Goal: Task Accomplishment & Management: Manage account settings

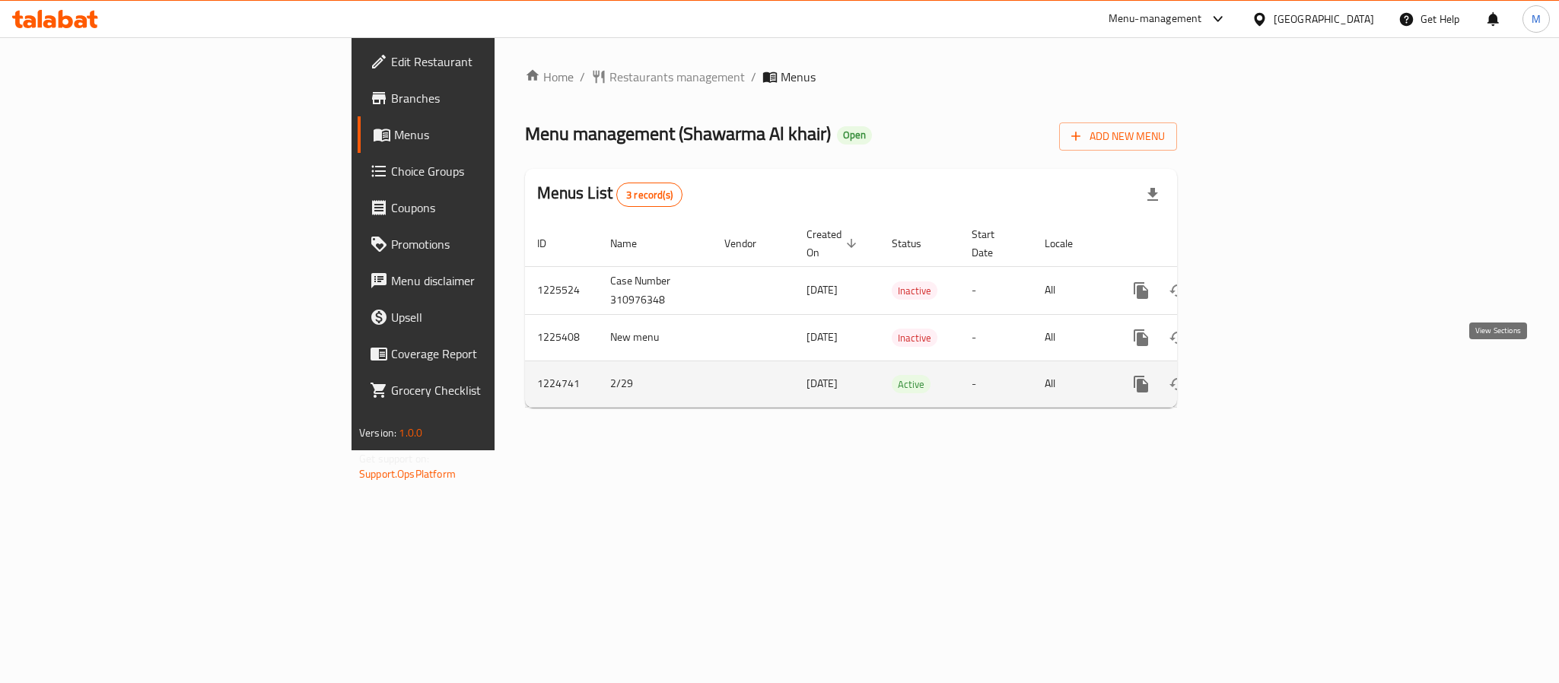
click at [1260, 375] on icon "enhanced table" at bounding box center [1251, 384] width 18 height 18
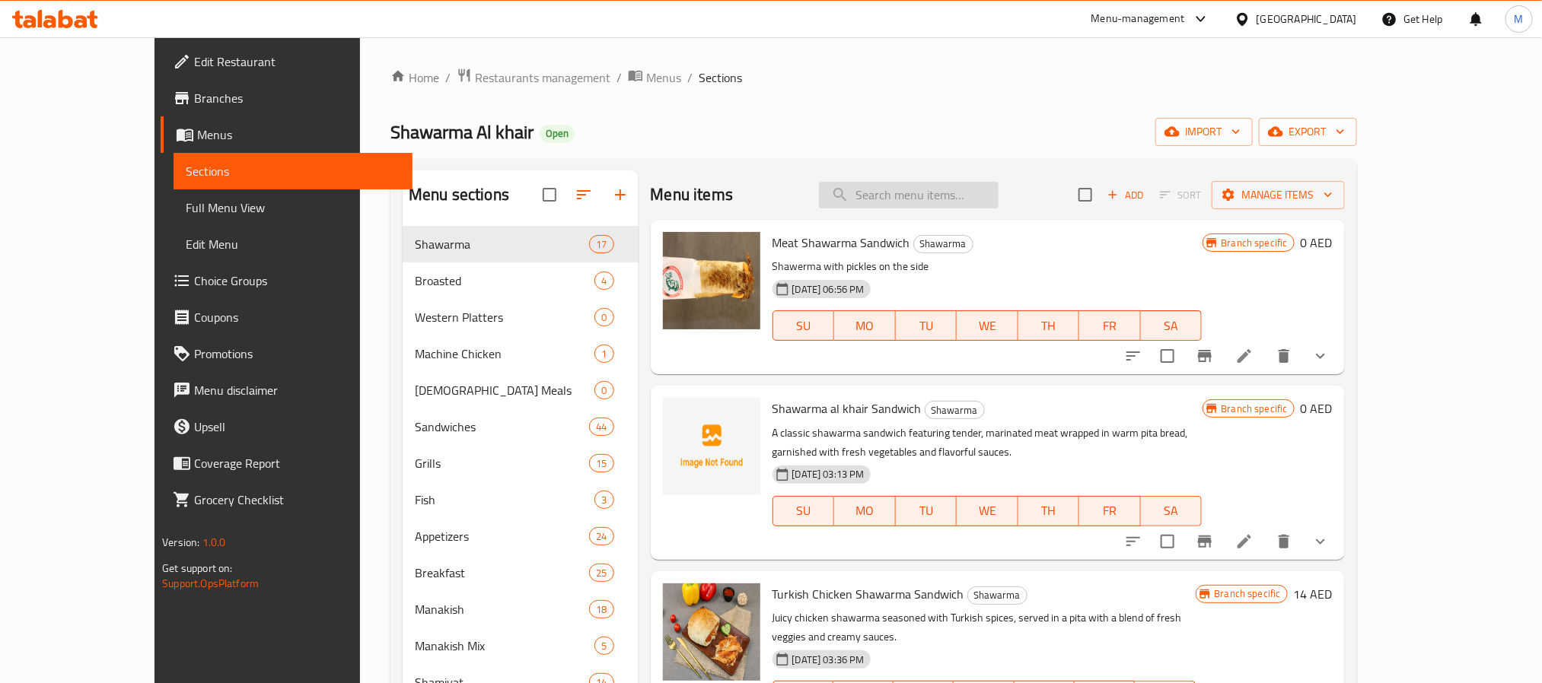
click at [906, 199] on input "search" at bounding box center [909, 195] width 180 height 27
paste input "Egg Plate"
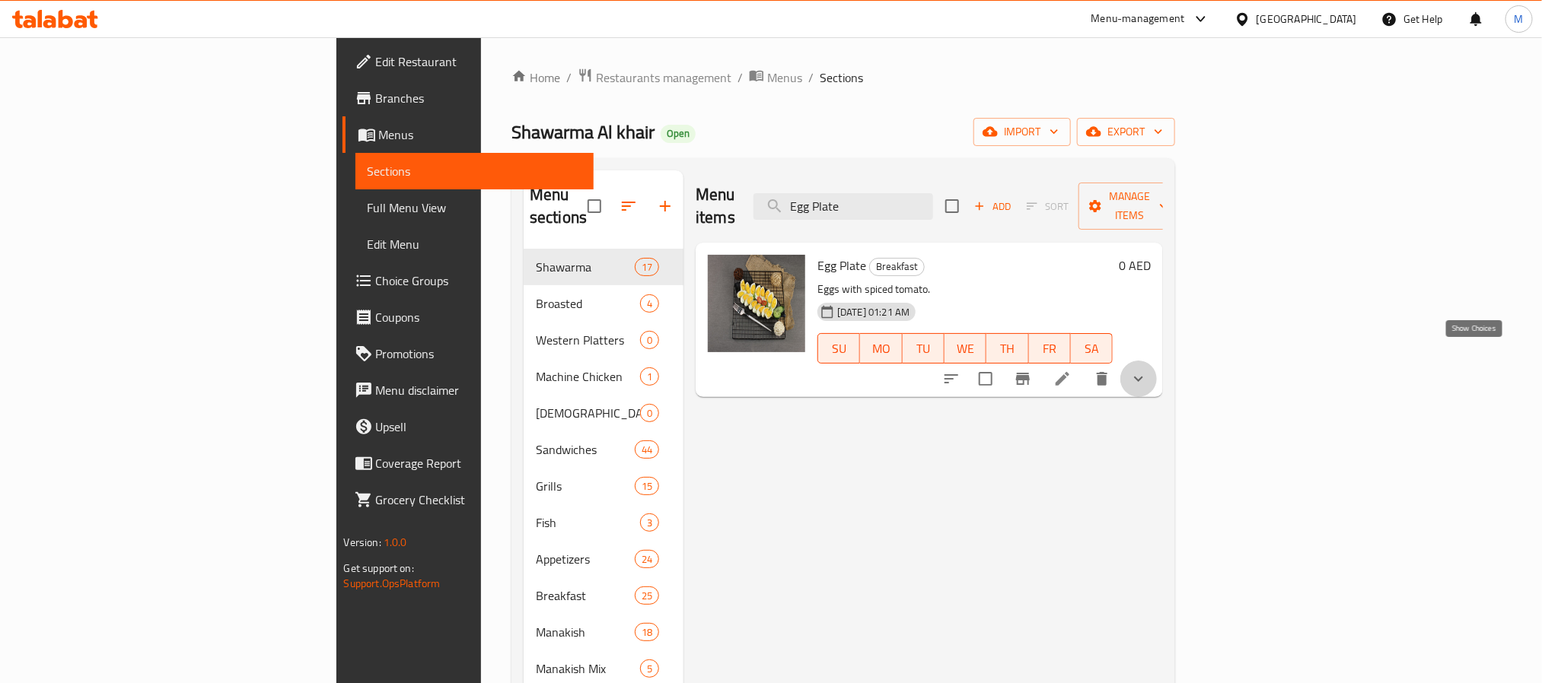
click at [1148, 370] on icon "show more" at bounding box center [1138, 379] width 18 height 18
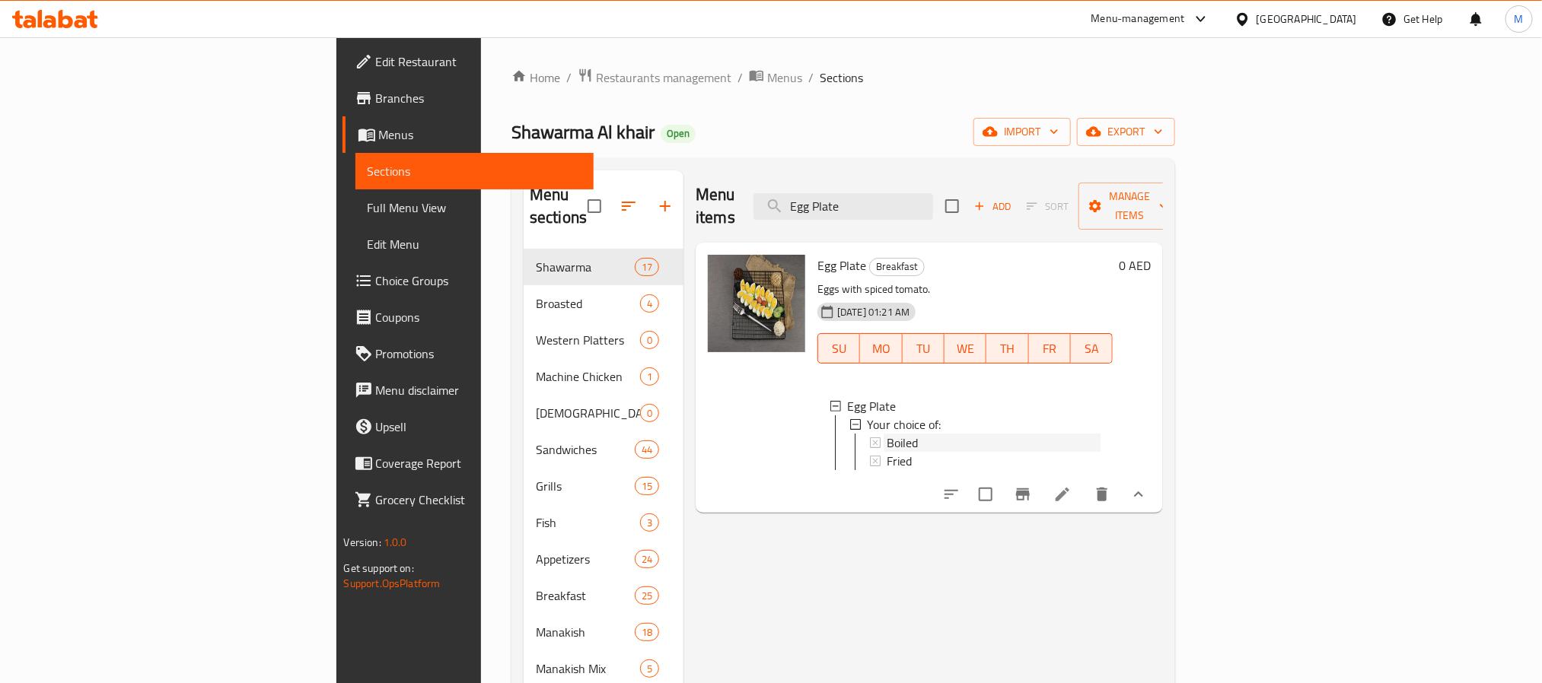
click at [887, 434] on span "Boiled" at bounding box center [902, 443] width 31 height 18
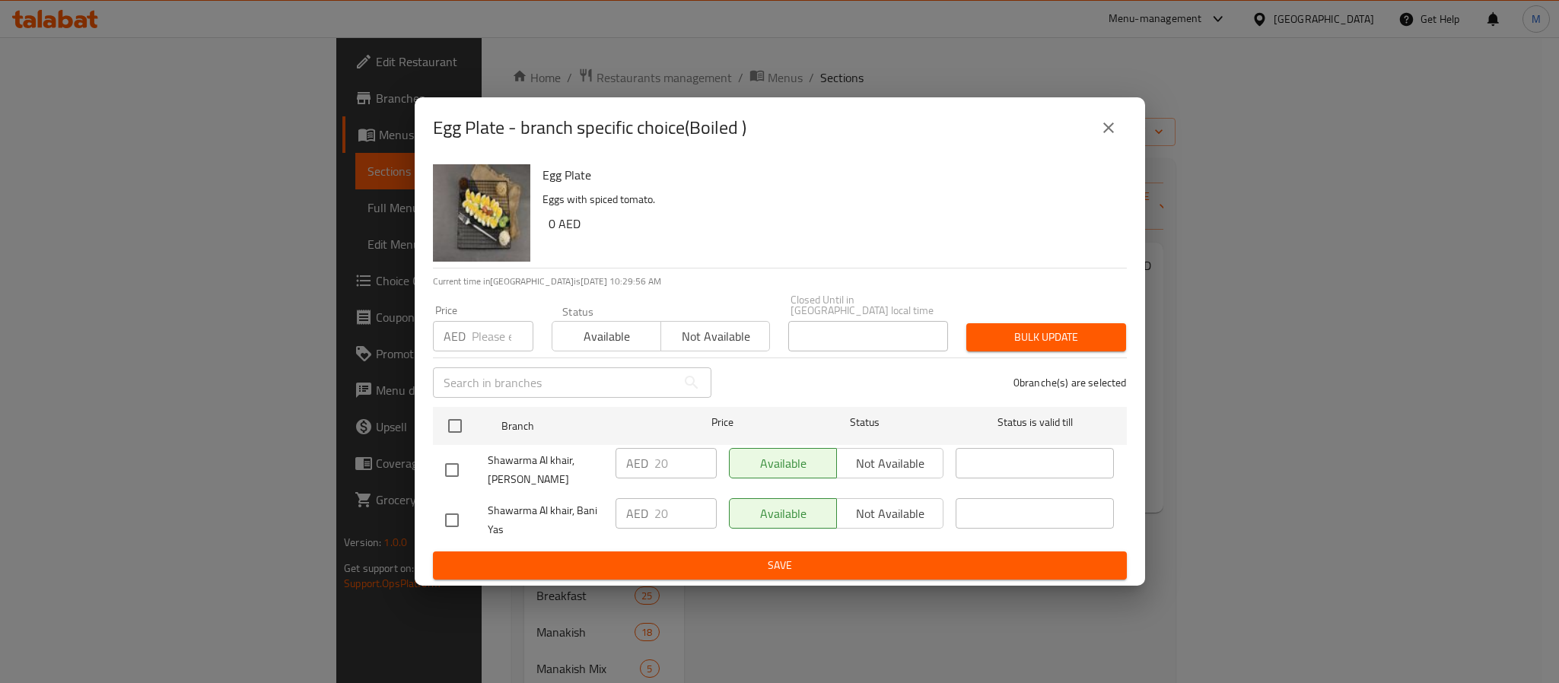
click at [1233, 596] on div "Egg Plate - branch specific choice(Boiled ) Egg Plate Eggs with spiced tomato. …" at bounding box center [779, 341] width 1559 height 683
click at [1122, 126] on button "close" at bounding box center [1108, 128] width 37 height 37
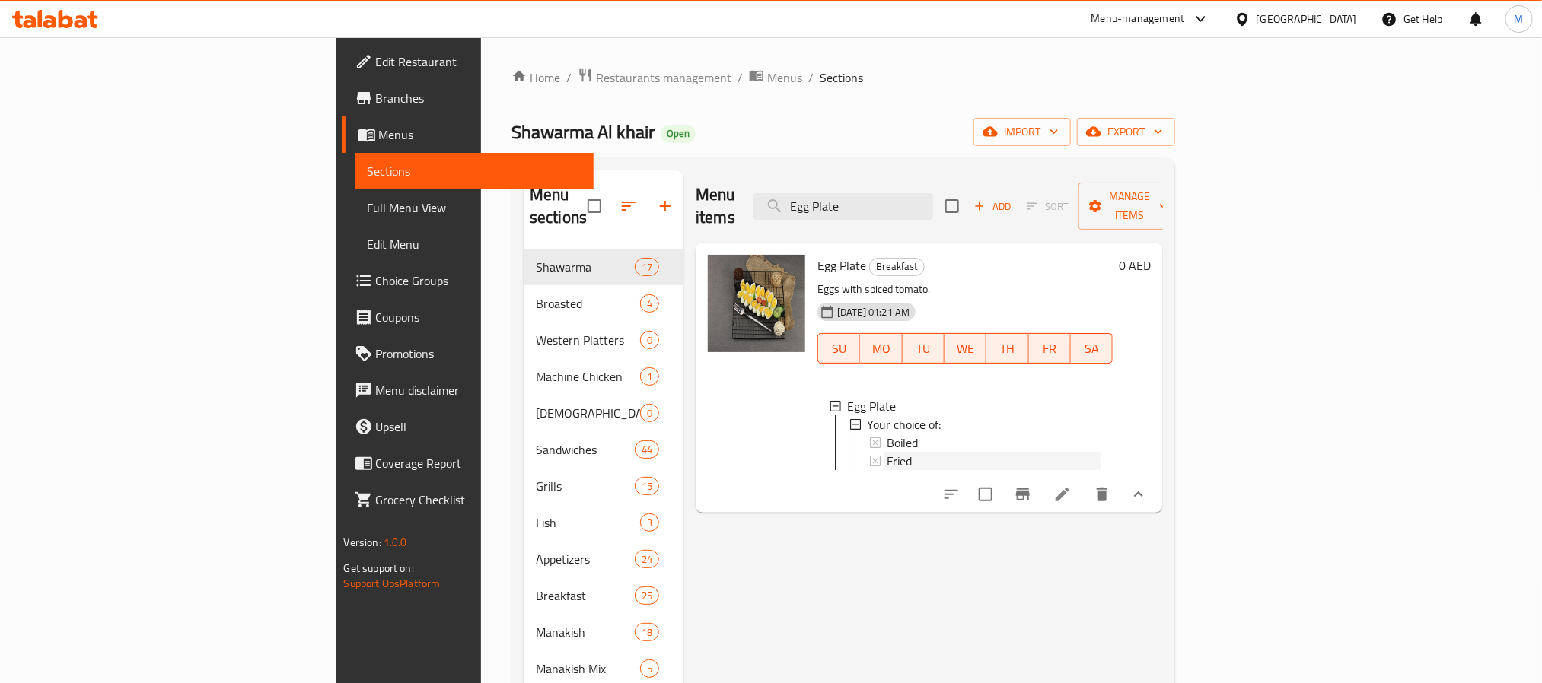
click at [887, 452] on span "Fried" at bounding box center [899, 461] width 25 height 18
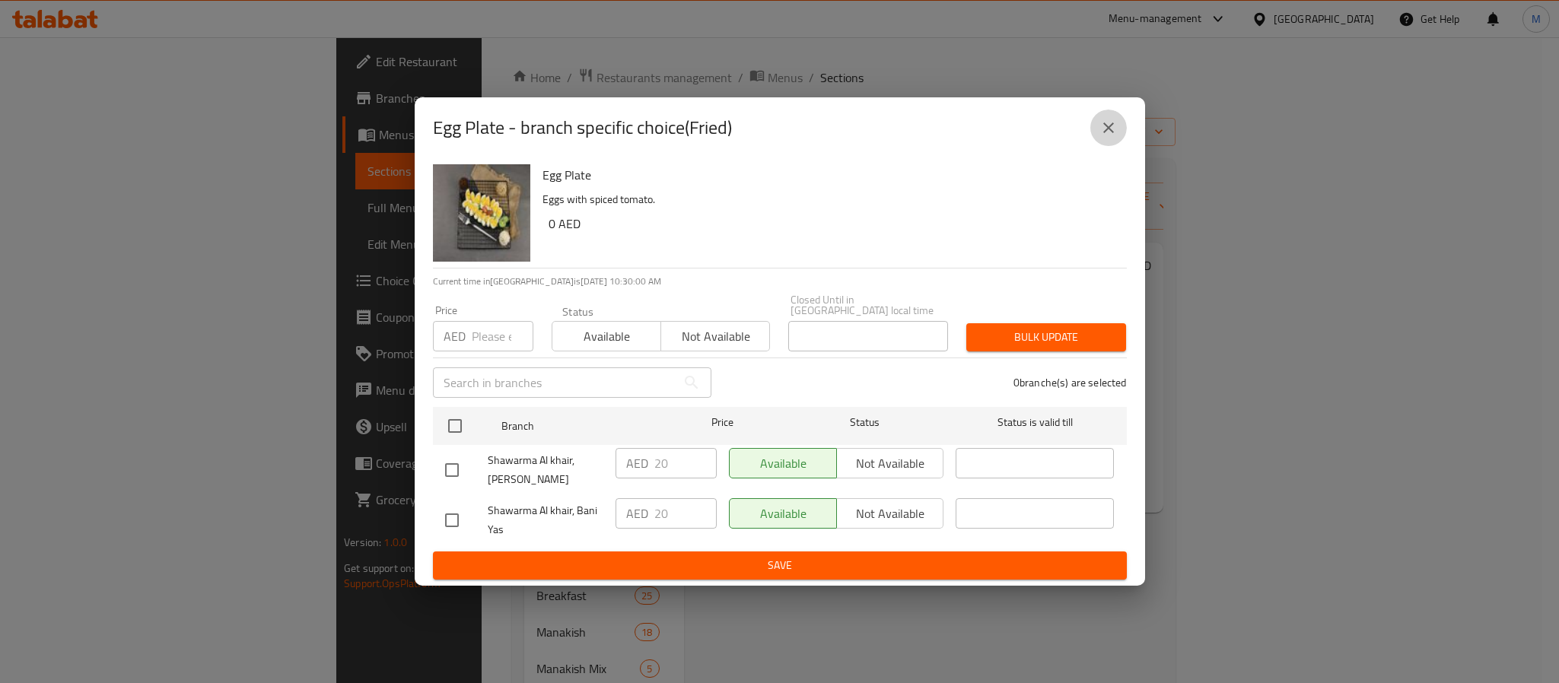
click at [1107, 123] on icon "close" at bounding box center [1109, 128] width 18 height 18
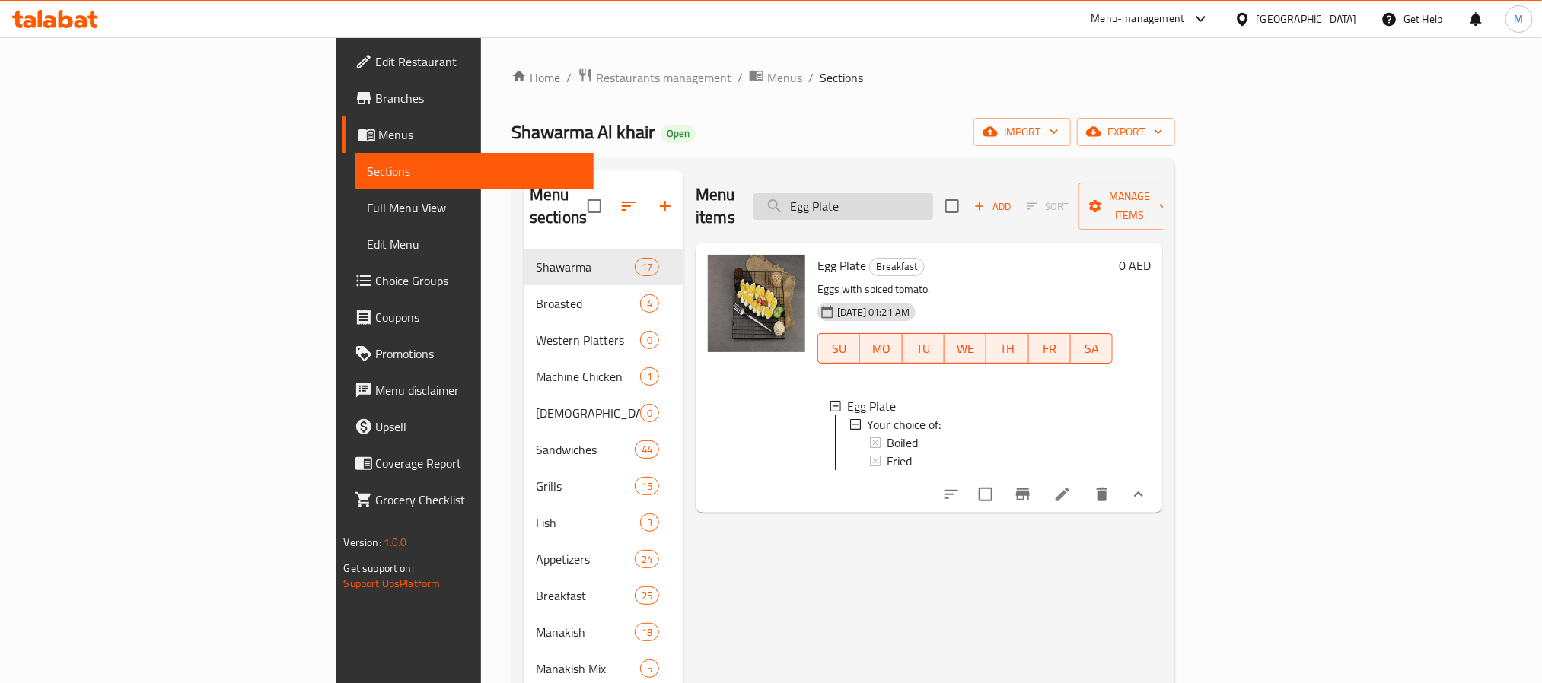
click at [933, 194] on input "Egg Plate" at bounding box center [843, 206] width 180 height 27
paste input "Fries"
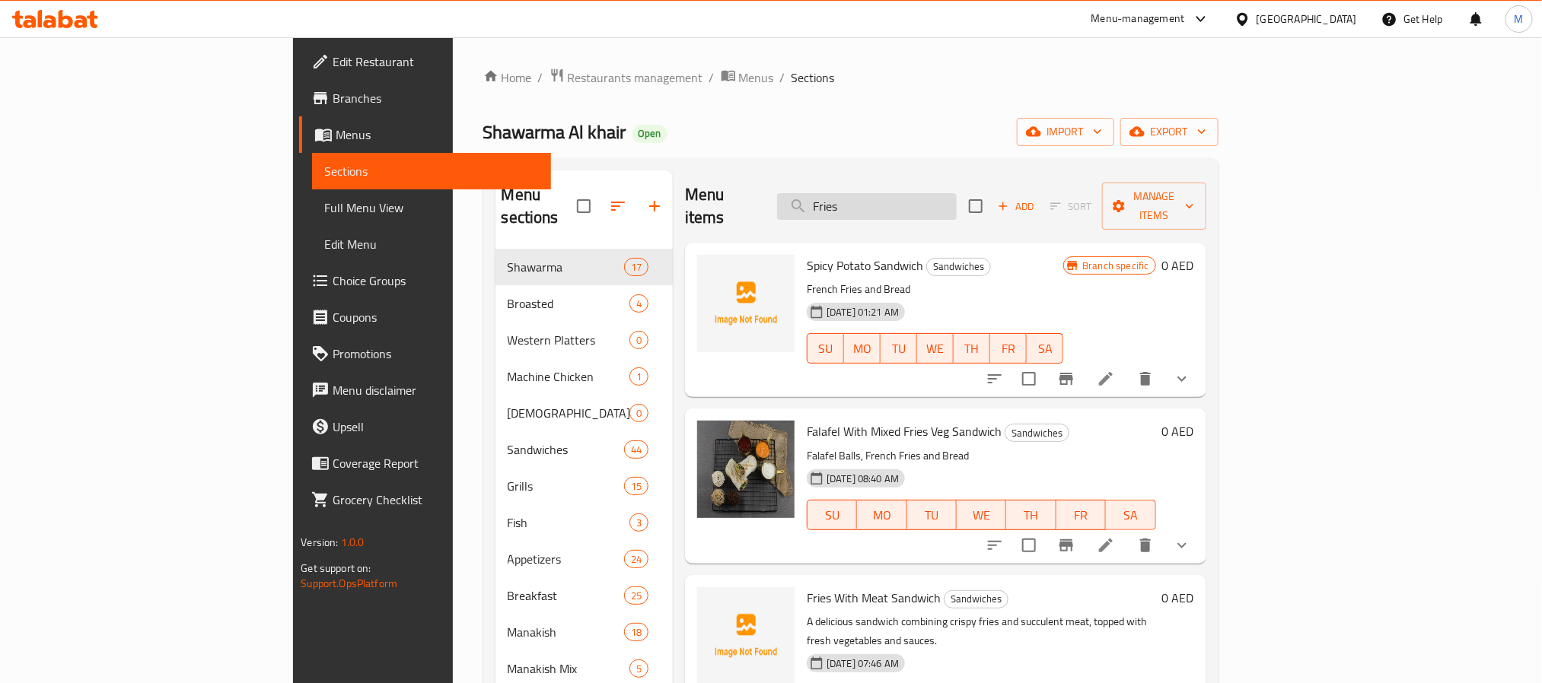
click at [957, 193] on input "Fries" at bounding box center [867, 206] width 180 height 27
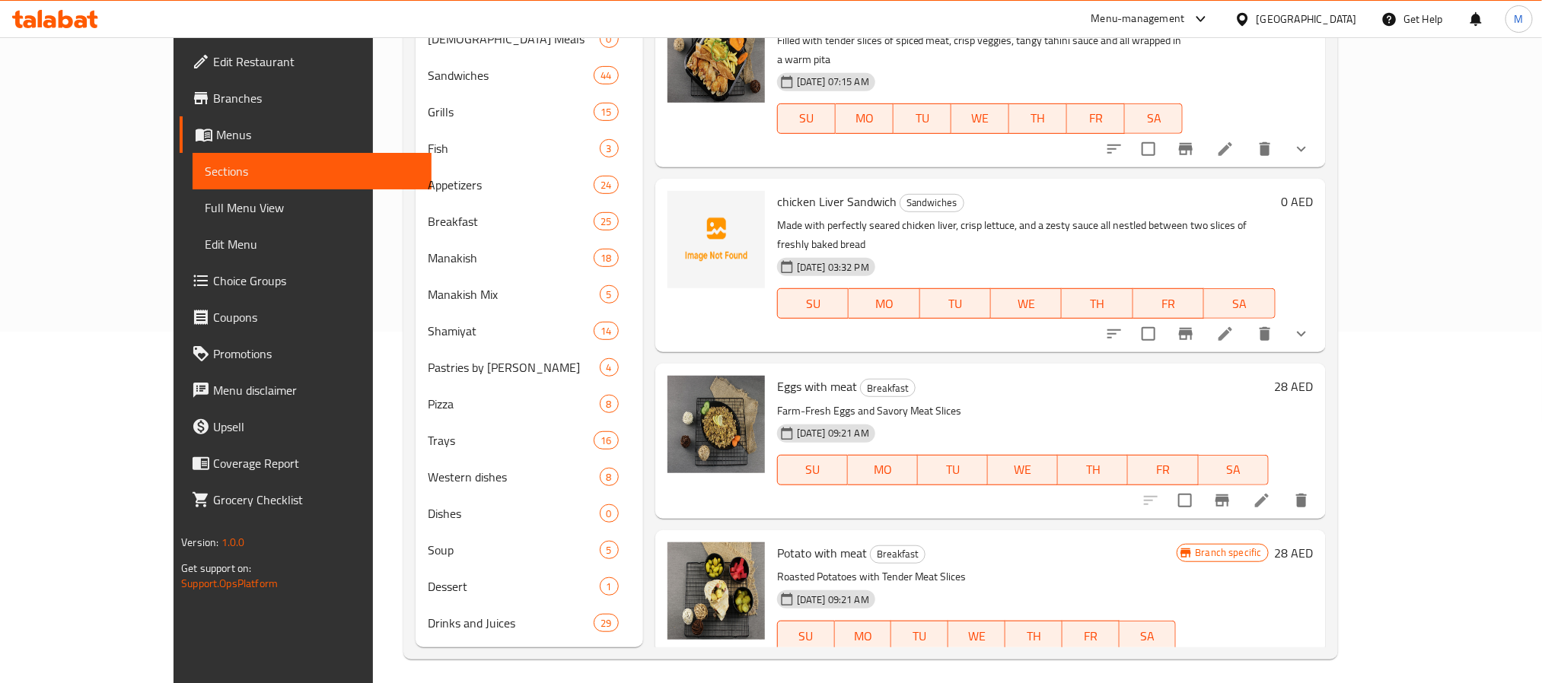
scroll to position [357, 0]
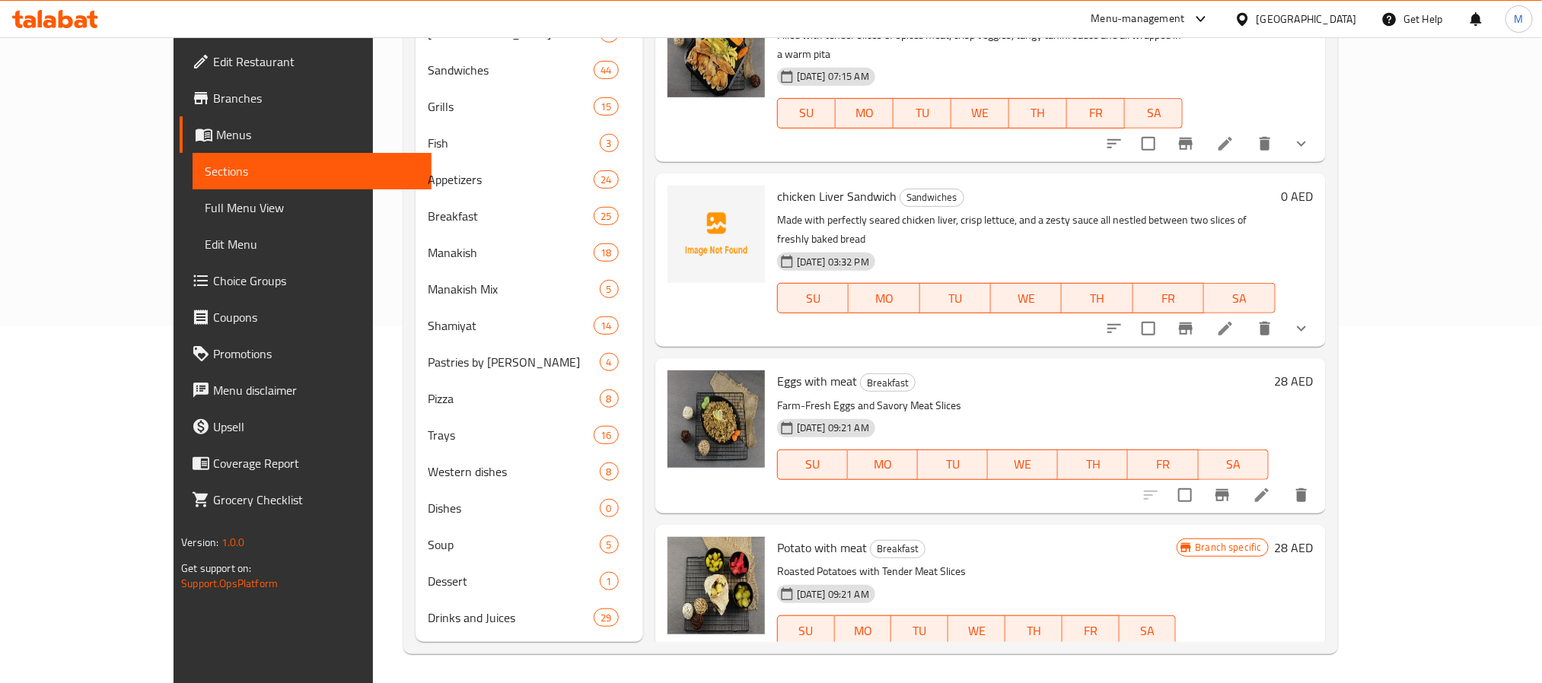
type input "slices"
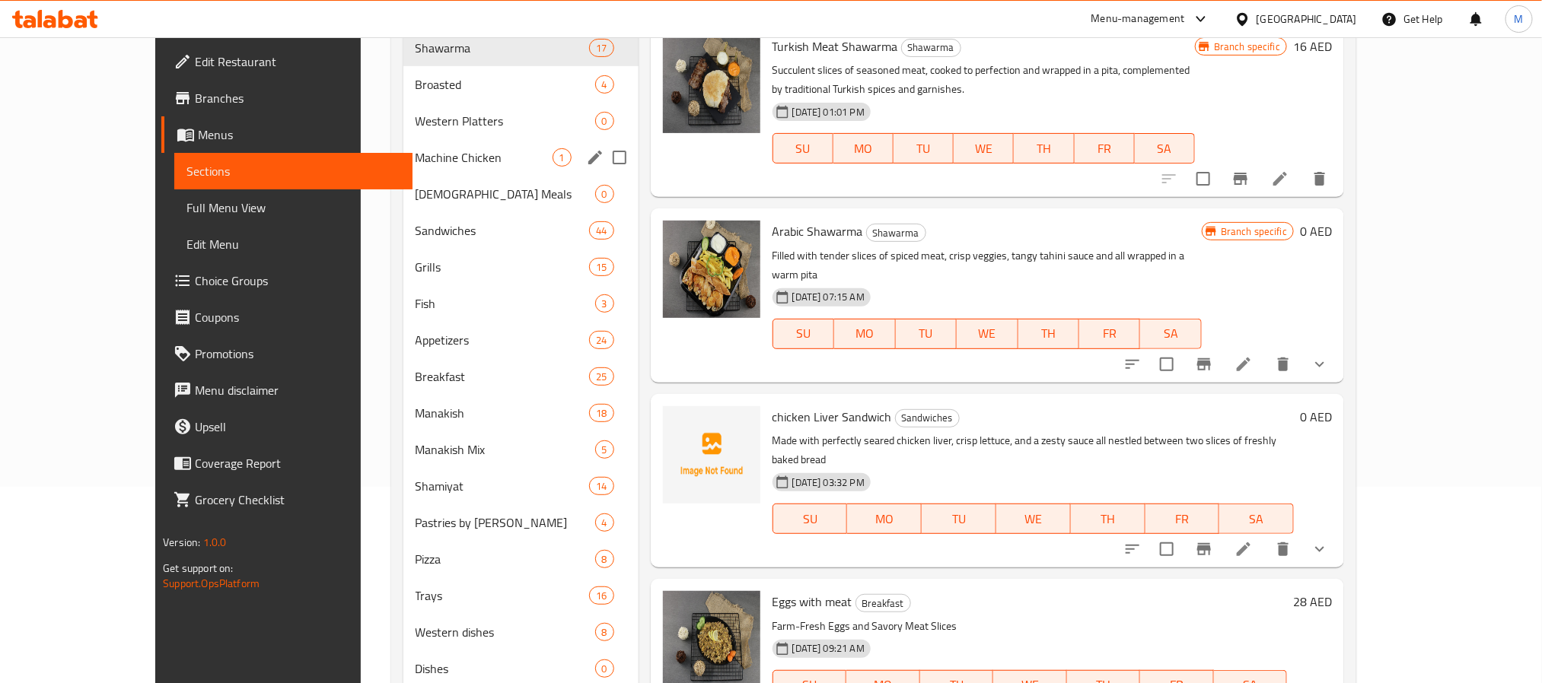
scroll to position [0, 0]
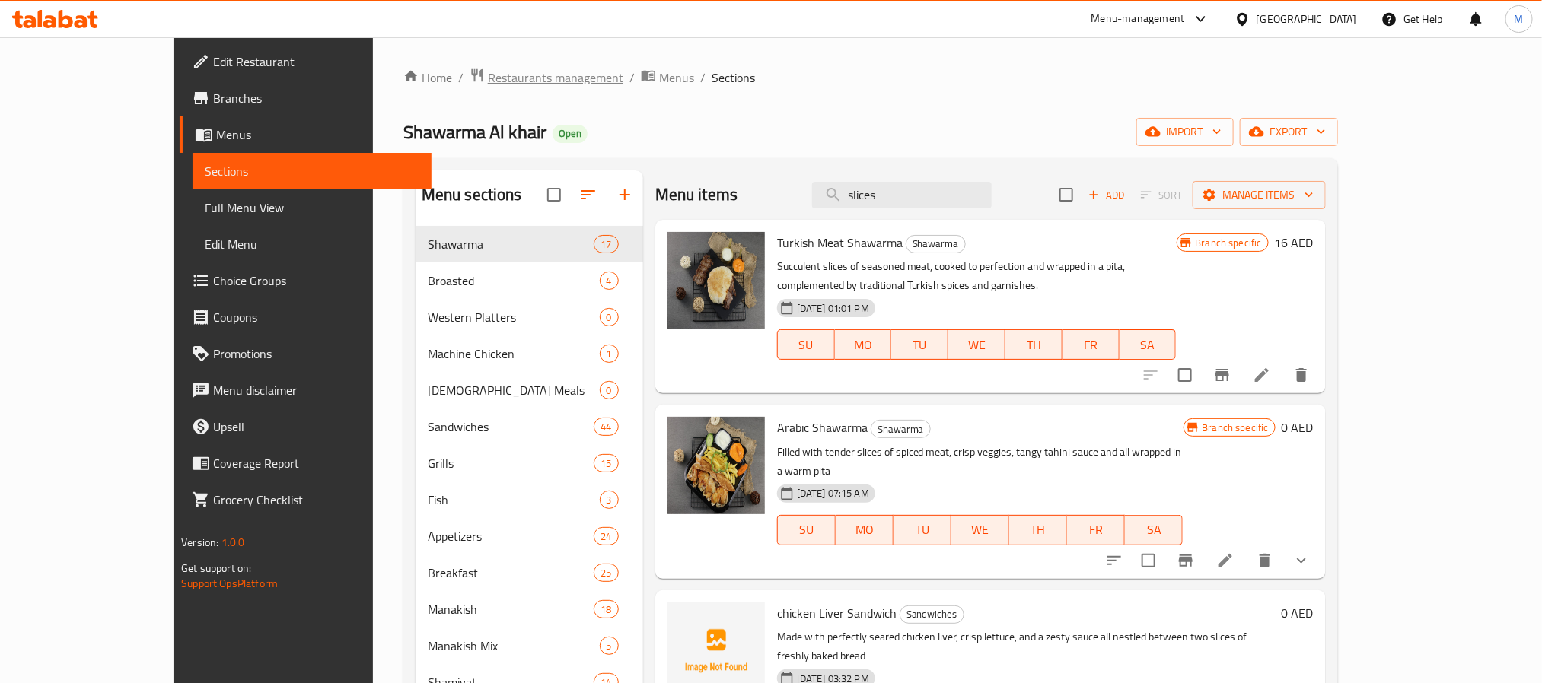
click at [488, 78] on span "Restaurants management" at bounding box center [555, 77] width 135 height 18
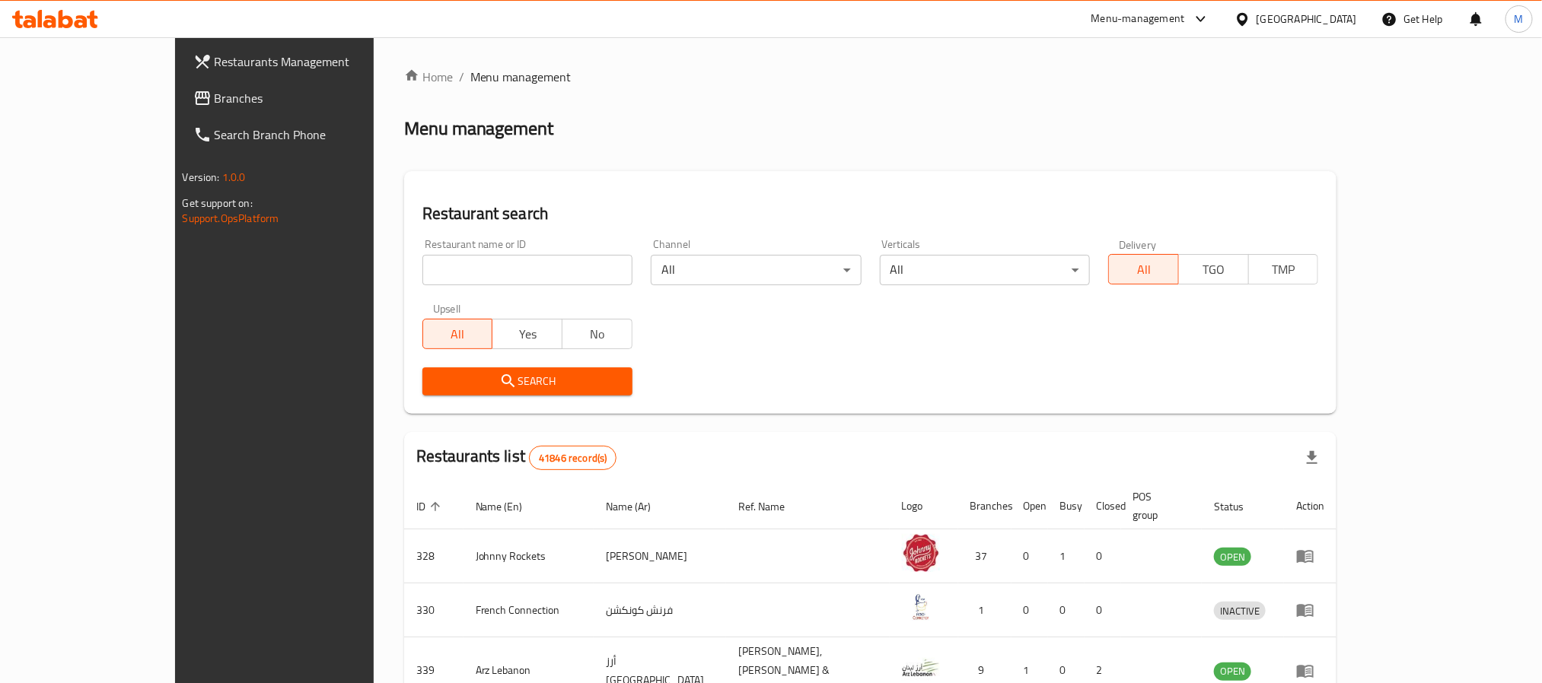
click at [215, 97] on span "Branches" at bounding box center [317, 98] width 205 height 18
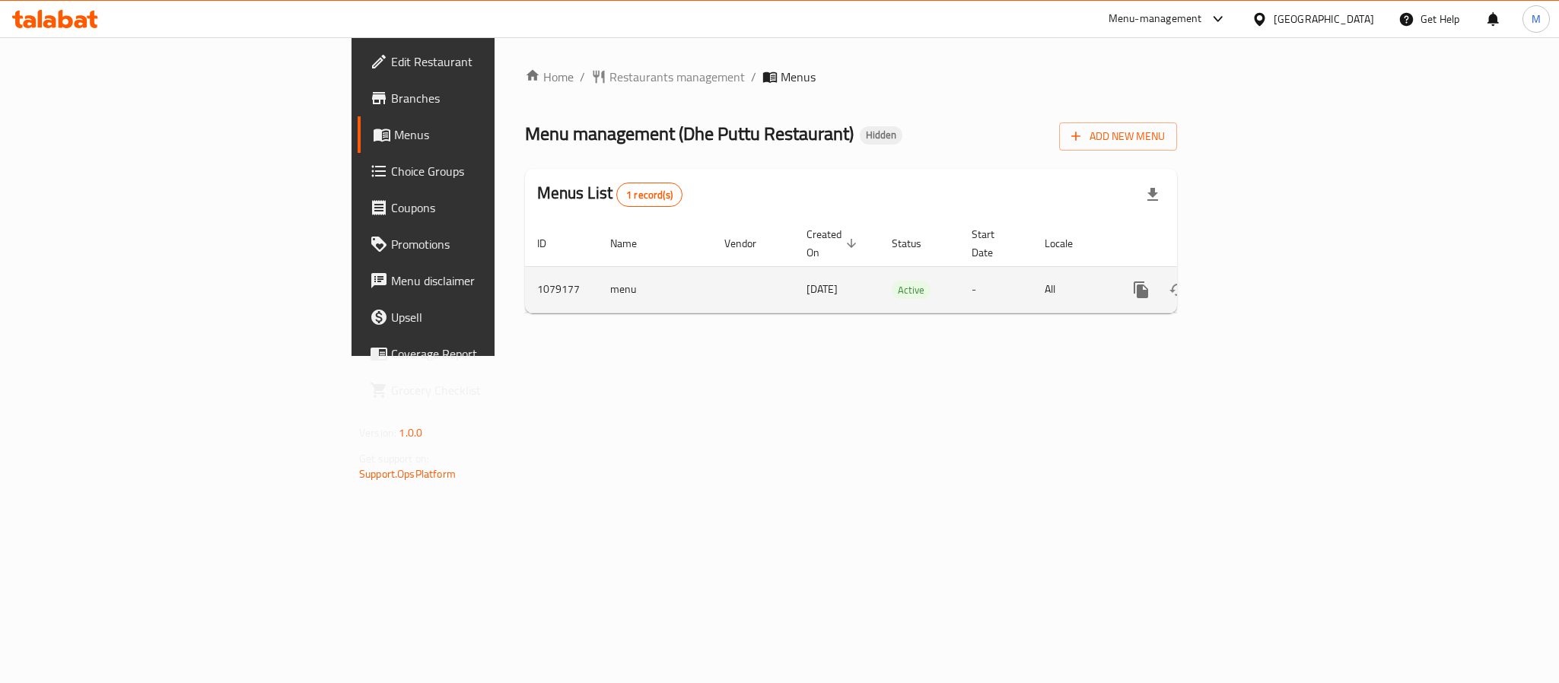
click at [1260, 281] on icon "enhanced table" at bounding box center [1251, 290] width 18 height 18
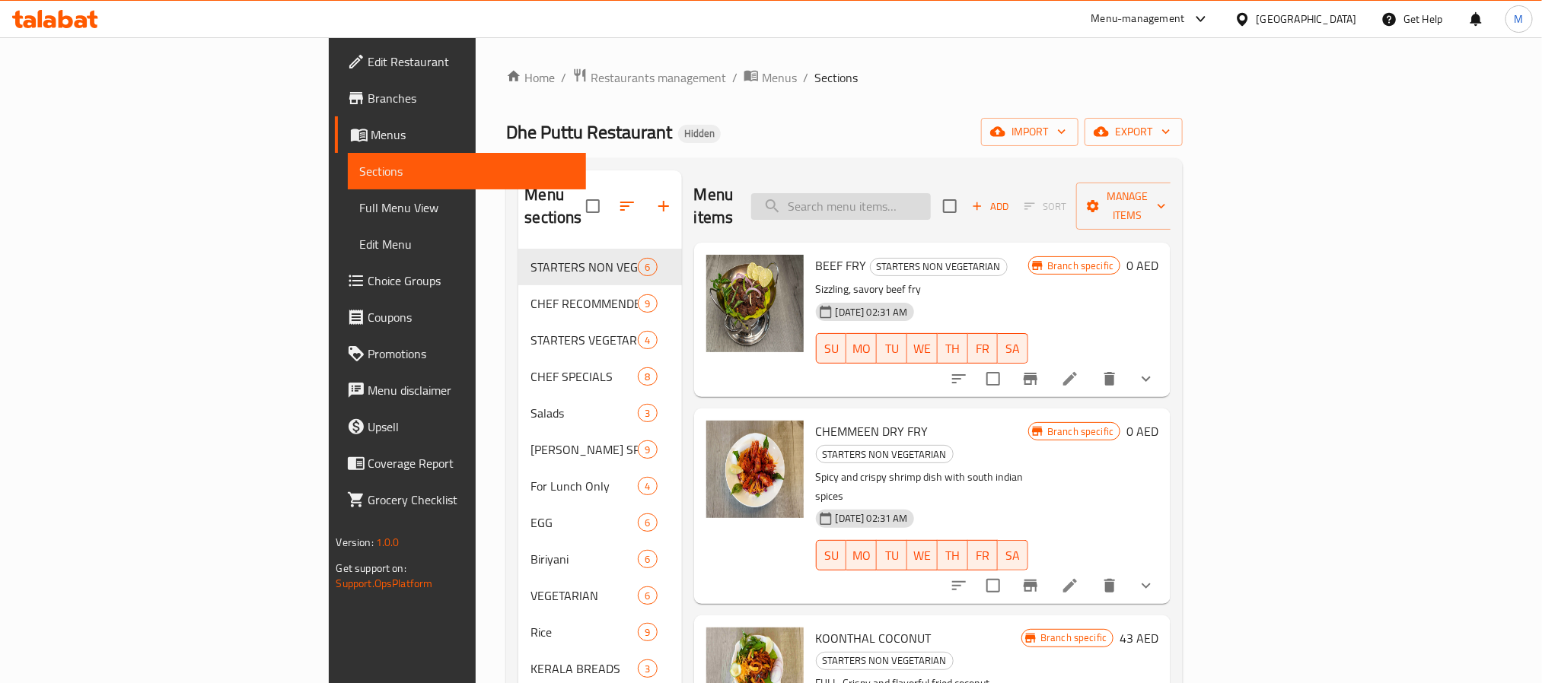
click at [918, 193] on input "search" at bounding box center [841, 206] width 180 height 27
paste input "BEEF FRY"
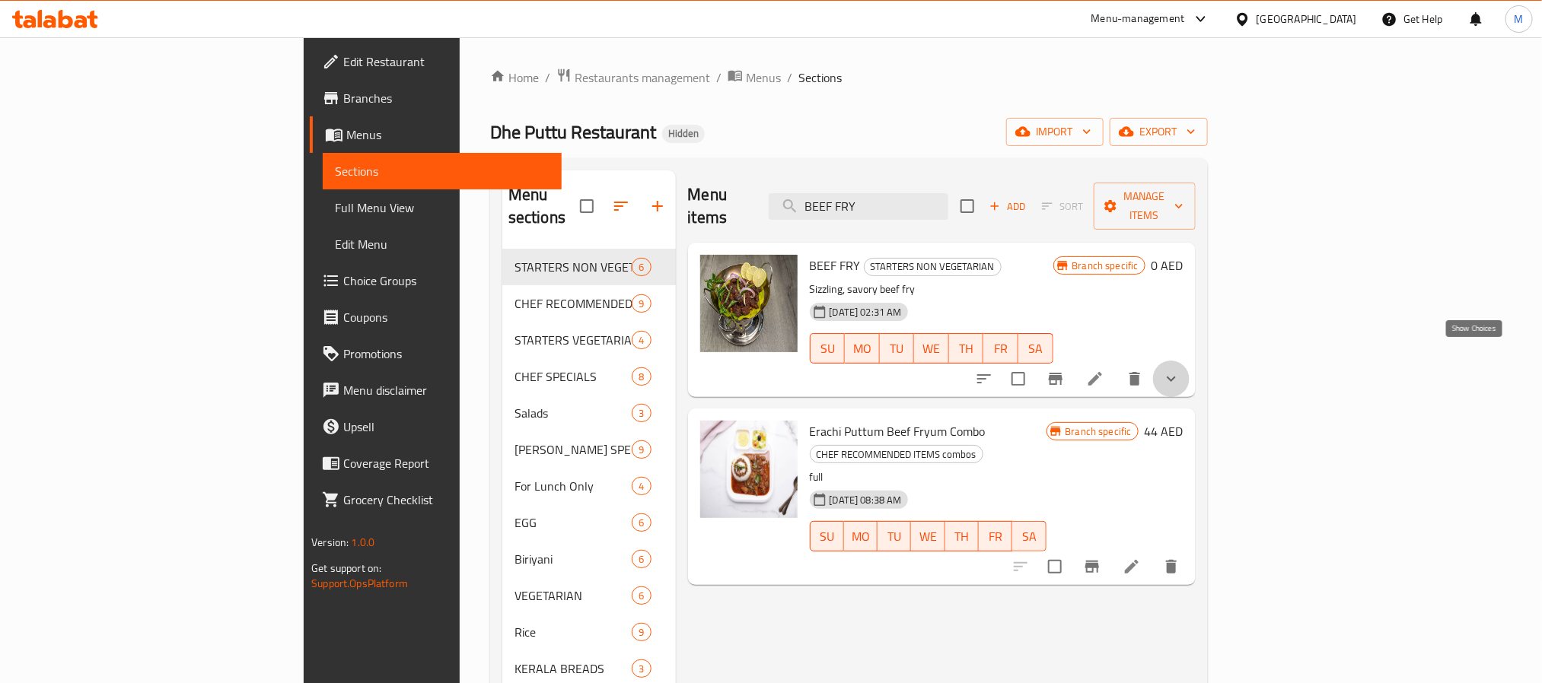
click at [1180, 370] on icon "show more" at bounding box center [1171, 379] width 18 height 18
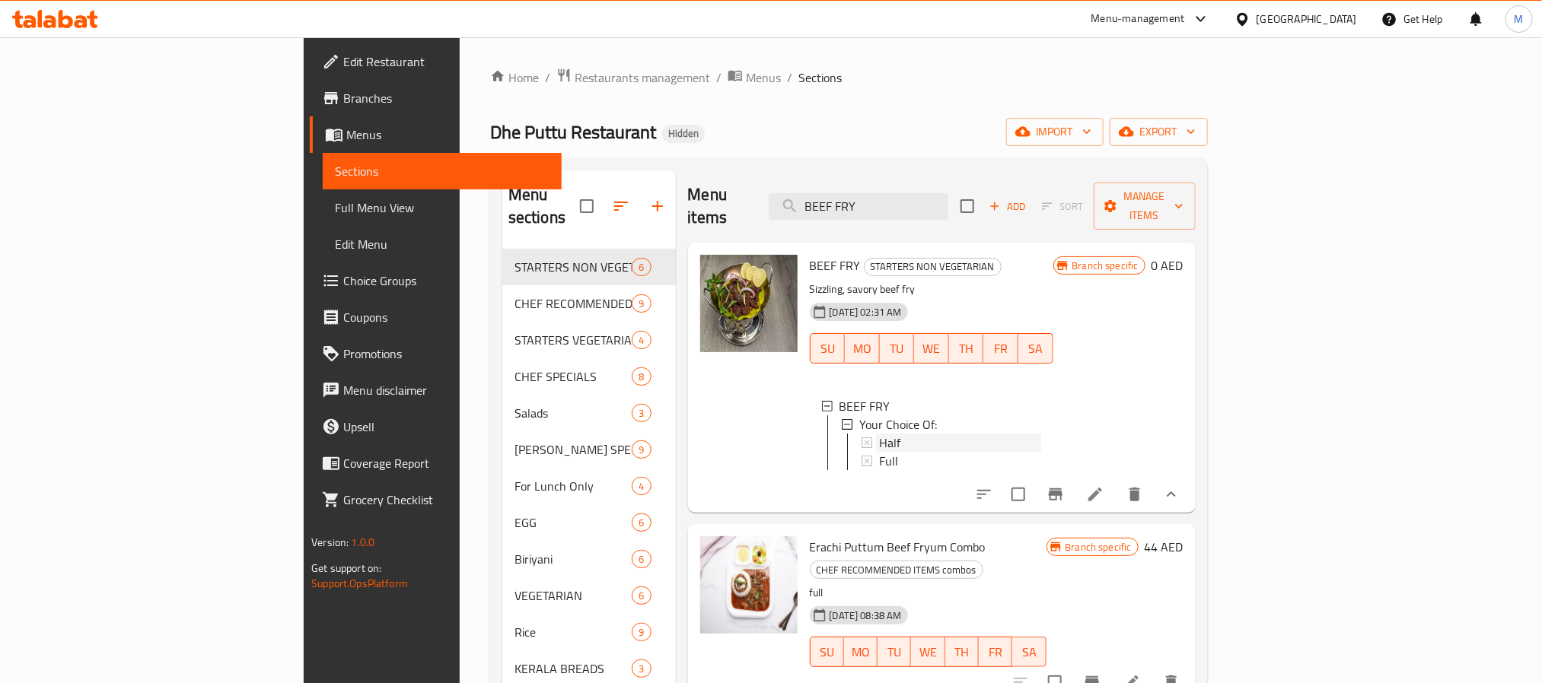
click at [879, 434] on span "Half" at bounding box center [889, 443] width 21 height 18
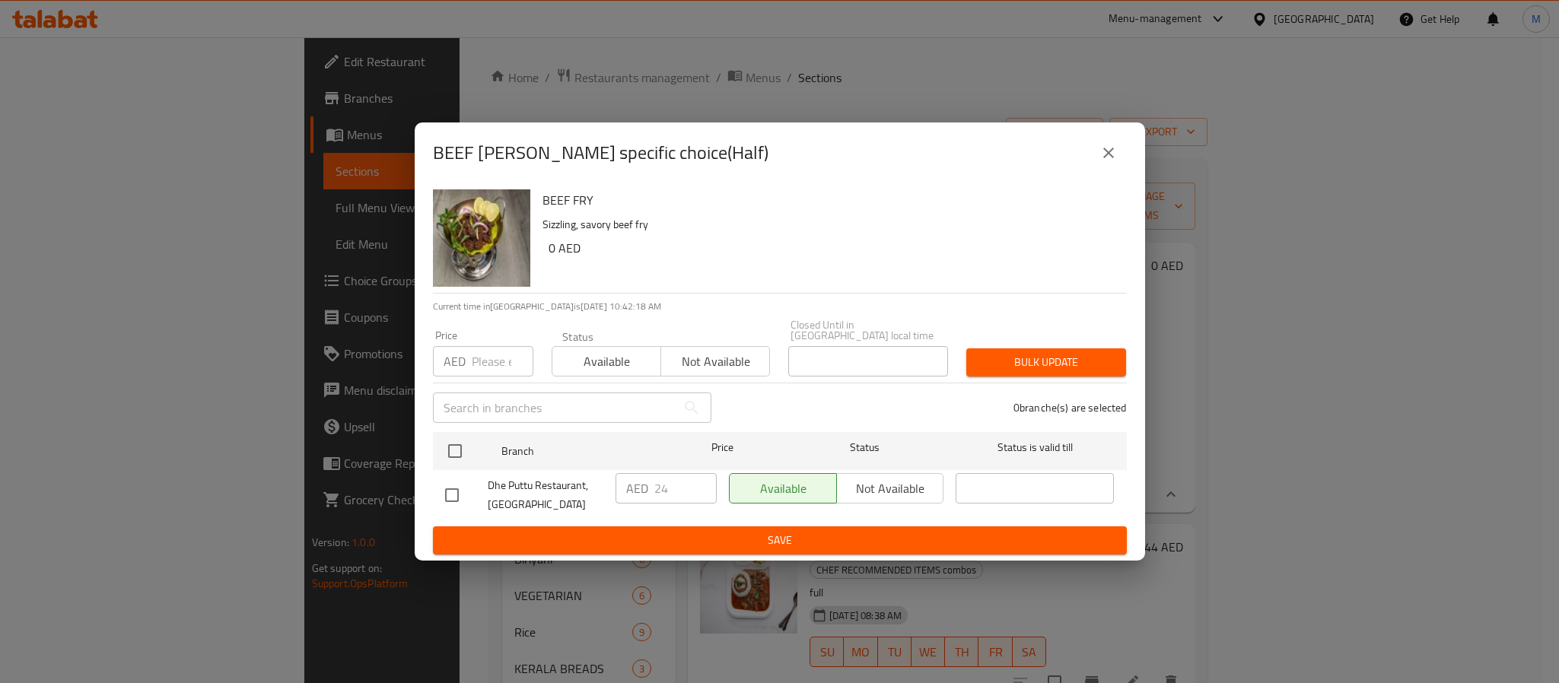
click at [1116, 148] on icon "close" at bounding box center [1109, 153] width 18 height 18
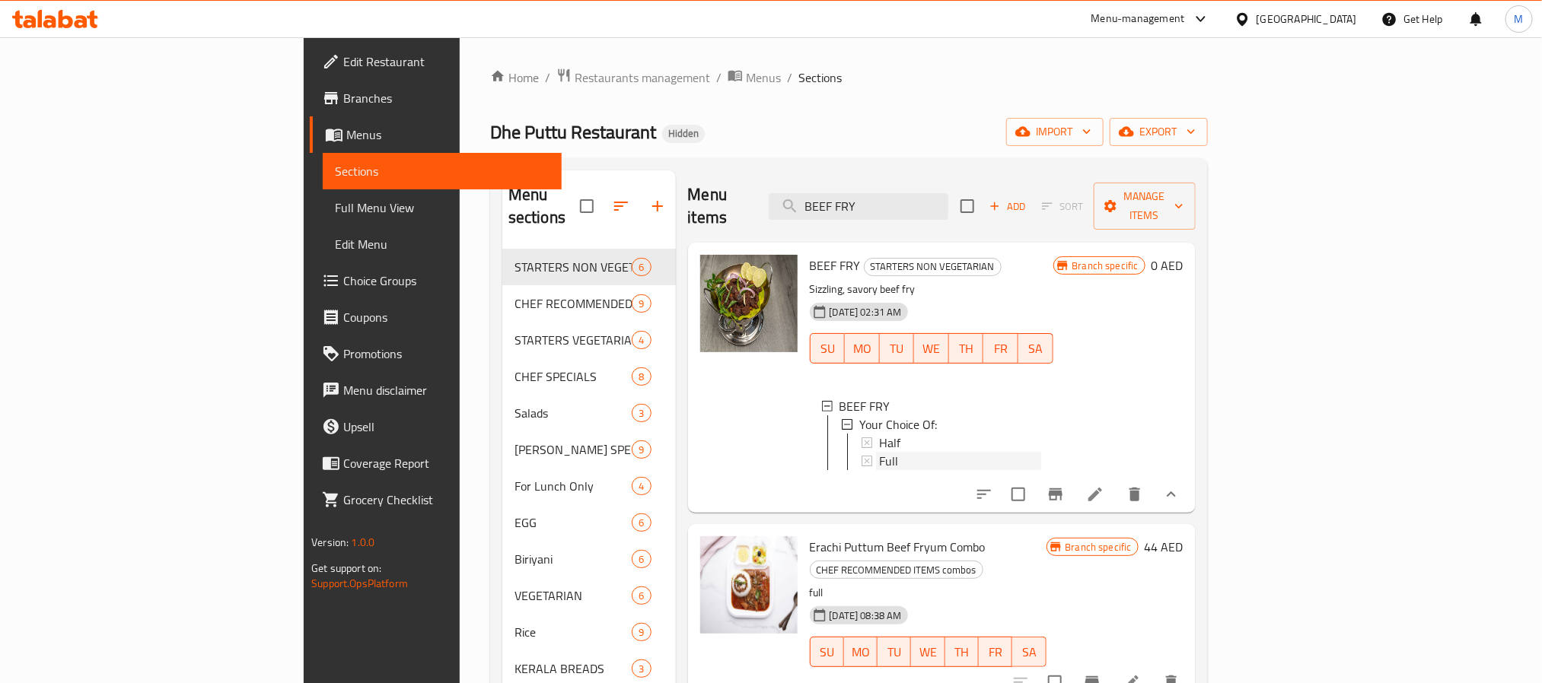
click at [879, 452] on span "Full" at bounding box center [888, 461] width 19 height 18
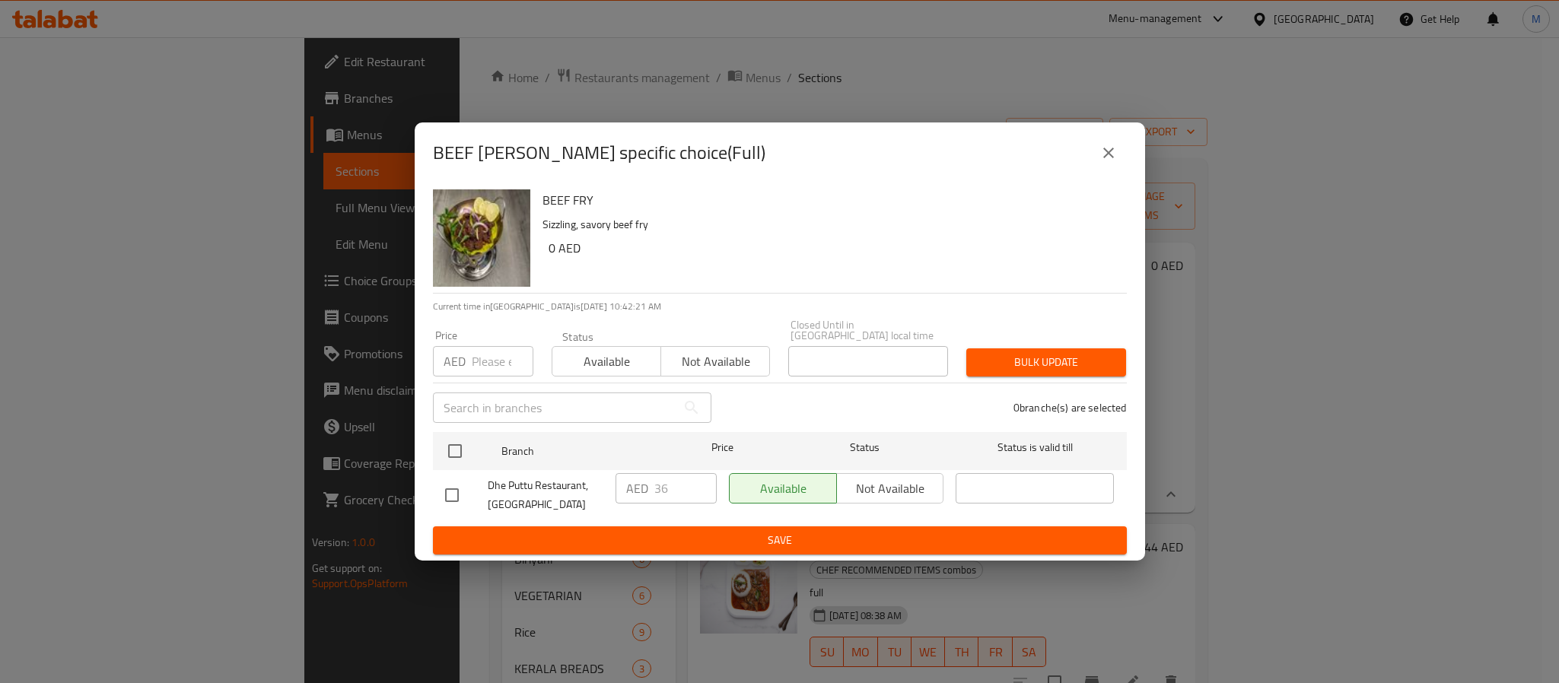
click at [1114, 151] on icon "close" at bounding box center [1109, 153] width 18 height 18
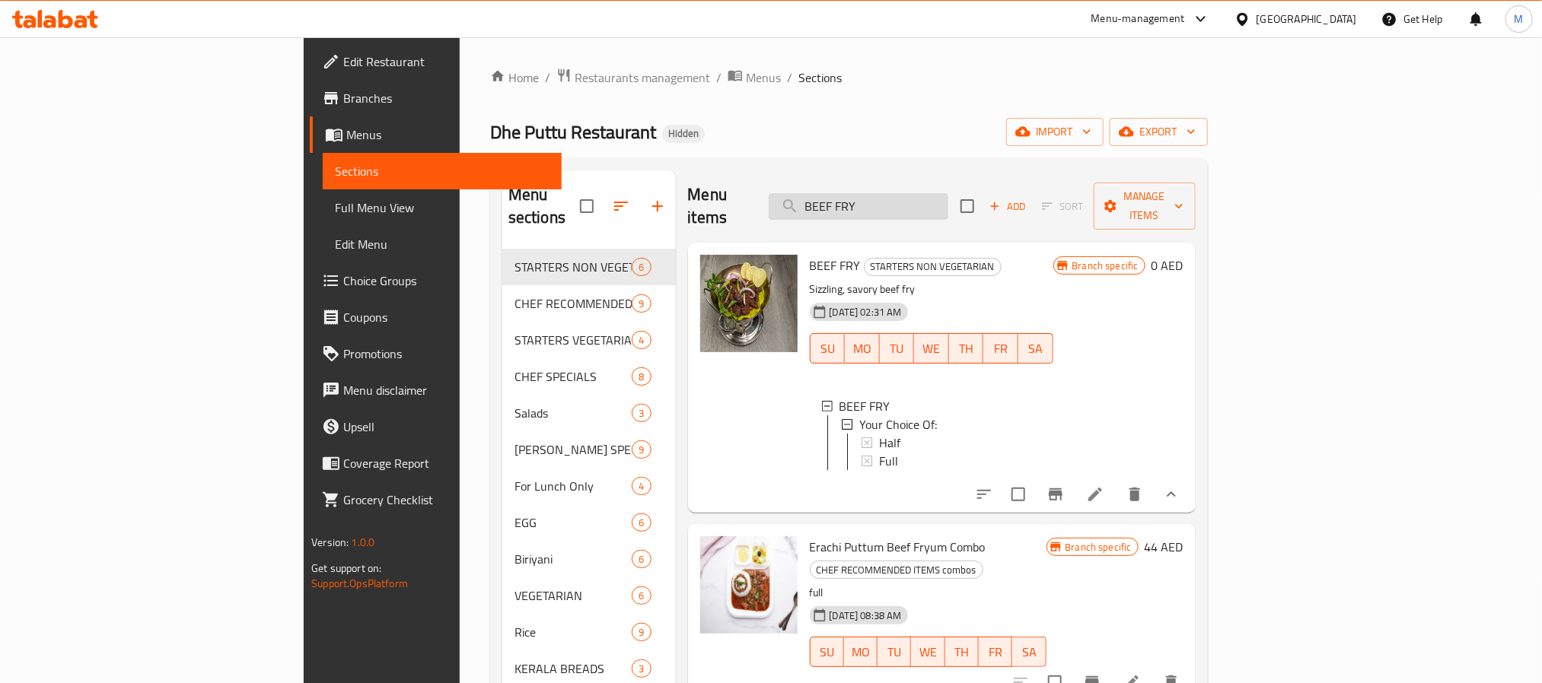
click at [948, 193] on input "BEEF FRY" at bounding box center [859, 206] width 180 height 27
paste input "MUTTON PEPPER"
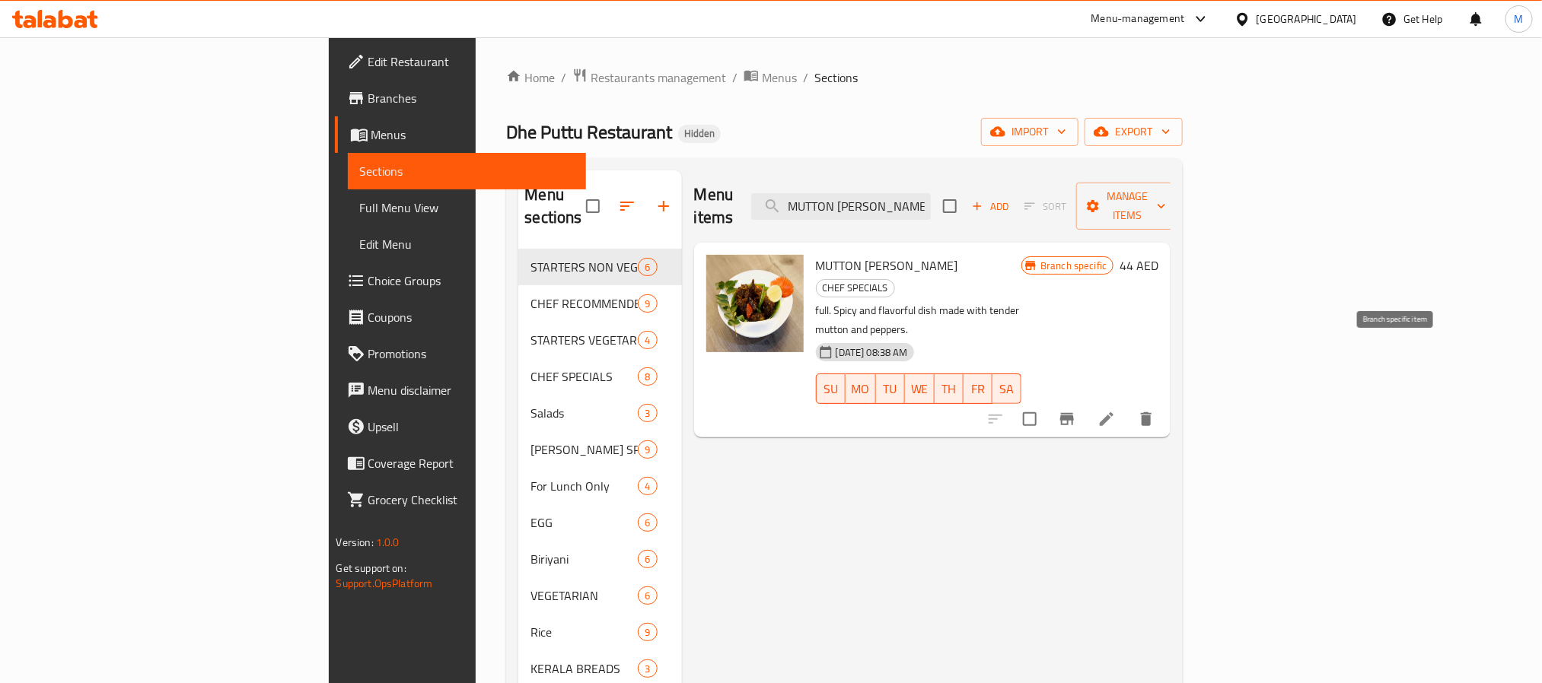
click at [1074, 413] on icon "Branch-specific-item" at bounding box center [1067, 419] width 14 height 12
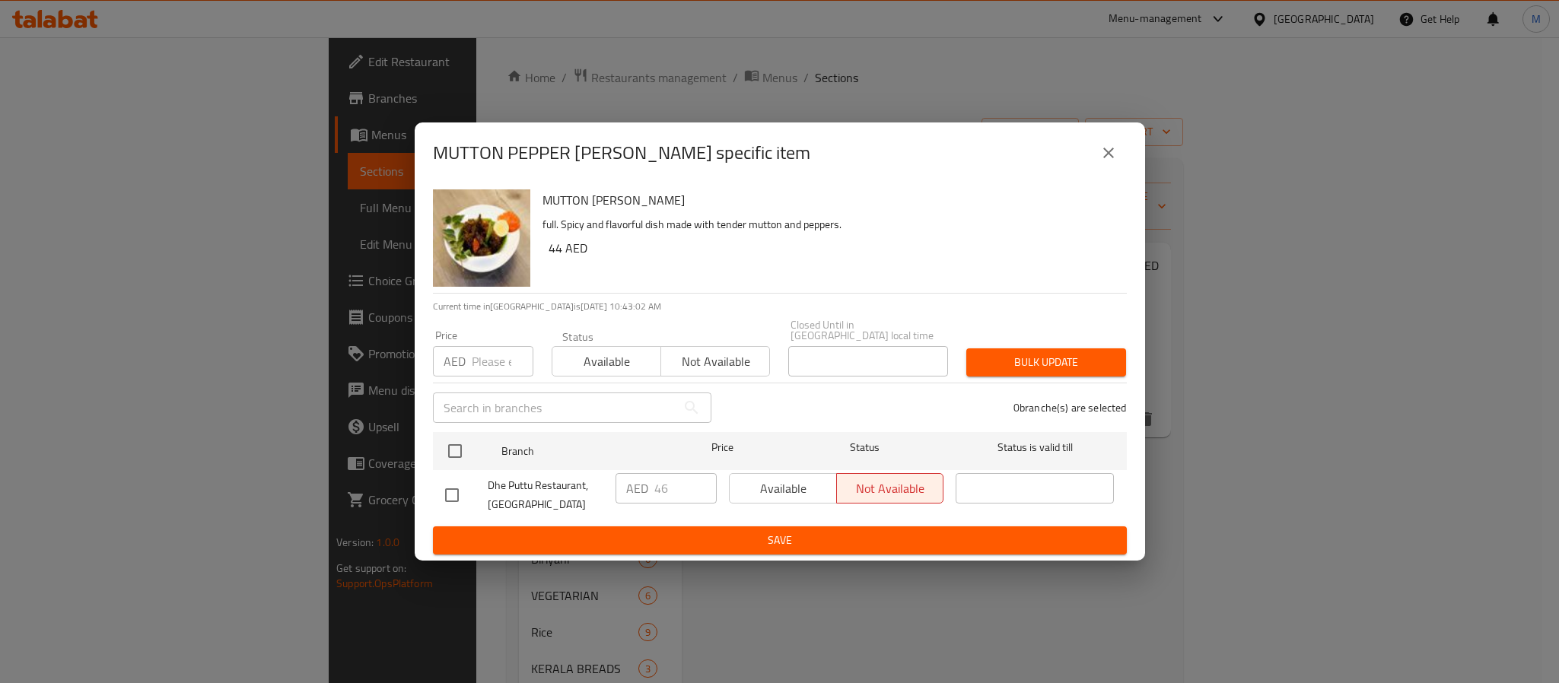
click at [1113, 151] on icon "close" at bounding box center [1109, 153] width 18 height 18
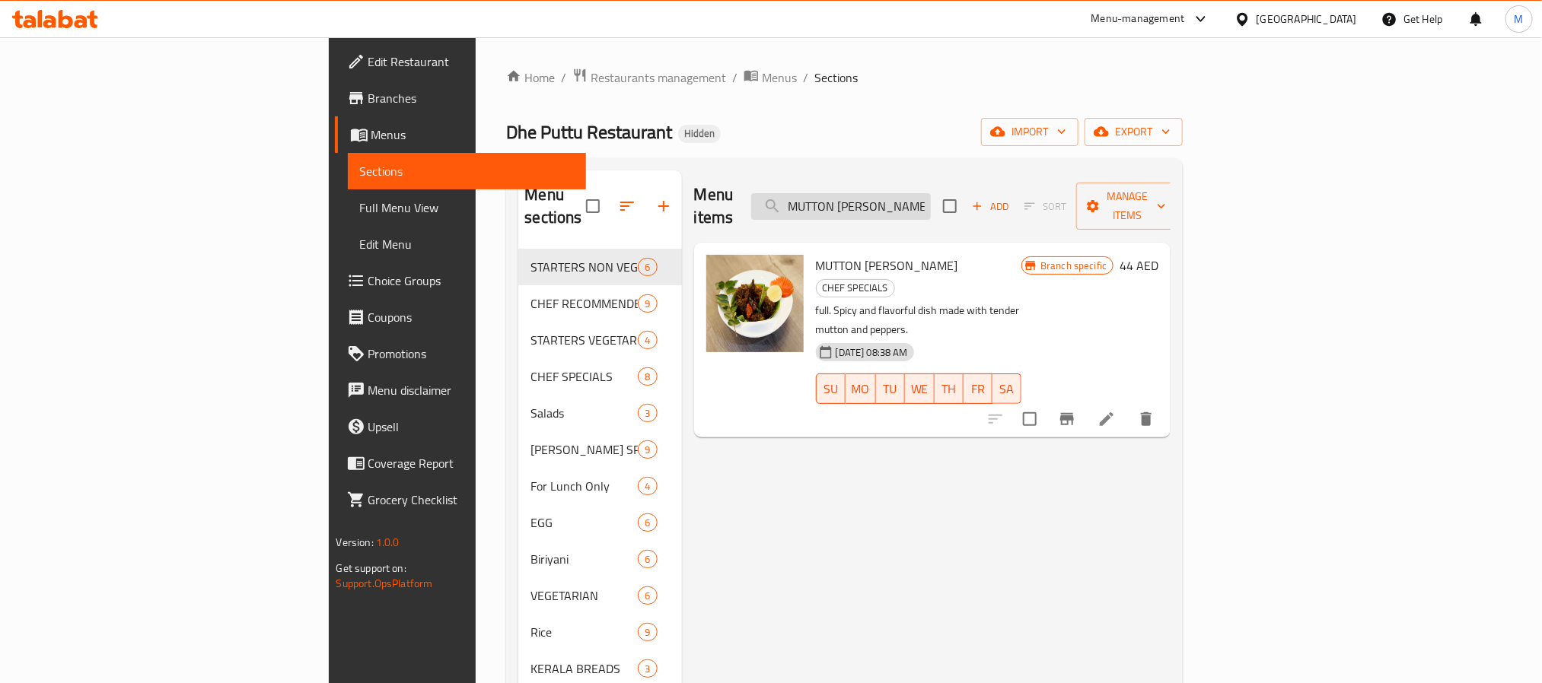
click at [931, 195] on input "MUTTON PEPPER FRY" at bounding box center [841, 206] width 180 height 27
paste input "CHICKEN CUR"
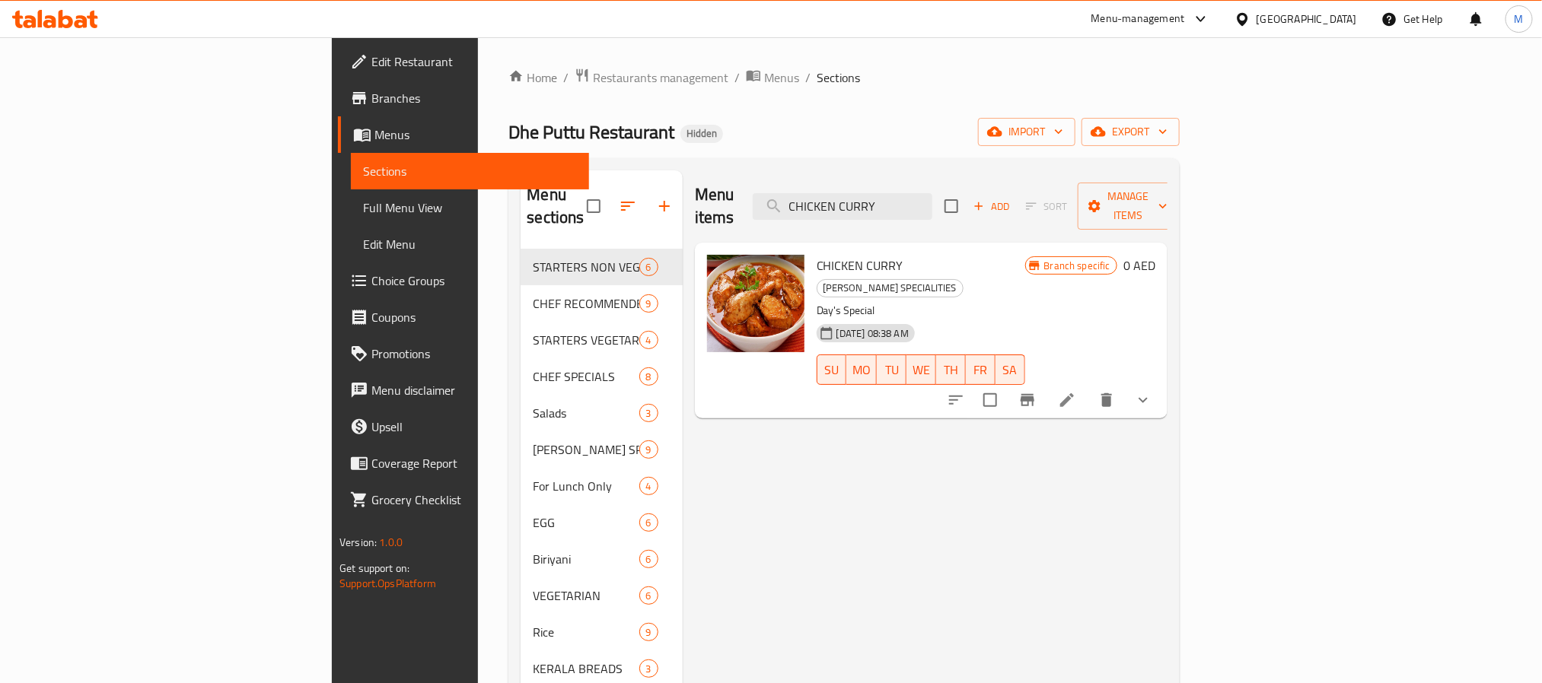
click at [1152, 391] on icon "show more" at bounding box center [1143, 400] width 18 height 18
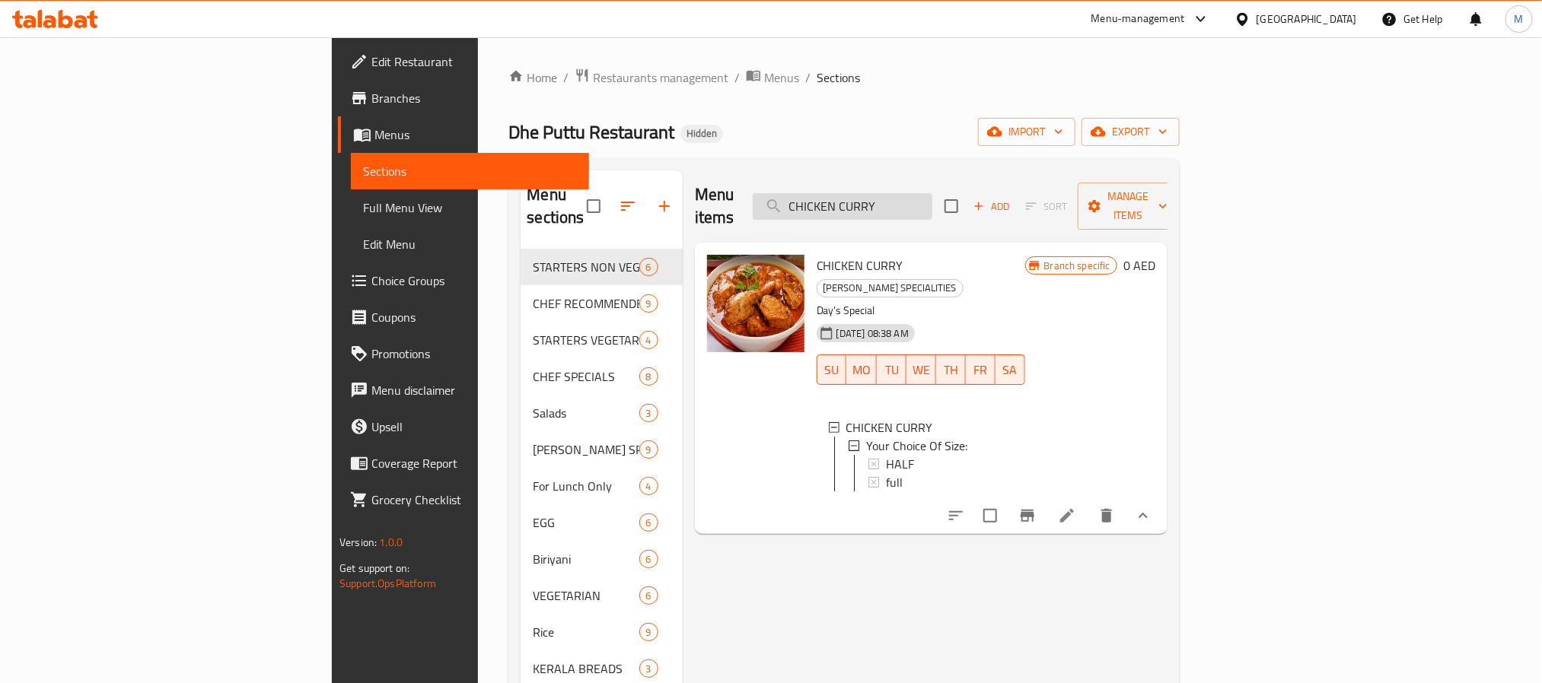
click at [932, 193] on input "CHICKEN CURRY" at bounding box center [843, 206] width 180 height 27
paste input "BEEF"
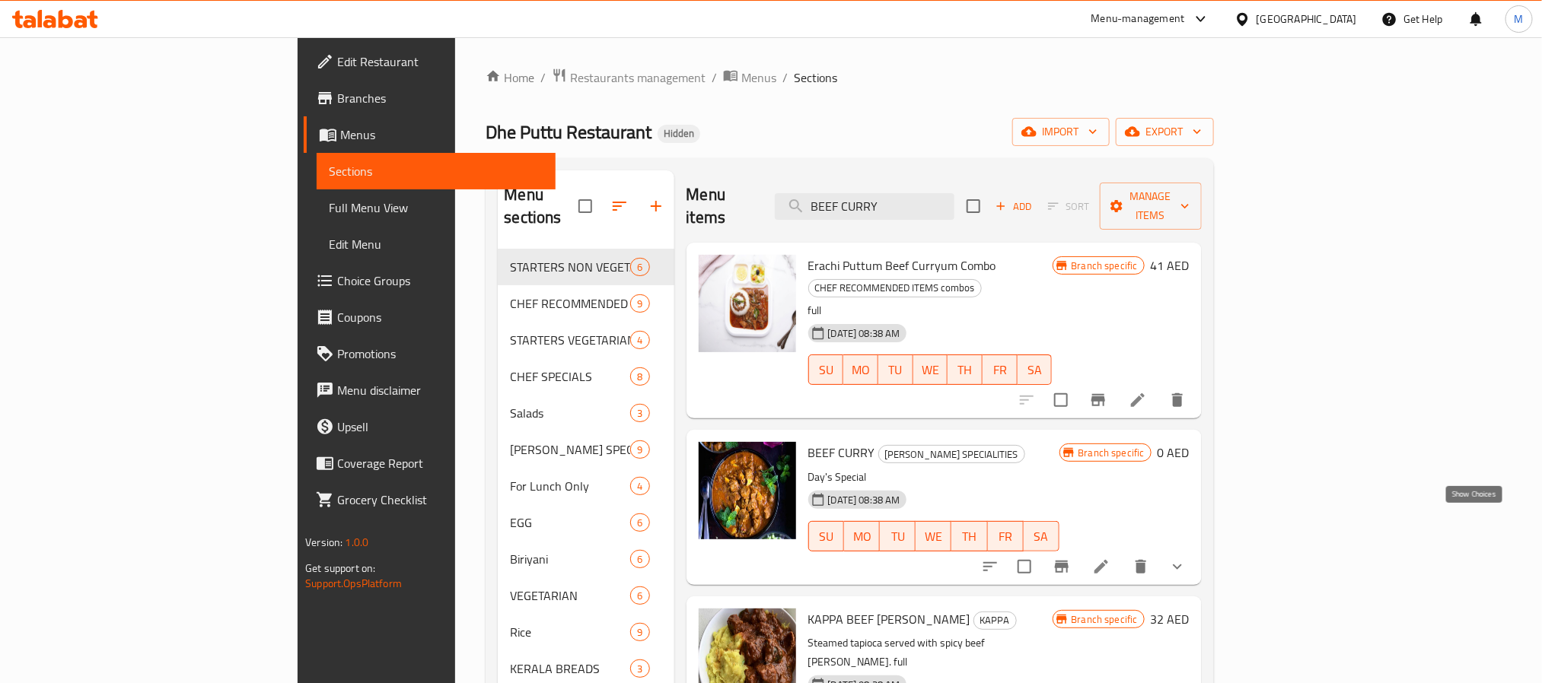
click at [1186, 558] on icon "show more" at bounding box center [1177, 567] width 18 height 18
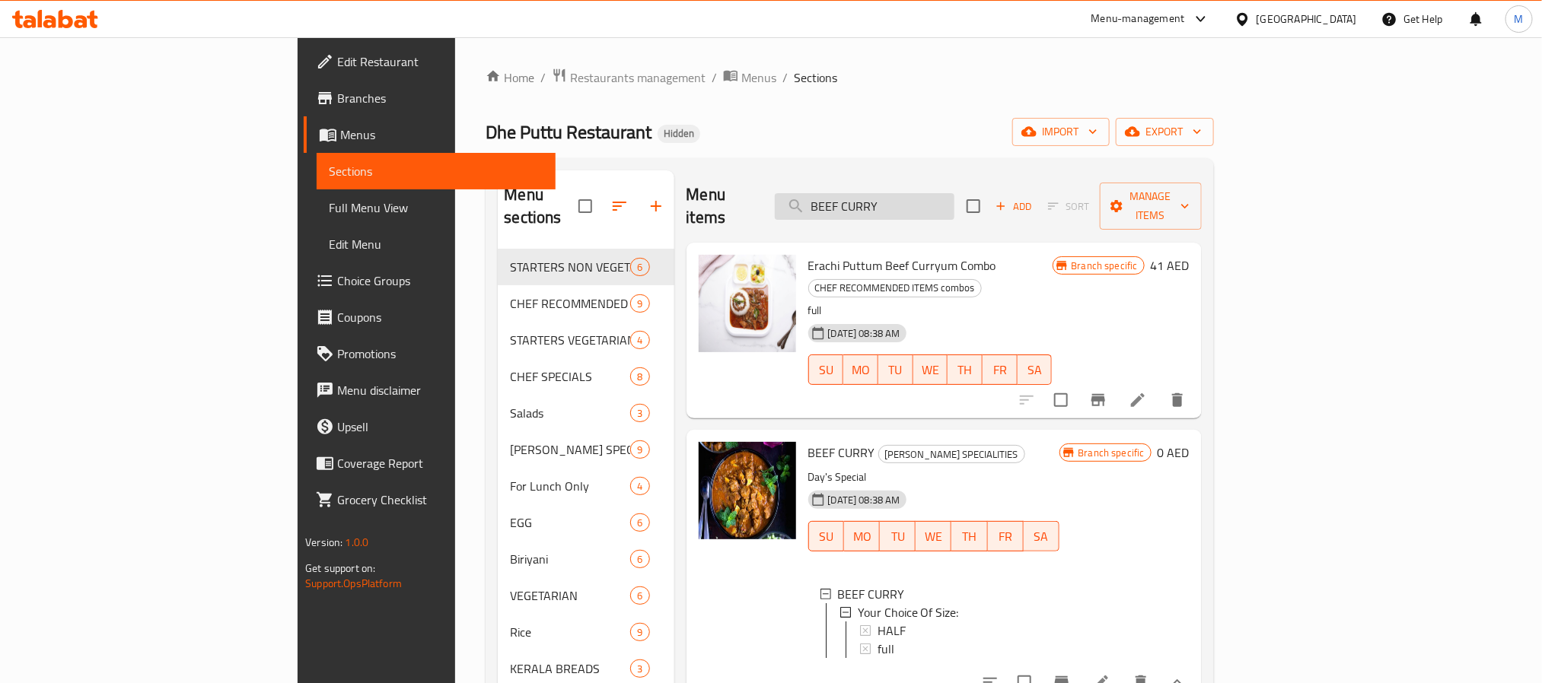
click at [954, 194] on input "BEEF CURRY" at bounding box center [865, 206] width 180 height 27
paste input "CHEMMEEN THULLICHATHU"
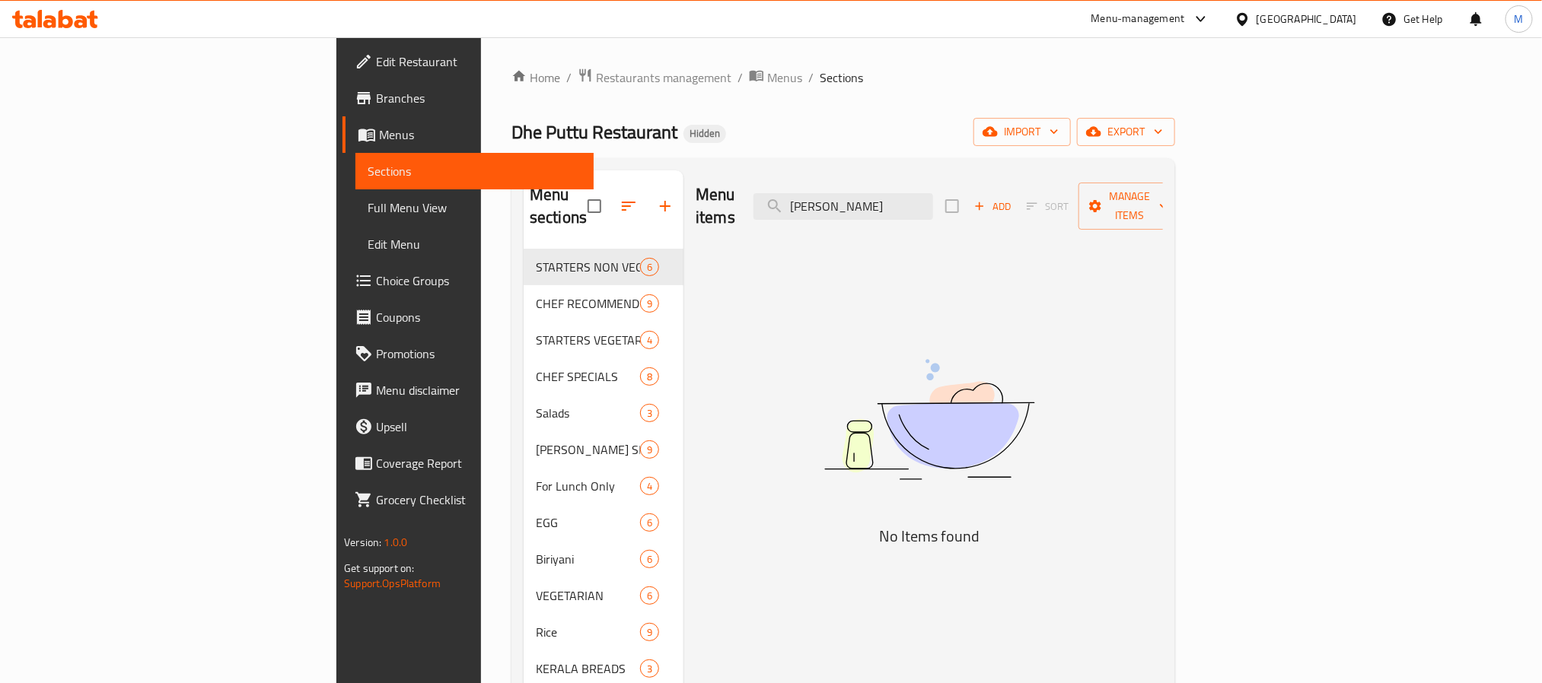
drag, startPoint x: 964, startPoint y: 194, endPoint x: 1214, endPoint y: 204, distance: 250.5
click at [1163, 204] on div "Menu items CHEMMEEN THULLICHATHU Add Sort Manage items" at bounding box center [929, 206] width 467 height 72
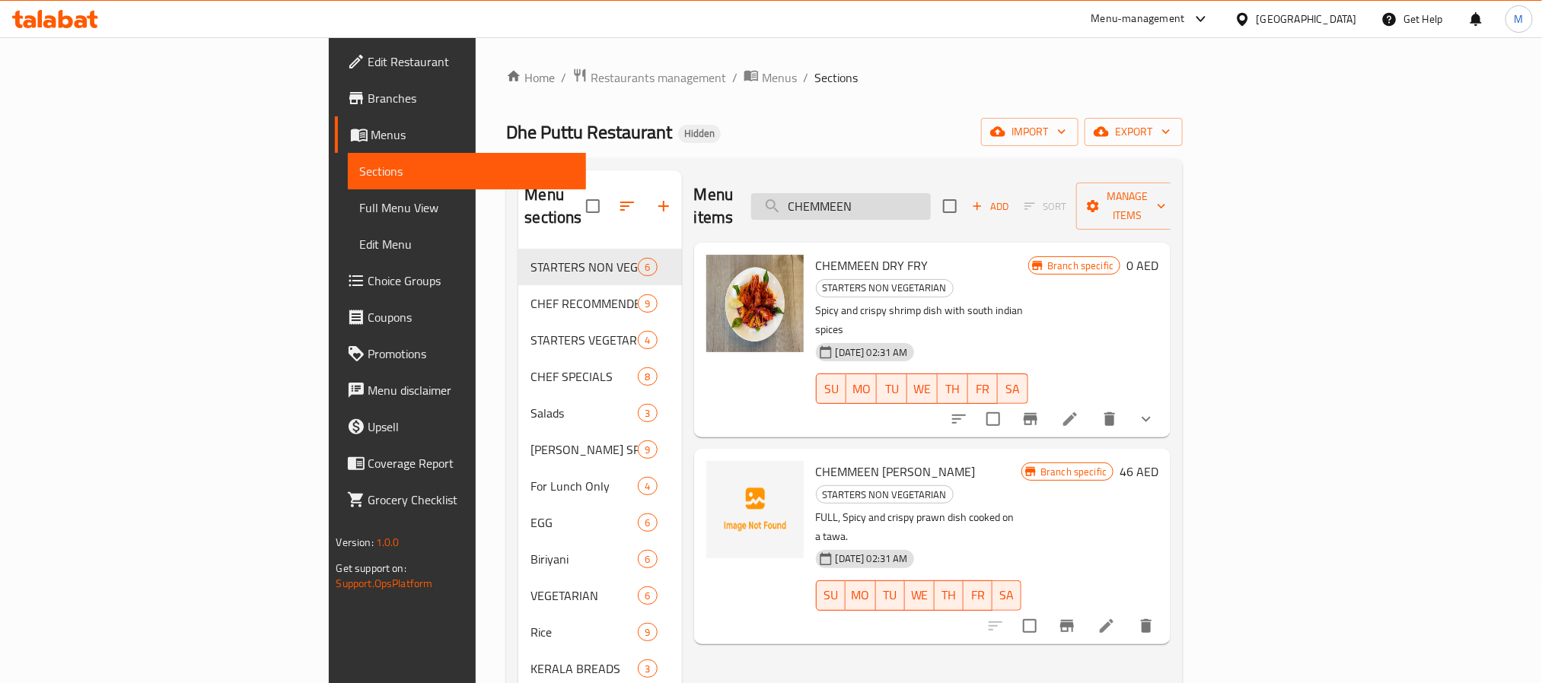
click at [931, 196] on input "CHEMMEEN" at bounding box center [841, 206] width 180 height 27
paste input "KONDATTOM"
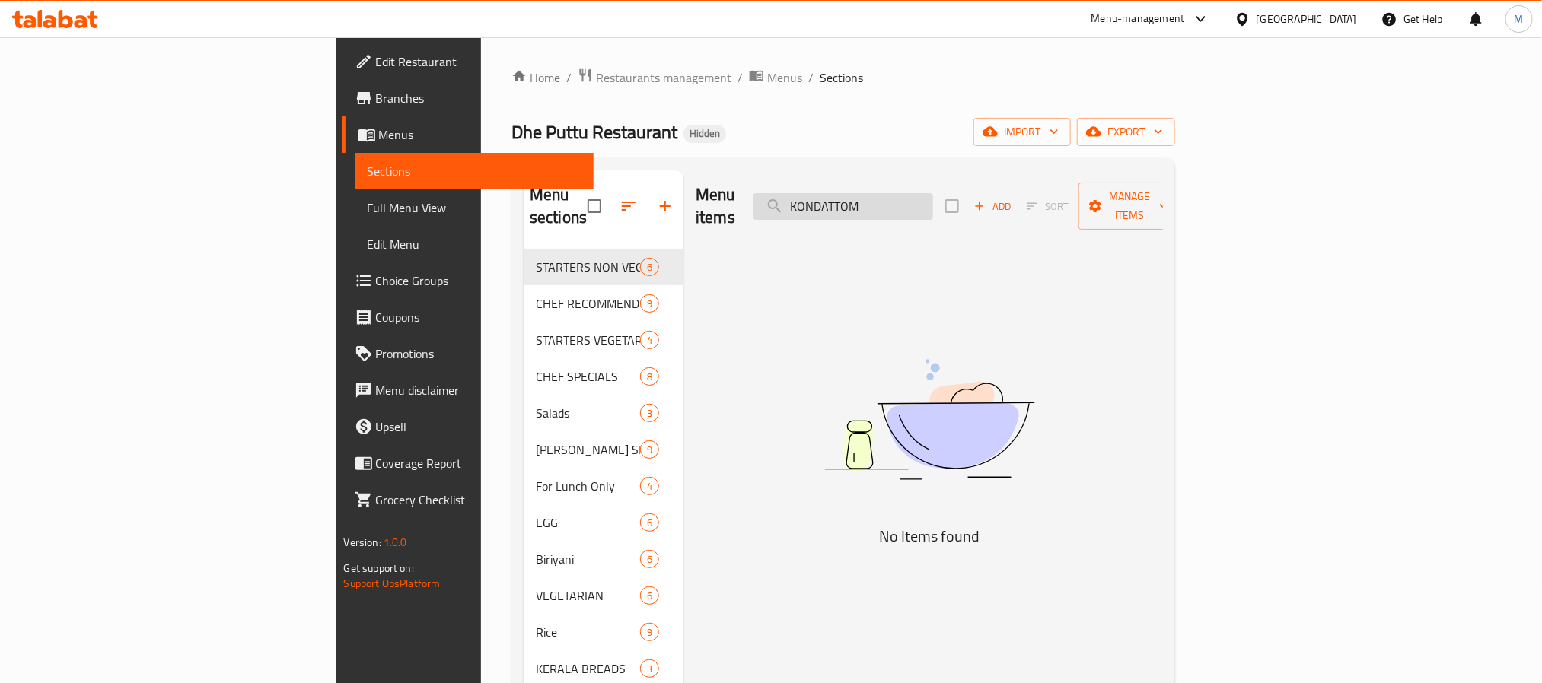
click at [931, 197] on input "KONDATTOM" at bounding box center [843, 206] width 180 height 27
paste input "HONEY MANGO CHICKEN"
drag, startPoint x: 998, startPoint y: 194, endPoint x: 1108, endPoint y: 199, distance: 109.7
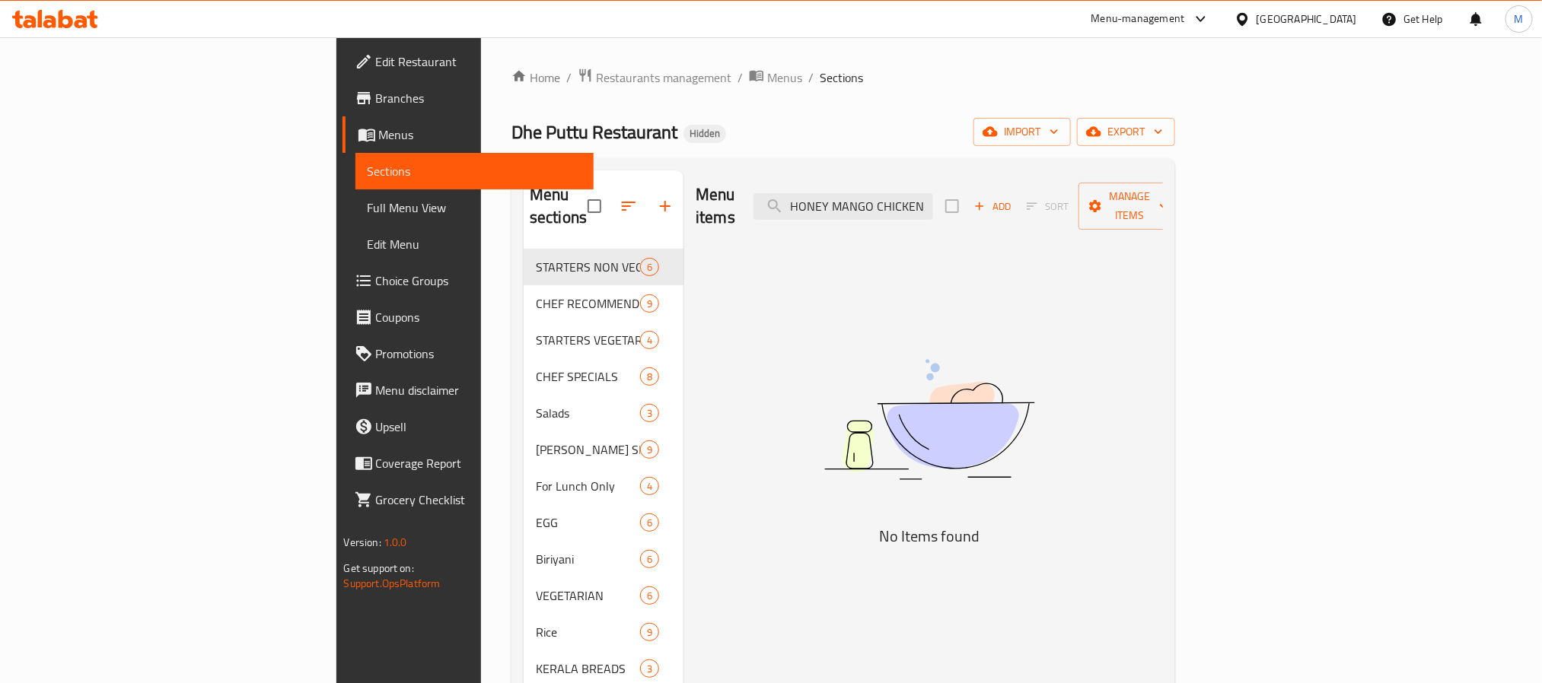
click at [1108, 199] on div "Menu items HONEY MANGO CHICKEN Add Sort Manage items" at bounding box center [929, 206] width 467 height 72
drag, startPoint x: 953, startPoint y: 195, endPoint x: 724, endPoint y: 195, distance: 228.3
click at [724, 195] on div "Menu items HONEY MANGO Add Sort Manage items" at bounding box center [929, 206] width 467 height 72
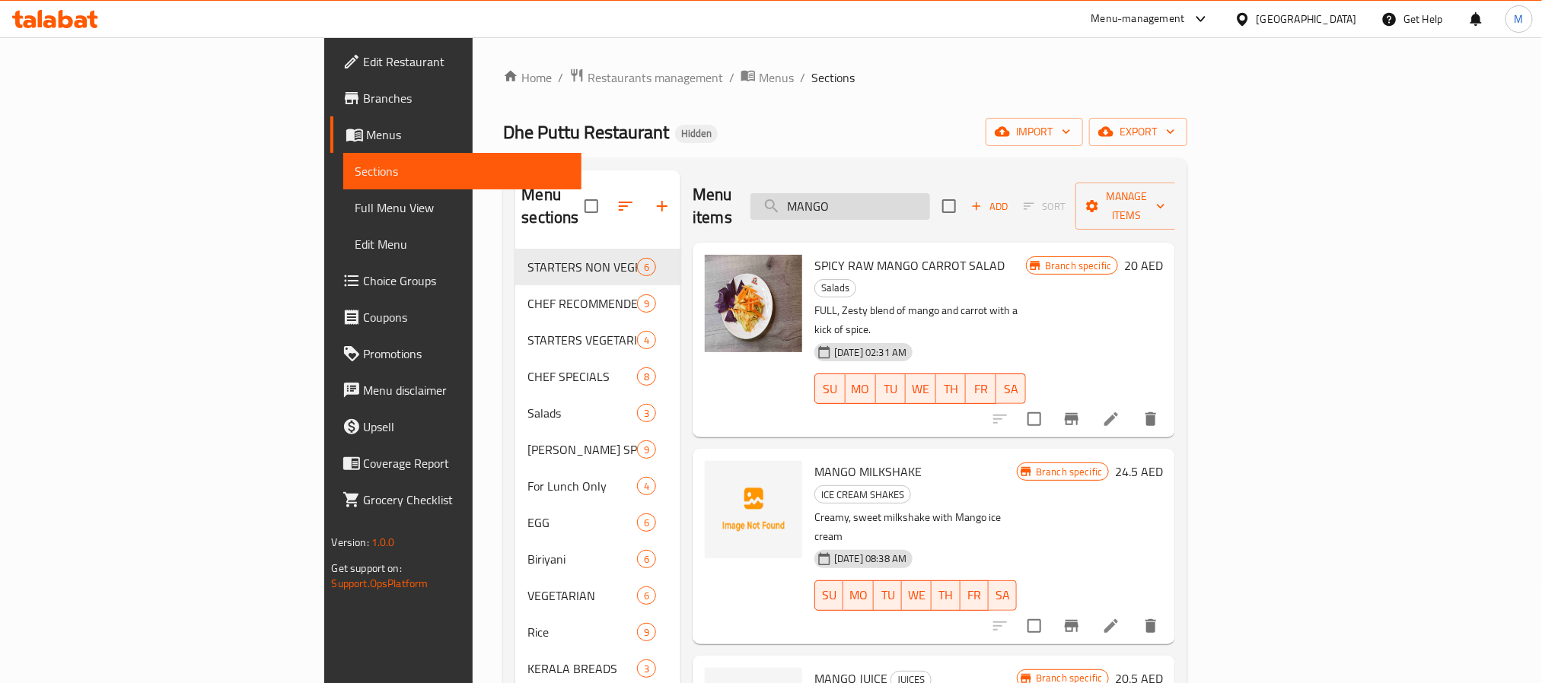
click at [930, 193] on input "MANGO" at bounding box center [840, 206] width 180 height 27
paste input "DRAGON"
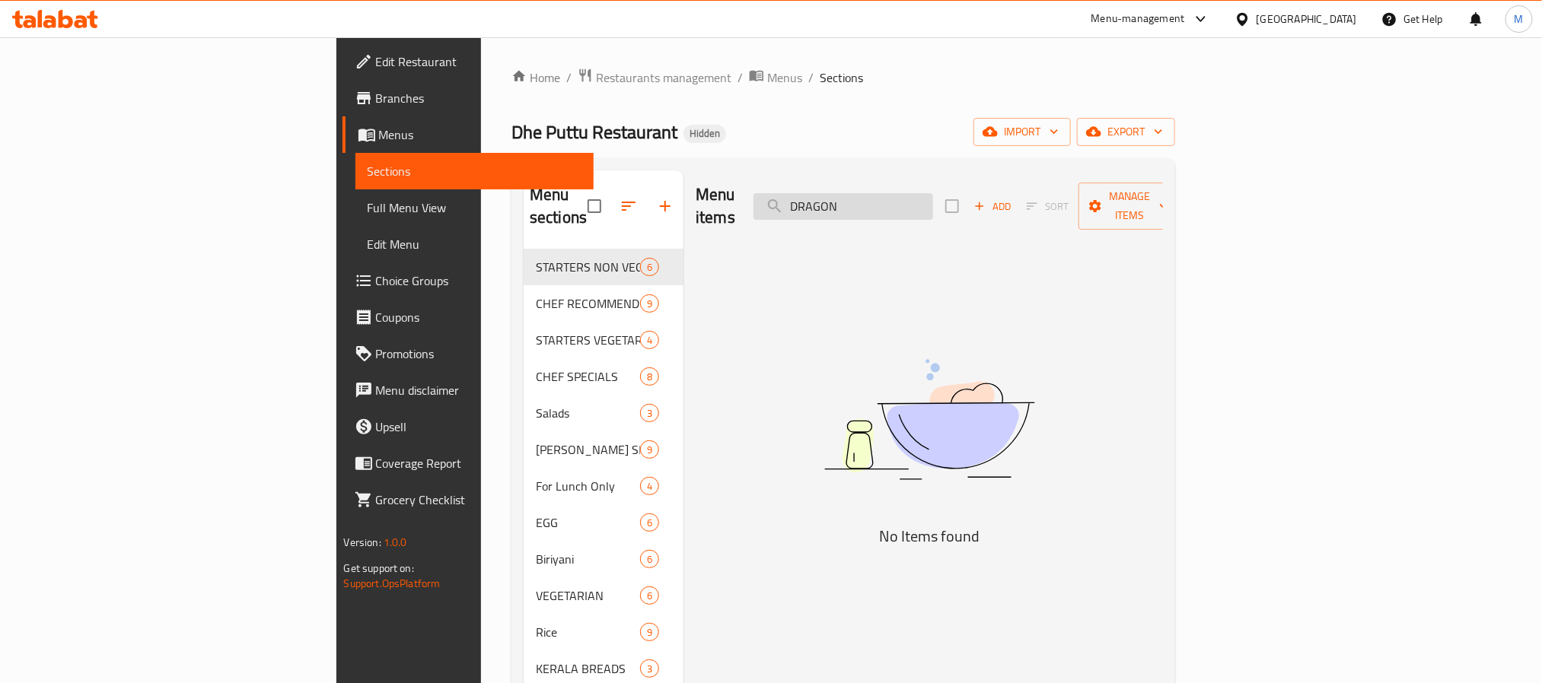
click at [933, 204] on input "DRAGON" at bounding box center [843, 206] width 180 height 27
paste input "ERIPORI"
click at [933, 193] on input "ERIPORI" at bounding box center [843, 206] width 180 height 27
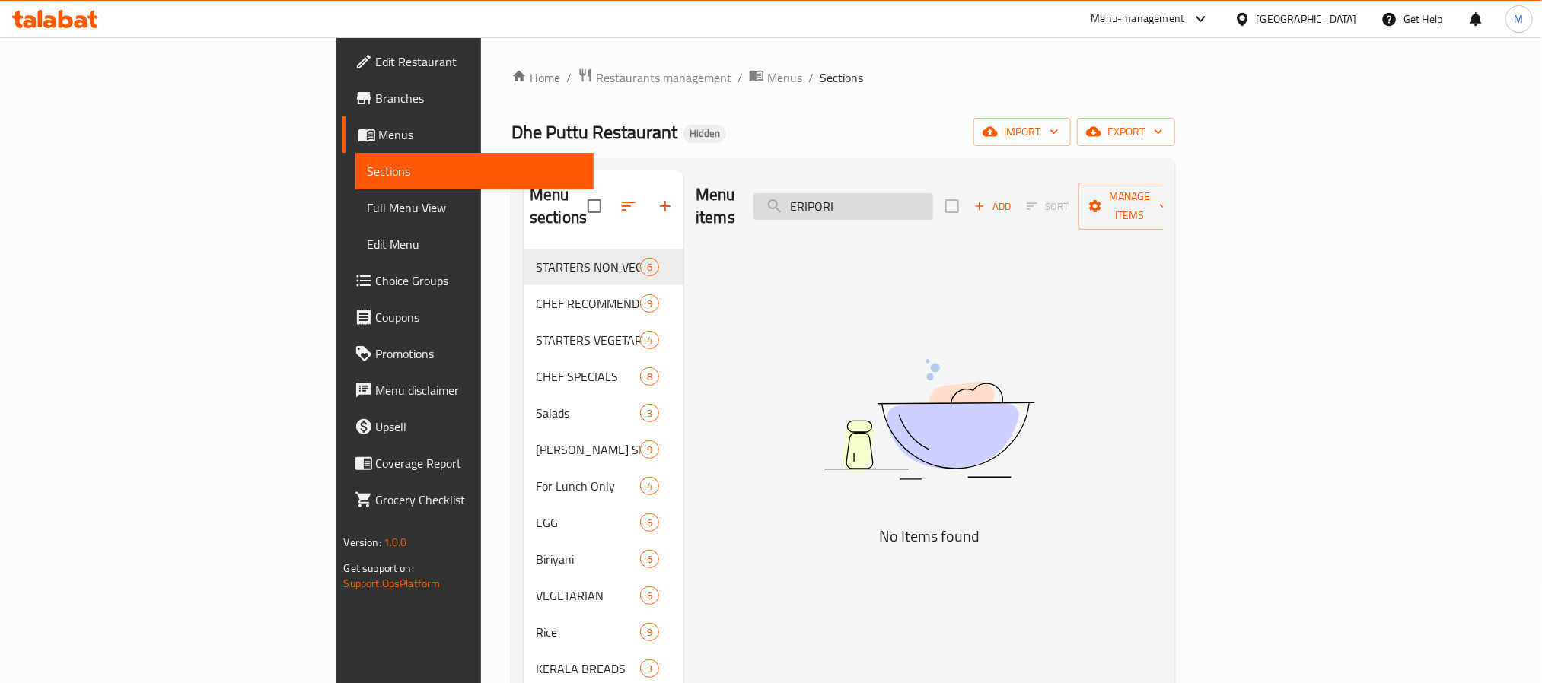
click at [933, 193] on input "ERIPORI" at bounding box center [843, 206] width 180 height 27
paste input "SQUID"
click at [933, 197] on input "SQUID" at bounding box center [843, 206] width 180 height 27
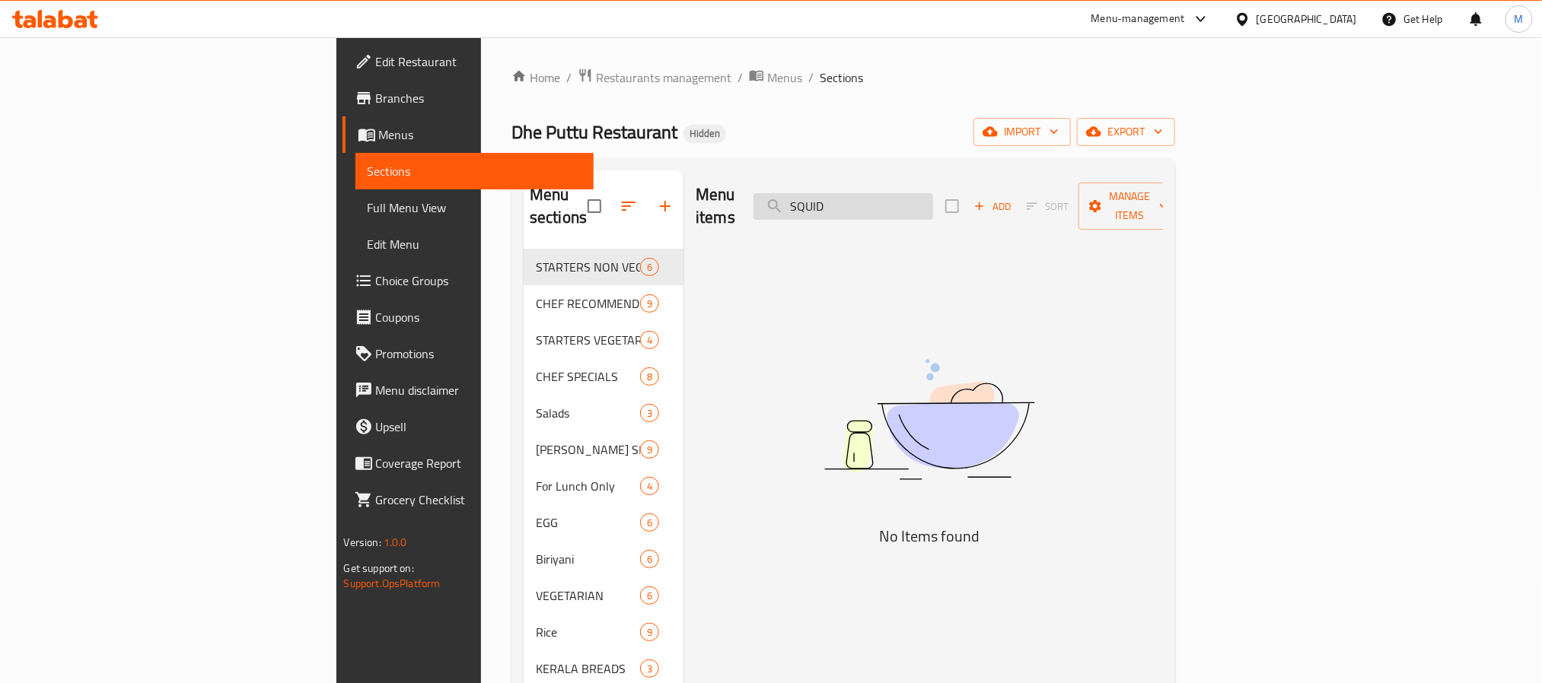
paste input "GRILLED FISH FILLET"
click at [933, 201] on input "GRILLED FISH FILLET" at bounding box center [843, 206] width 180 height 27
paste input "KANTHARI"
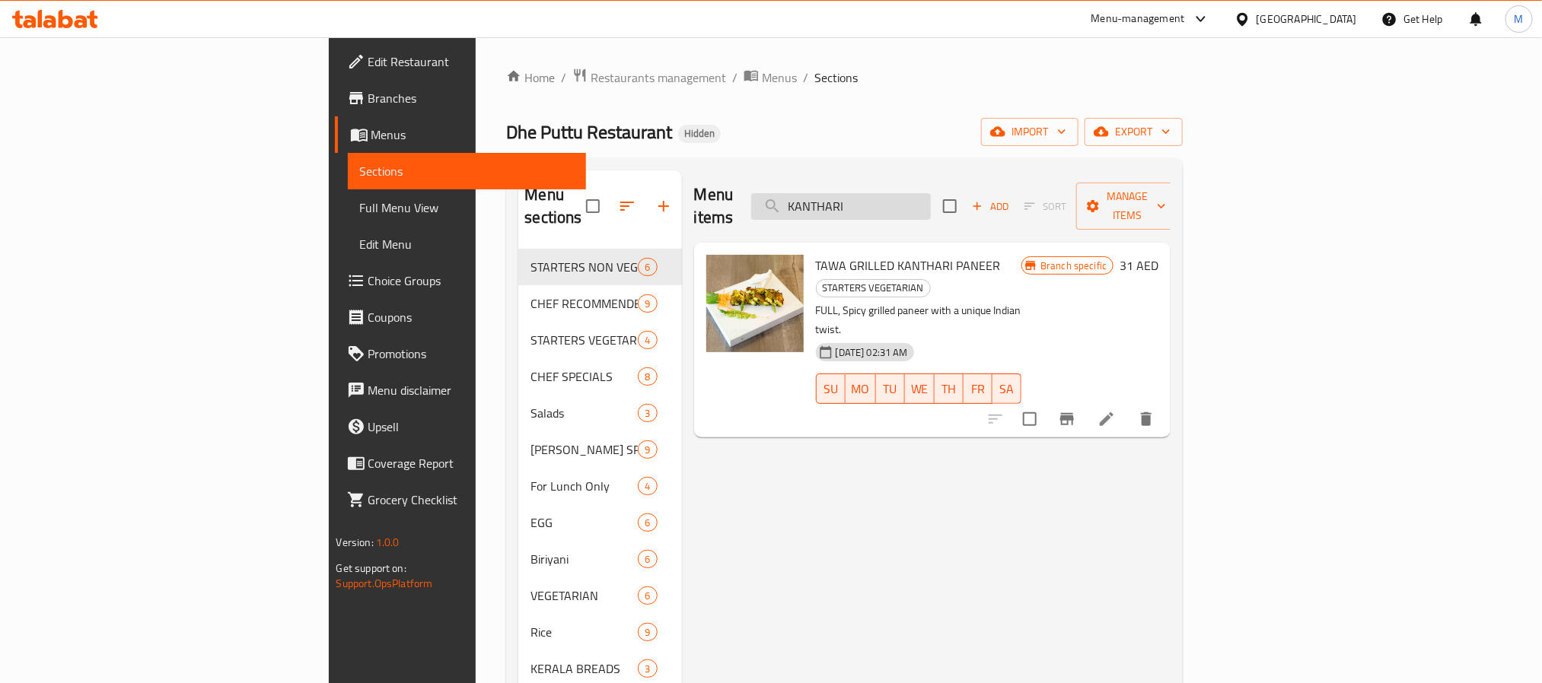
click at [931, 193] on input "KANTHARI" at bounding box center [841, 206] width 180 height 27
paste input "BEEF DRY FRY"
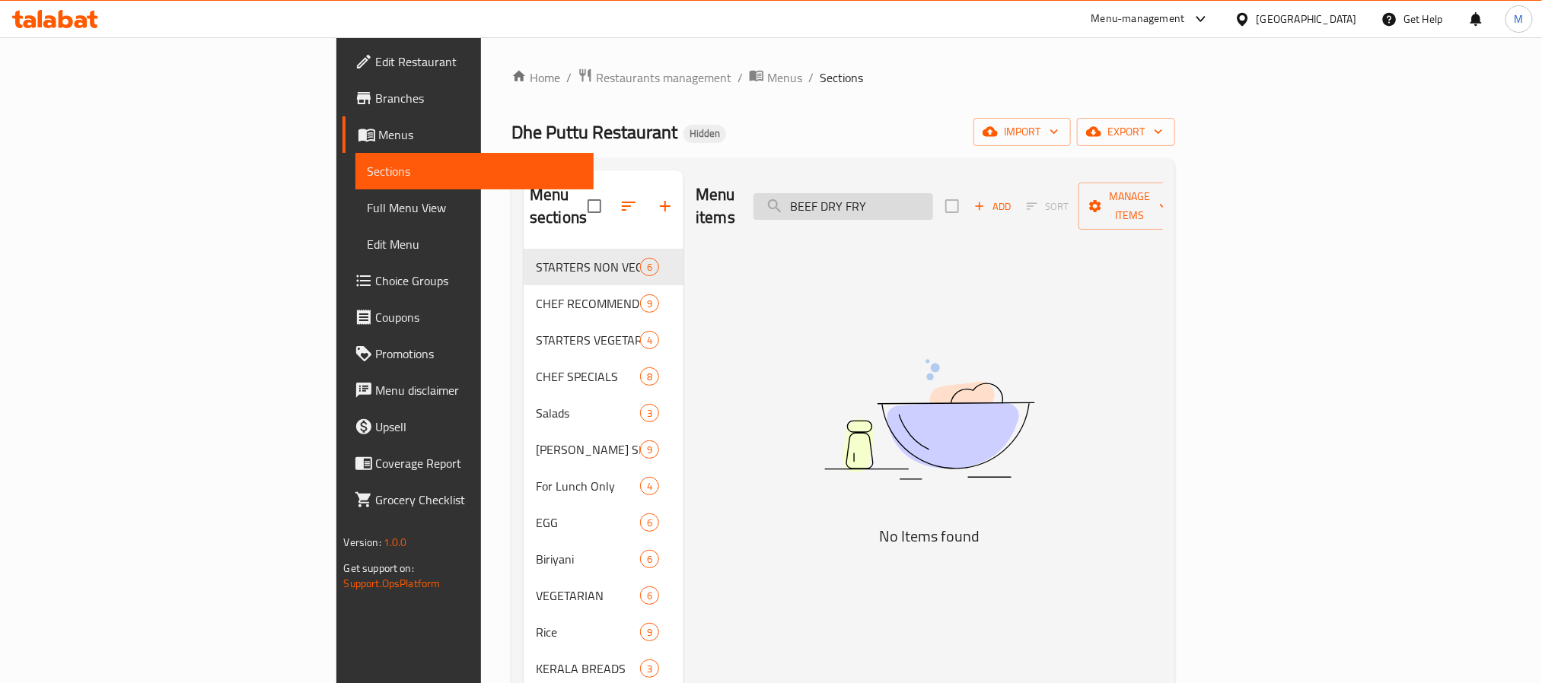
click at [933, 193] on input "BEEF DRY FRY" at bounding box center [843, 206] width 180 height 27
paste input "CHUTTA KOZHI"
click at [1016, 215] on div "Menu items CHUTTA KOZHI Add Sort Manage items" at bounding box center [929, 206] width 467 height 72
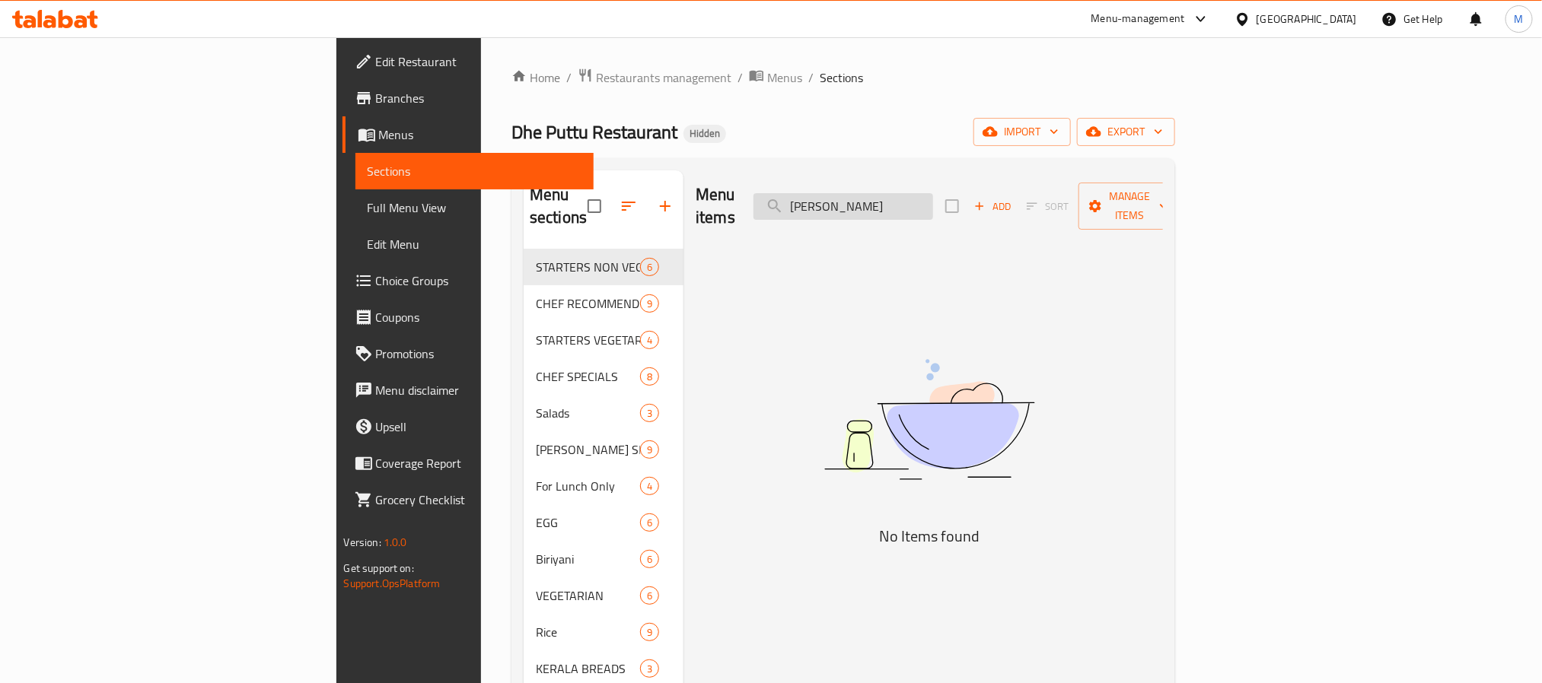
click at [933, 208] on input "CHUTTA KOZHI" at bounding box center [843, 206] width 180 height 27
paste input "ICKEN LOLIPOP"
drag, startPoint x: 961, startPoint y: 193, endPoint x: 800, endPoint y: 201, distance: 161.5
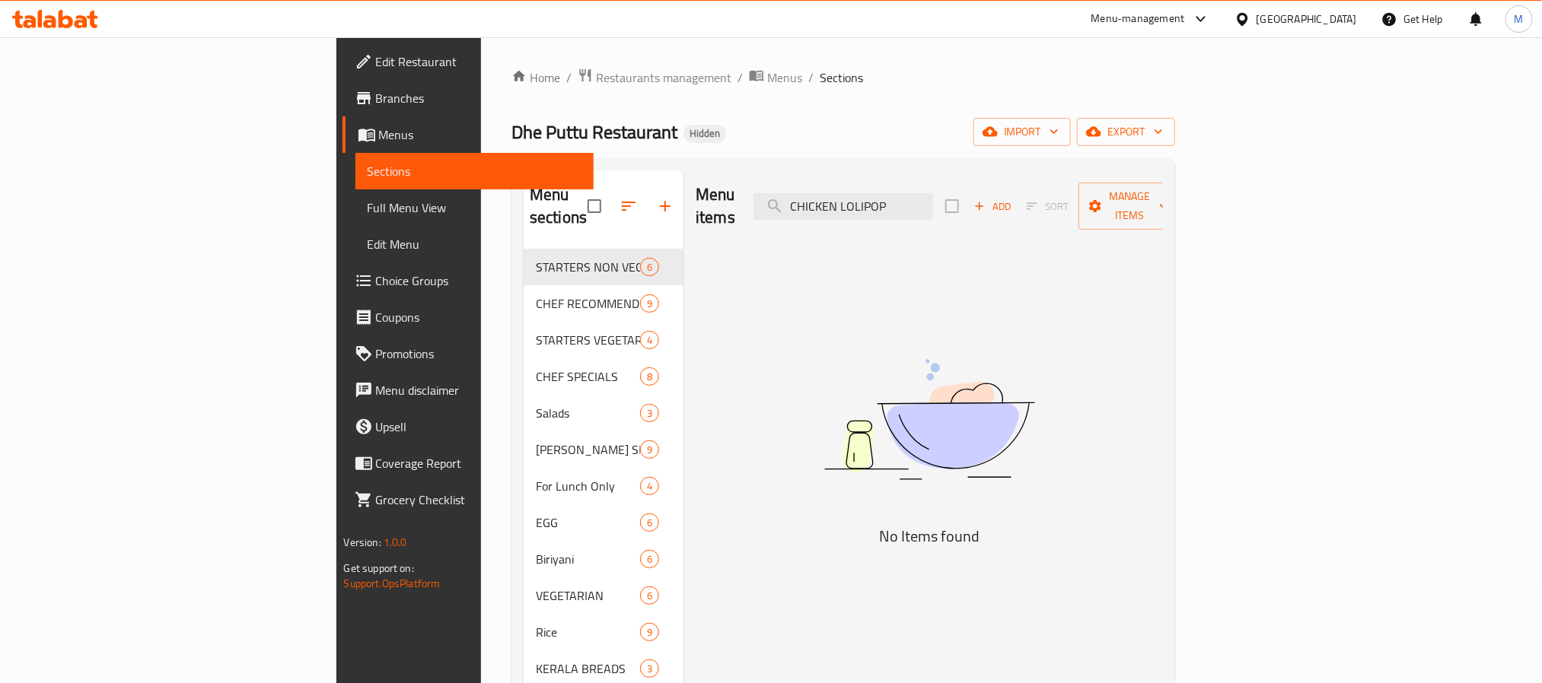
click at [800, 201] on div "Menu items CHICKEN LOLIPOP Add Sort Manage items" at bounding box center [929, 206] width 467 height 72
drag, startPoint x: 934, startPoint y: 195, endPoint x: 985, endPoint y: 196, distance: 50.2
click at [933, 196] on input "LOLIPOP" at bounding box center [843, 206] width 180 height 27
click at [933, 199] on input "LOL" at bounding box center [843, 206] width 180 height 27
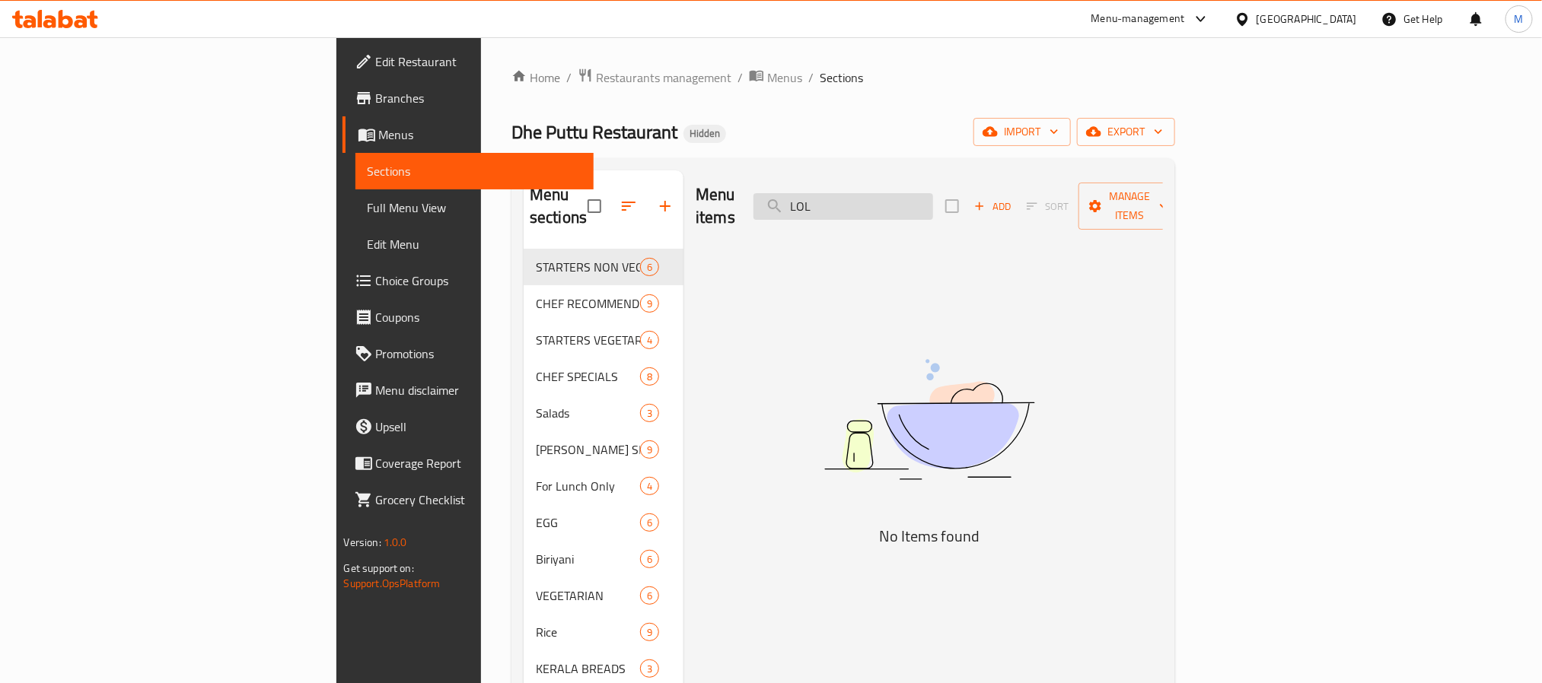
click at [933, 199] on input "LOL" at bounding box center [843, 206] width 180 height 27
paste input "PORICHICKEN"
click at [933, 193] on input "PORICHICKEN" at bounding box center [843, 206] width 180 height 27
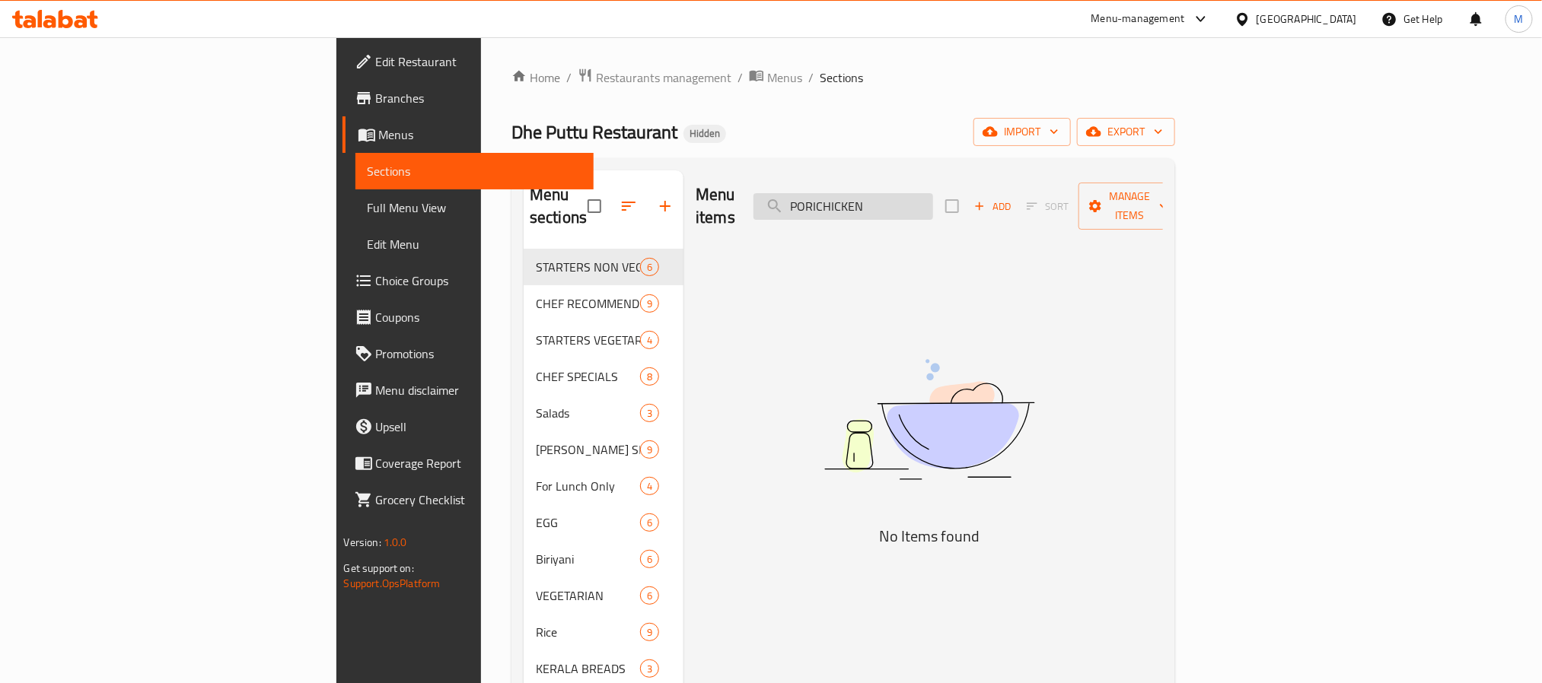
paste input "SQUID PACHAKURUMULAKU TAWA"
click at [933, 195] on input "SQUID PACHAKURUMULAKU TAWA" at bounding box center [843, 206] width 180 height 27
paste input "PRAWNS COCONUT ULARTHU"
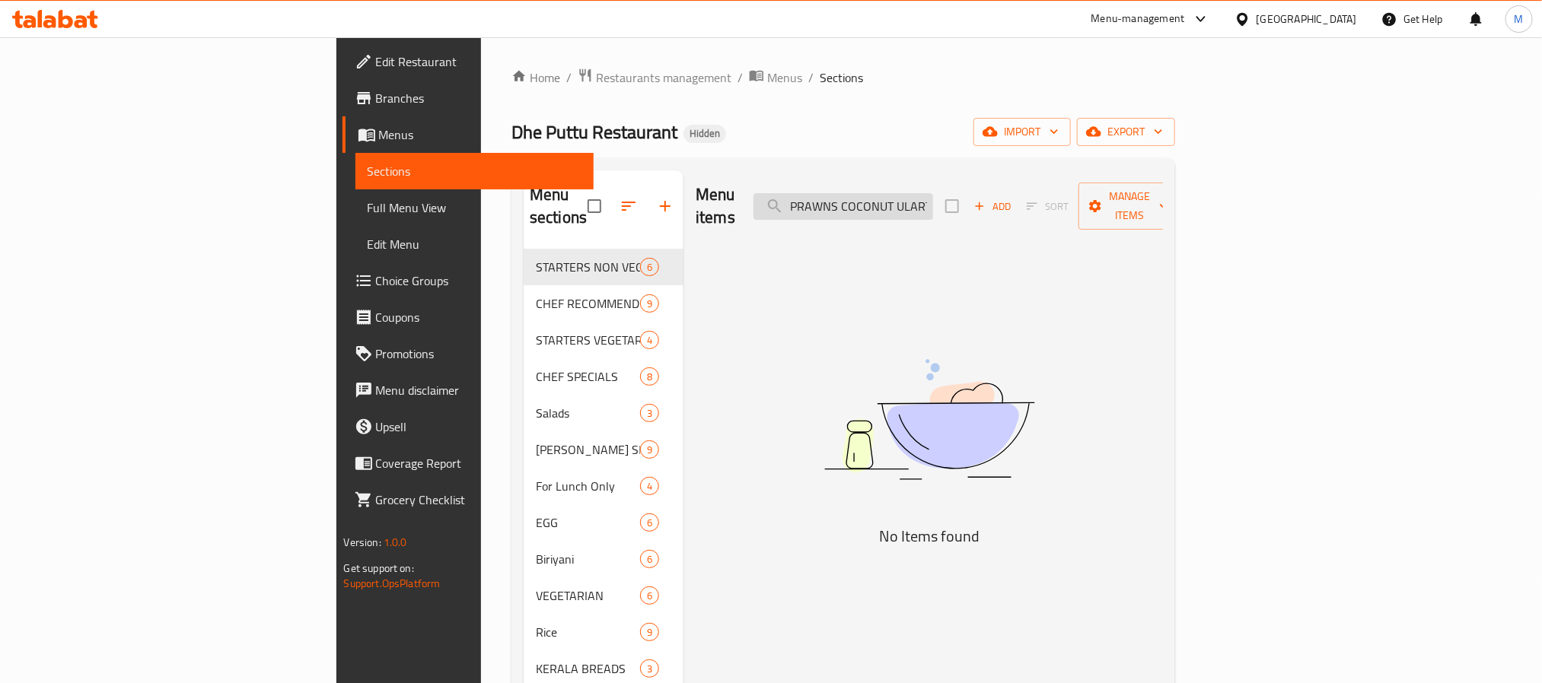
click at [933, 199] on input "PRAWNS COCONUT ULARTHU" at bounding box center [843, 206] width 180 height 27
paste input "TAWA GRILLED"
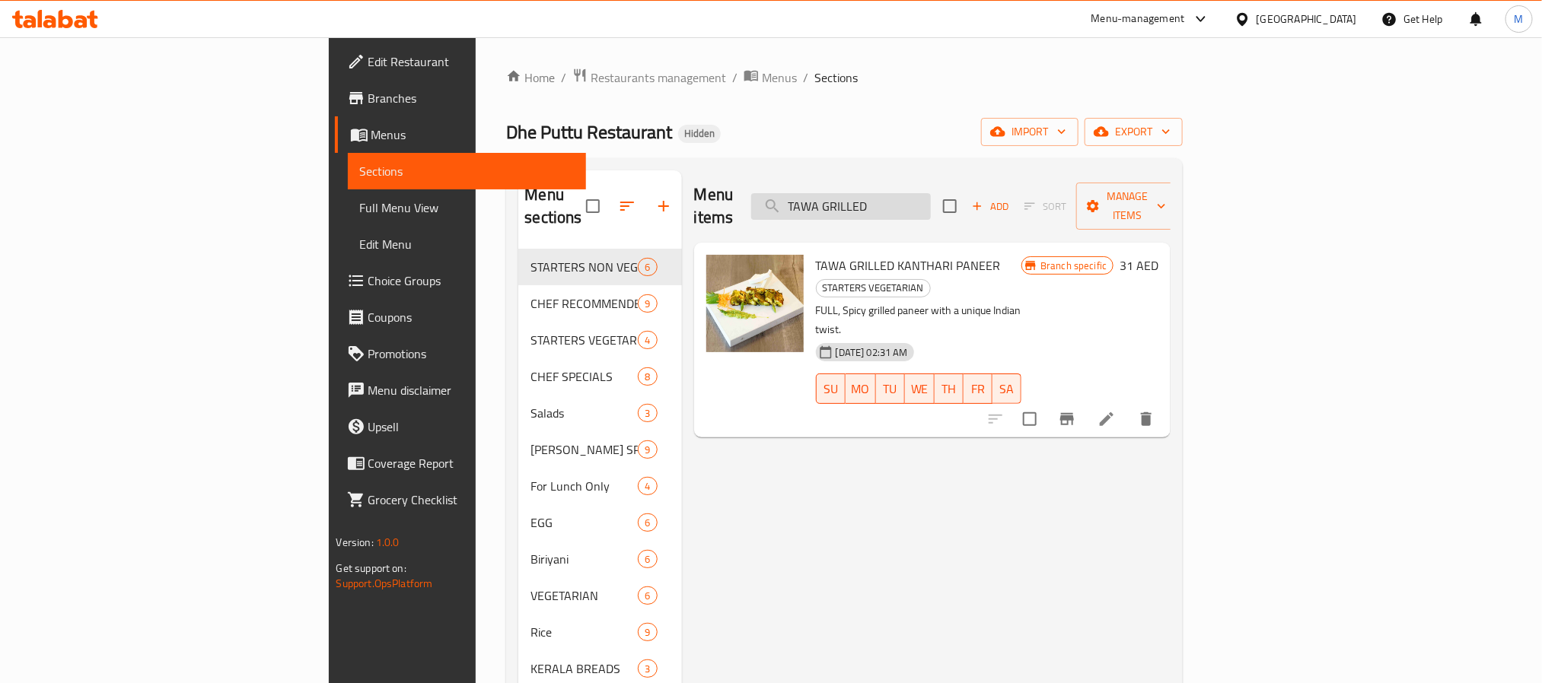
click at [931, 193] on input "TAWA GRILLED" at bounding box center [841, 206] width 180 height 27
paste input "GOBI MANCHURIAN DRY"
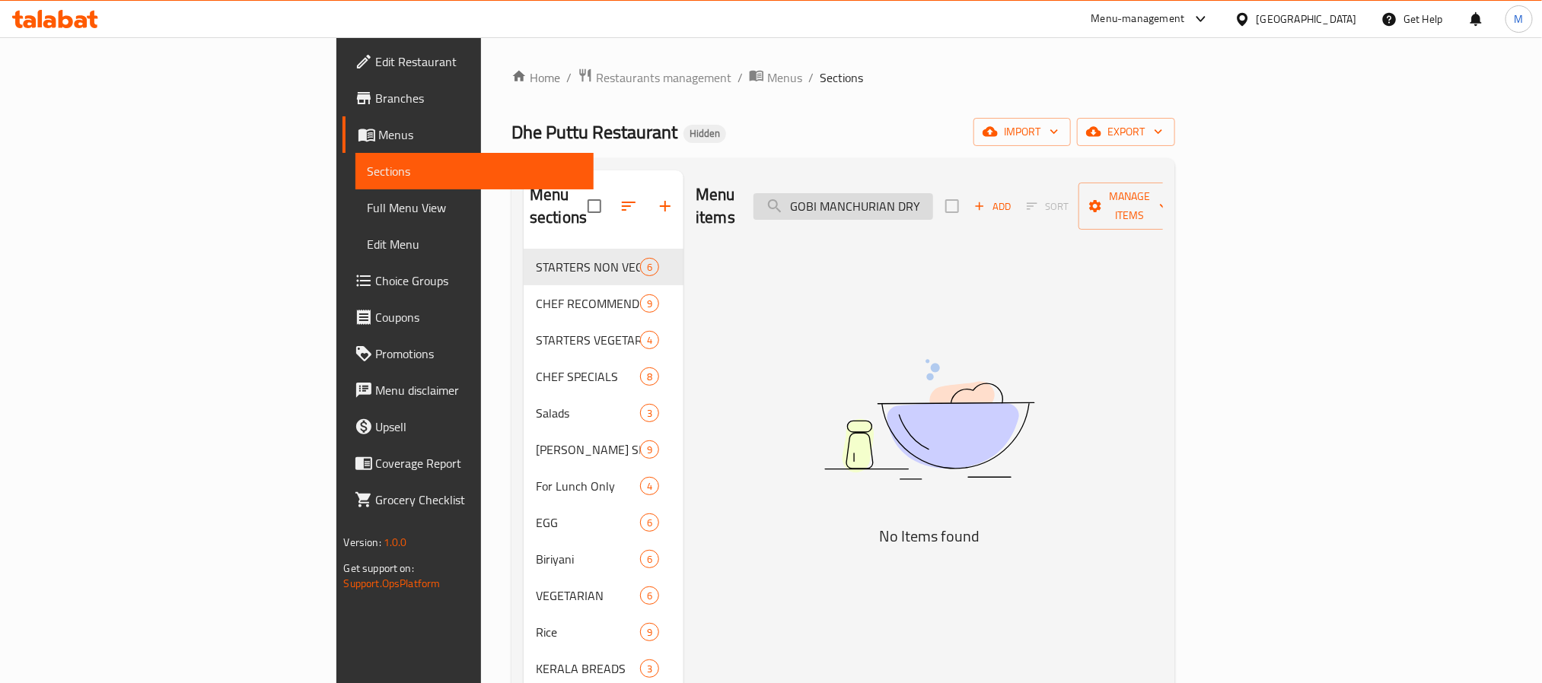
click at [933, 194] on input "GOBI MANCHURIAN DRY" at bounding box center [843, 206] width 180 height 27
paste input "FRUIT CHAT"
click at [933, 197] on input "FRUIT CHAT" at bounding box center [843, 206] width 180 height 27
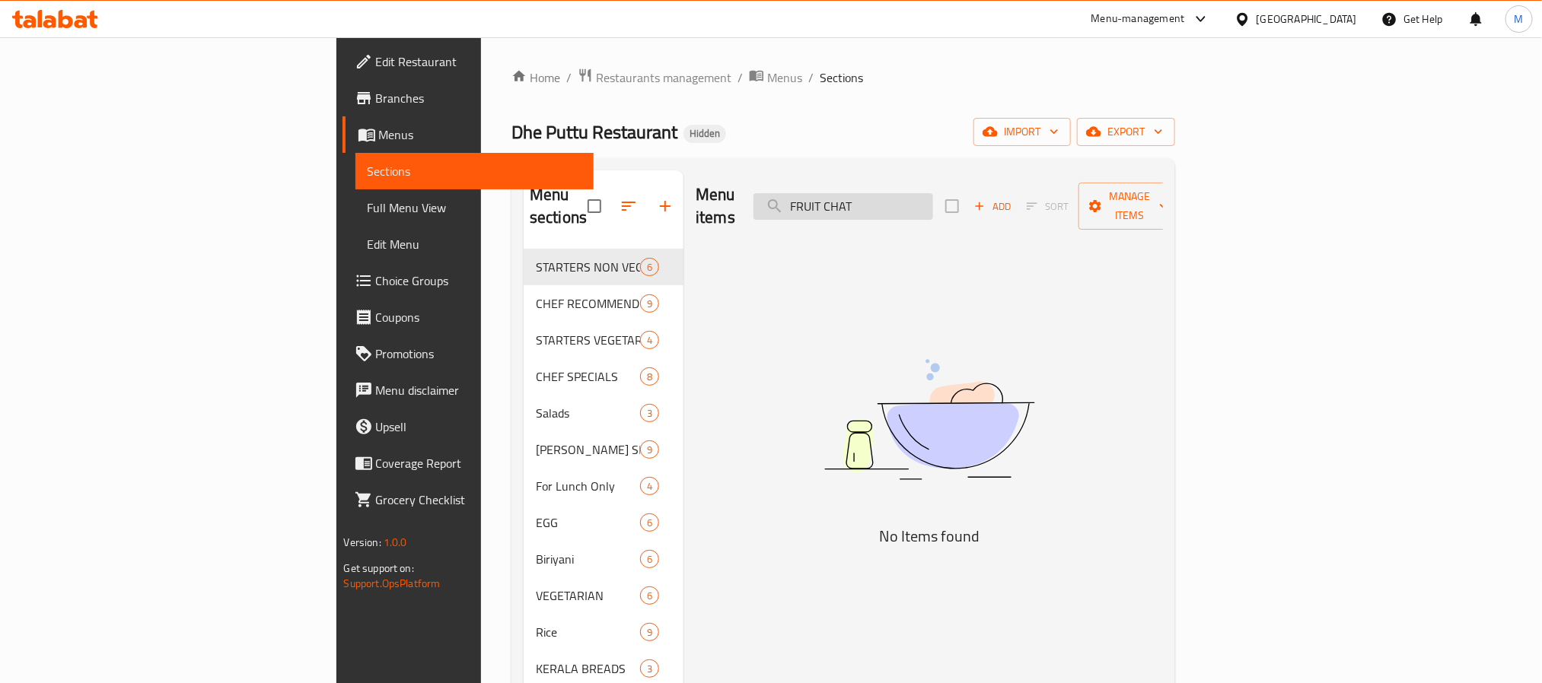
click at [933, 197] on input "FRUIT CHAT" at bounding box center [843, 206] width 180 height 27
paste input "PINEAPPLE"
click at [933, 193] on input "PINEAPPLE CHAT" at bounding box center [843, 206] width 180 height 27
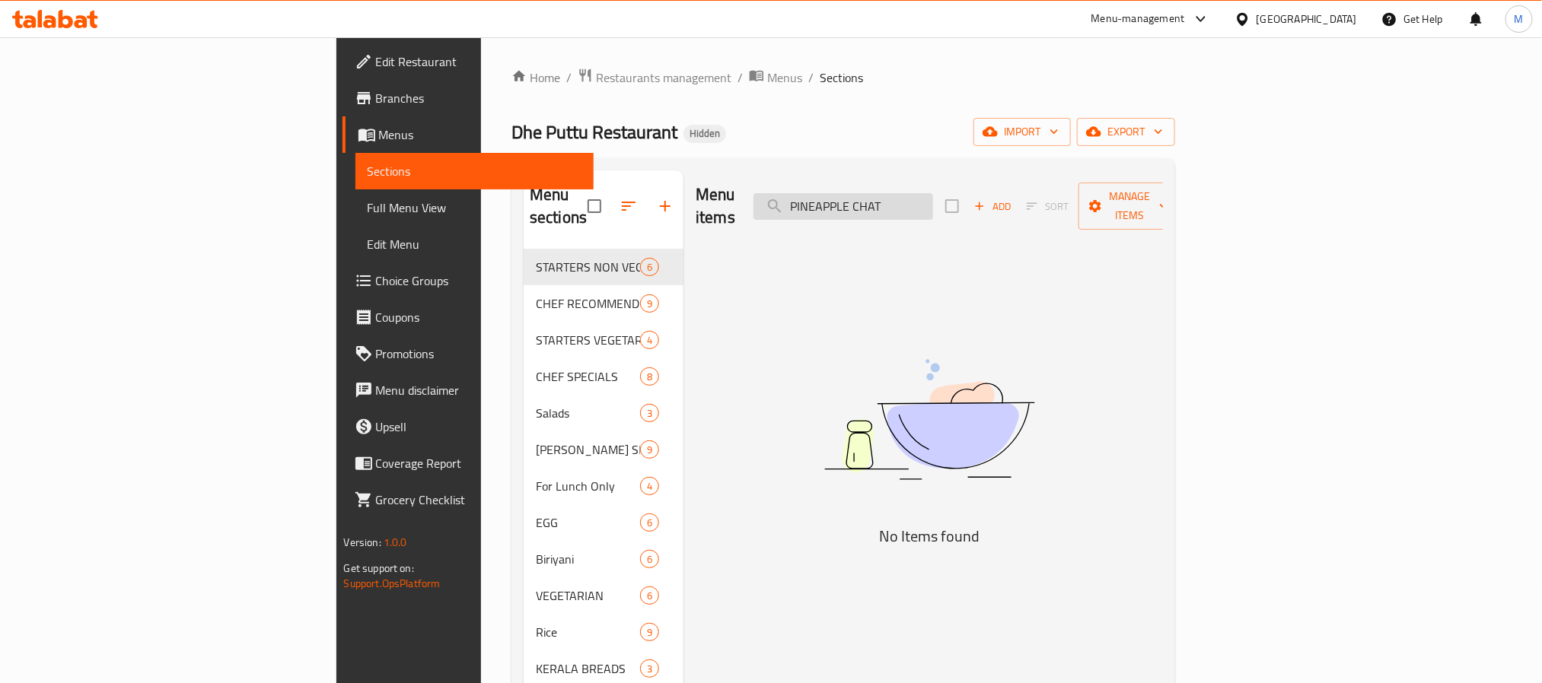
click at [933, 193] on input "PINEAPPLE CHAT" at bounding box center [843, 206] width 180 height 27
paste input "FISH BIRIYANI PUTTU"
click at [933, 199] on input "FISH BIRIYANI PUTTU" at bounding box center [843, 206] width 180 height 27
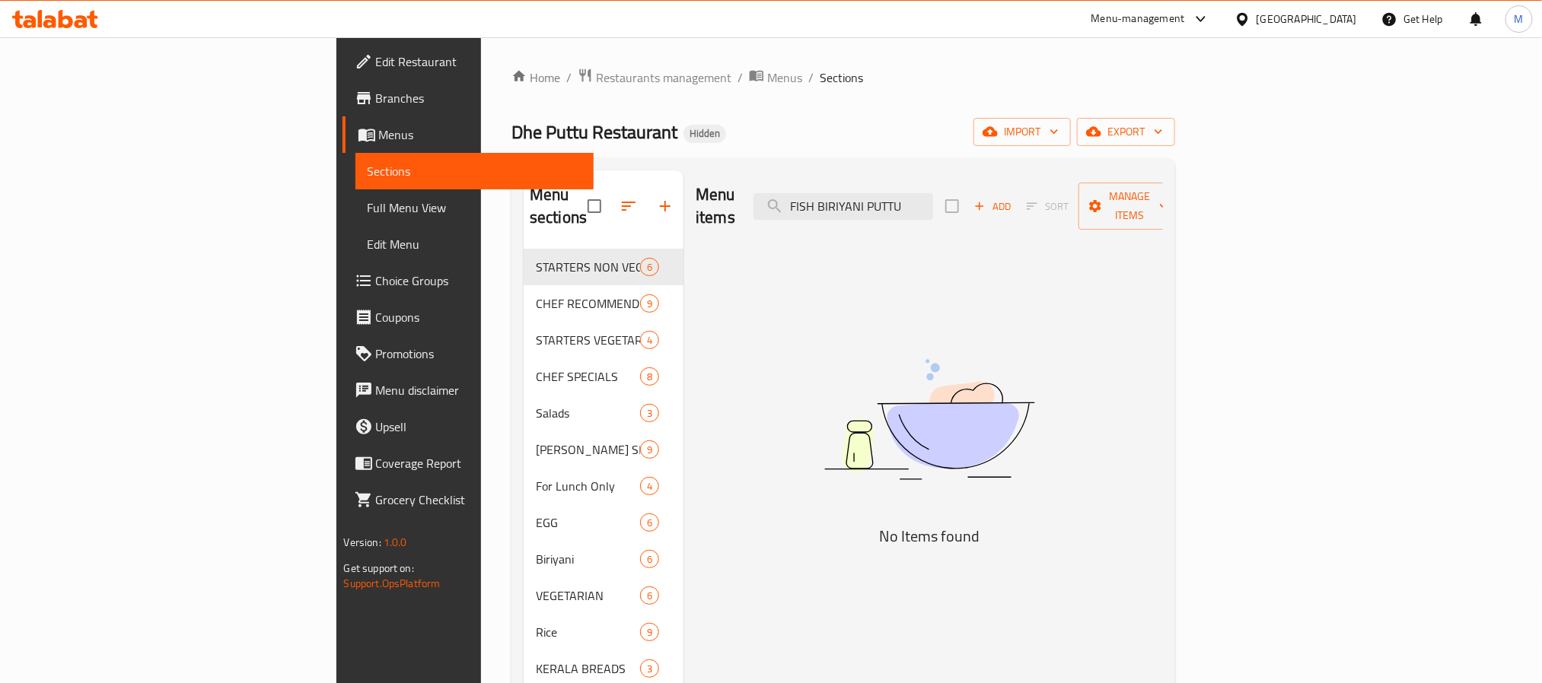
paste input "KAPPA"
click at [1062, 188] on div "Menu items KAPPA FISH BIRIYANI PUTTU Add Sort Manage items" at bounding box center [929, 206] width 467 height 72
click at [933, 199] on input "KAPPA FISH BIRIYANI PUTTU" at bounding box center [843, 206] width 180 height 27
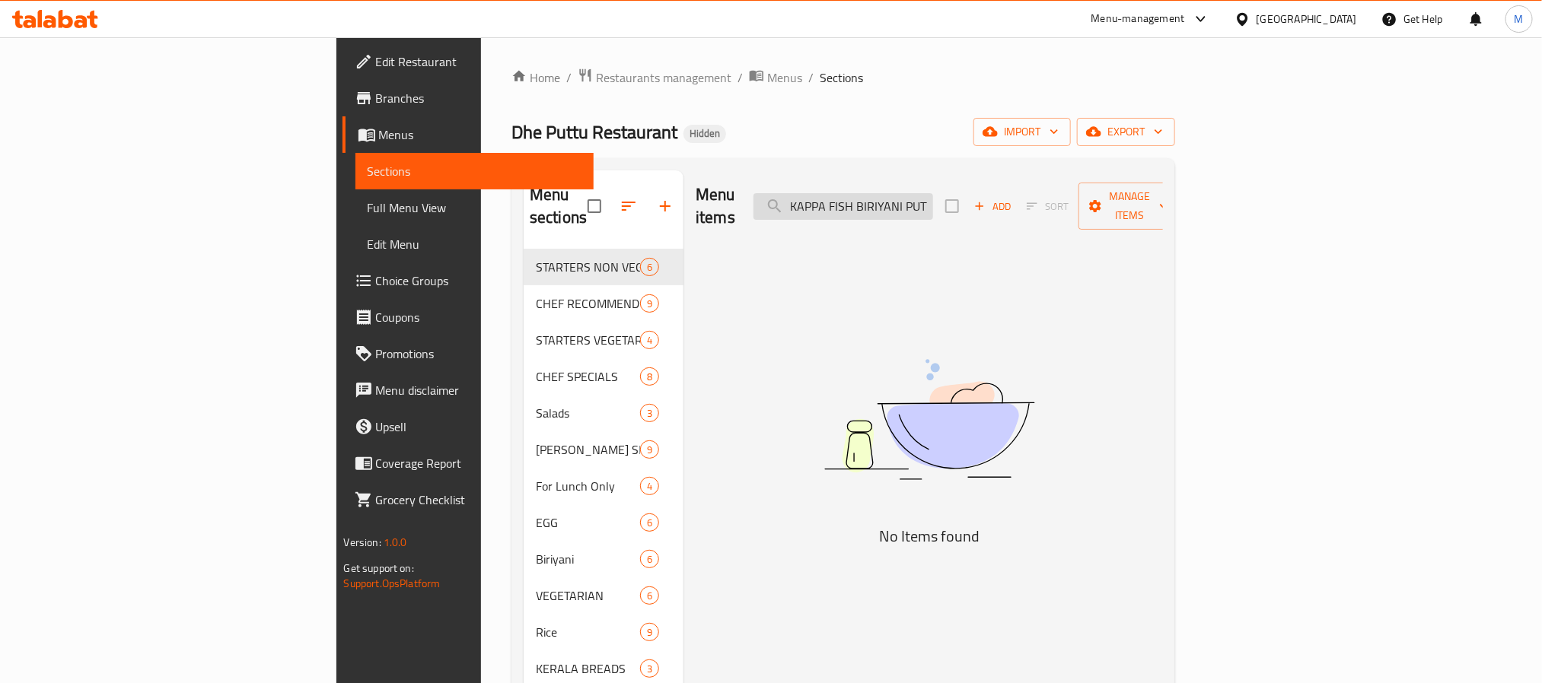
paste input "PRAWNS"
click at [933, 205] on input "KAPPA PRAWNS BIRIYANI PUTTU" at bounding box center [843, 206] width 180 height 27
paste input "KOTHU"
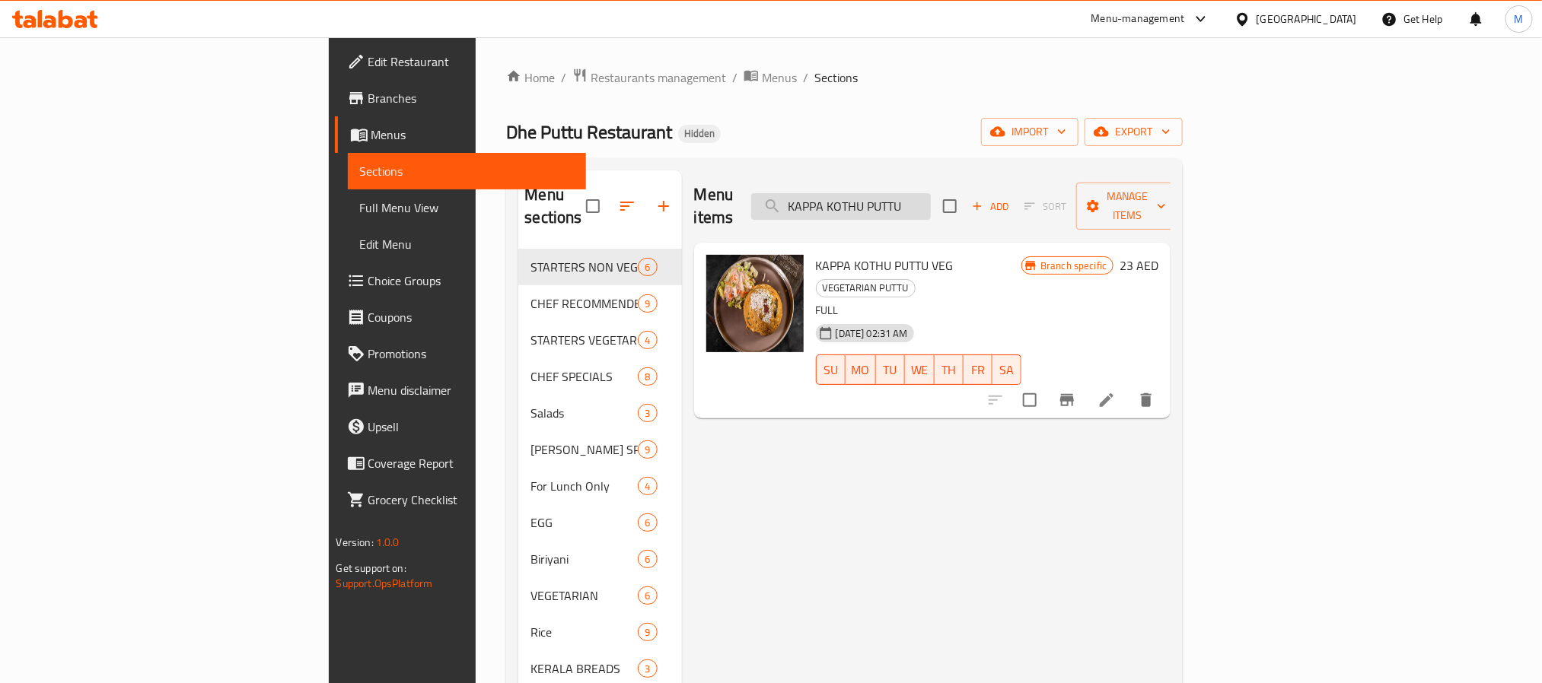
click at [931, 193] on input "KAPPA KOTHU PUTTU" at bounding box center [841, 206] width 180 height 27
paste input "BEEF BIRIYANI"
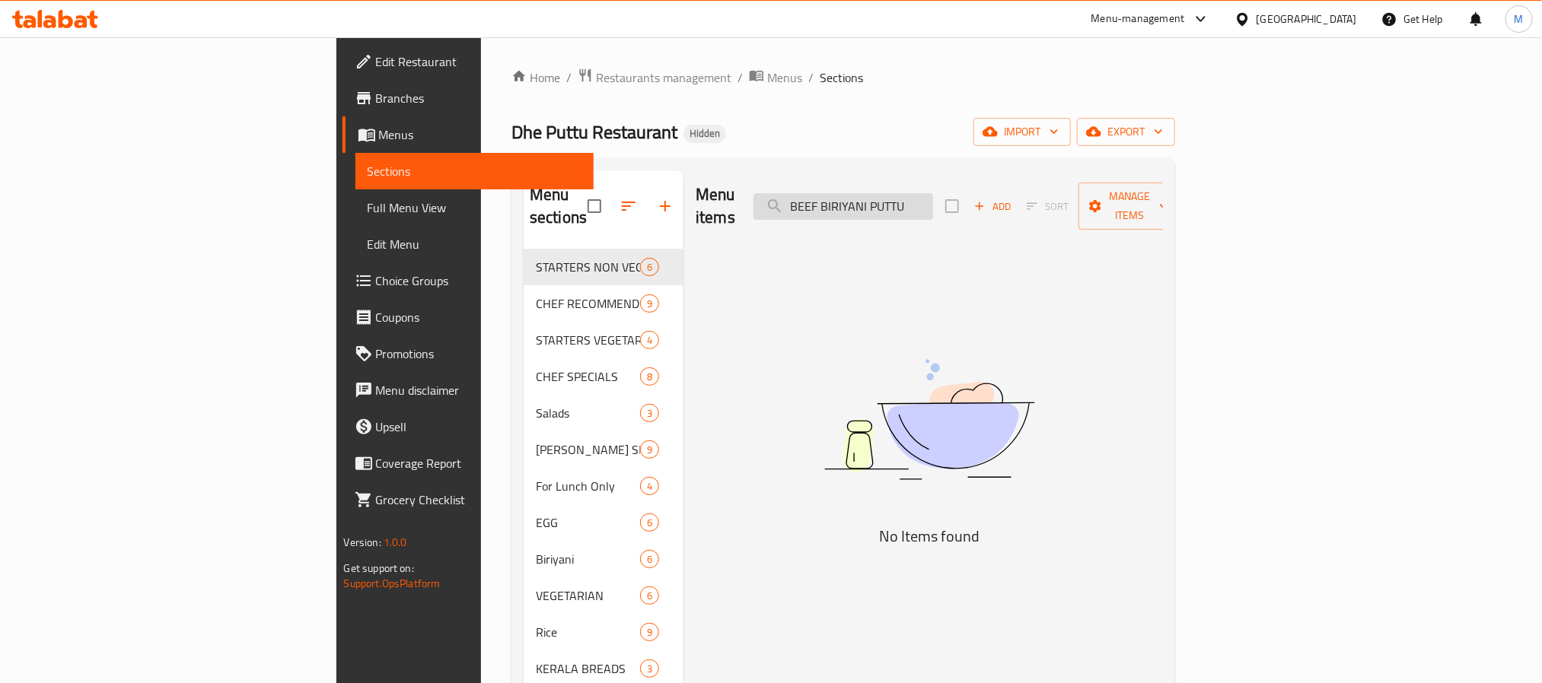
click at [933, 194] on input "BEEF BIRIYANI PUTTU" at bounding box center [843, 206] width 180 height 27
paste input "SPANISH CHICKEN"
click at [933, 201] on input "SPANISH CHICKEN PUTTU" at bounding box center [843, 206] width 180 height 27
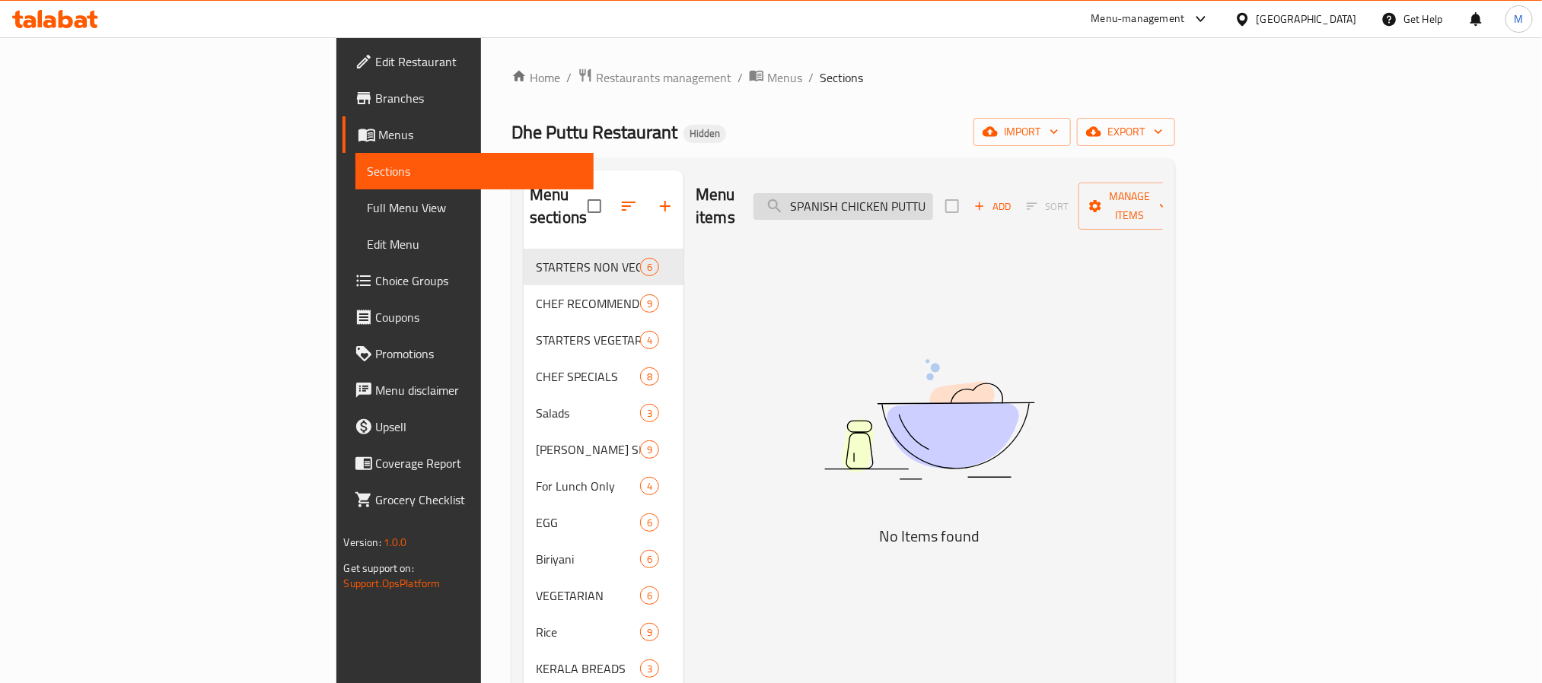
click at [933, 201] on input "SPANISH CHICKEN PUTTU" at bounding box center [843, 206] width 180 height 27
paste input "CHICKEN KHEEMA"
click at [933, 193] on input "CHICKEN KHEEMA PUTTU" at bounding box center [843, 206] width 180 height 27
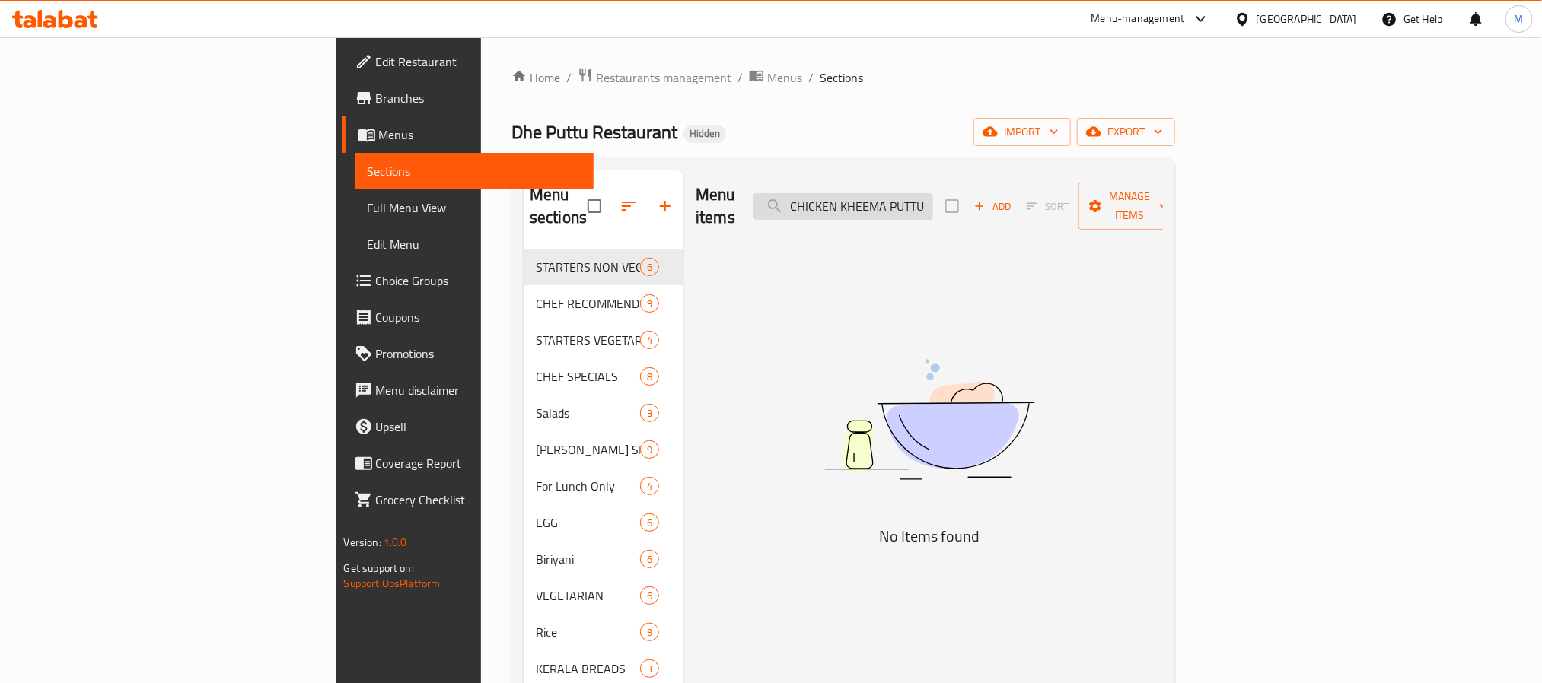
click at [933, 193] on input "CHICKEN KHEEMA PUTTU" at bounding box center [843, 206] width 180 height 27
paste input "ERACHI"
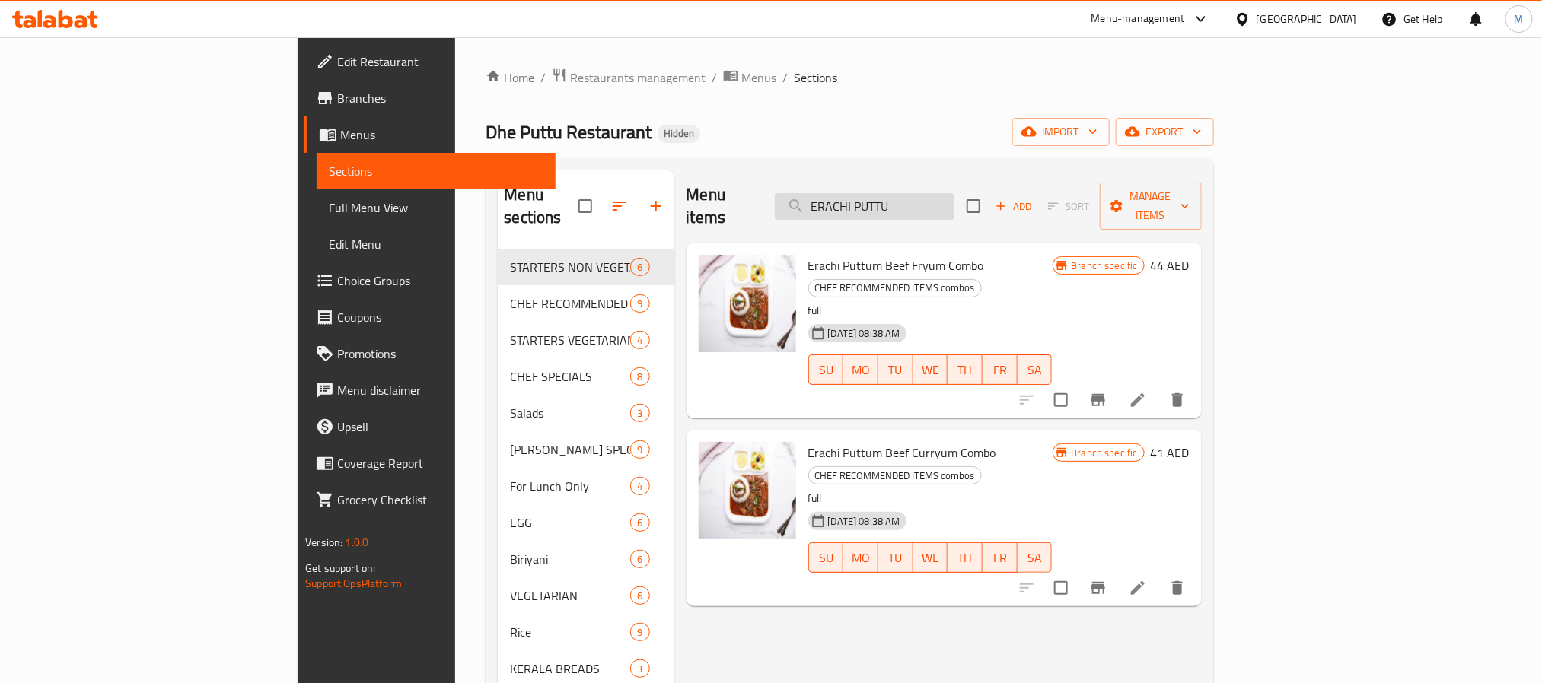
click at [954, 199] on input "ERACHI PUTTU" at bounding box center [865, 206] width 180 height 27
paste input "GG BIRIYAN"
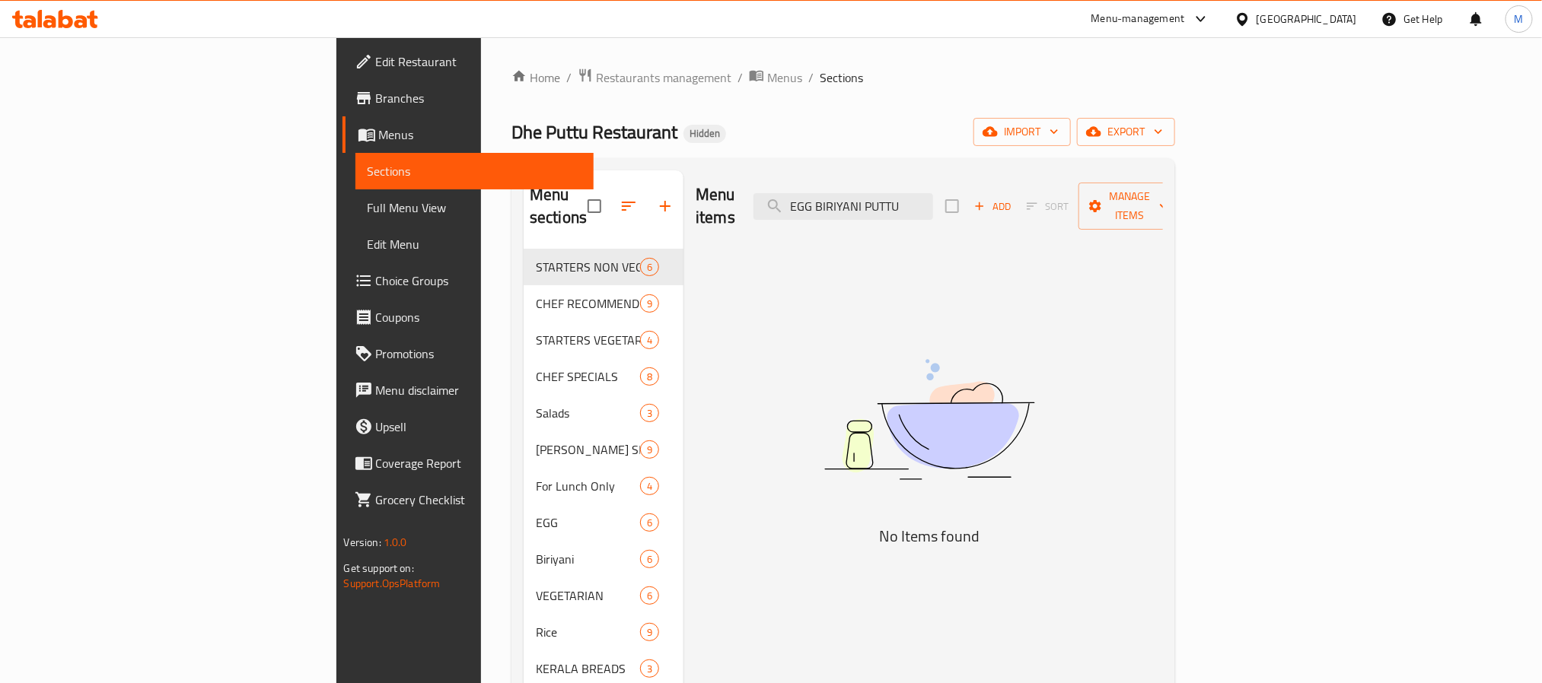
click at [948, 180] on div "Menu items EGG BIRIYANI PUTTU Add Sort Manage items" at bounding box center [929, 206] width 467 height 72
click at [933, 193] on input "EGG BIRIYANI PUTTU" at bounding box center [843, 206] width 180 height 27
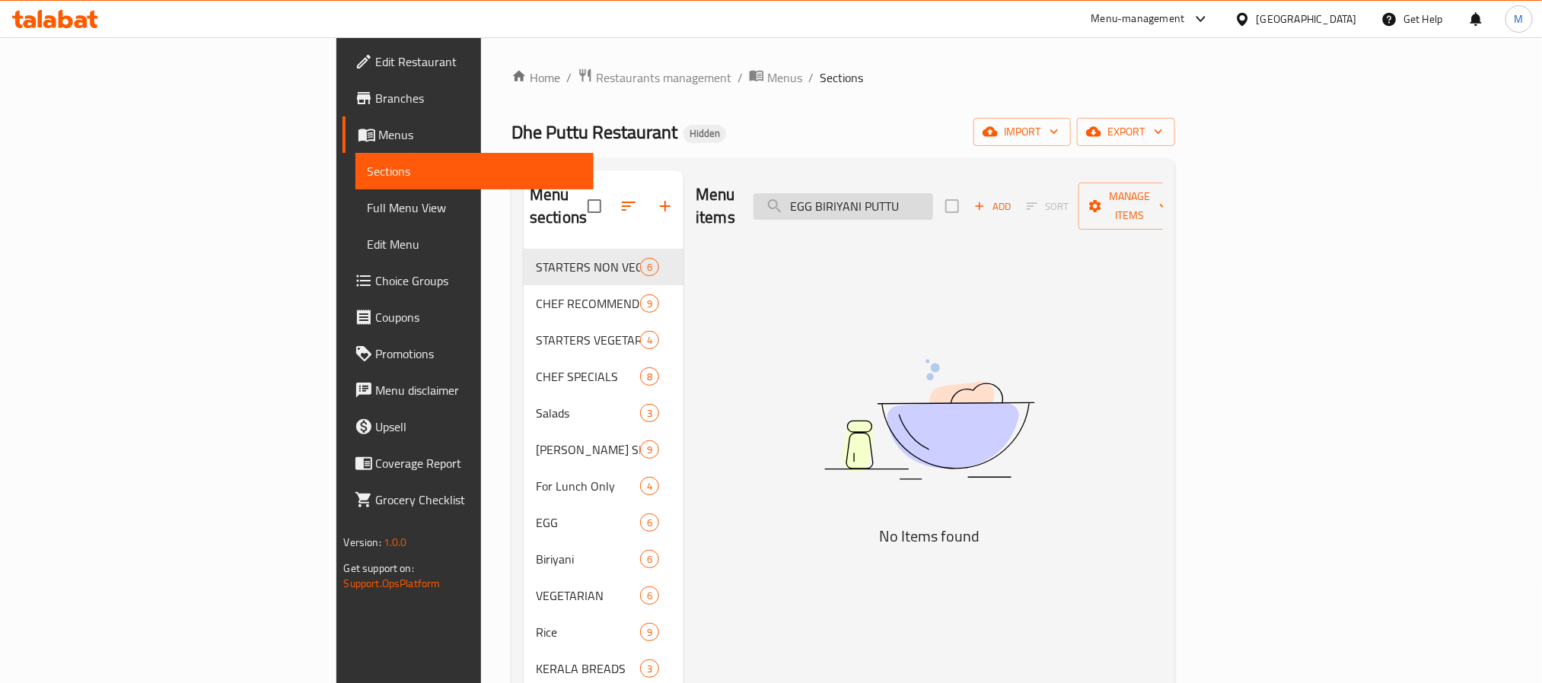
click at [933, 193] on input "EGG BIRIYANI PUTTU" at bounding box center [843, 206] width 180 height 27
paste input "search"
click at [933, 195] on input "EGG PUTTU" at bounding box center [843, 206] width 180 height 27
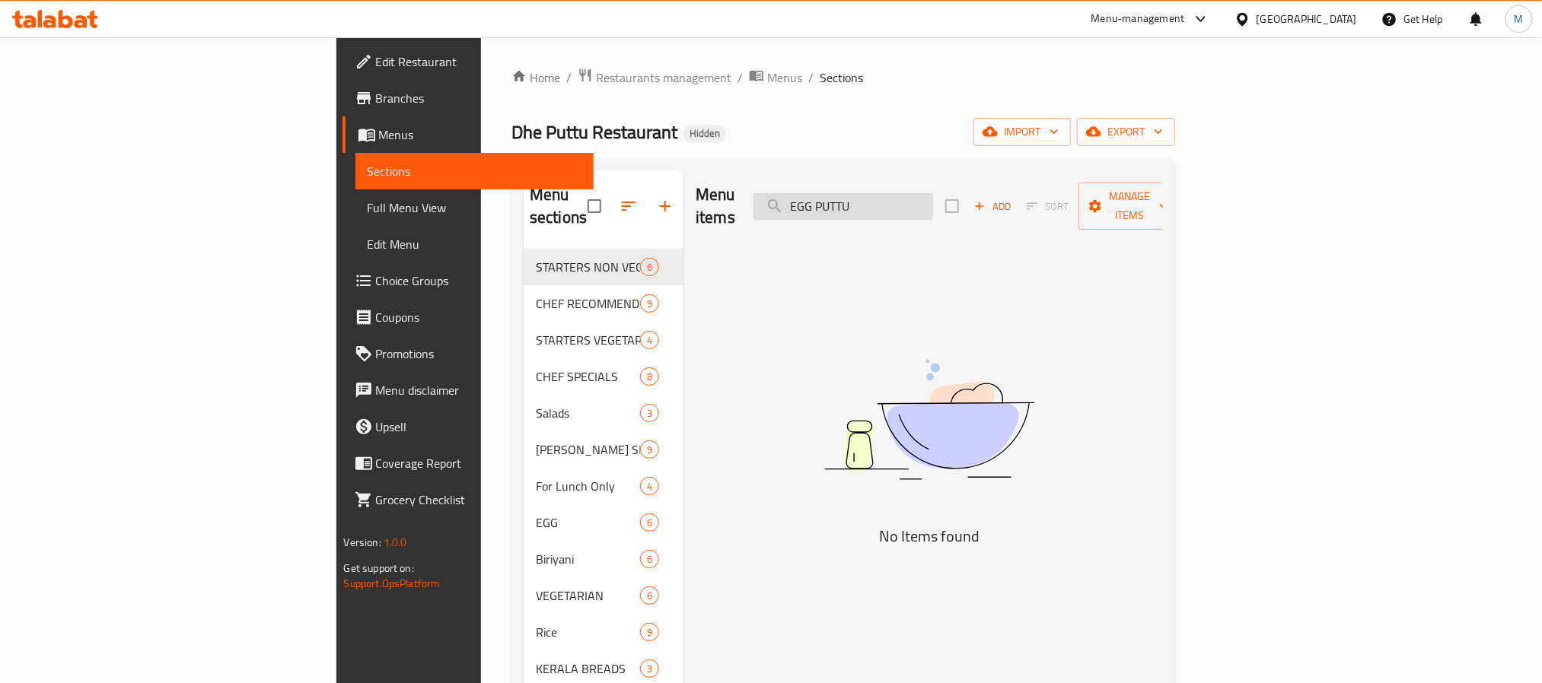
paste input "COUNTRIES"
click at [933, 202] on input "COUNTRIES PUTTU" at bounding box center [843, 206] width 180 height 27
paste input "HEMBA"
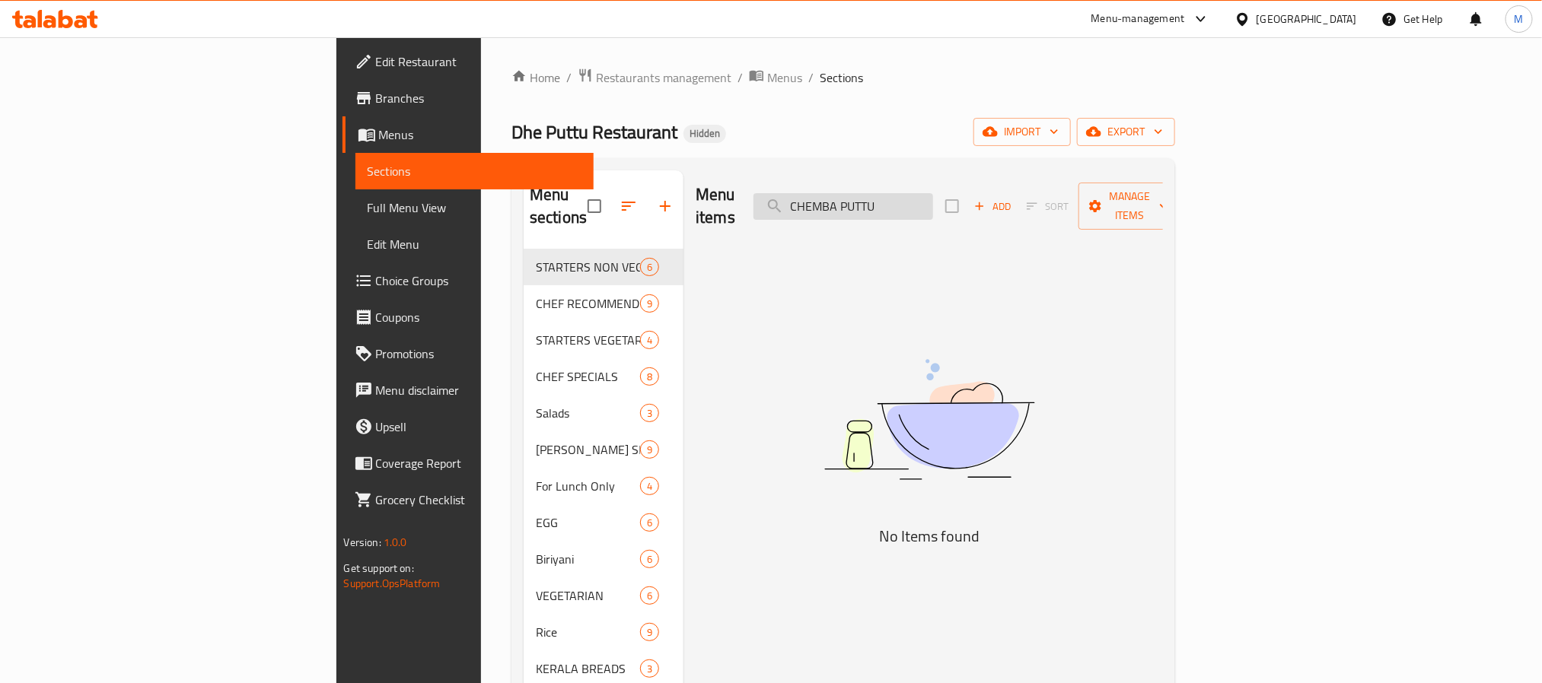
click at [933, 206] on input "CHEMBA PUTTU" at bounding box center [843, 206] width 180 height 27
paste input "WHEAT"
click at [933, 201] on input "WHEAT PUTTU" at bounding box center [843, 206] width 180 height 27
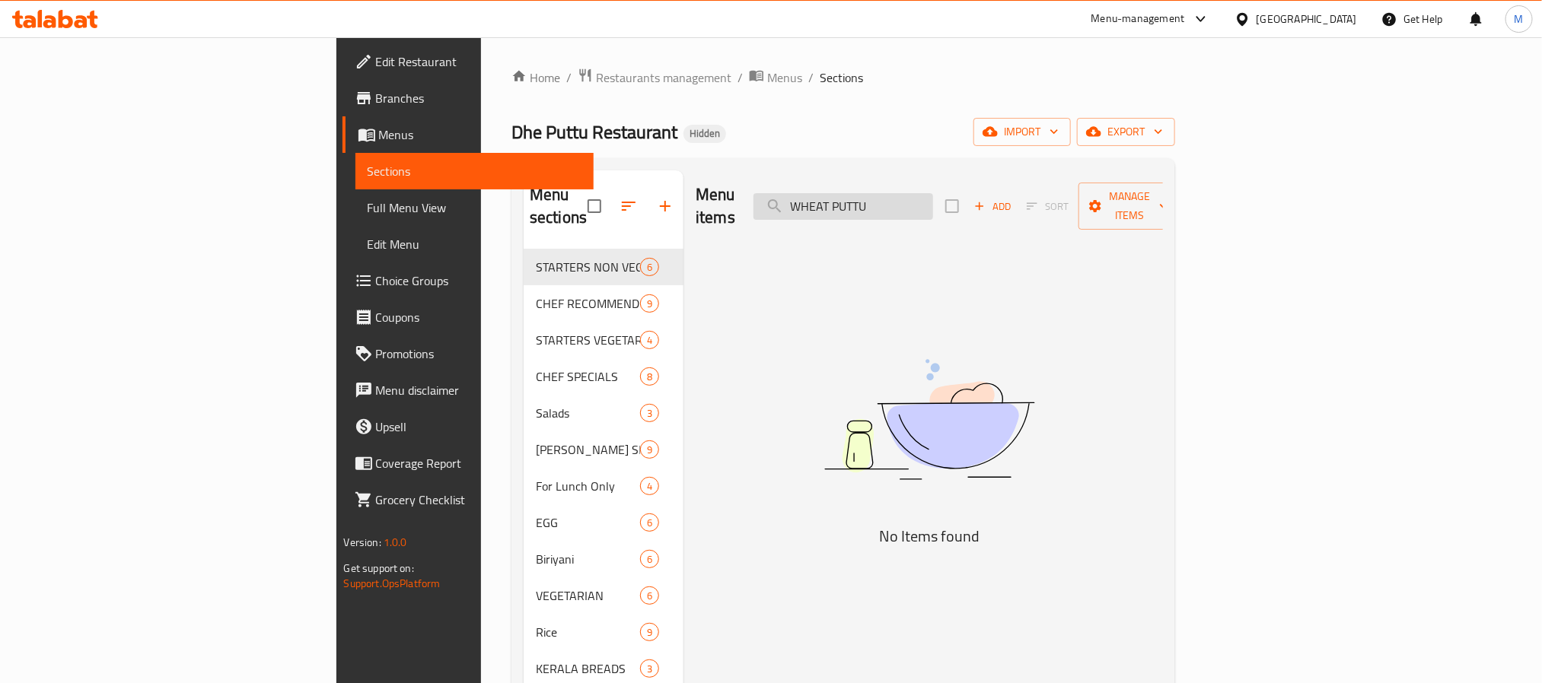
click at [933, 201] on input "WHEAT PUTTU" at bounding box center [843, 206] width 180 height 27
paste input "MAMBAZHA"
click at [933, 205] on input "MAMBAZHA PUTTU" at bounding box center [843, 206] width 180 height 27
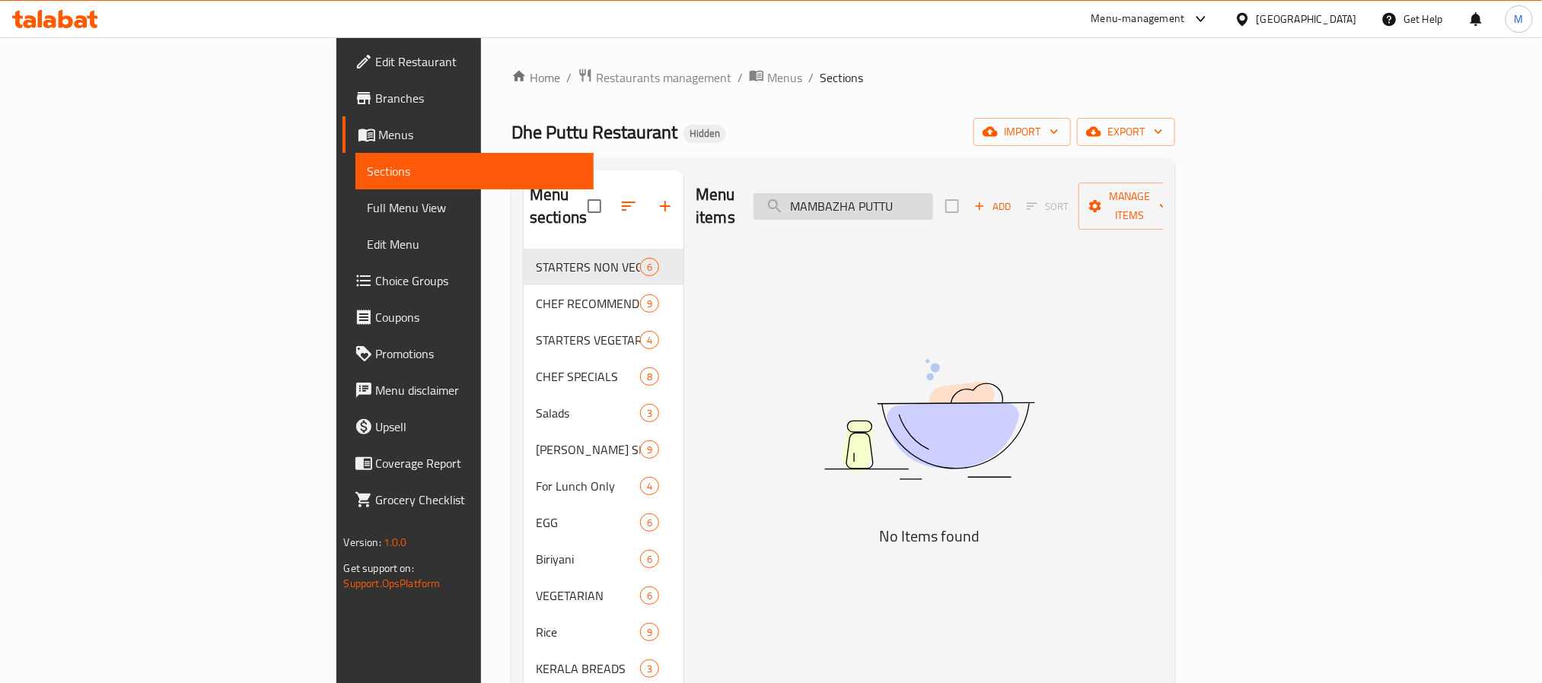
click at [933, 205] on input "MAMBAZHA PUTTU" at bounding box center [843, 206] width 180 height 27
paste input "IXED FRUIT"
click at [933, 195] on input "MIXED FRUIT PUTTU" at bounding box center [843, 206] width 180 height 27
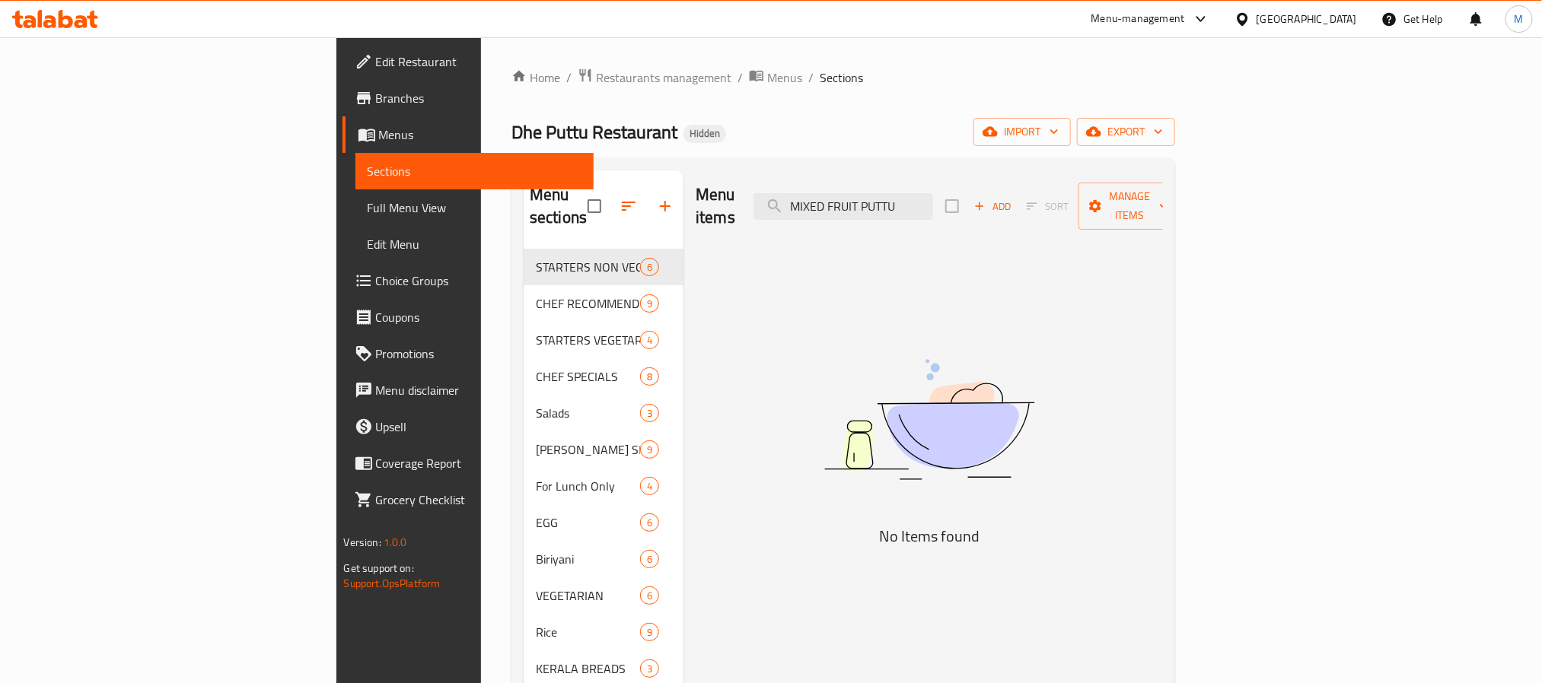
paste input "VEGETABLE CHOPSUEY"
click at [933, 203] on input "VEGETABLE CHOPSUEY PUTTU" at bounding box center [843, 206] width 180 height 27
paste input "NEYYIL MOOPPICHA PUTTU VEG"
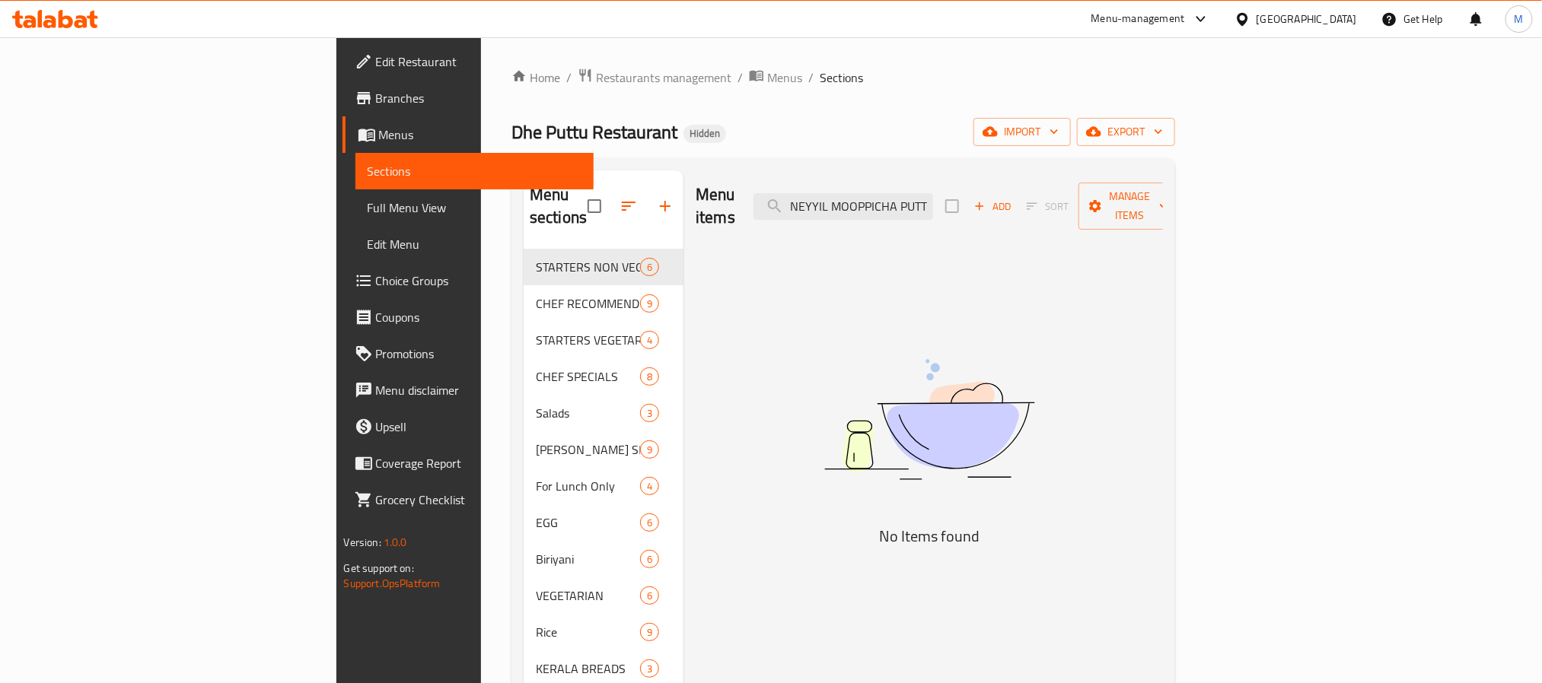
scroll to position [0, 30]
drag, startPoint x: 1026, startPoint y: 196, endPoint x: 1147, endPoint y: 199, distance: 121.0
click at [1147, 199] on div "Menu items NEYYIL MOOPPICHA PUTTU VEG Add Sort Manage items" at bounding box center [929, 206] width 467 height 72
click at [933, 196] on input "NEYYIL MOOPPICHA PUTTU" at bounding box center [843, 206] width 180 height 27
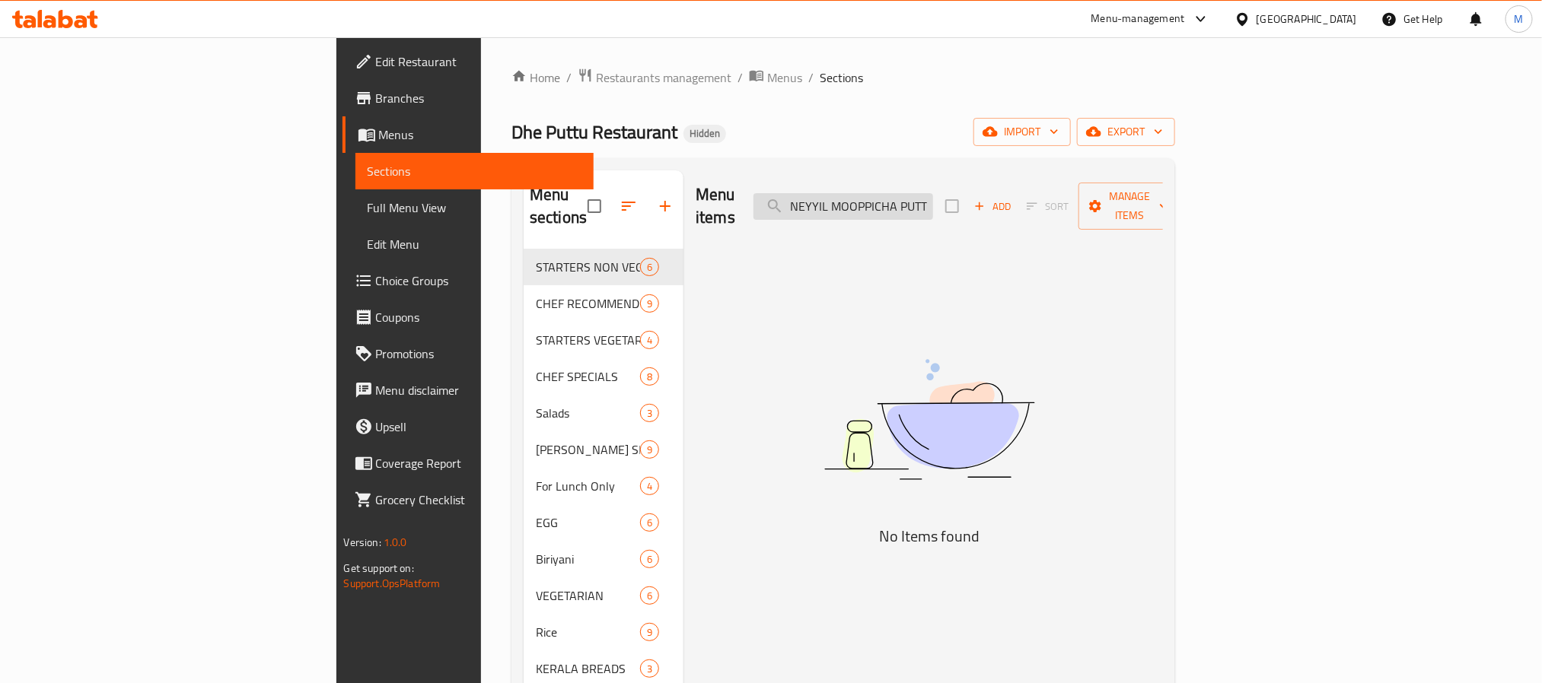
click at [933, 196] on input "NEYYIL MOOPPICHA PUTTU" at bounding box center [843, 206] width 180 height 27
paste input "PORICHA MEENUM PUTTUM"
click at [933, 193] on input "PORICHA MEENUM PUTTUM" at bounding box center [843, 206] width 180 height 27
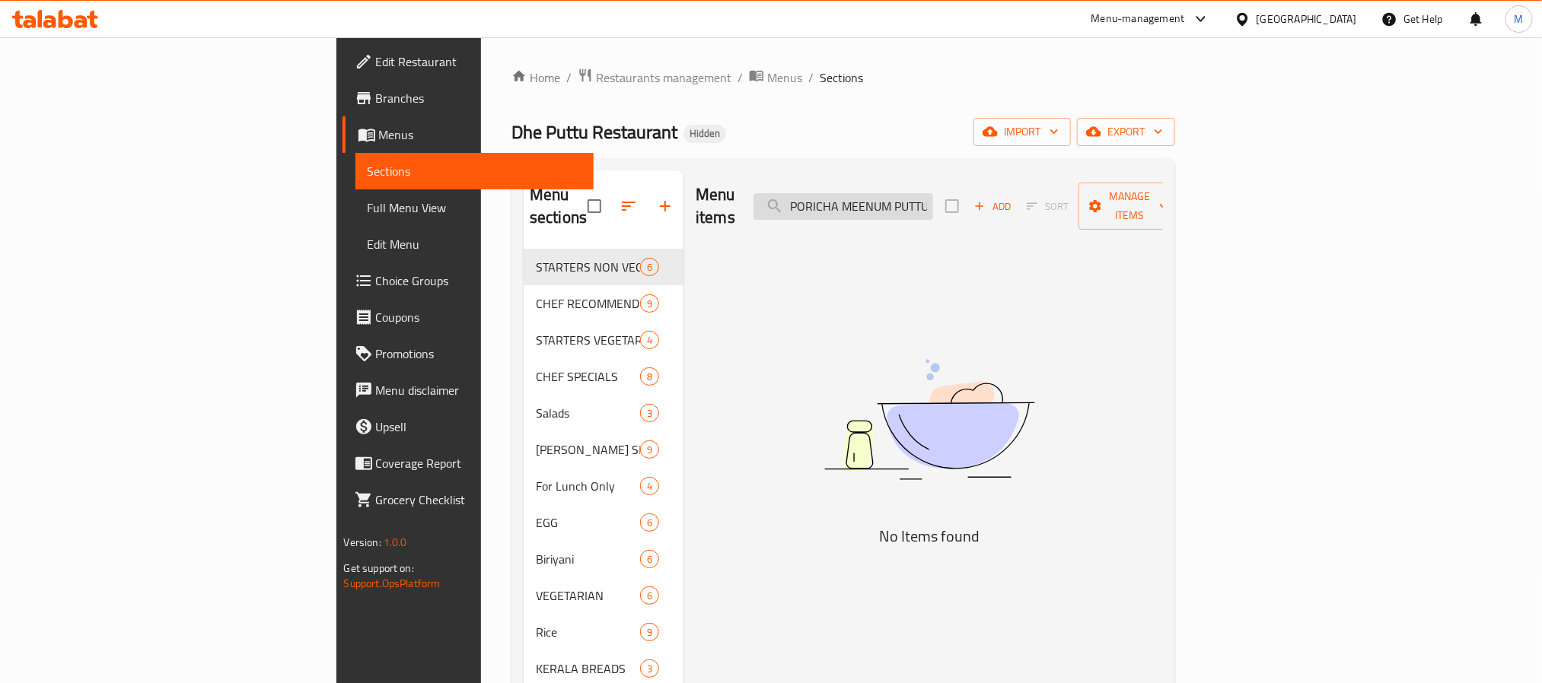
click at [933, 193] on input "PORICHA MEENUM PUTTUM" at bounding box center [843, 206] width 180 height 27
paste input "CHICKEN PUTTUM CHICKEN FRY"
click at [933, 204] on input "CHICKEN PUTTUM CHICKEN FRYUM" at bounding box center [843, 206] width 180 height 27
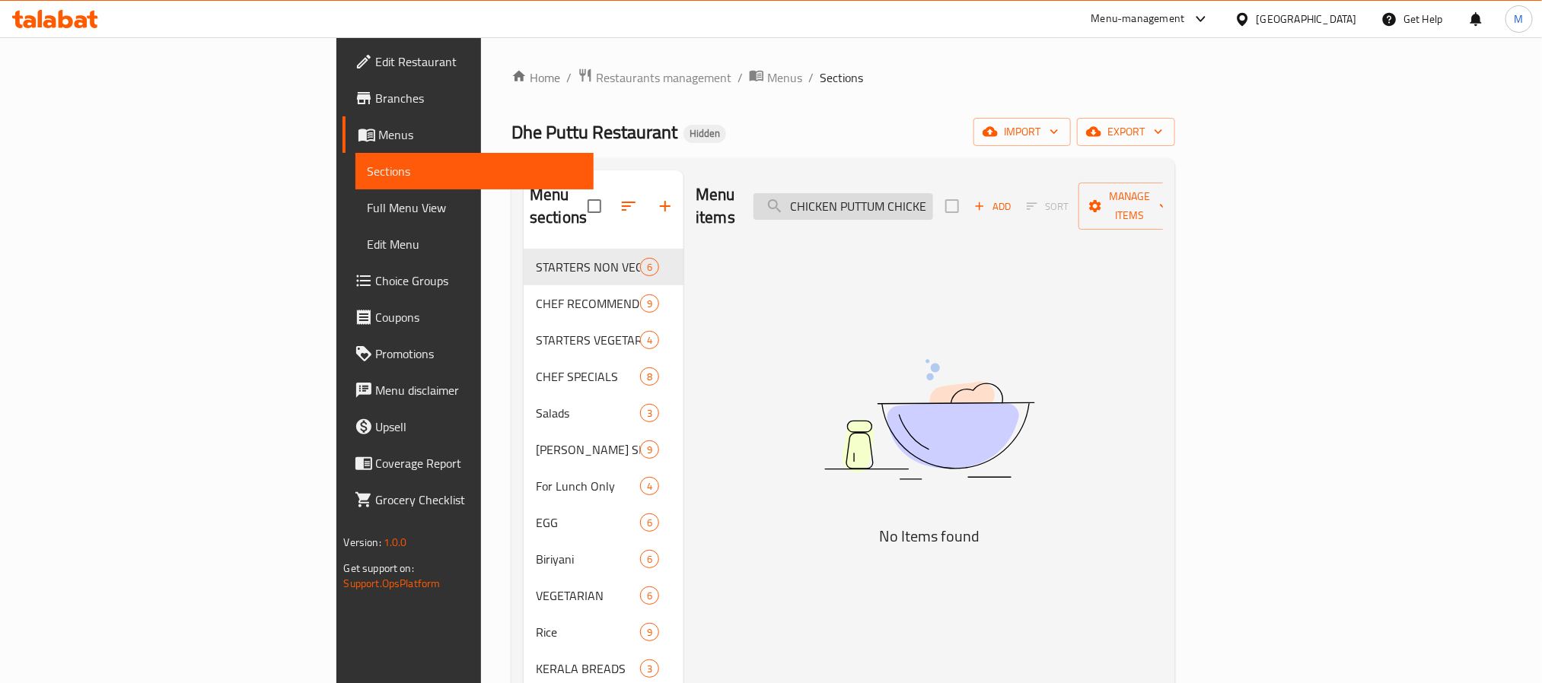
paste input "EMMEN PUTTUM CHEMMEEN CUR"
click at [933, 202] on input "CHEMMEN PUTTUM CHEMMEEN CURRYUM" at bounding box center [843, 206] width 180 height 27
paste input "MUTTON PUTTUM MUTTO"
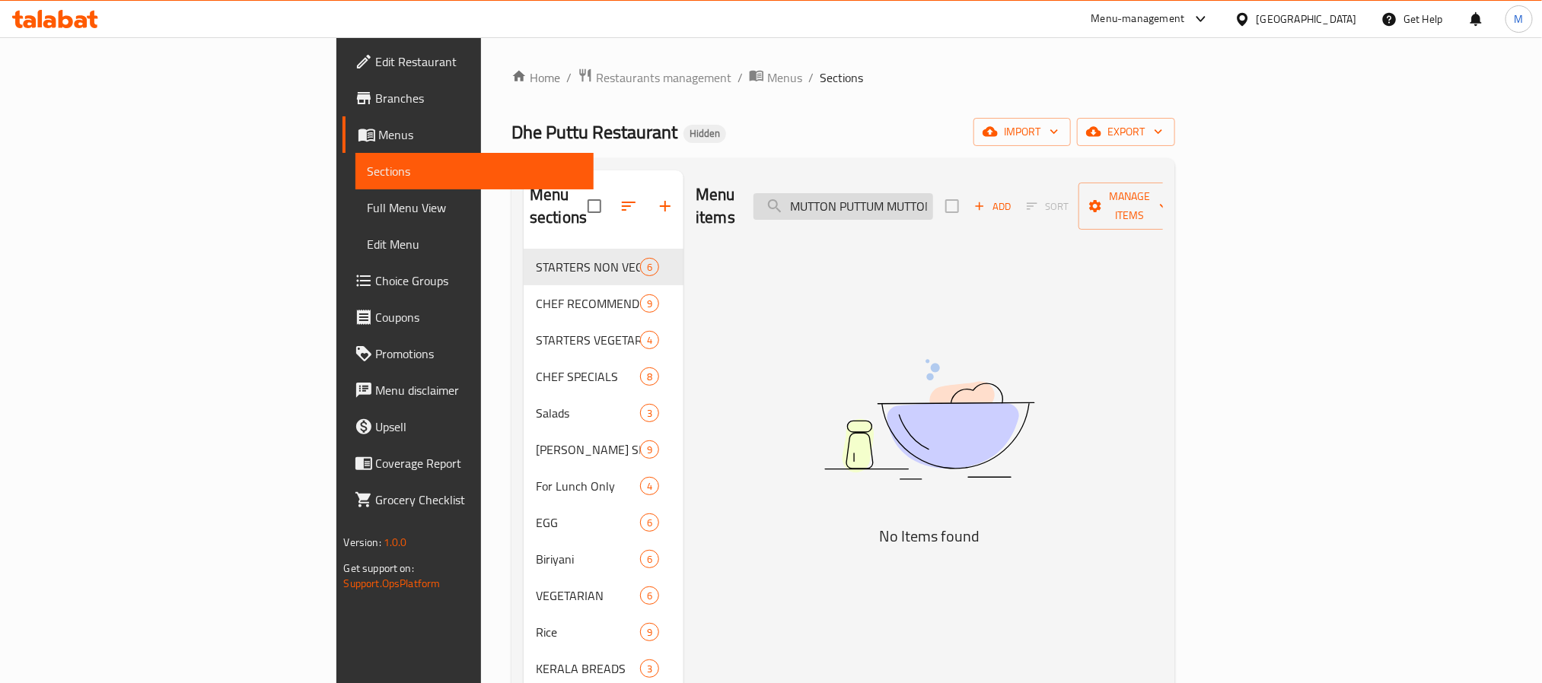
click at [933, 193] on input "MUTTON PUTTUM MUTTON CURRYUM" at bounding box center [843, 206] width 180 height 27
paste input "KUNJIKOONAN PUTTUM KOZHI CURRYI"
click at [933, 197] on input "KUNJIKOONAN PUTTUM KOZHI CURRYIUM" at bounding box center [843, 206] width 180 height 27
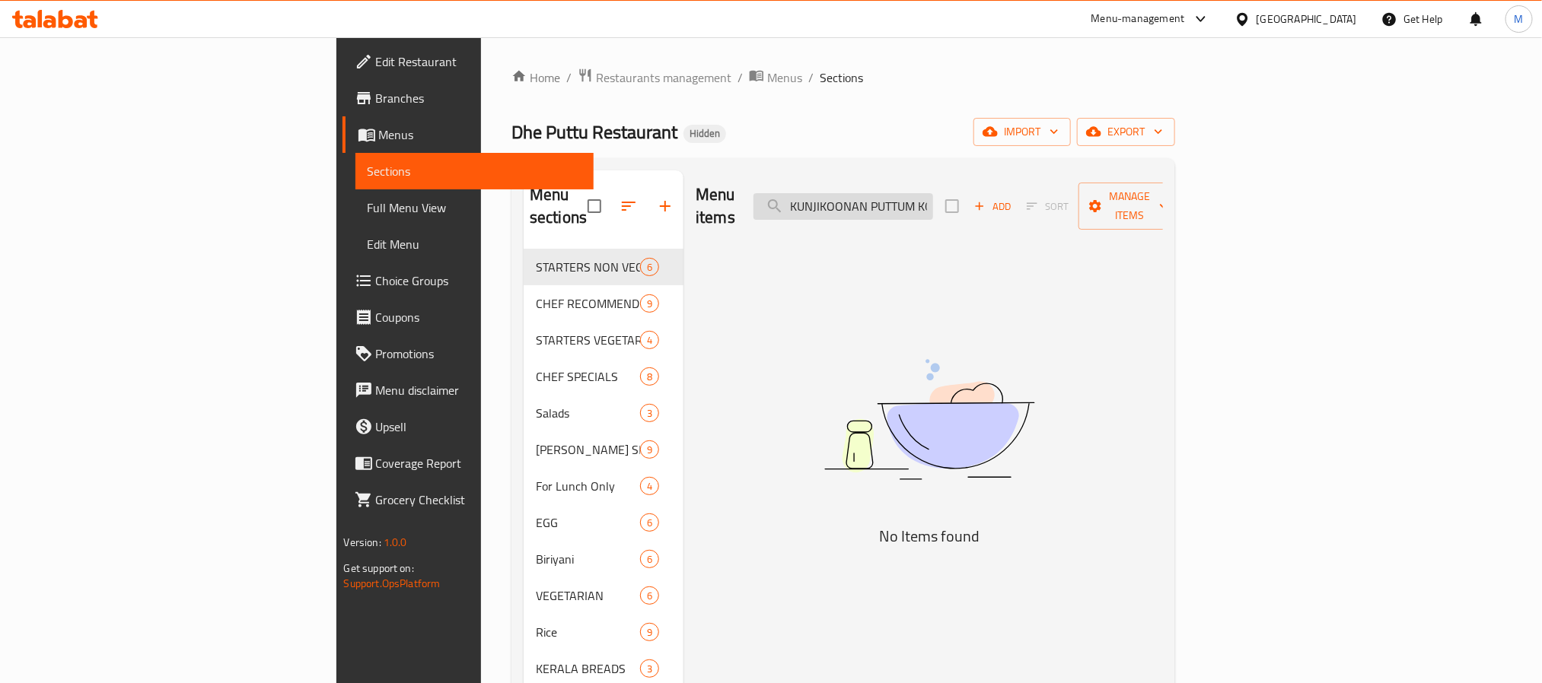
click at [933, 197] on input "KUNJIKOONAN PUTTUM KOZHI CURRYIUM" at bounding box center [843, 206] width 180 height 27
paste input "CHICKEN PUTTUM CHICKEN CURRY"
click at [933, 193] on input "CHICKEN PUTTUM CHICKEN CURRYUM" at bounding box center [843, 206] width 180 height 27
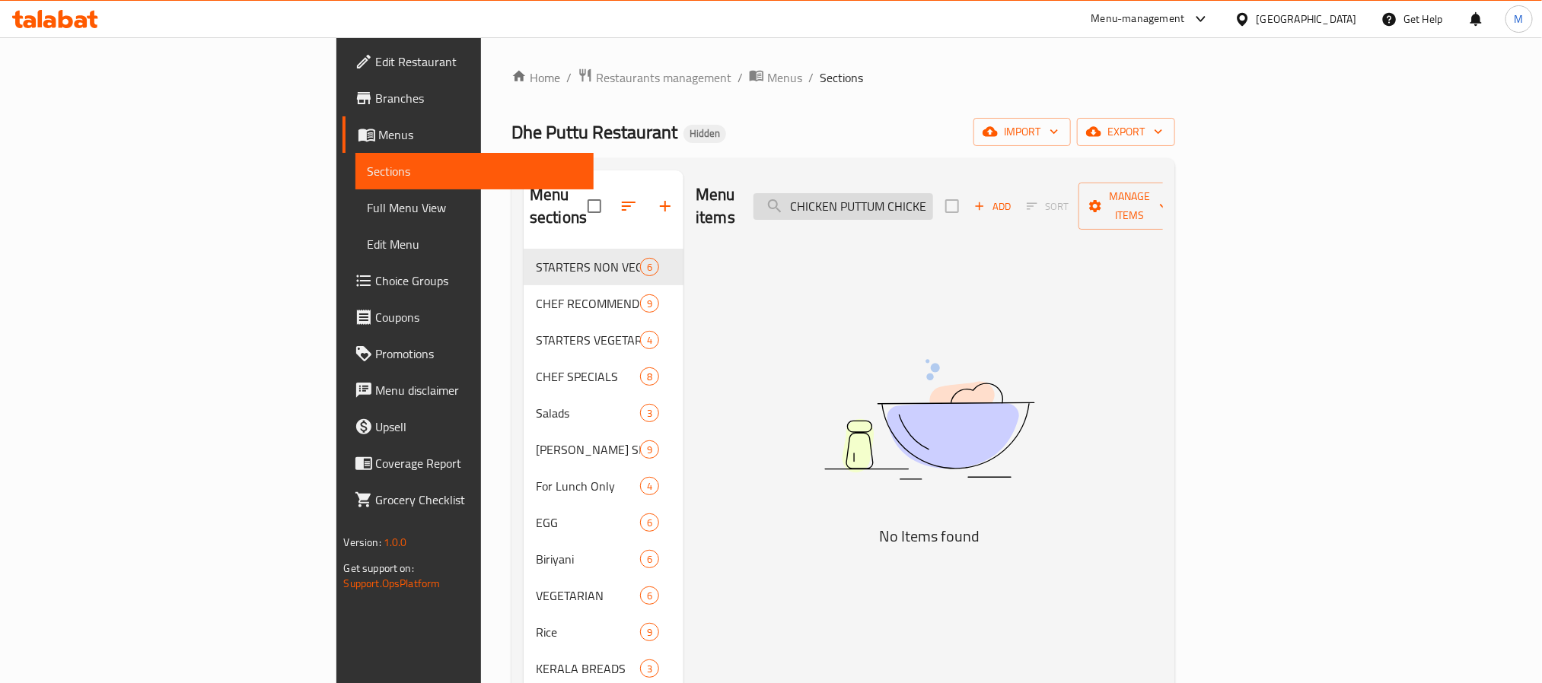
click at [933, 193] on input "CHICKEN PUTTUM CHICKEN CURRYUM" at bounding box center [843, 206] width 180 height 27
paste input "KAPPA PUTTUM FISH"
click at [933, 193] on input "KAPPA PUTTUM FISH CURRYUM" at bounding box center [843, 206] width 180 height 27
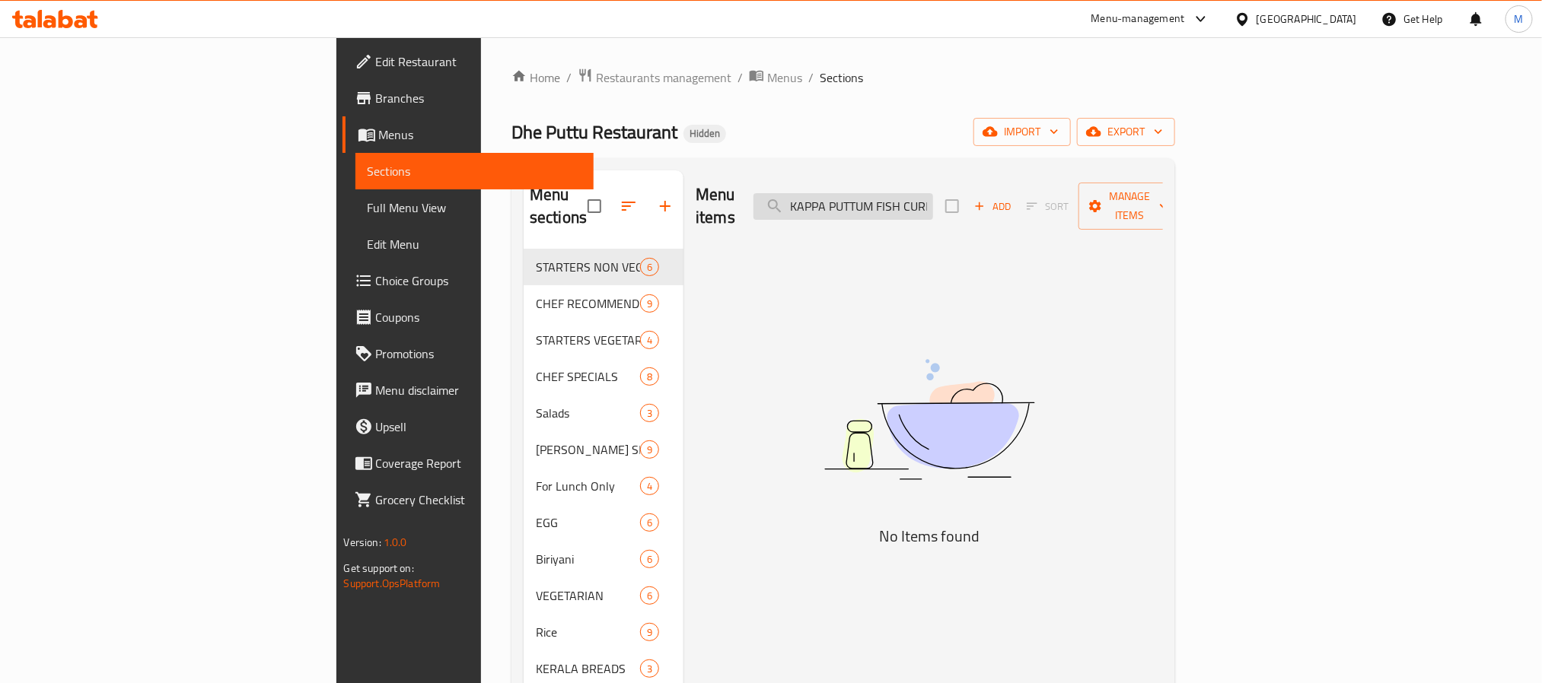
paste input "BEEF"
click at [933, 193] on input "KAPPA PUTTUM BEEF CURRYUM" at bounding box center [843, 206] width 180 height 27
paste input "JANAPRIYA PUTTU COMBO"
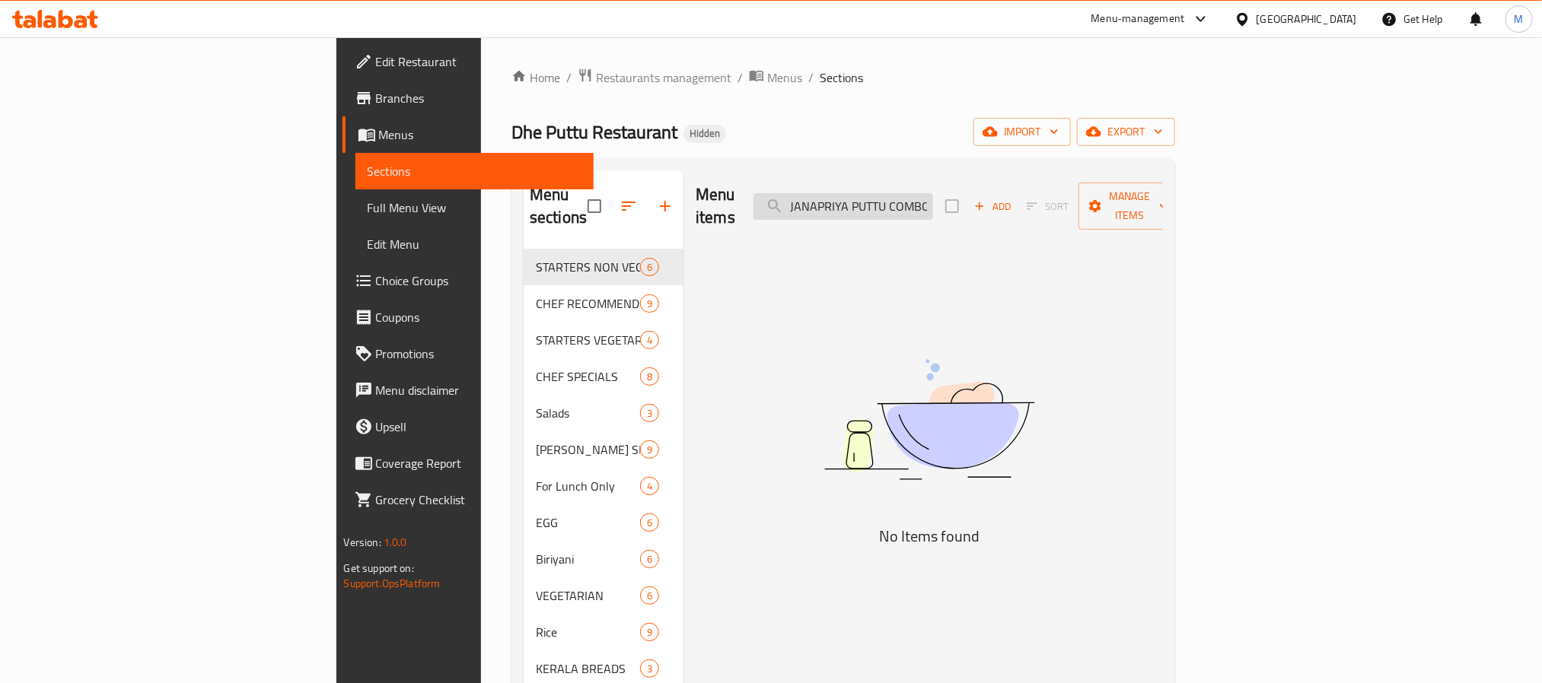
click at [933, 193] on input "JANAPRIYA PUTTU COMBO" at bounding box center [843, 206] width 180 height 27
paste input "KAPPA PUTTU WITH CHICKEN CURRY"
click at [929, 193] on input "KAPPA PUTTU WITH CHICKEN CURRY" at bounding box center [843, 206] width 180 height 27
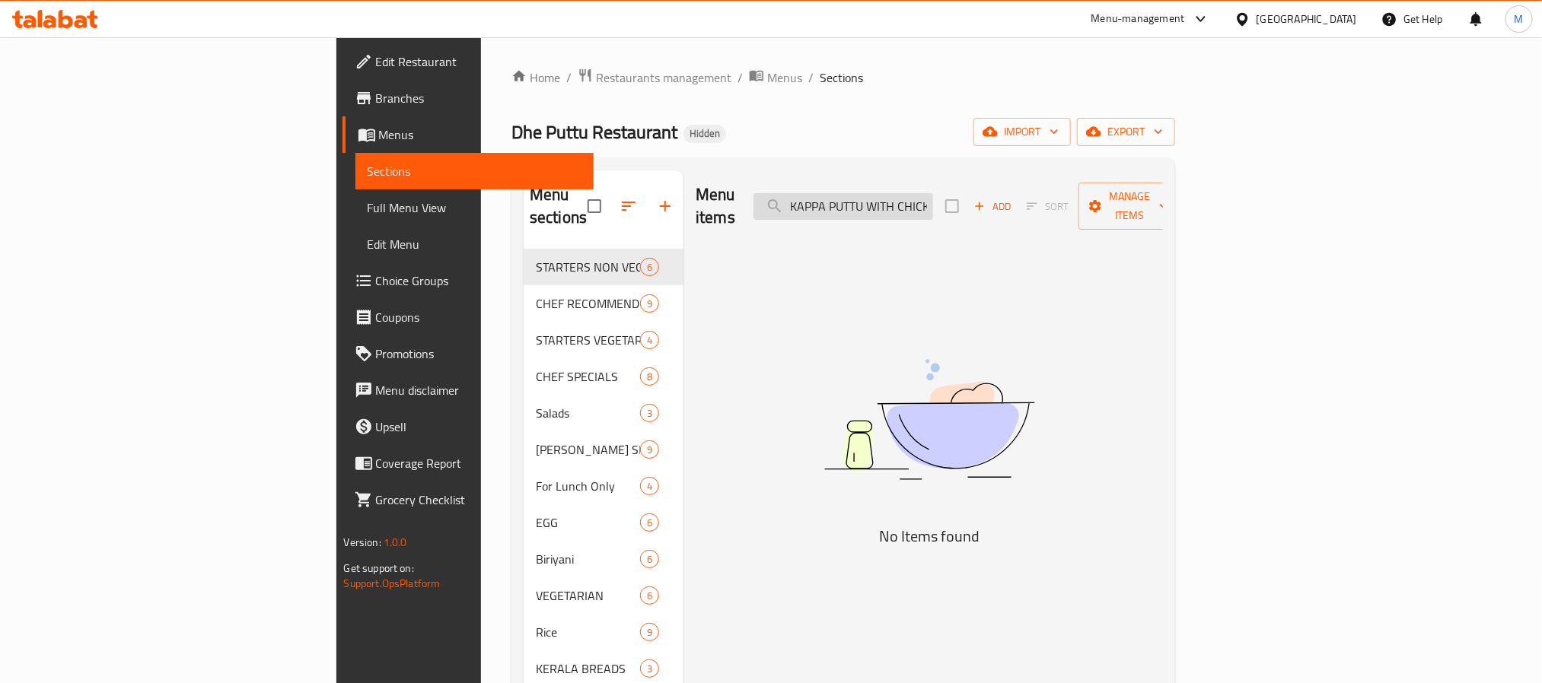
click at [929, 193] on input "KAPPA PUTTU WITH CHICKEN CURRY" at bounding box center [843, 206] width 180 height 27
paste input "EGG PUTTUM EGG CURRYUM"
drag, startPoint x: 996, startPoint y: 193, endPoint x: 1096, endPoint y: 186, distance: 99.9
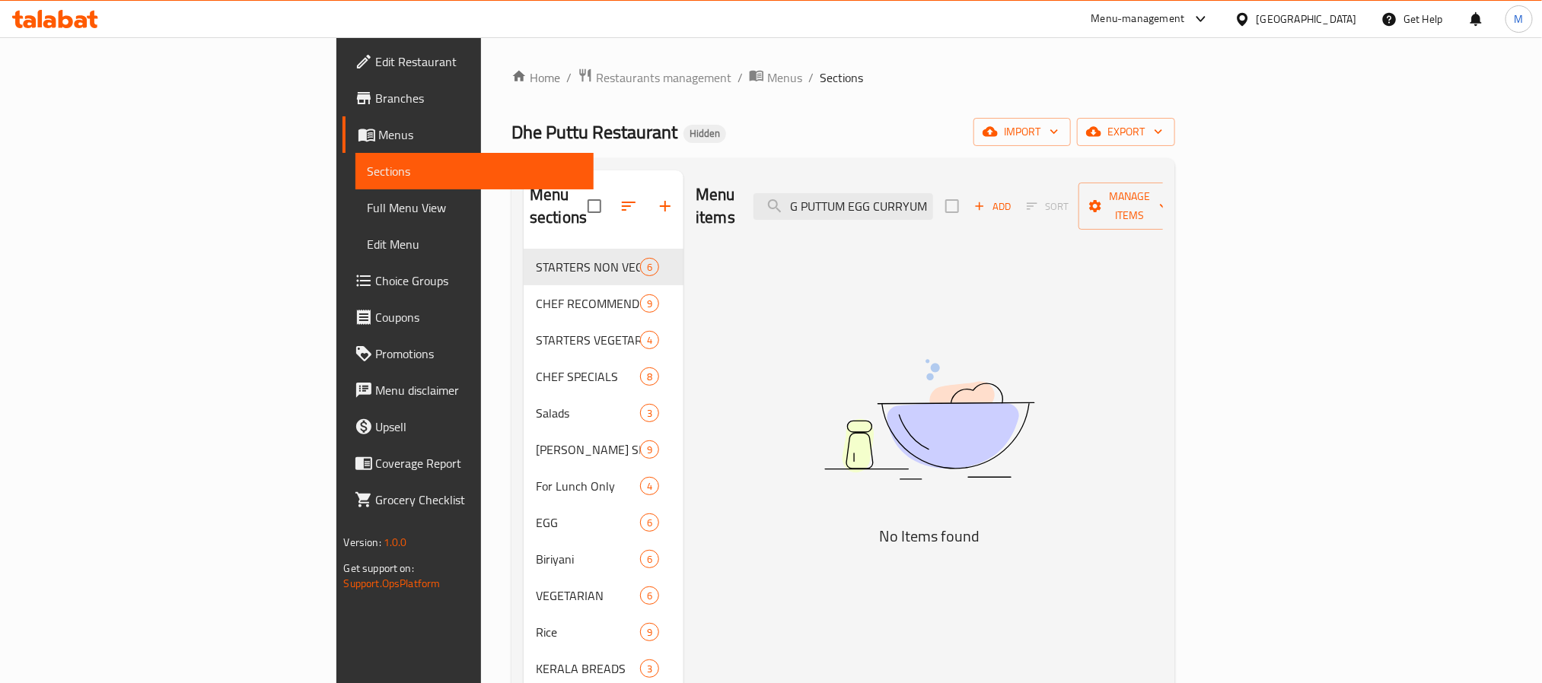
click at [1093, 186] on div "Menu items EGG PUTTUM EGG CURRYUM Add Sort Manage items" at bounding box center [929, 206] width 467 height 72
click at [933, 203] on input "EGG PUTTUM EGG" at bounding box center [843, 206] width 180 height 27
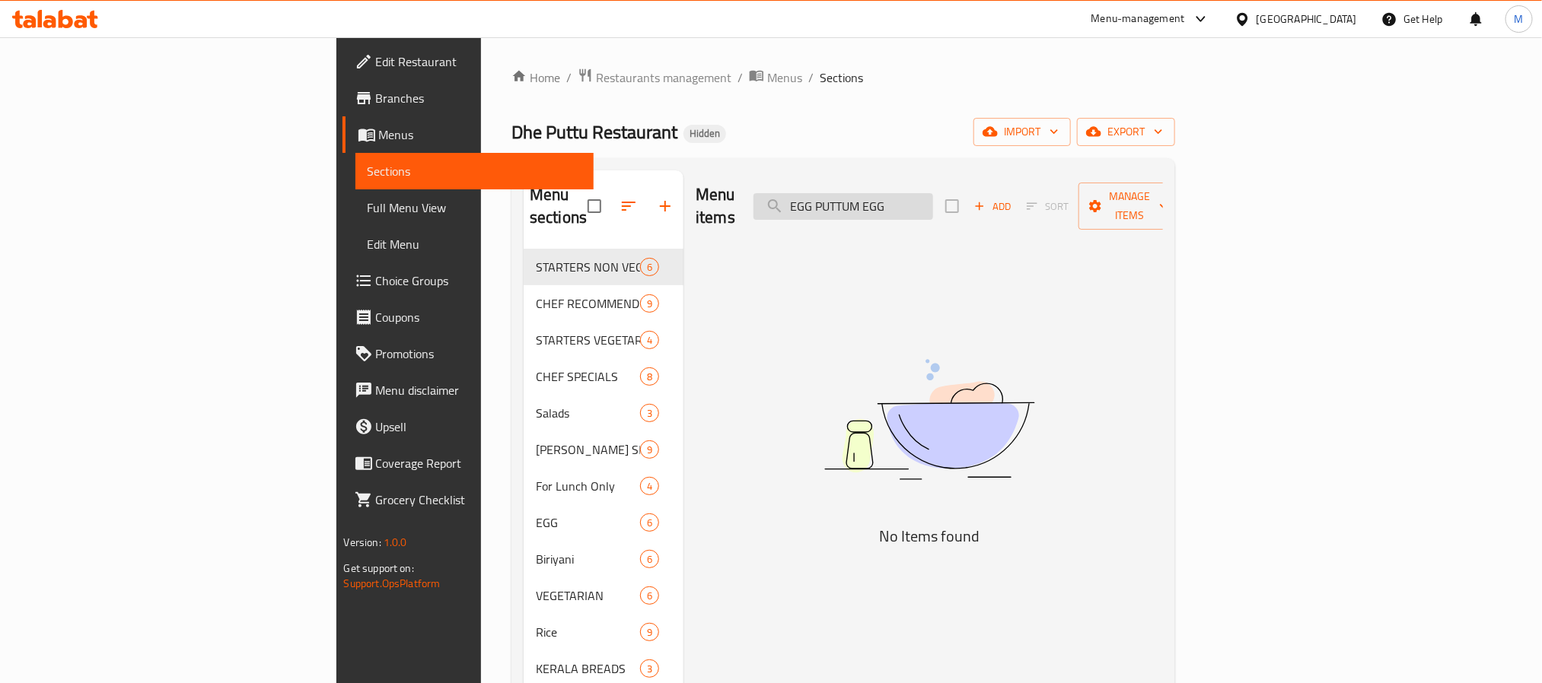
paste input "NEYYIL MOOPPICHA PUTTU WITH BEEF CURRY"
click at [933, 196] on input "NEYYIL MOOPPICHA PUTTU WITH BEEF CURRY" at bounding box center [843, 206] width 180 height 27
paste input "ROASTED BANANA PUTTU WITH BEEF ROAST"
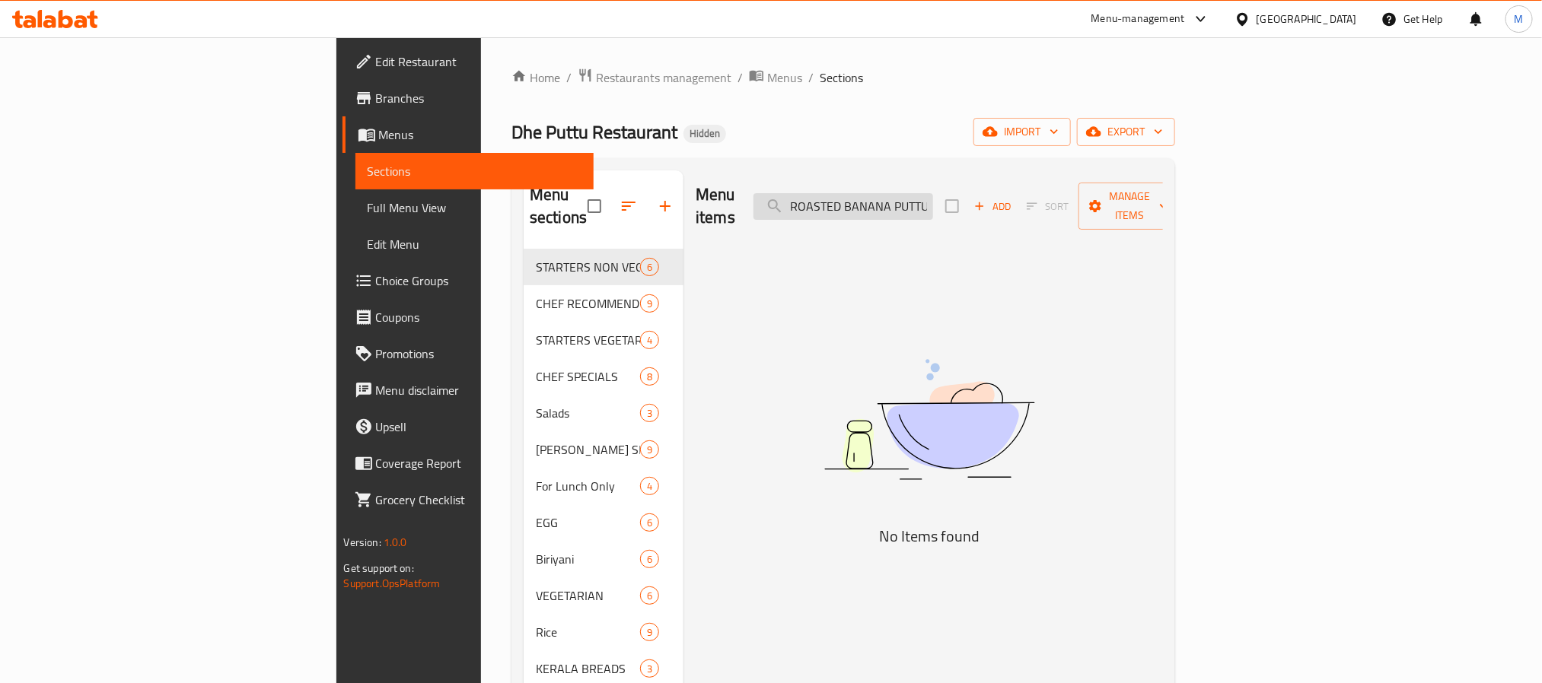
click at [932, 209] on input "ROASTED BANANA PUTTU WITH BEEF ROAST" at bounding box center [843, 206] width 180 height 27
paste input "BUTTER CHICKEN"
click at [931, 193] on input "BUTTER CHICKEN" at bounding box center [843, 206] width 180 height 27
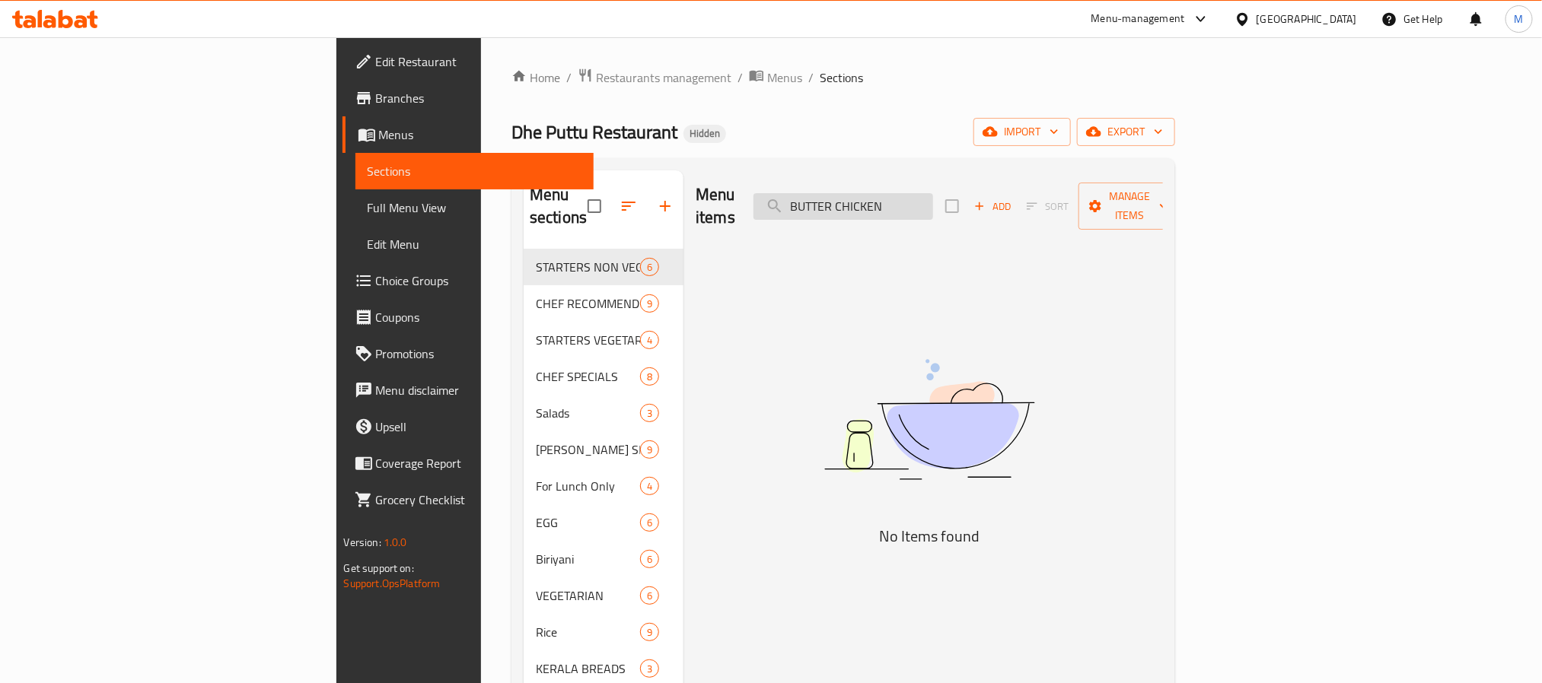
click at [931, 193] on input "BUTTER CHICKEN" at bounding box center [843, 206] width 180 height 27
paste input "CHICKEN CHATTI CURRY"
click at [933, 197] on input "CHICKEN CHATTI CURRY" at bounding box center [843, 206] width 180 height 27
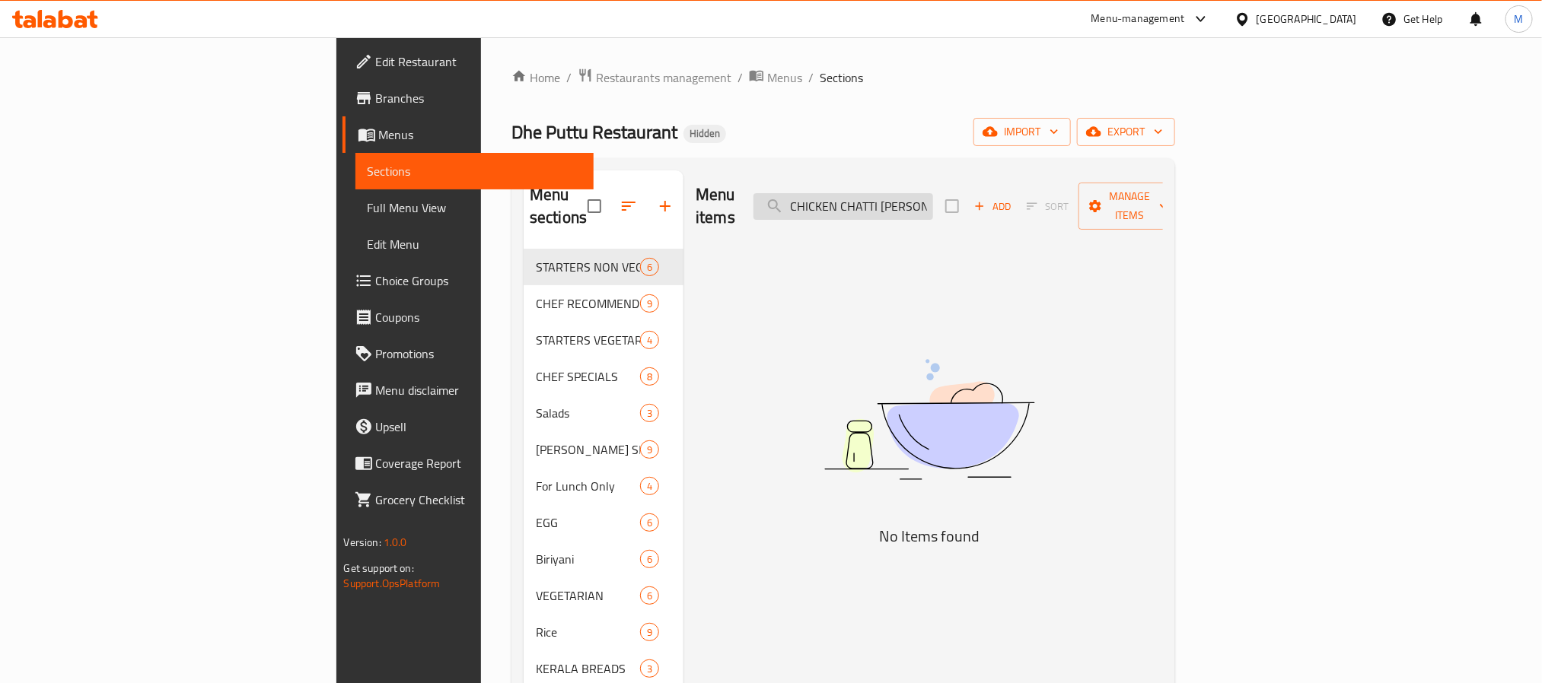
click at [933, 197] on input "CHICKEN CHATTI CURRY" at bounding box center [843, 206] width 180 height 27
paste input "EMME"
click at [933, 195] on input "CHEMMEEN CHATTI CURRY" at bounding box center [843, 206] width 180 height 27
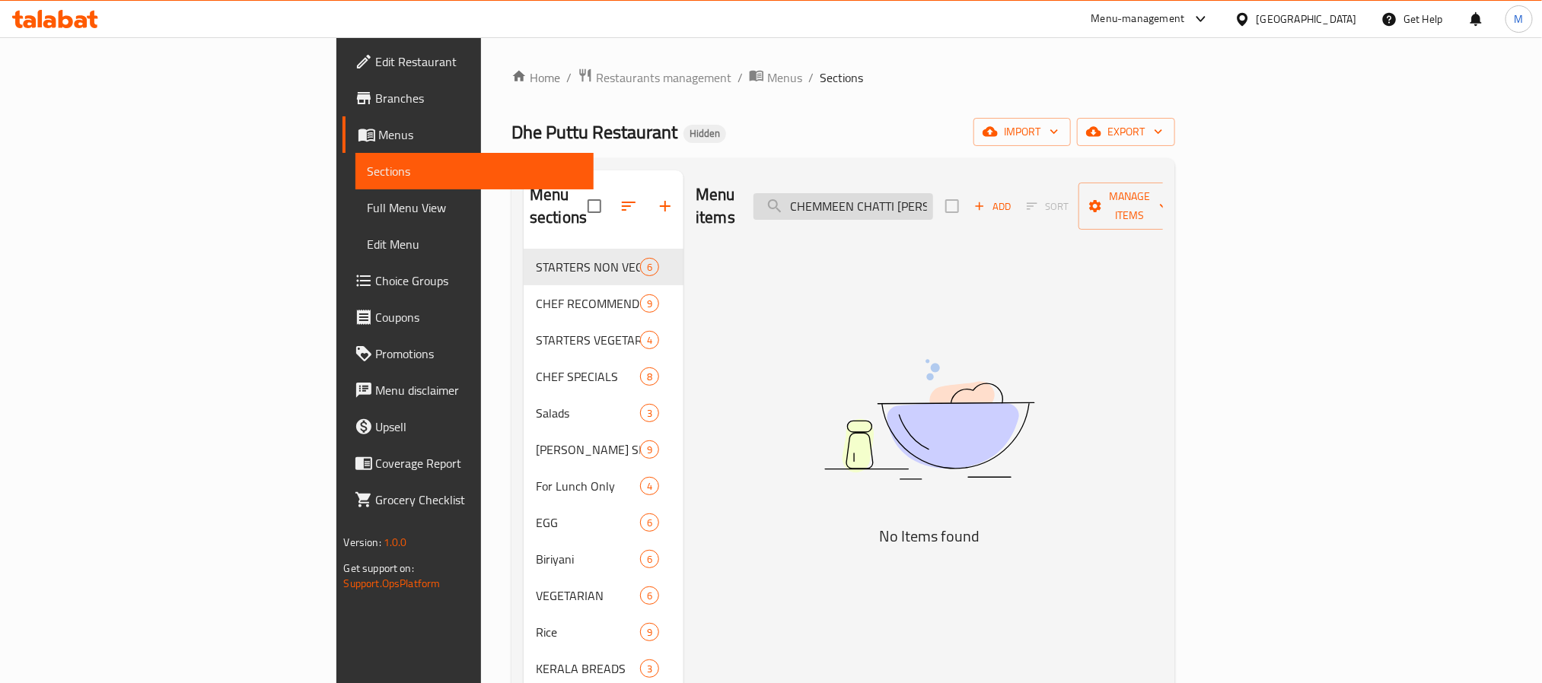
paste input "KINGFISH"
click at [933, 193] on input "KINGFISH CHATTI CURRY" at bounding box center [843, 206] width 180 height 27
paste input "MUTTON"
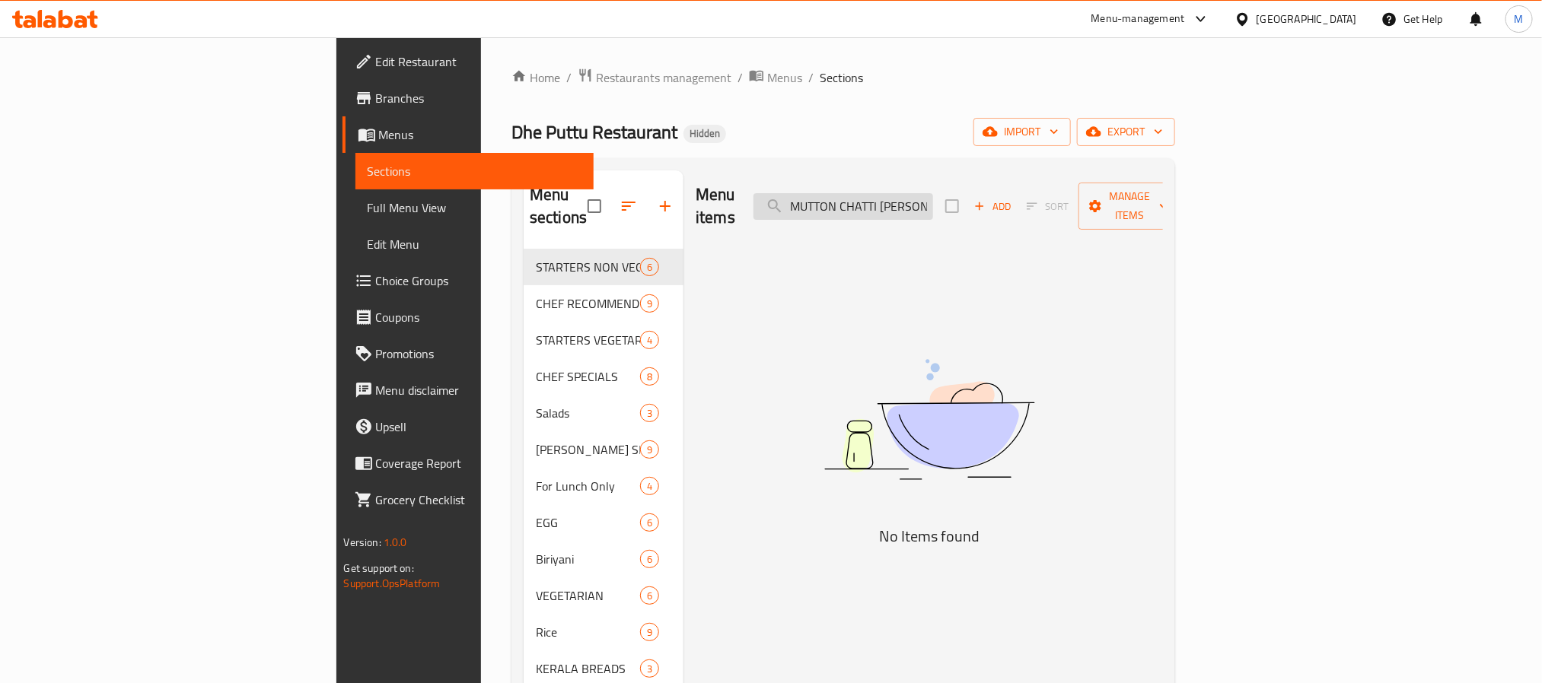
click at [933, 201] on input "MUTTON CHATTI CURRY" at bounding box center [843, 206] width 180 height 27
paste input "CHEMMEEN ROAST"
click at [933, 202] on input "CHEMMEEN ROAST" at bounding box center [843, 206] width 180 height 27
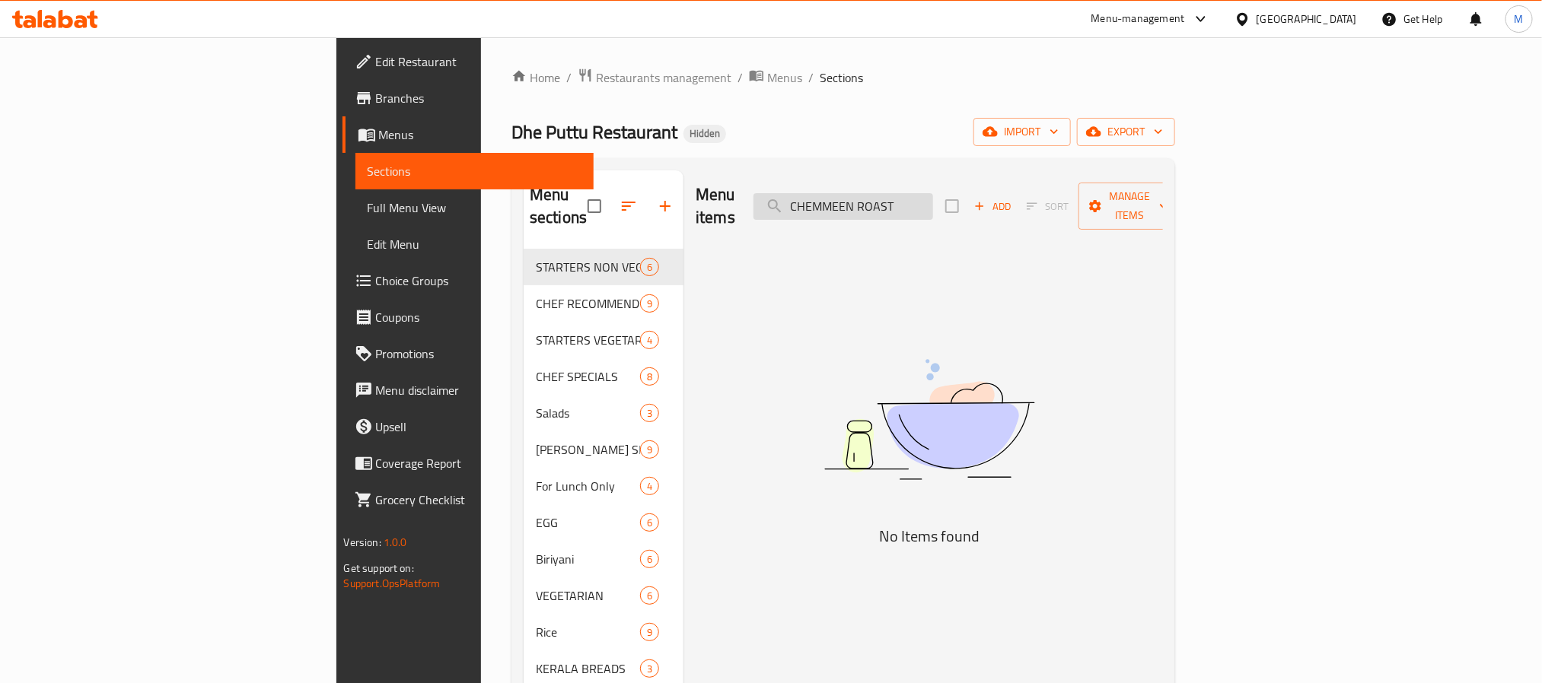
click at [933, 202] on input "CHEMMEEN ROAST" at bounding box center [843, 206] width 180 height 27
paste input "KOONTHAL"
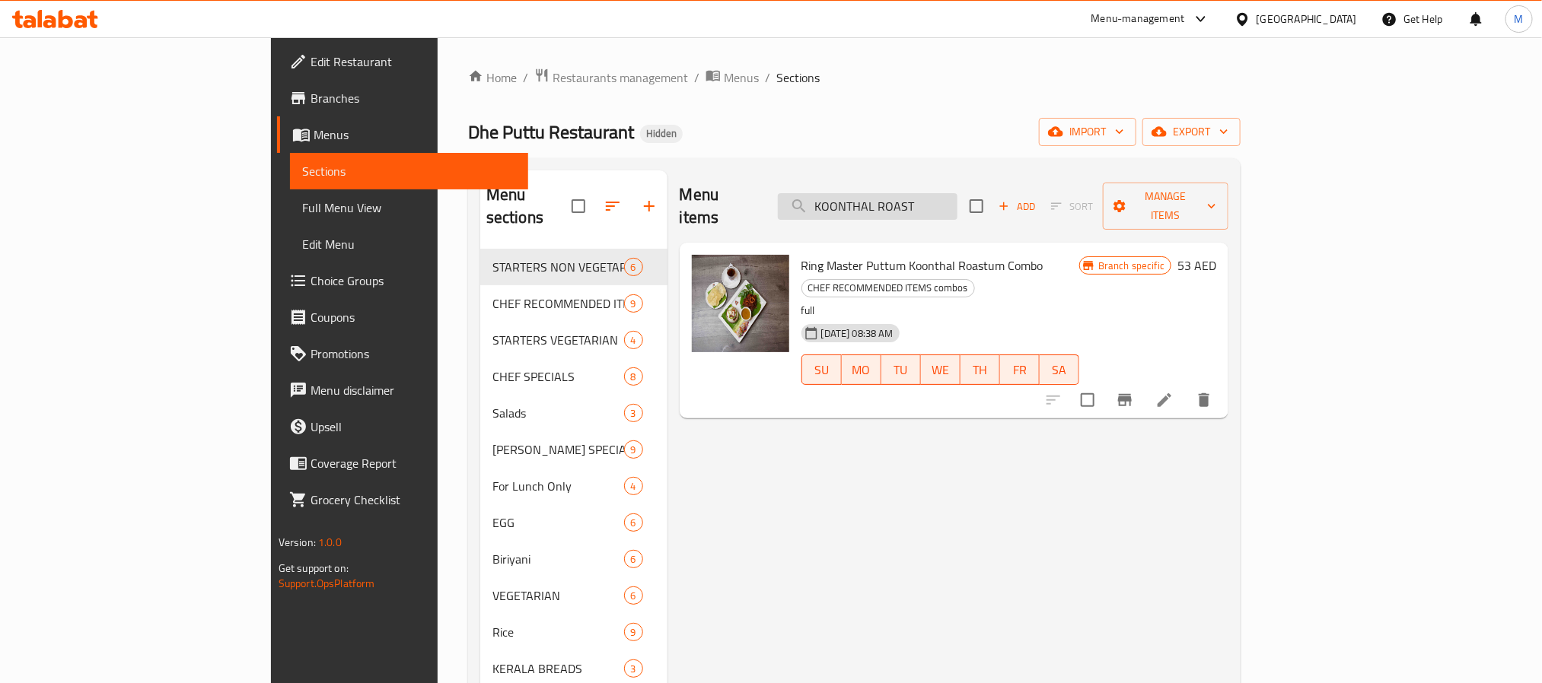
click at [957, 193] on input "KOONTHAL ROAST" at bounding box center [868, 206] width 180 height 27
paste input "BEEF CHATTI CURRY"
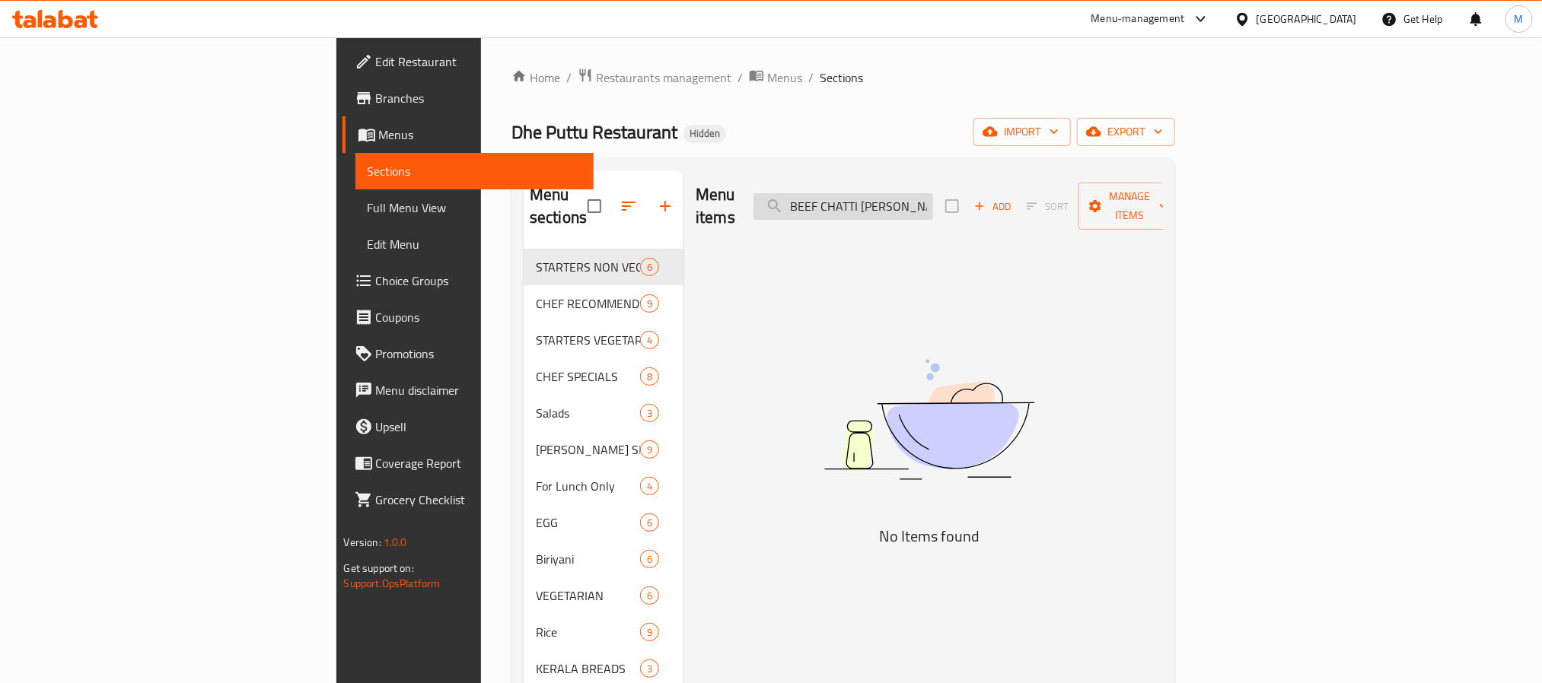
click at [933, 193] on input "BEEF CHATTI CURRY" at bounding box center [843, 206] width 180 height 27
paste input "VEGETABLE PUTTUM VEG CURRYUM"
click at [933, 193] on input "VEGETABLE PUTTUM VEG CURRYUM" at bounding box center [843, 206] width 180 height 27
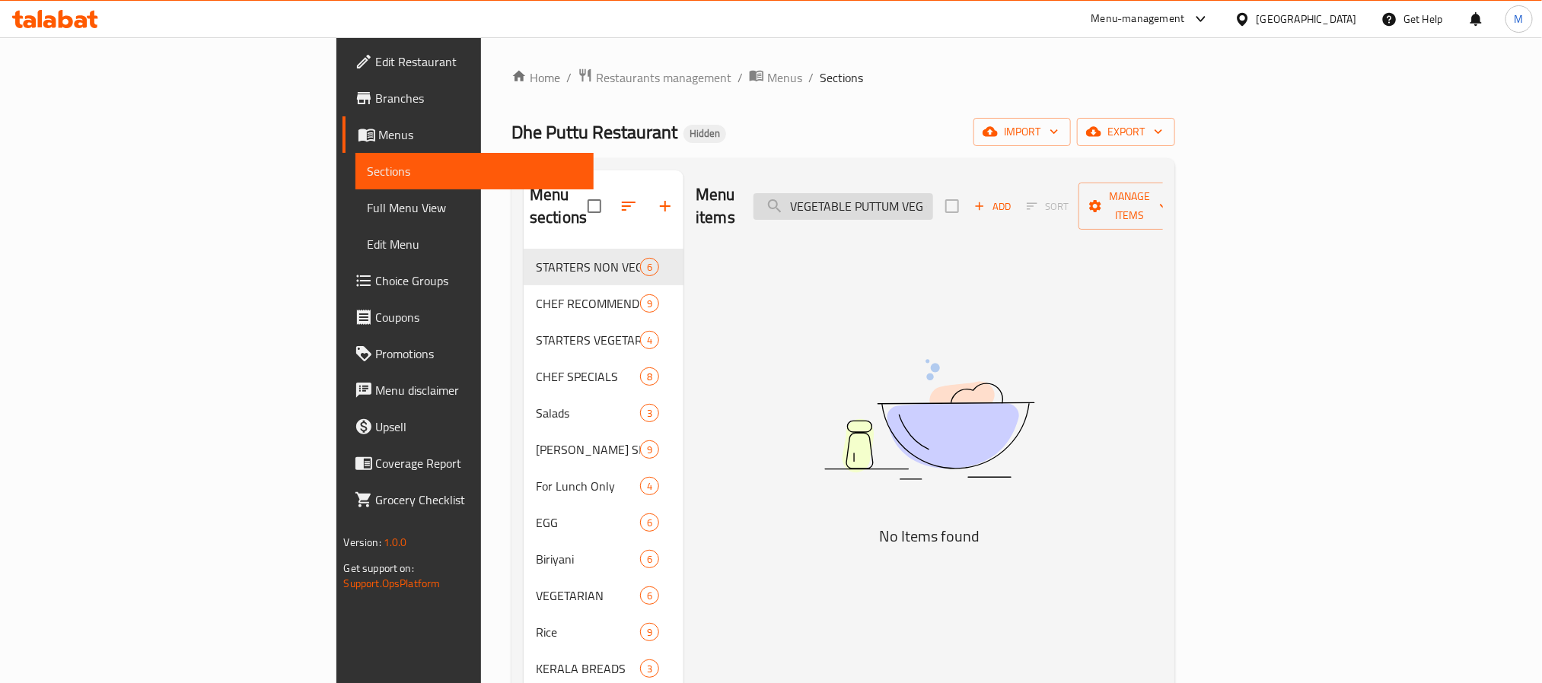
click at [933, 193] on input "VEGETABLE PUTTUM VEG CURRYUM" at bounding box center [843, 206] width 180 height 27
paste input "MASALA PUTTUM KADALA"
click at [933, 199] on input "MASALA PUTTUM KADALA CURRYUM" at bounding box center [843, 206] width 180 height 27
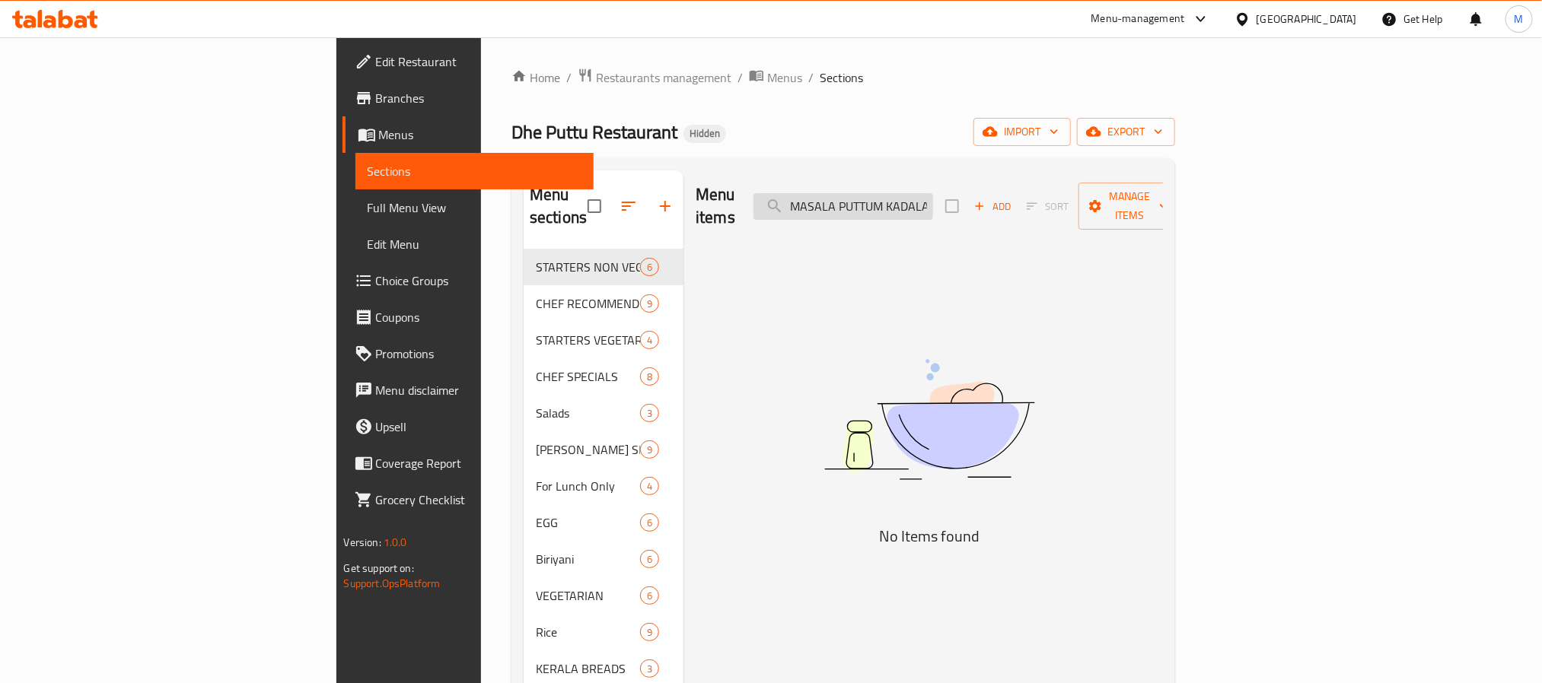
click at [933, 199] on input "MASALA PUTTUM KADALA CURRYUM" at bounding box center [843, 206] width 180 height 27
paste input "NEYYIL MOOPPICHA PUTTU WITH VEG CURRY"
click at [933, 193] on input "NEYYIL MOOPPICHA PUTTU WITH VEG CURRY" at bounding box center [843, 206] width 180 height 27
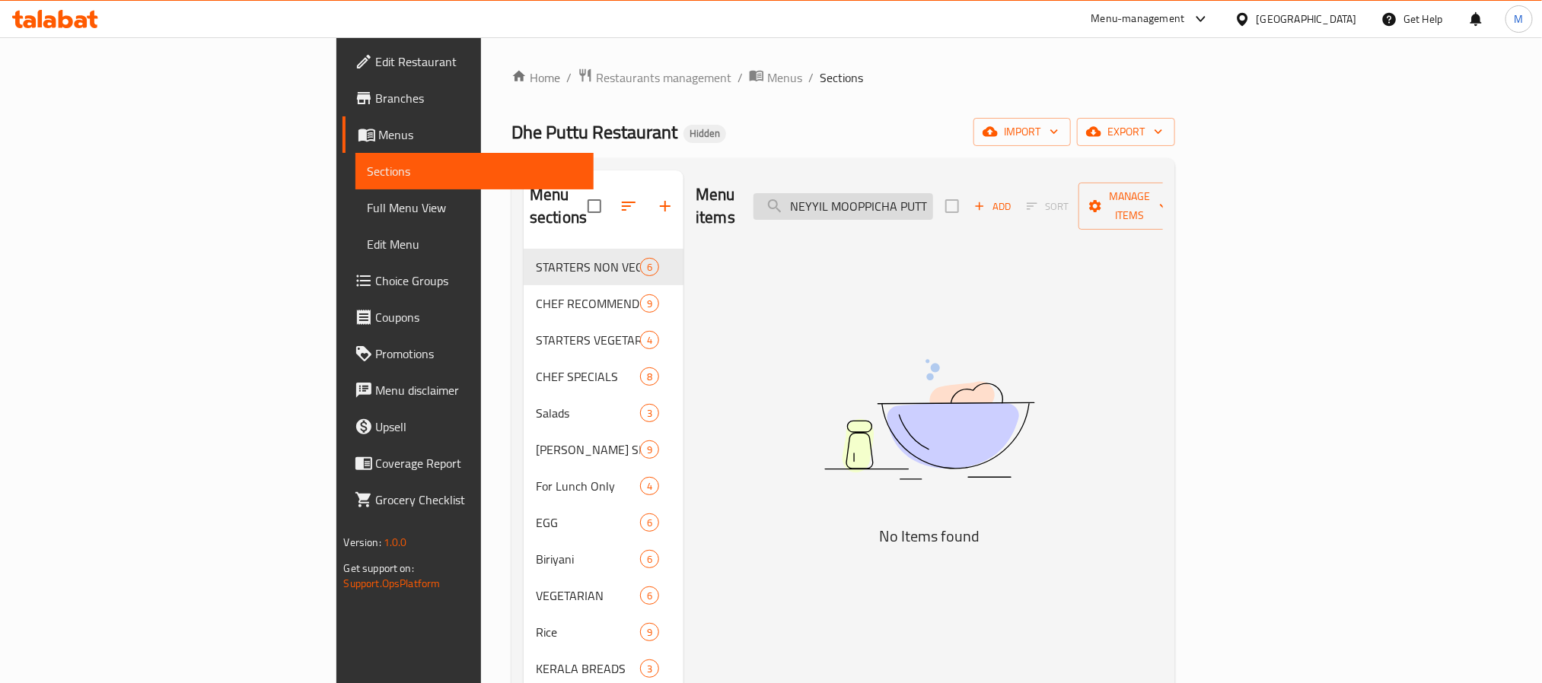
paste input "ROASTED BANANA PUTTU WITH FRUIT SALAD"
click at [933, 195] on input "ROASTED BANANA PUTTU WITH FRUIT SALAD" at bounding box center [843, 206] width 180 height 27
paste input "MIXED VEGETABLE ROAST"
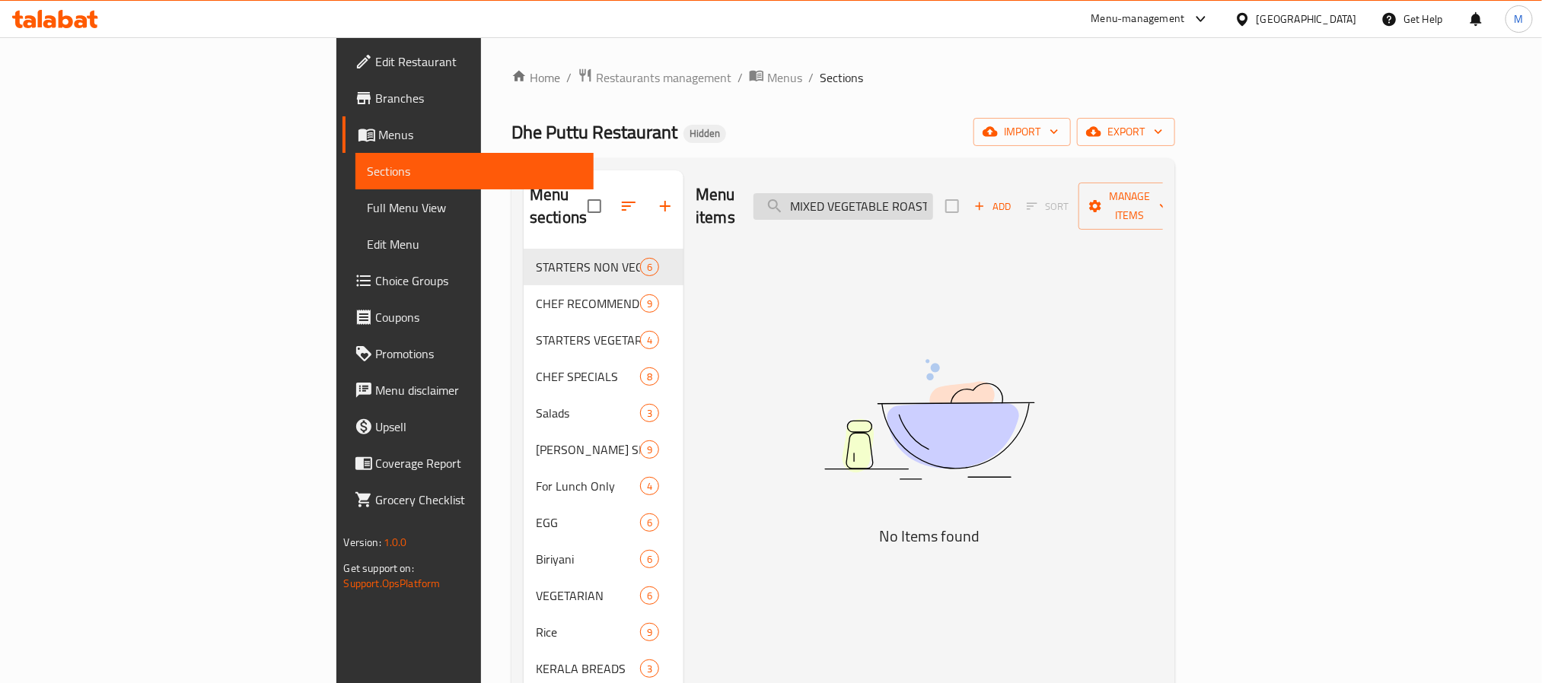
click at [933, 194] on input "MIXED VEGETABLE ROAST" at bounding box center [843, 206] width 180 height 27
paste input "PANEER BUTTER MASALA"
click at [933, 197] on input "PANEER BUTTER MASALA" at bounding box center [843, 206] width 180 height 27
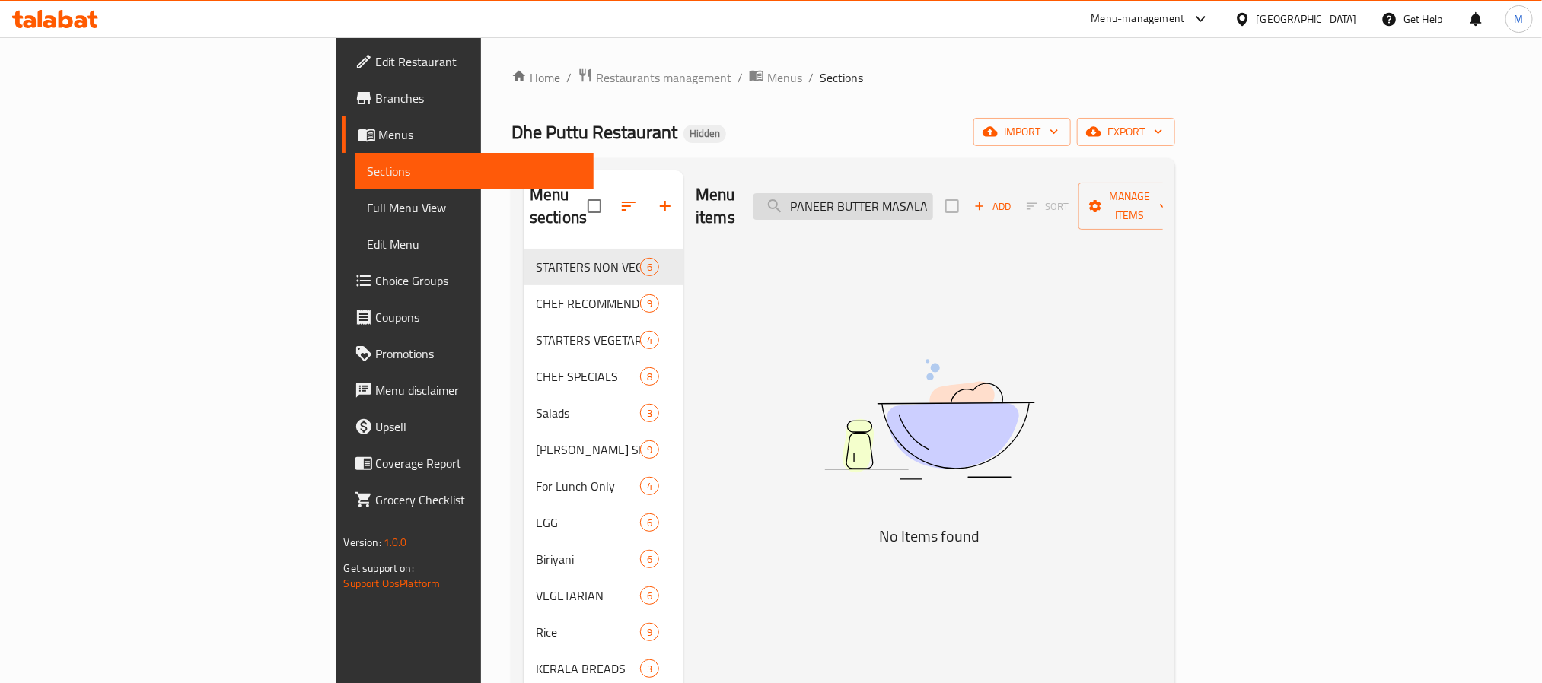
click at [933, 197] on input "PANEER BUTTER MASALA" at bounding box center [843, 206] width 180 height 27
paste input "WHEAT PAROTT"
click at [933, 201] on input "WHEAT PAROTTA" at bounding box center [843, 206] width 180 height 27
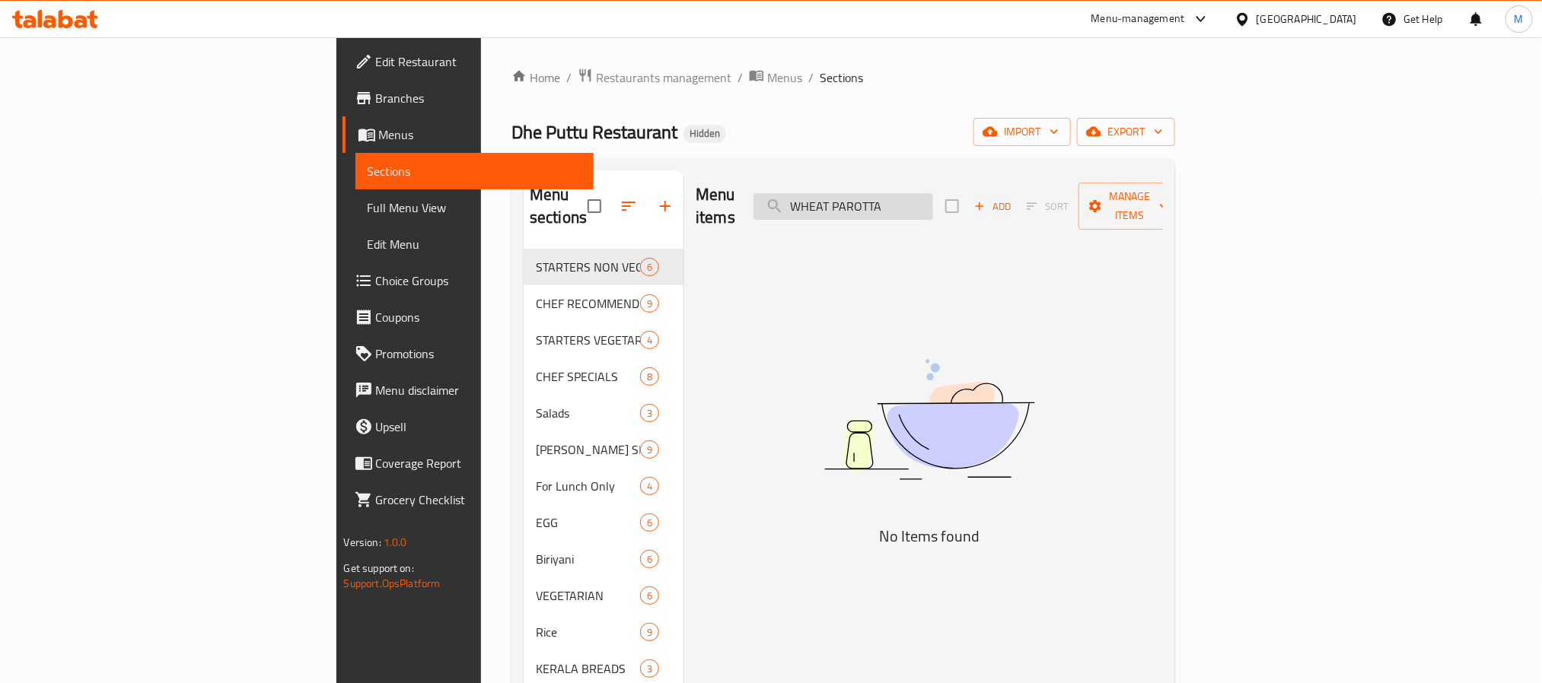
click at [933, 201] on input "WHEAT PAROTTA" at bounding box center [843, 206] width 180 height 27
paste input "THATTU DOS"
click at [1010, 180] on div "Menu items THATTU DOSA Add Sort Manage items" at bounding box center [929, 206] width 467 height 72
click at [933, 197] on input "THATTU DOSA" at bounding box center [843, 206] width 180 height 27
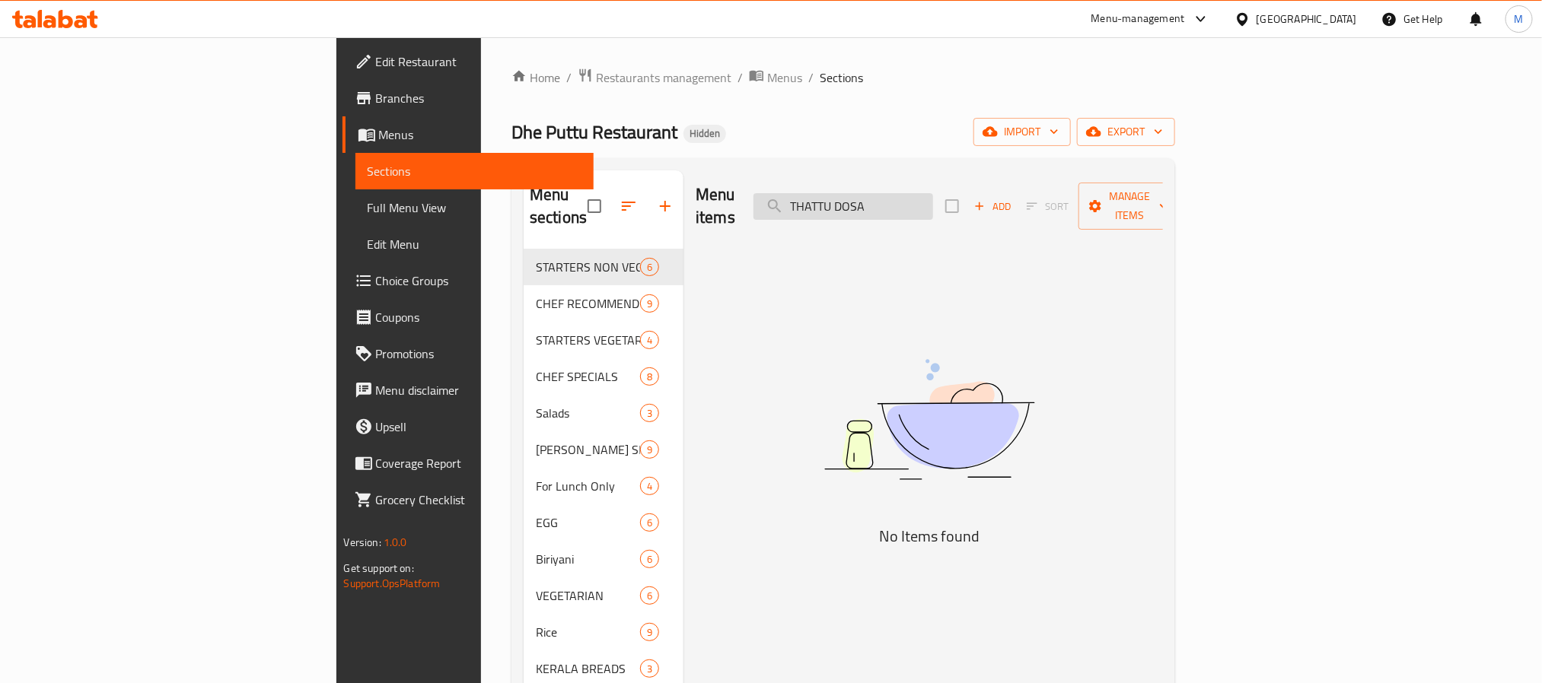
click at [933, 197] on input "THATTU DOSA" at bounding box center [843, 206] width 180 height 27
paste input "APPAM"
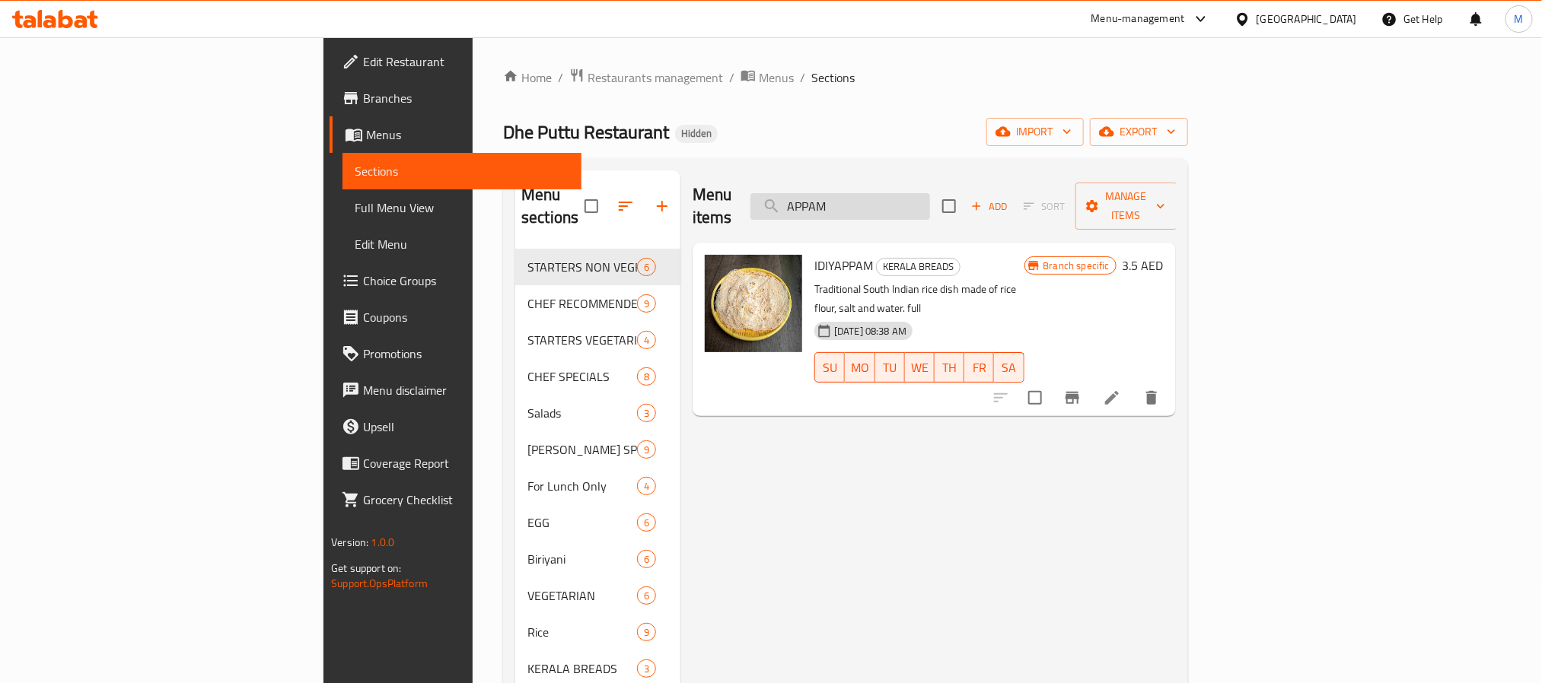
click at [930, 194] on input "APPAM" at bounding box center [840, 206] width 180 height 27
paste input "KAPPA MATHI MULAKITTATHU"
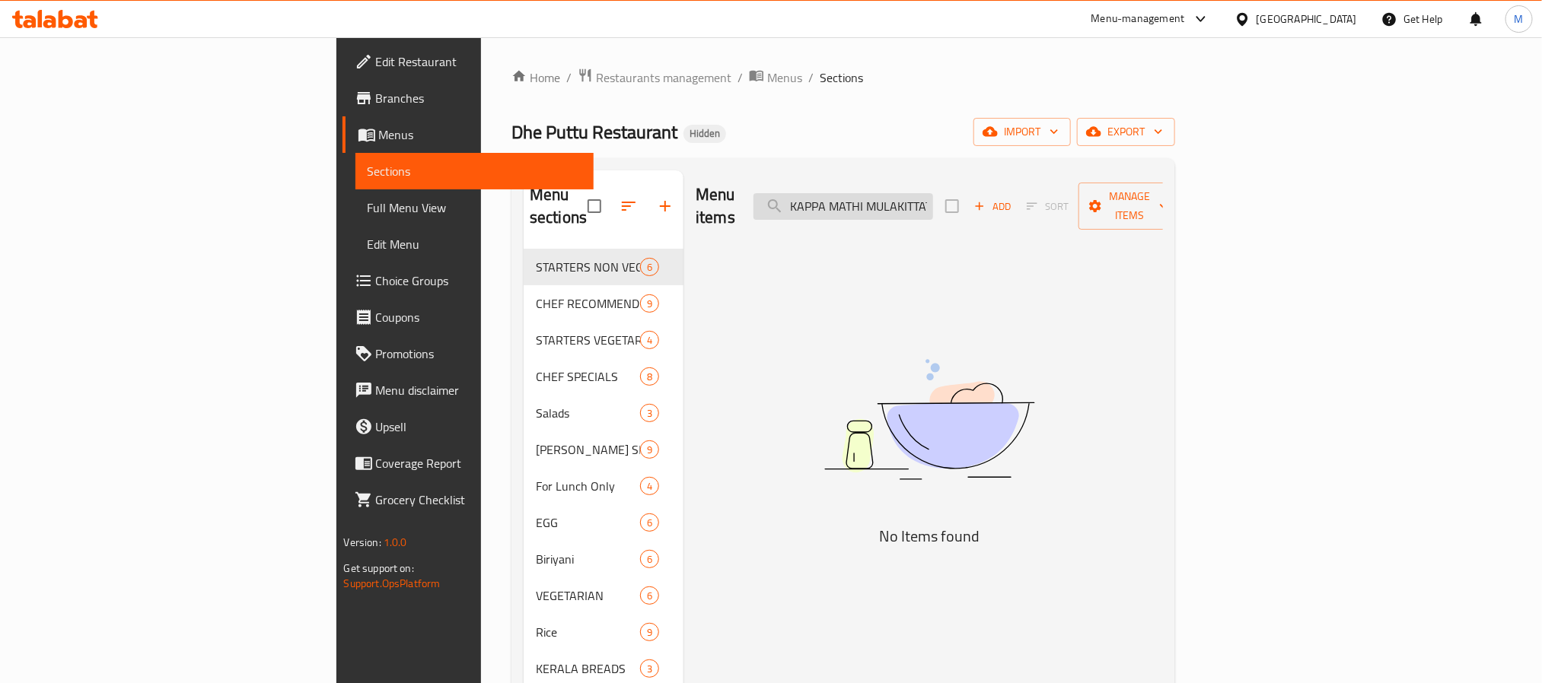
click at [933, 197] on input "KAPPA MATHI MULAKITTATHU" at bounding box center [843, 206] width 180 height 27
paste input "KINGFISH"
click at [933, 193] on input "KAPPA KINGFISH MULAKITTATHU" at bounding box center [843, 206] width 180 height 27
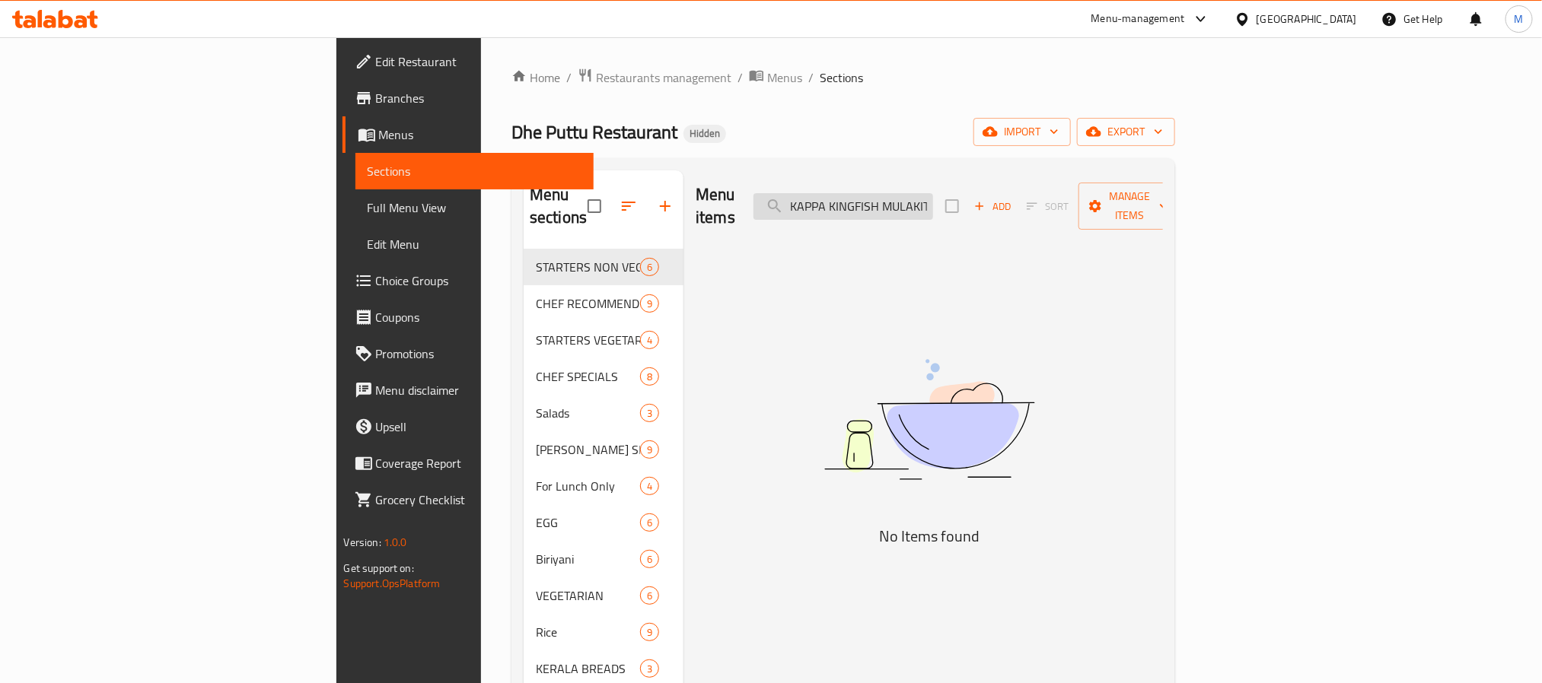
click at [933, 193] on input "KAPPA KINGFISH MULAKITTATHU" at bounding box center [843, 206] width 180 height 27
paste input "CHICKEN CURRY"
drag, startPoint x: 994, startPoint y: 196, endPoint x: 1076, endPoint y: 199, distance: 82.2
click at [1076, 199] on div "Menu items KAPPA CHICKEN CURRY Add Sort Manage items" at bounding box center [929, 206] width 467 height 72
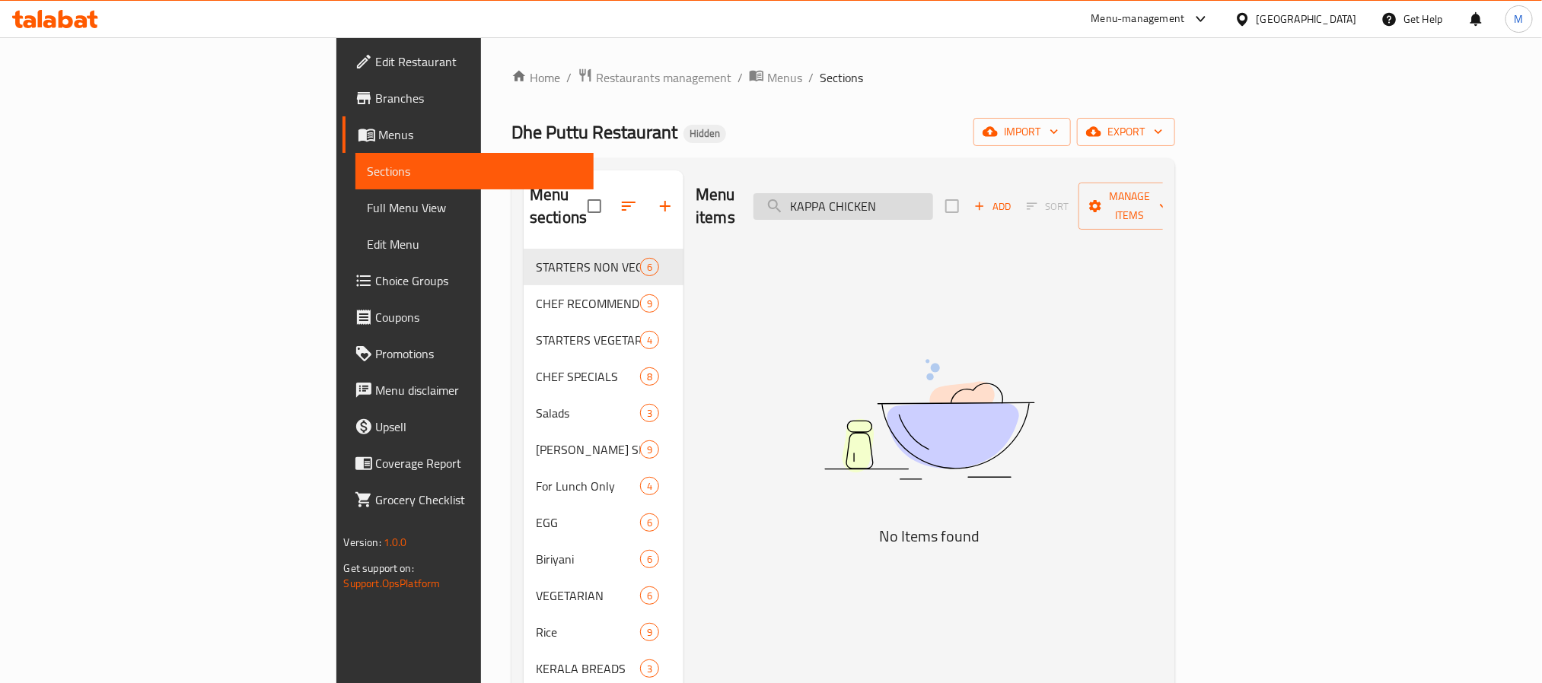
click at [933, 194] on input "KAPPA CHICKEN" at bounding box center [843, 206] width 180 height 27
paste input "MINI FALOODA"
click at [933, 194] on input "MINI FALOODA" at bounding box center [843, 206] width 180 height 27
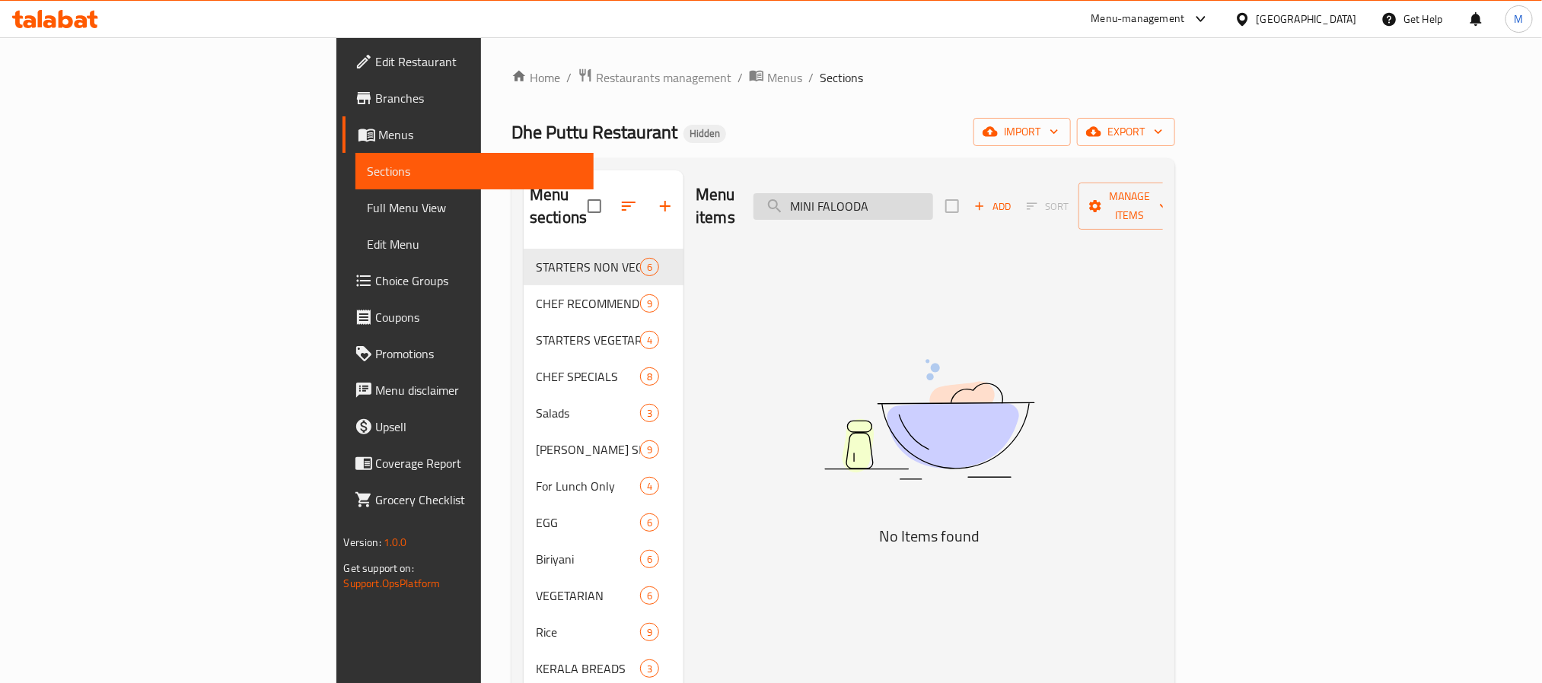
click at [933, 194] on input "MINI FALOODA" at bounding box center [843, 206] width 180 height 27
paste input "ANGO TICHANGO"
click at [933, 193] on input "MANGO TICHANGO" at bounding box center [843, 206] width 180 height 27
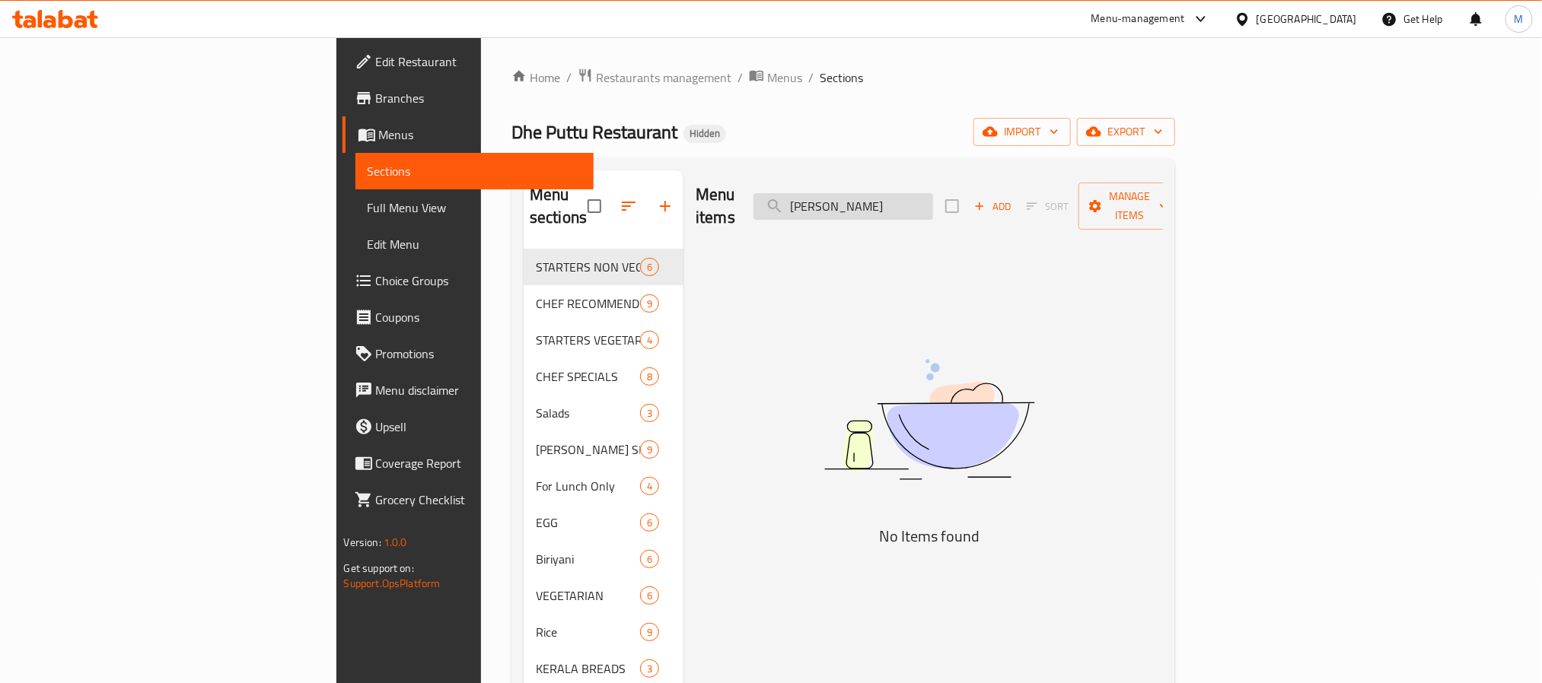
click at [933, 193] on input "MANGO TICHANGO" at bounding box center [843, 206] width 180 height 27
paste input "ICE CREAMS"
click at [933, 193] on input "ICE CREAMS" at bounding box center [843, 206] width 180 height 27
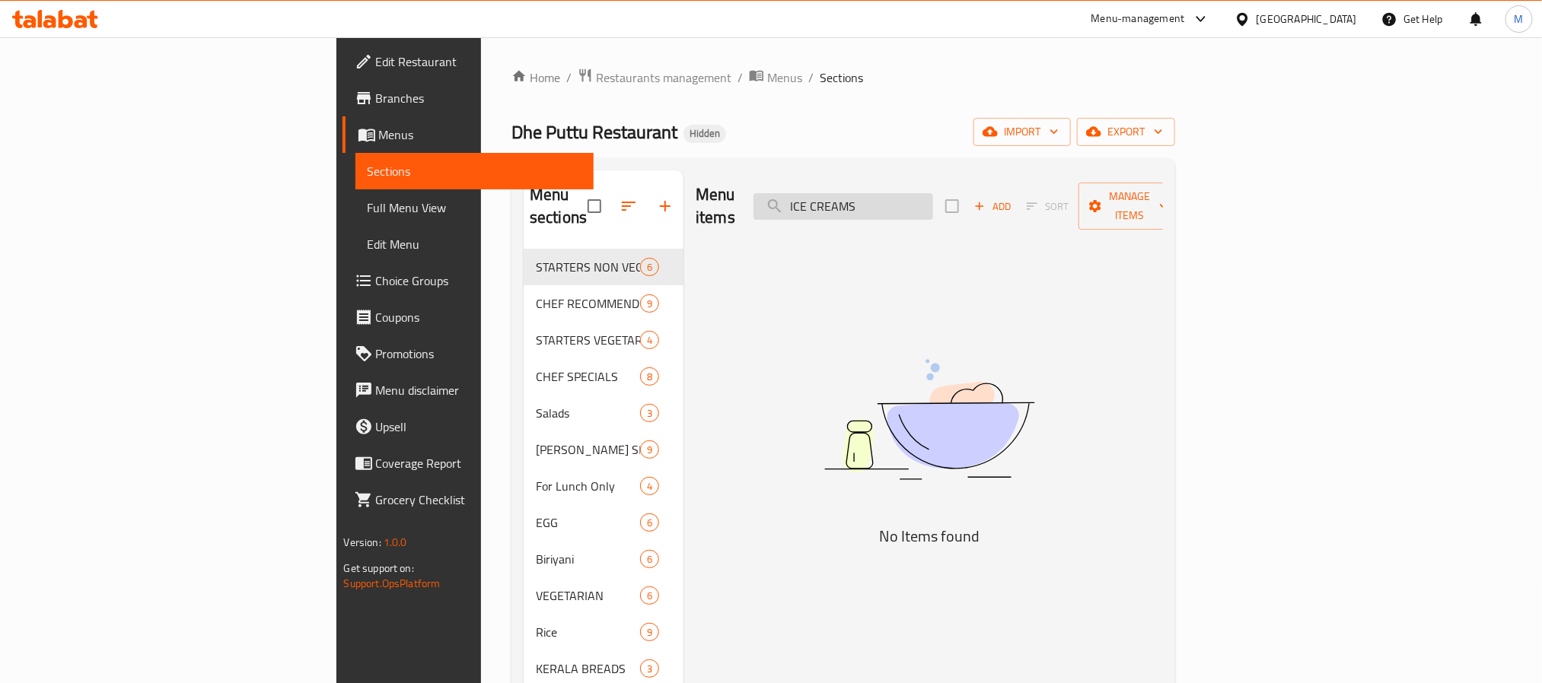
click at [933, 193] on input "ICE CREAMS" at bounding box center [843, 206] width 180 height 27
paste input "PAYASAM OF THE DAY"
click at [931, 206] on input "PAYASAM OF THE DAY" at bounding box center [843, 206] width 180 height 27
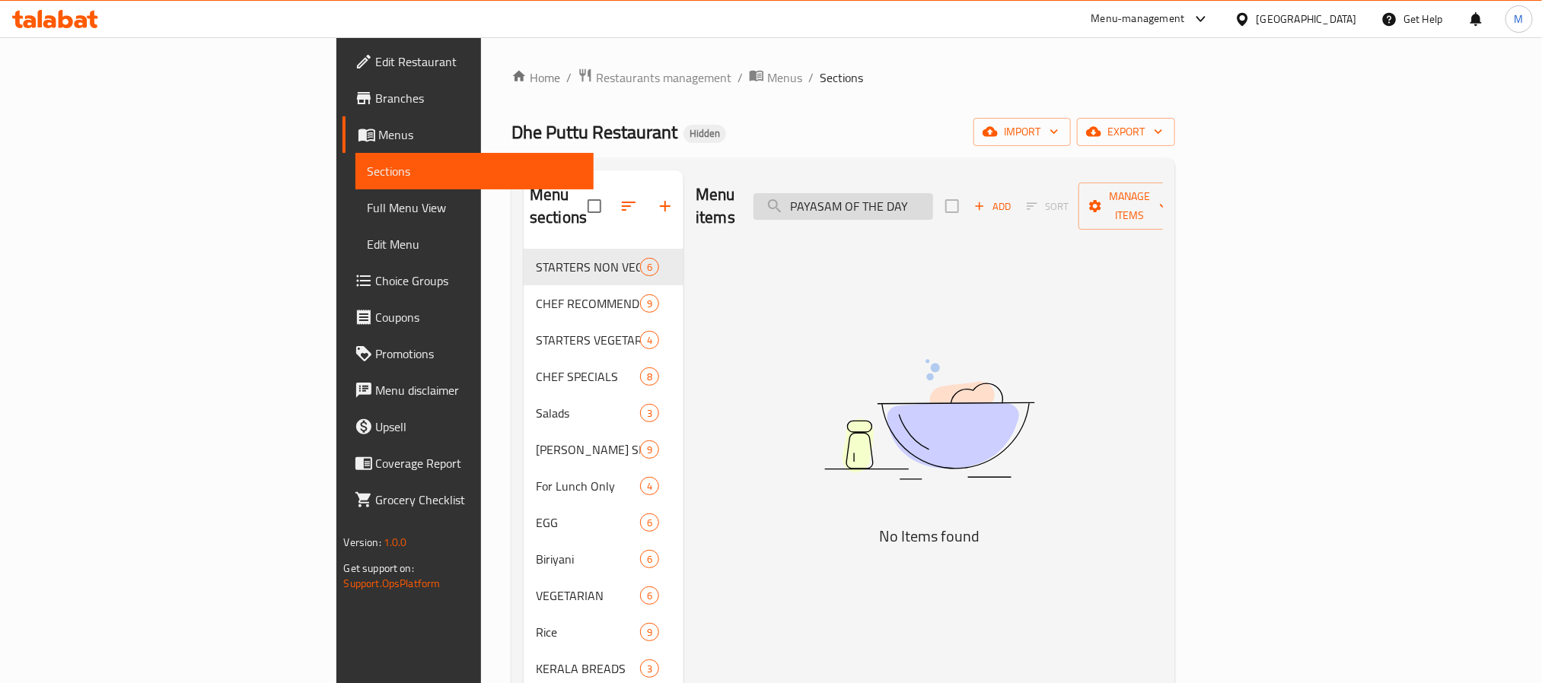
paste input "ISTA MILK SHAKE"
click at [933, 193] on input "PISTA MILK SHAKE" at bounding box center [843, 206] width 180 height 27
paste input "ABCM MOCKTAIL JUIC"
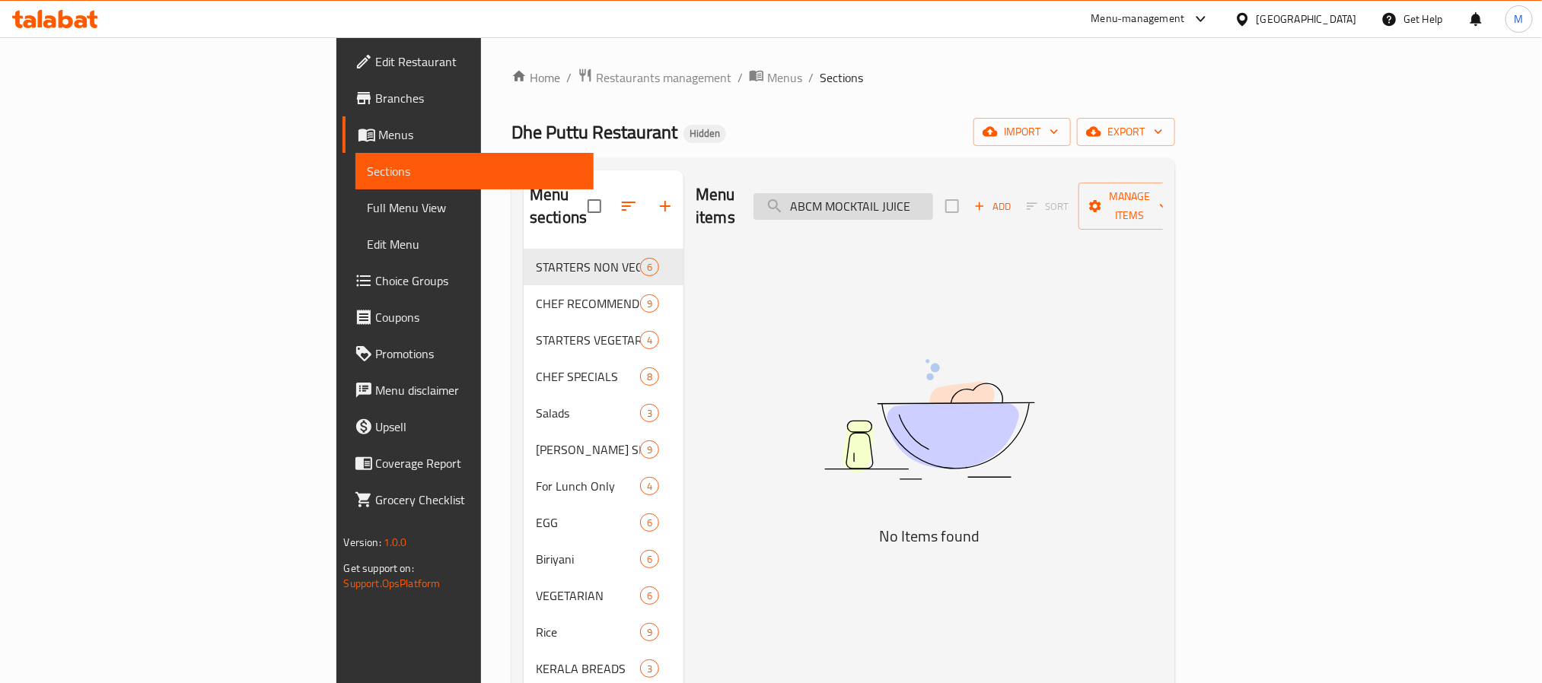
click at [933, 199] on input "ABCM MOCKTAIL JUICE" at bounding box center [843, 206] width 180 height 27
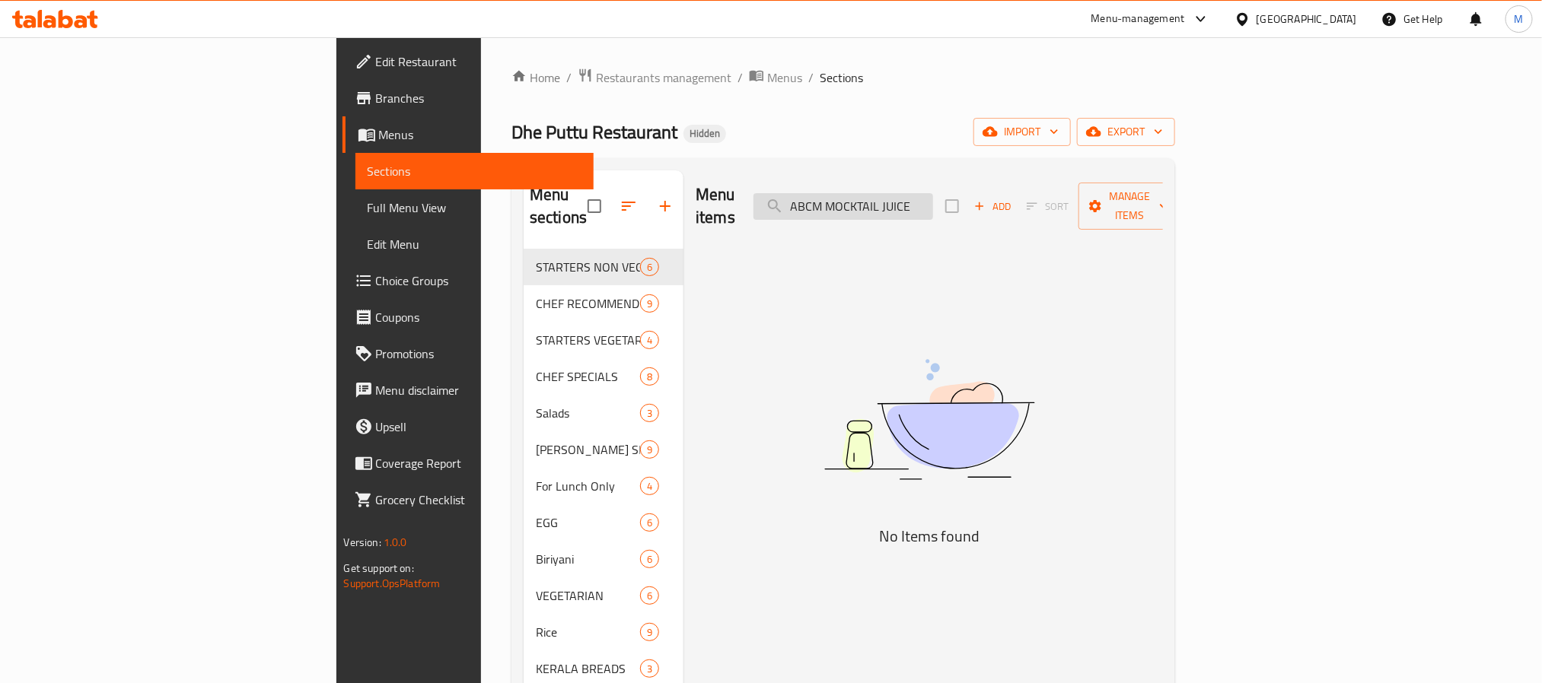
click at [933, 199] on input "ABCM MOCKTAIL JUICE" at bounding box center [843, 206] width 180 height 27
paste input "BEAT APPLE AND BLACKBERRY"
click at [933, 202] on input "BEAT APPLE AND BLACKBERRY" at bounding box center [843, 206] width 180 height 27
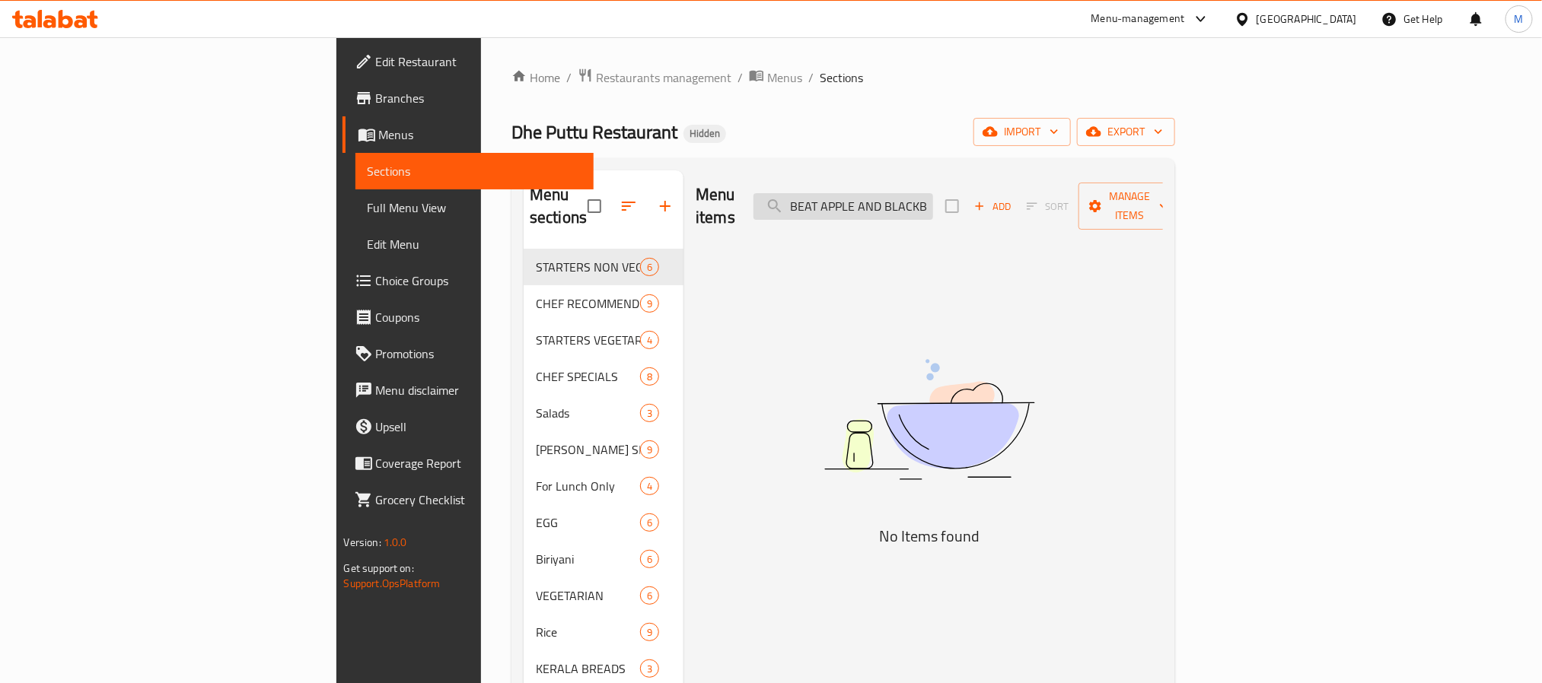
paste input "CUCUMBER HONEY DEW CLEANZER"
click at [933, 205] on input "CUCUMBER HONEY DEW CLEANZER" at bounding box center [843, 206] width 180 height 27
paste input "BLUE ORANGE DELIGHT"
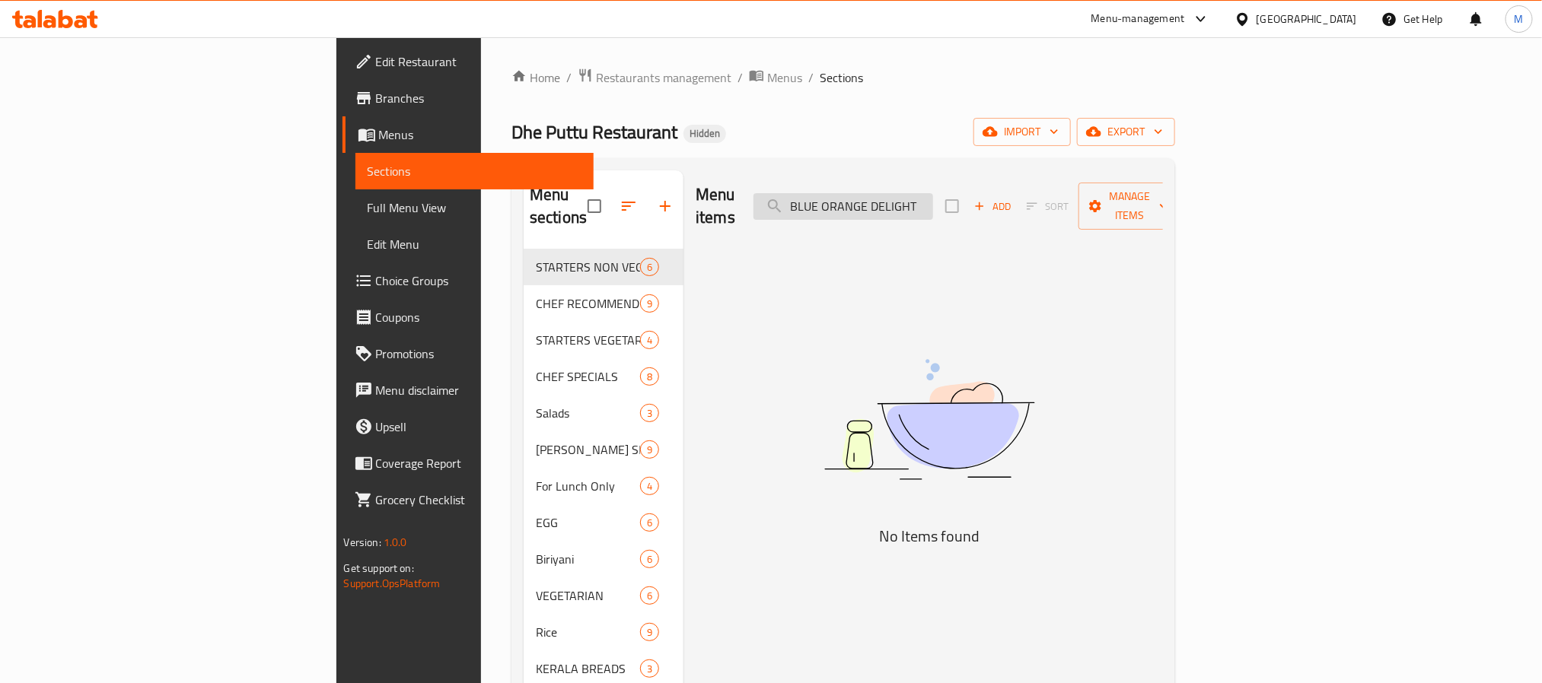
click at [933, 194] on input "BLUE ORANGE DELIGHT" at bounding box center [843, 206] width 180 height 27
paste input "MILK SARBATH"
click at [933, 193] on input "MILK SARBATH" at bounding box center [843, 206] width 180 height 27
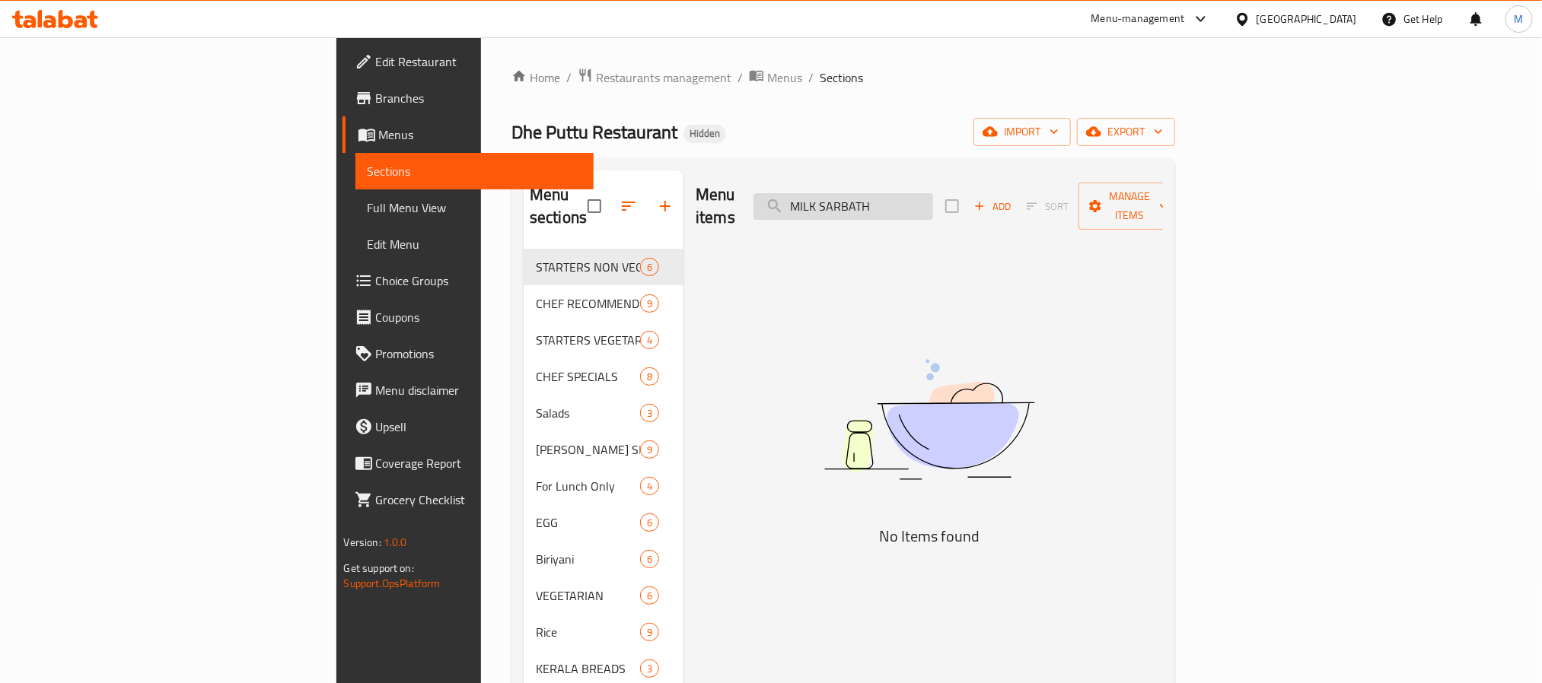
click at [933, 193] on input "MILK SARBATH" at bounding box center [843, 206] width 180 height 27
paste input "PINEAPLE"
click at [982, 218] on div "Menu items PINEAPLE SARBATH Add Sort Manage items" at bounding box center [929, 206] width 467 height 72
click at [994, 210] on div "Menu items PINEAPLE SARBATH Add Sort Manage items" at bounding box center [929, 206] width 467 height 72
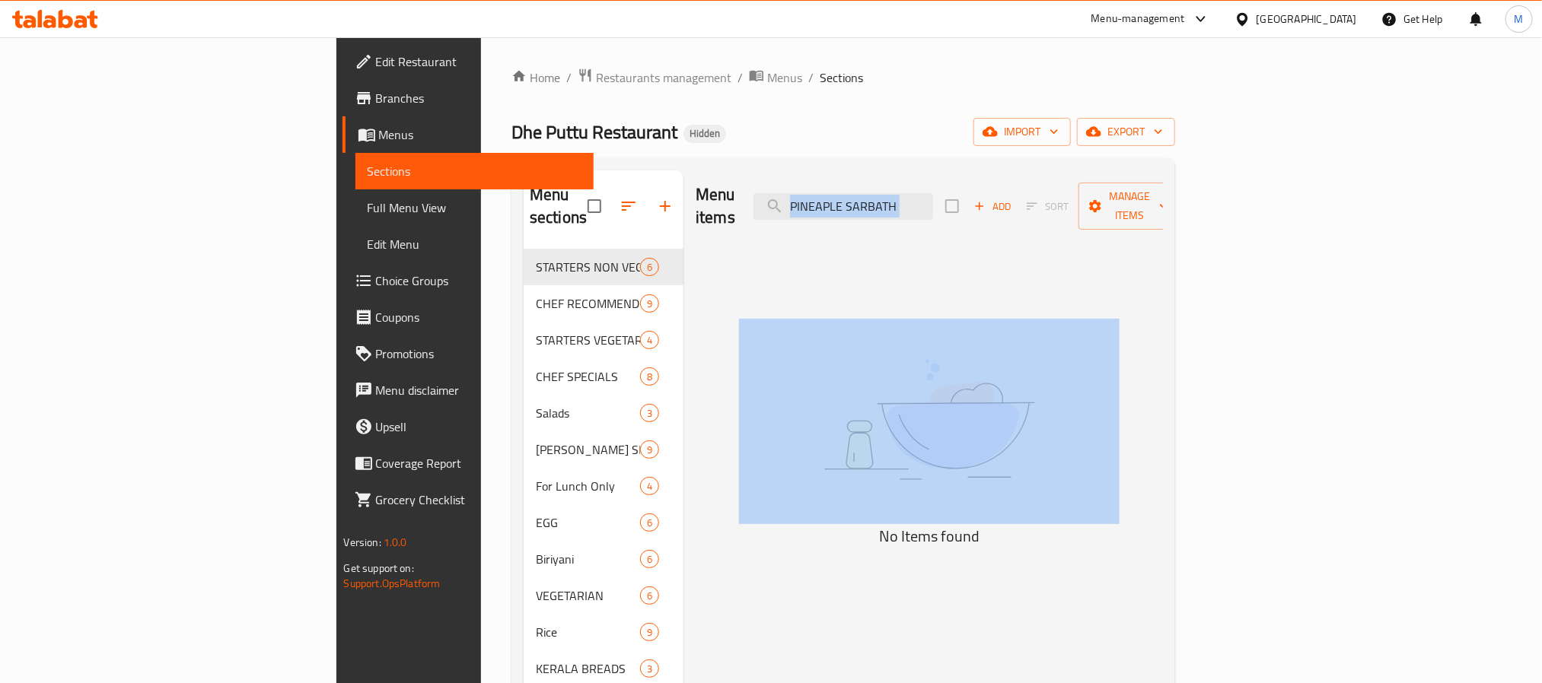
click at [994, 210] on div "Menu items PINEAPLE SARBATH Add Sort Manage items" at bounding box center [929, 206] width 467 height 72
click at [933, 199] on input "PINEAPLE SARBATH" at bounding box center [843, 206] width 180 height 27
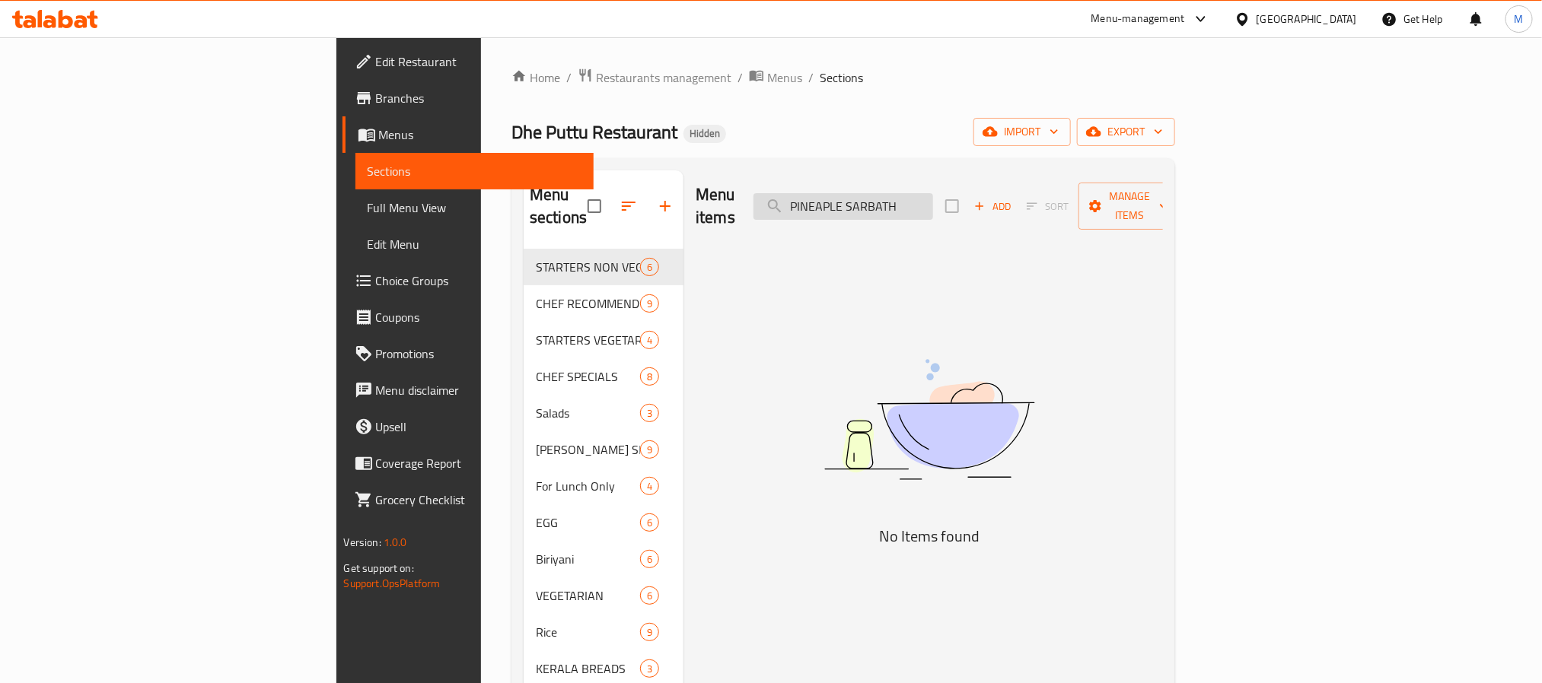
click at [933, 199] on input "PINEAPLE SARBATH" at bounding box center [843, 206] width 180 height 27
paste input "ORANG"
click at [933, 201] on input "ORANGE SARBATH" at bounding box center [843, 206] width 180 height 27
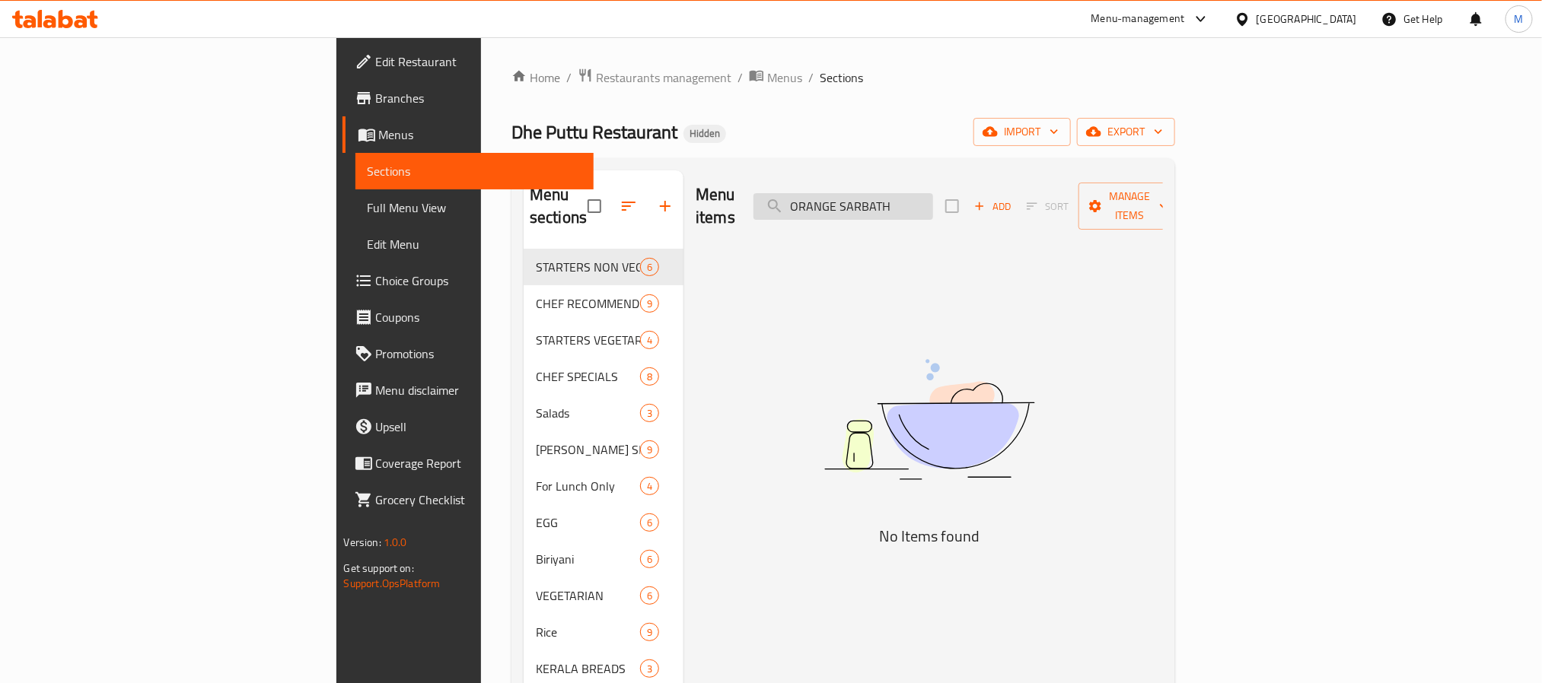
click at [933, 201] on input "ORANGE SARBATH" at bounding box center [843, 206] width 180 height 27
paste input "GRAP"
click at [933, 193] on input "GRAPE SARBATH" at bounding box center [843, 206] width 180 height 27
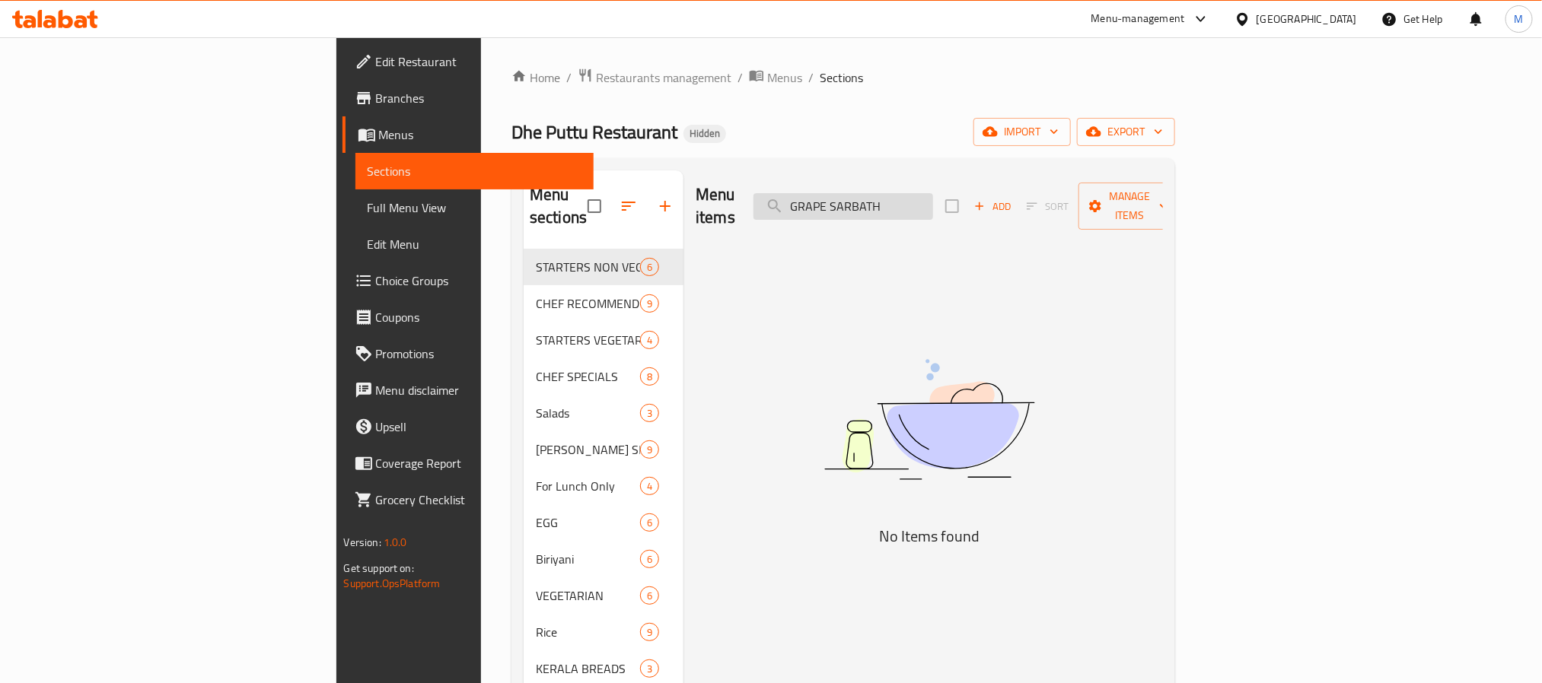
paste input "NANNARI SODA"
click at [933, 193] on input "NANNARI SODA SARBATH" at bounding box center [843, 206] width 180 height 27
paste input "GINGER"
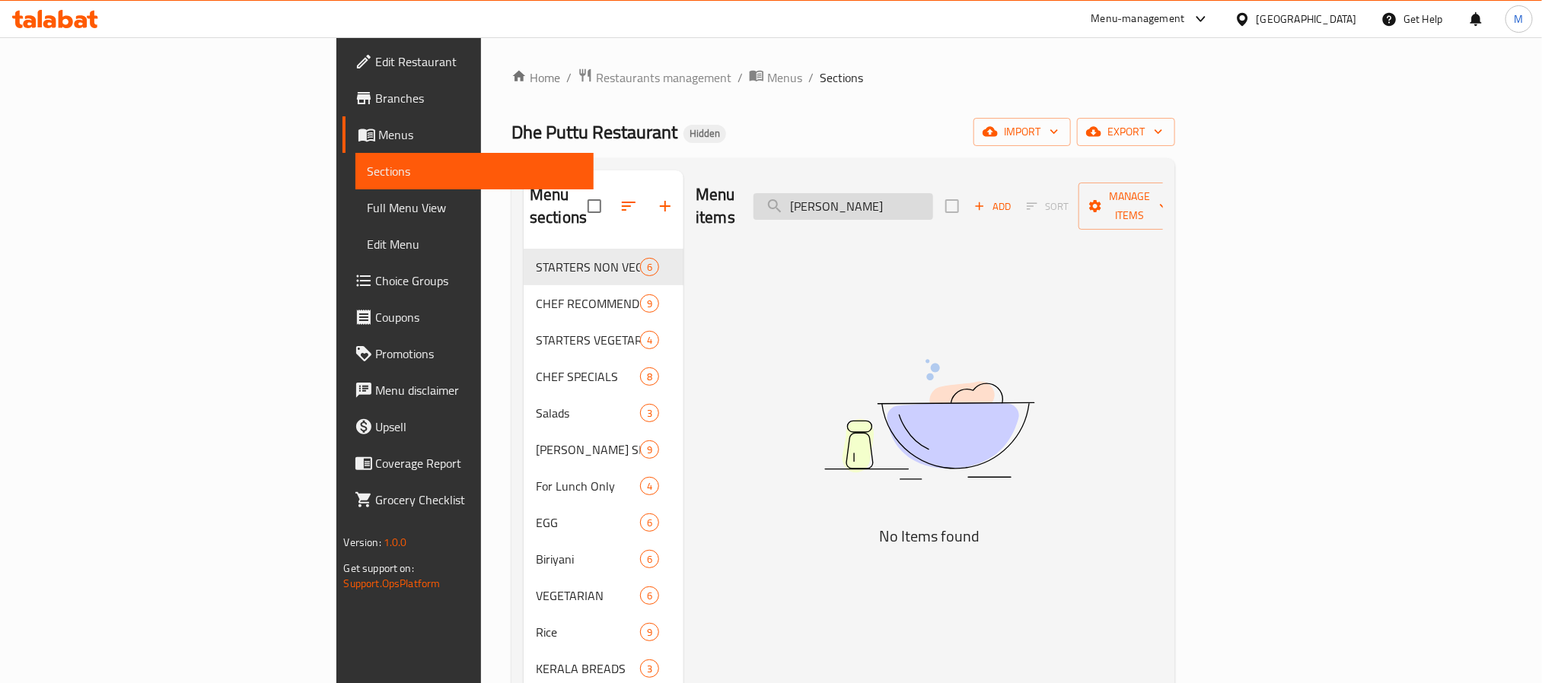
click at [933, 201] on input "GINGER SARBATH" at bounding box center [843, 206] width 180 height 27
paste input "NANNARI"
click at [933, 193] on input "NANNARI SARBATH" at bounding box center [843, 206] width 180 height 27
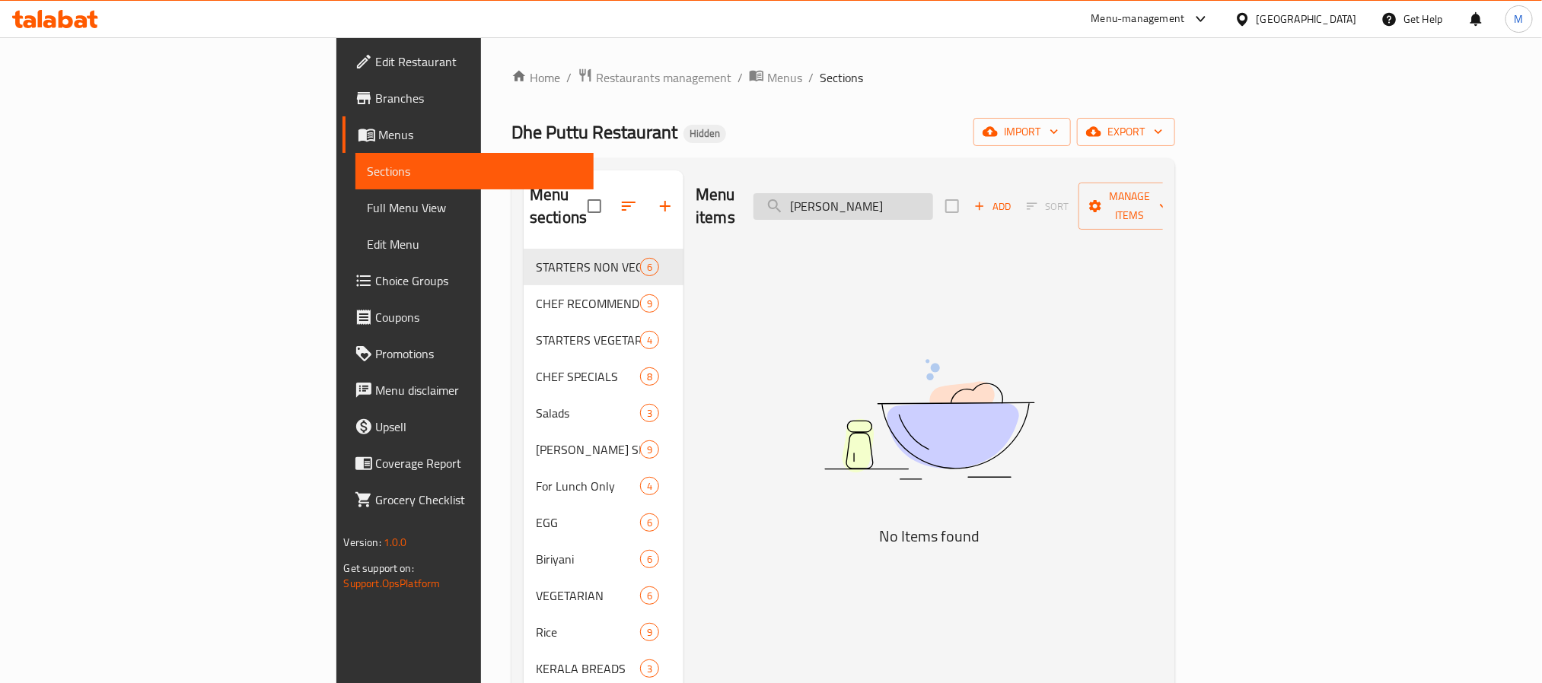
click at [933, 193] on input "NANNARI SARBATH" at bounding box center [843, 206] width 180 height 27
paste input "MINT LIME SARB"
click at [933, 193] on input "MINT LIME SARBBATH" at bounding box center [843, 206] width 180 height 27
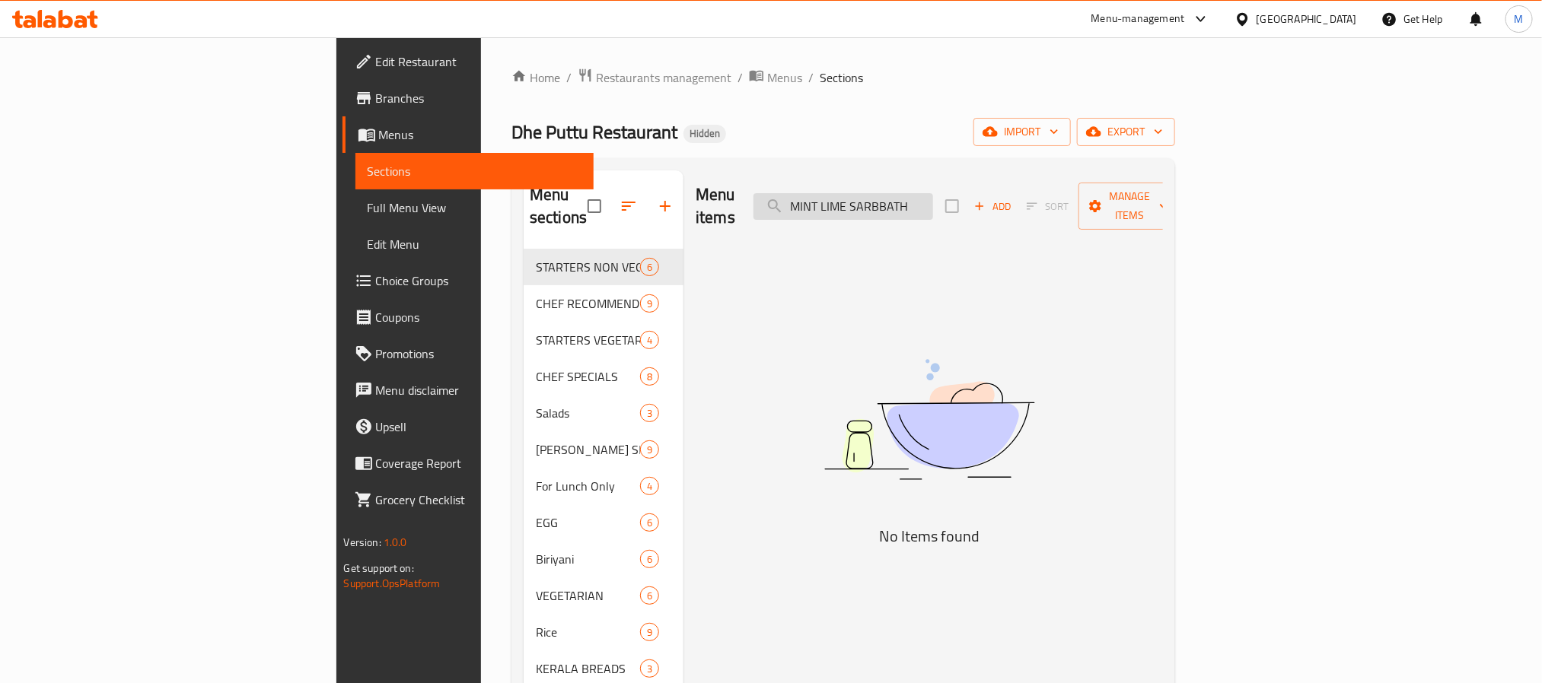
click at [933, 193] on input "MINT LIME SARBBATH" at bounding box center [843, 206] width 180 height 27
paste input "DHE PINEAPLE KULUKKI"
drag, startPoint x: 936, startPoint y: 196, endPoint x: 1114, endPoint y: 199, distance: 178.1
click at [1114, 199] on div "Menu items DHE PINEAPLE KULUKKI Add Sort Manage items" at bounding box center [929, 206] width 467 height 72
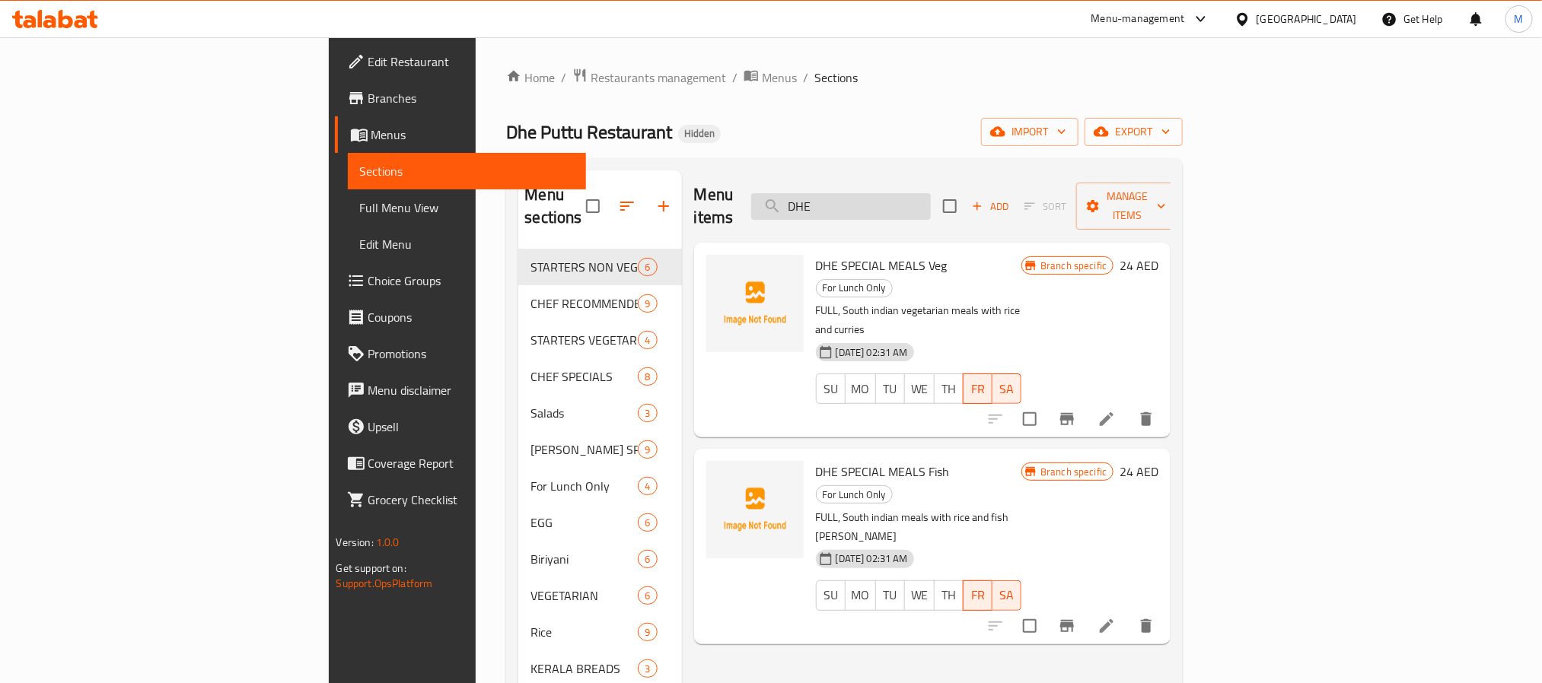
click at [931, 193] on input "DHE" at bounding box center [841, 206] width 180 height 27
paste input "PINEAPLE JUIC"
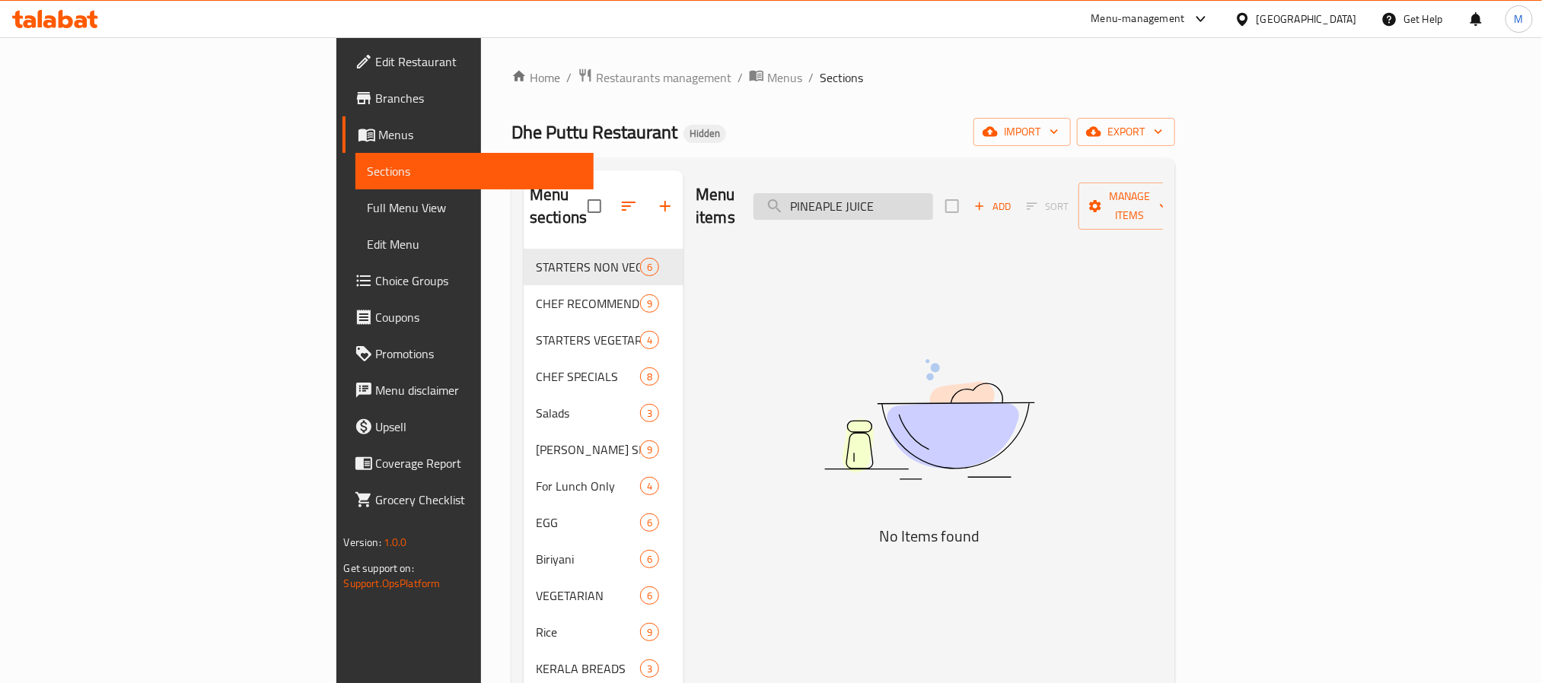
drag, startPoint x: 962, startPoint y: 202, endPoint x: 1034, endPoint y: 199, distance: 72.4
click at [933, 199] on input "PINEAPLE JUICE" at bounding box center [843, 206] width 180 height 27
click at [933, 193] on input "PINEAPLE" at bounding box center [843, 206] width 180 height 27
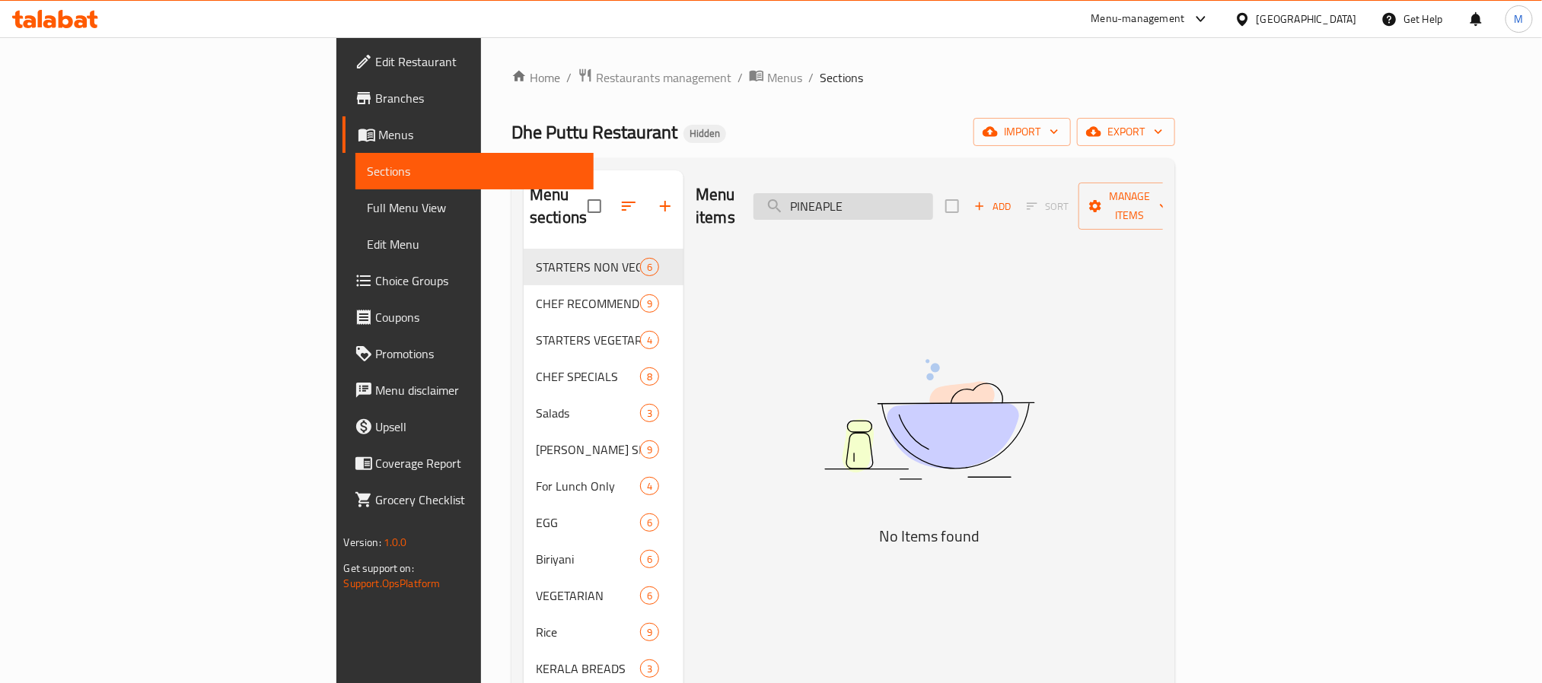
paste input "LIME MINT COOLER"
drag, startPoint x: 968, startPoint y: 190, endPoint x: 1071, endPoint y: 208, distance: 105.0
click at [1075, 208] on div "Menu items LIME MINT COOLER Add Sort Manage items" at bounding box center [929, 206] width 467 height 72
click at [933, 193] on input "LIME MINT" at bounding box center [843, 206] width 180 height 27
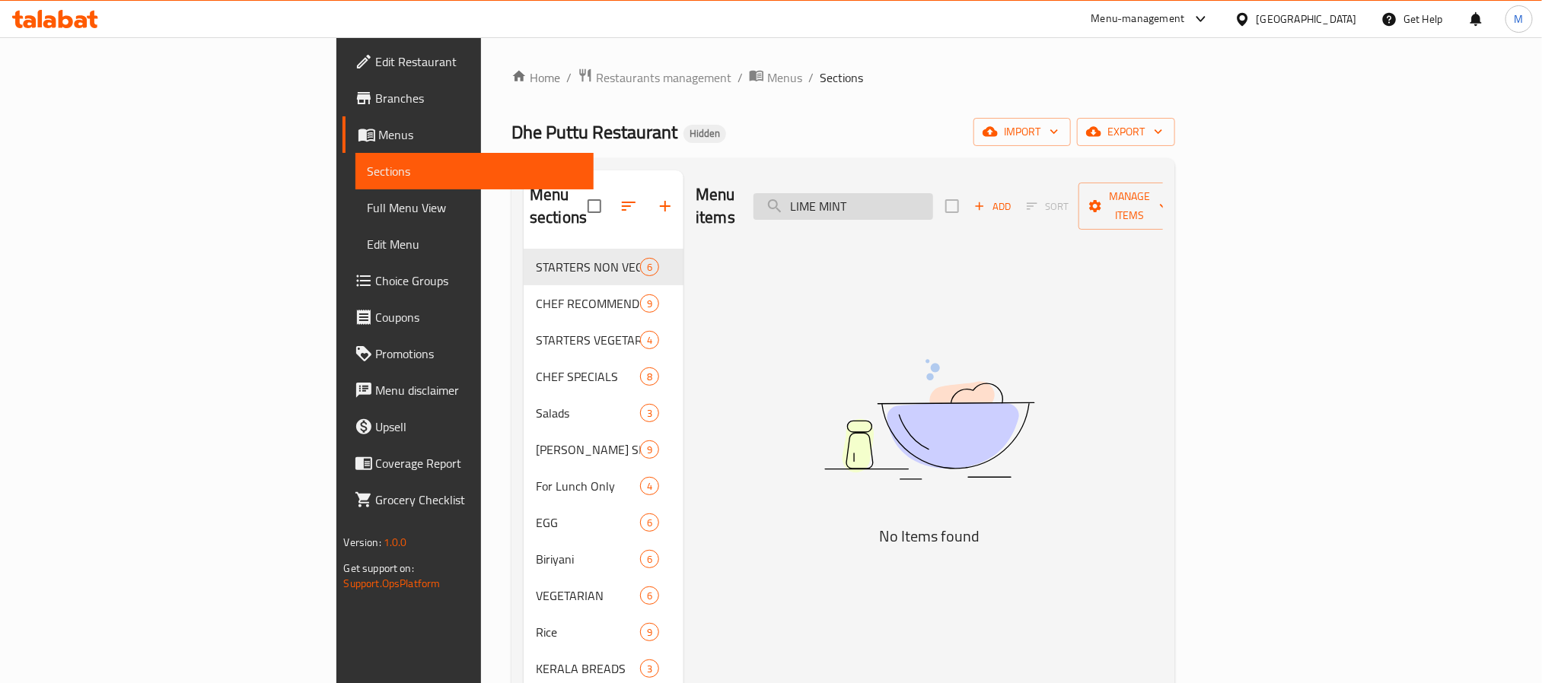
click at [933, 193] on input "LIME MINT" at bounding box center [843, 206] width 180 height 27
paste input "JUICE"
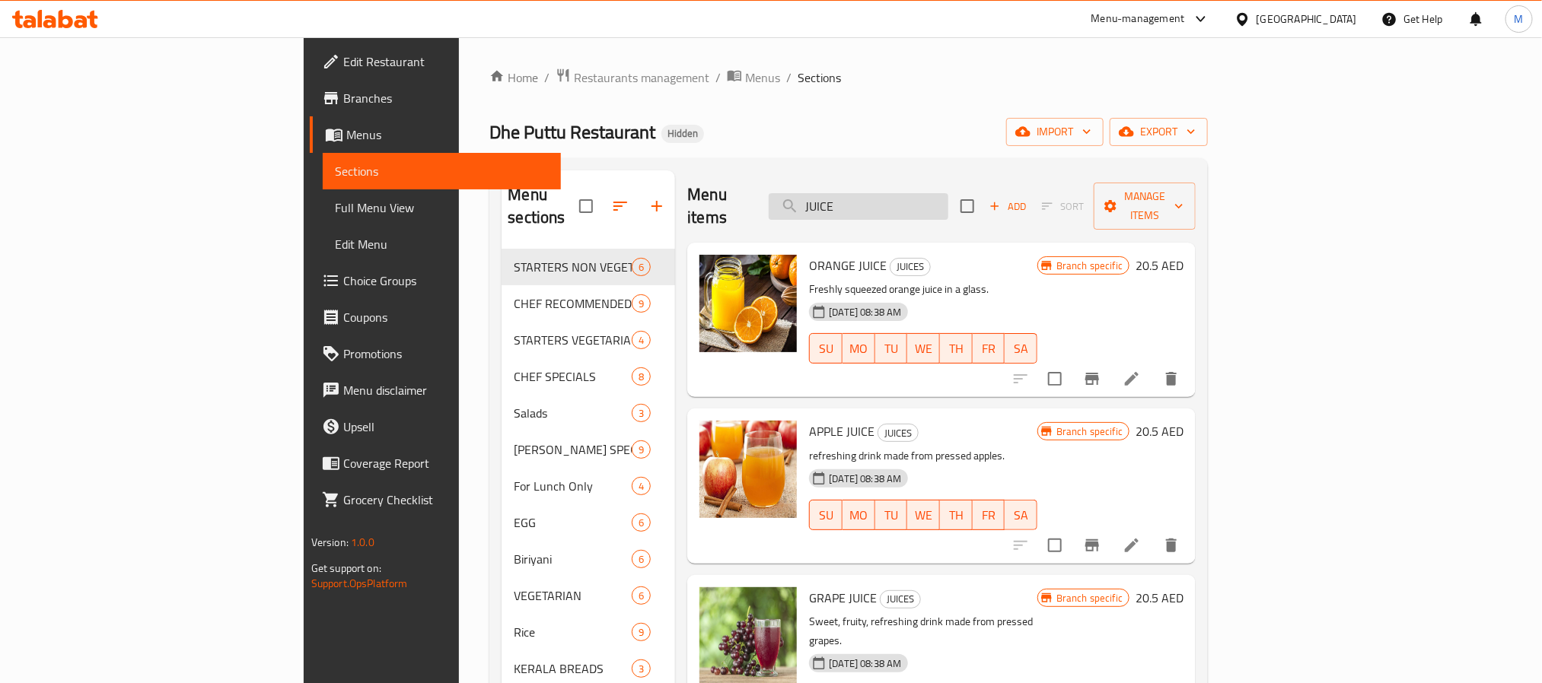
click at [948, 194] on input "JUICE" at bounding box center [859, 206] width 180 height 27
paste input "PINEAPLE LIME"
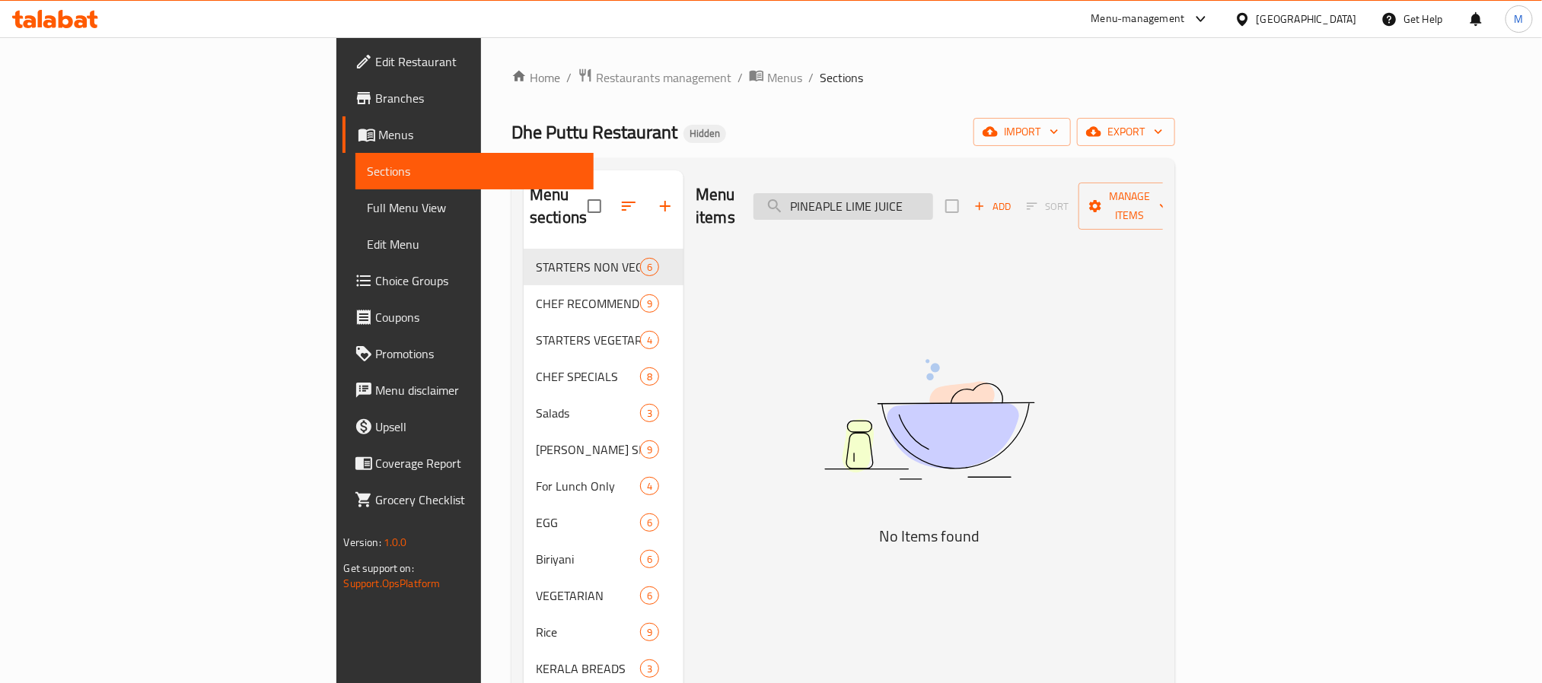
click at [933, 193] on input "PINEAPLE LIME JUICE" at bounding box center [843, 206] width 180 height 27
paste input "search"
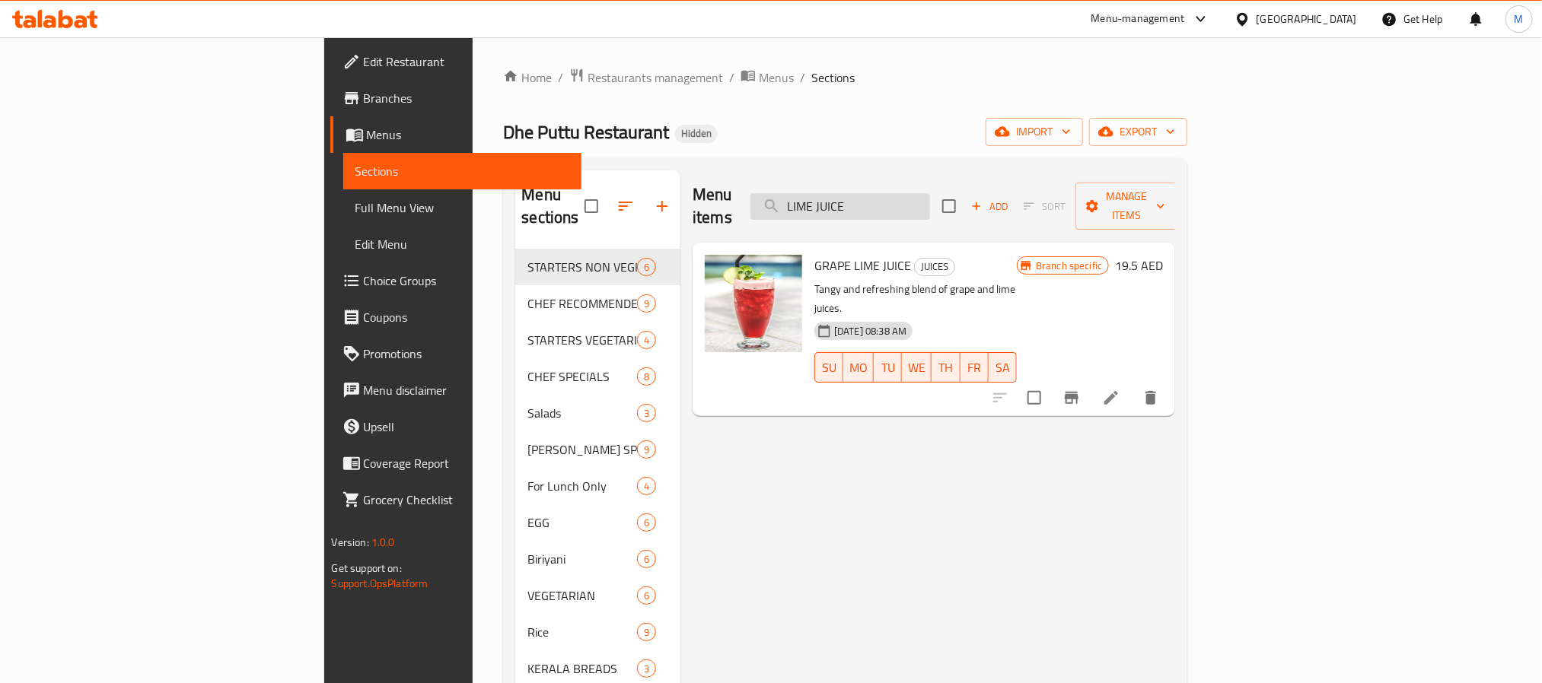
drag, startPoint x: 939, startPoint y: 195, endPoint x: 1032, endPoint y: 195, distance: 92.8
click at [930, 195] on input "LIME JUICE" at bounding box center [840, 206] width 180 height 27
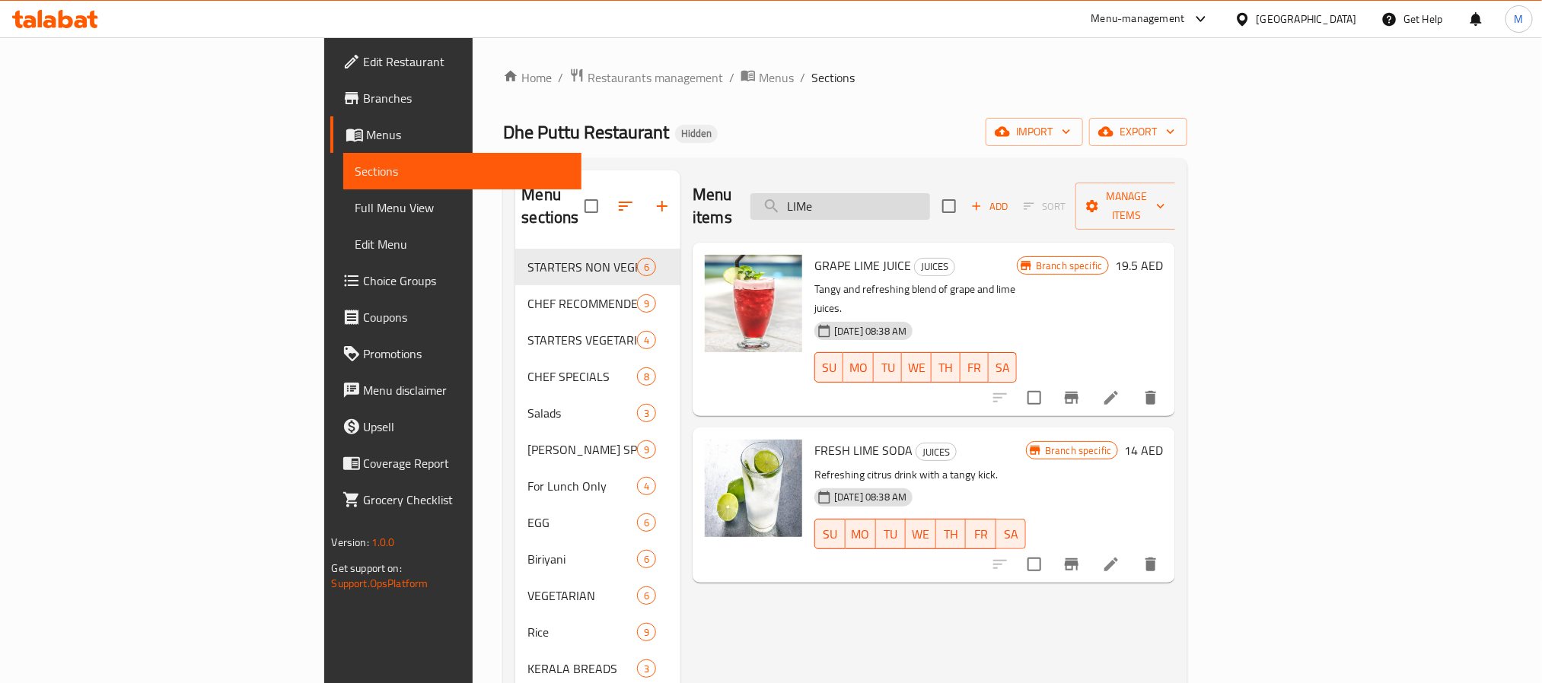
click at [930, 193] on input "LIMe" at bounding box center [840, 206] width 180 height 27
paste input "MAI DUBAI 500 ML WATER"
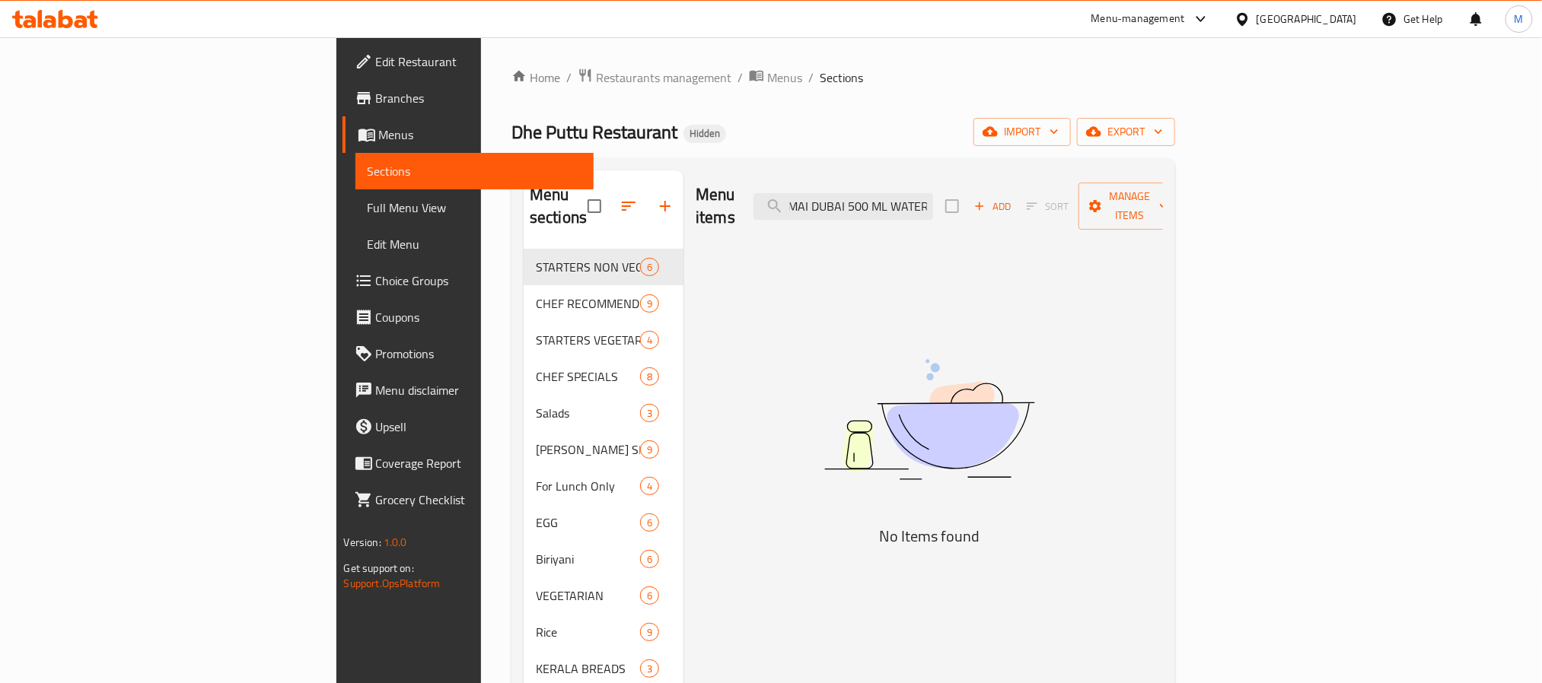
scroll to position [0, 3]
drag, startPoint x: 970, startPoint y: 201, endPoint x: 1139, endPoint y: 183, distance: 169.9
click at [1139, 183] on div "Menu items MAI DUBAI 500 ML WATER Add Sort Manage items" at bounding box center [929, 206] width 467 height 72
drag, startPoint x: 938, startPoint y: 199, endPoint x: 713, endPoint y: 208, distance: 225.4
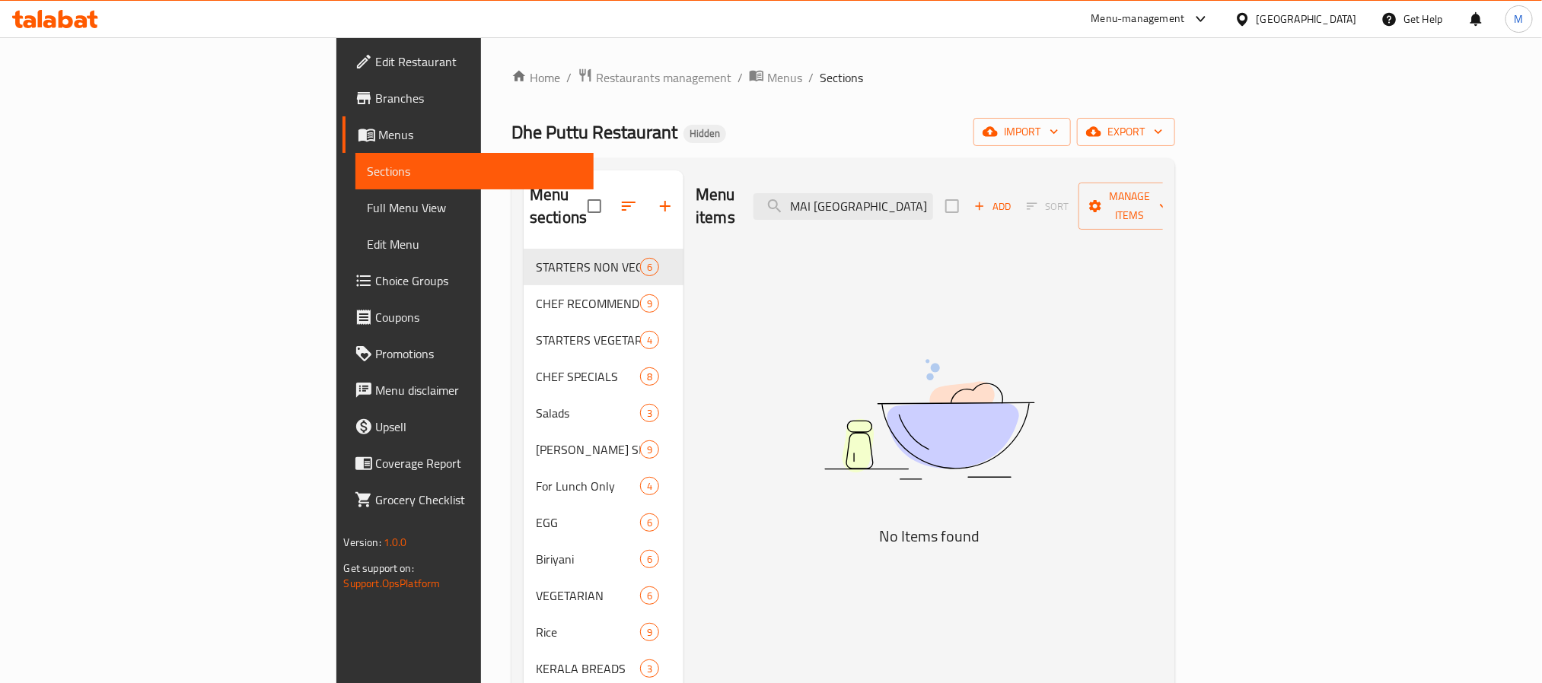
click at [713, 208] on div "Menu items MAI DUBAI Add Sort Manage items" at bounding box center [929, 206] width 467 height 72
type input "DUBAI"
click at [1316, 25] on div "[GEOGRAPHIC_DATA]" at bounding box center [1306, 19] width 100 height 17
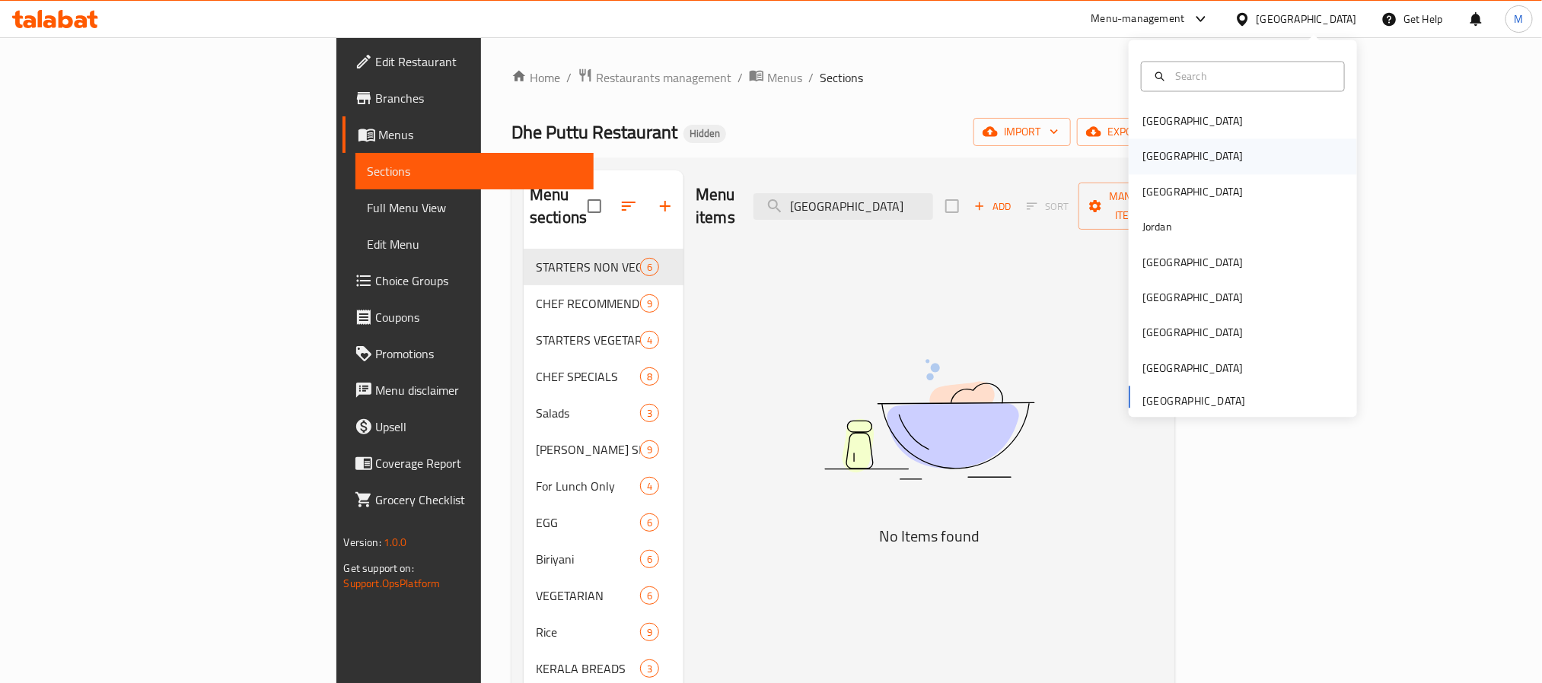
click at [1171, 149] on div "Egypt" at bounding box center [1242, 156] width 228 height 35
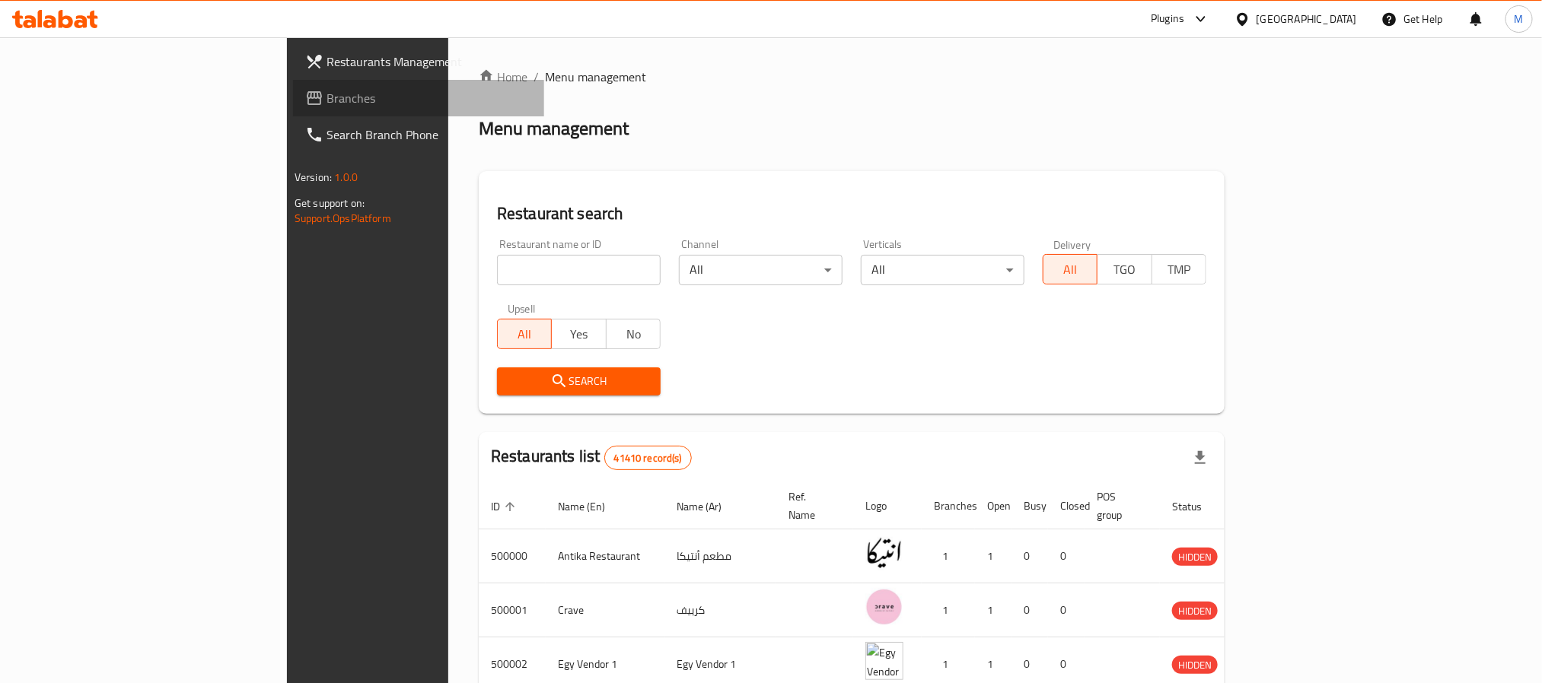
click at [326, 98] on span "Branches" at bounding box center [428, 98] width 205 height 18
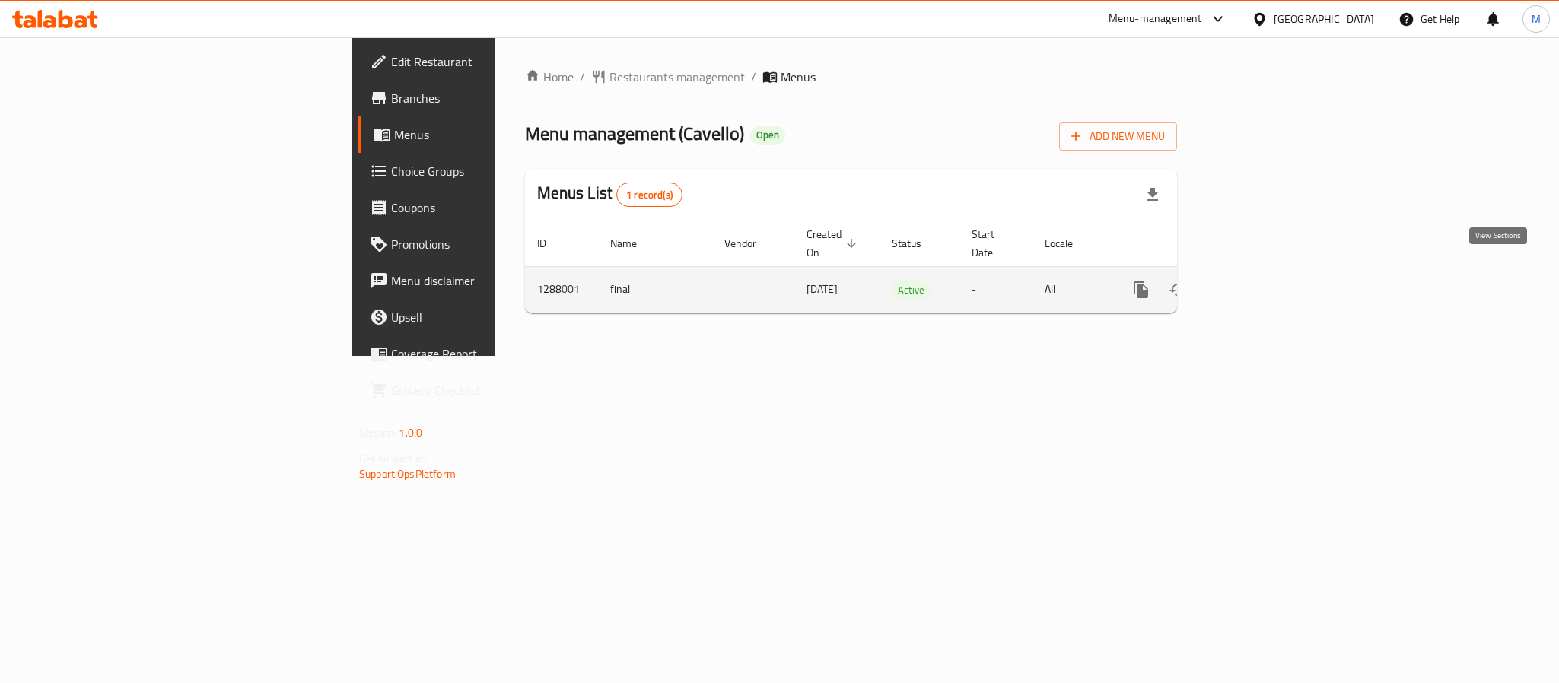
click at [1258, 283] on icon "enhanced table" at bounding box center [1251, 290] width 14 height 14
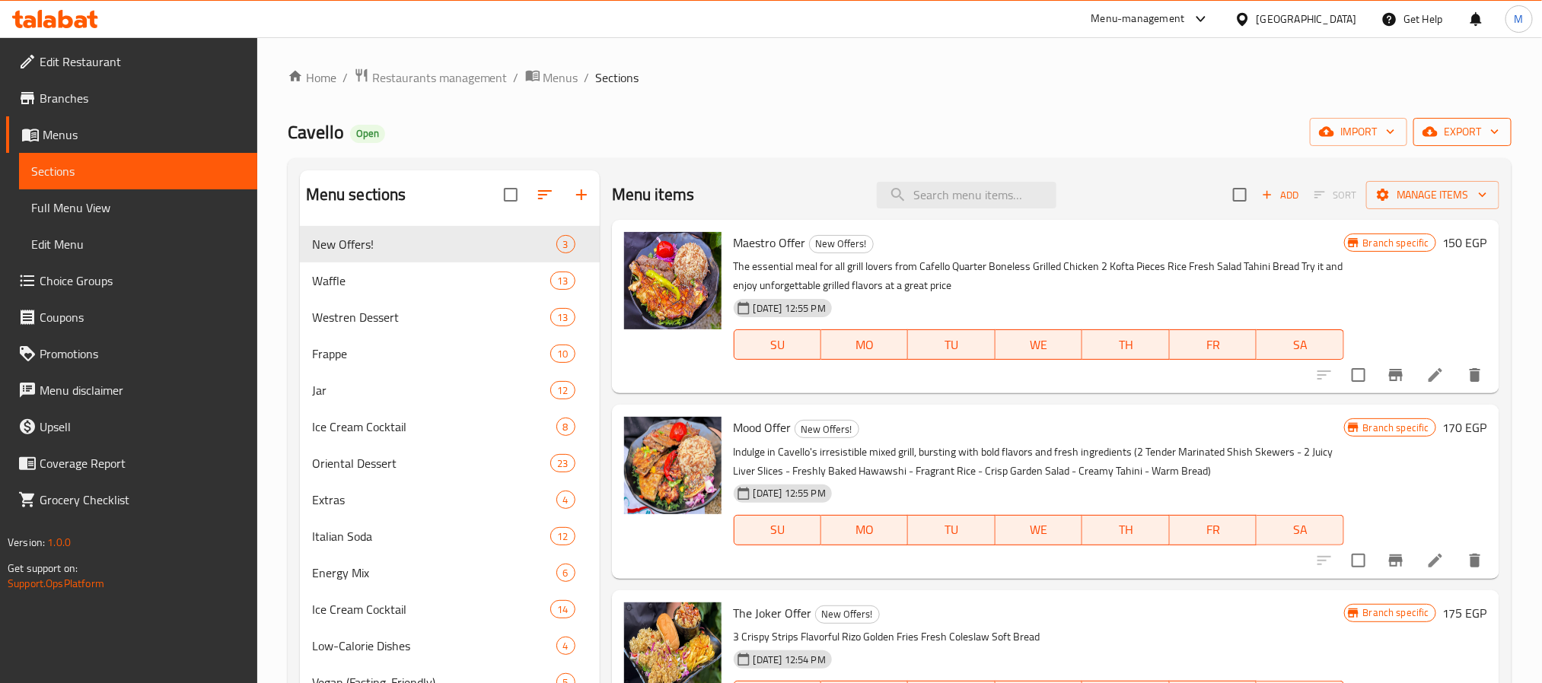
click at [1448, 142] on span "export" at bounding box center [1462, 132] width 74 height 19
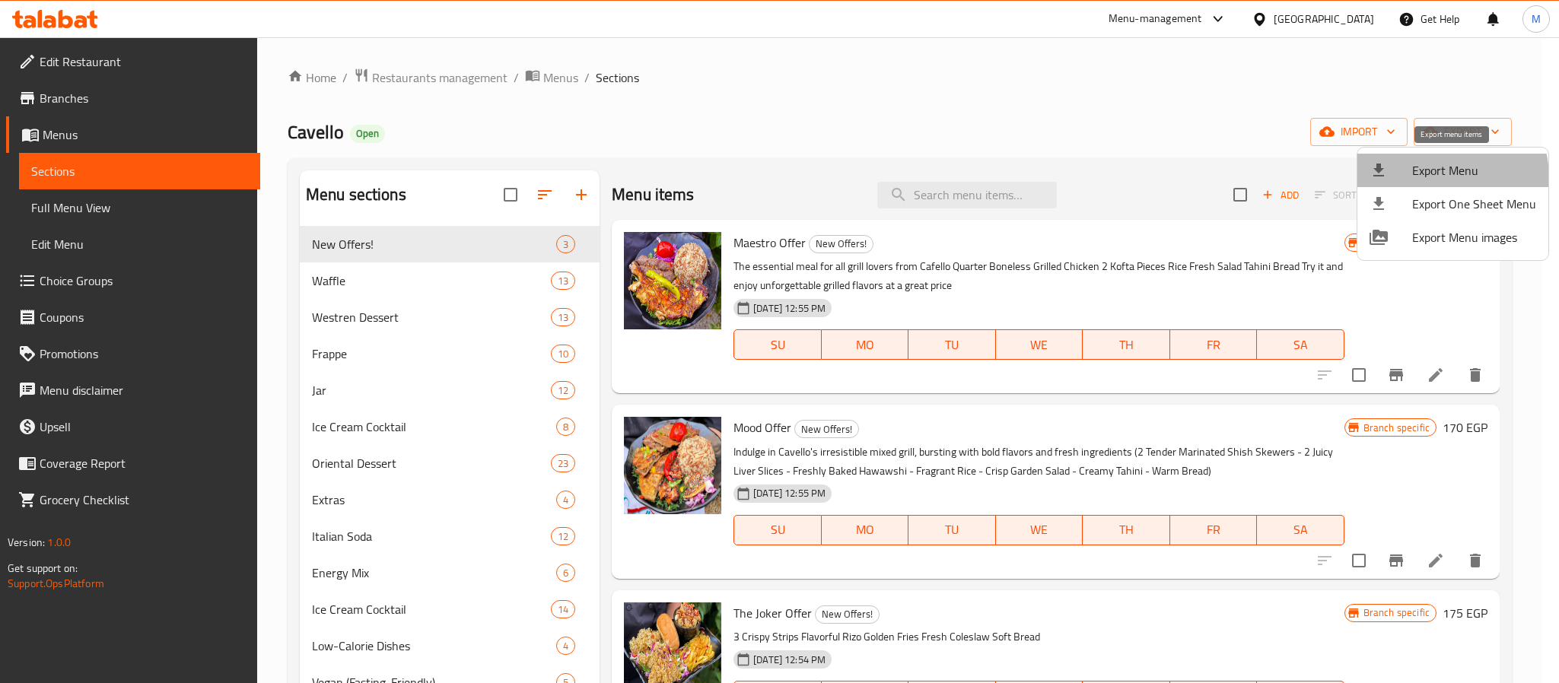
click at [1436, 178] on span "Export Menu" at bounding box center [1474, 170] width 124 height 18
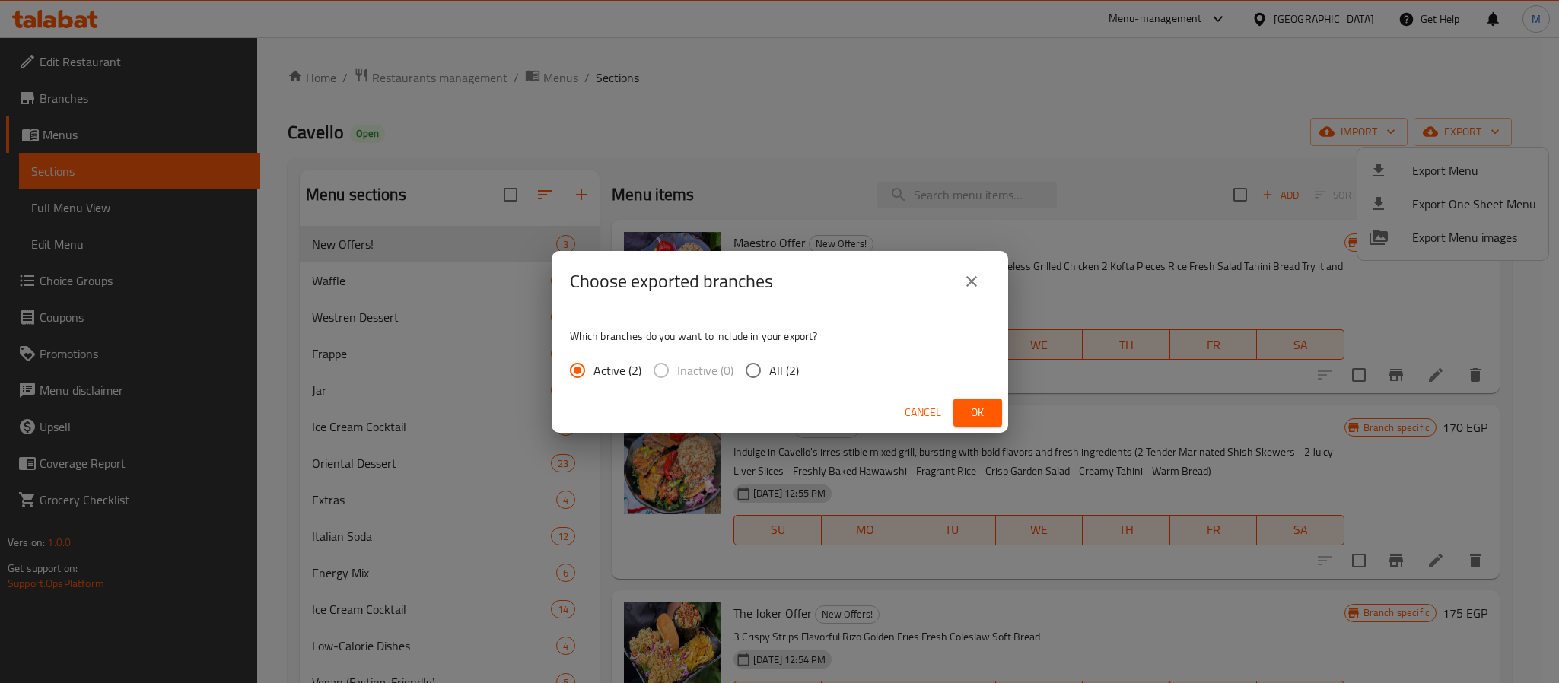
click at [770, 374] on span "All (2)" at bounding box center [784, 370] width 30 height 18
click at [769, 374] on input "All (2)" at bounding box center [753, 371] width 32 height 32
radio input "true"
click at [954, 412] on button "Ok" at bounding box center [977, 413] width 49 height 28
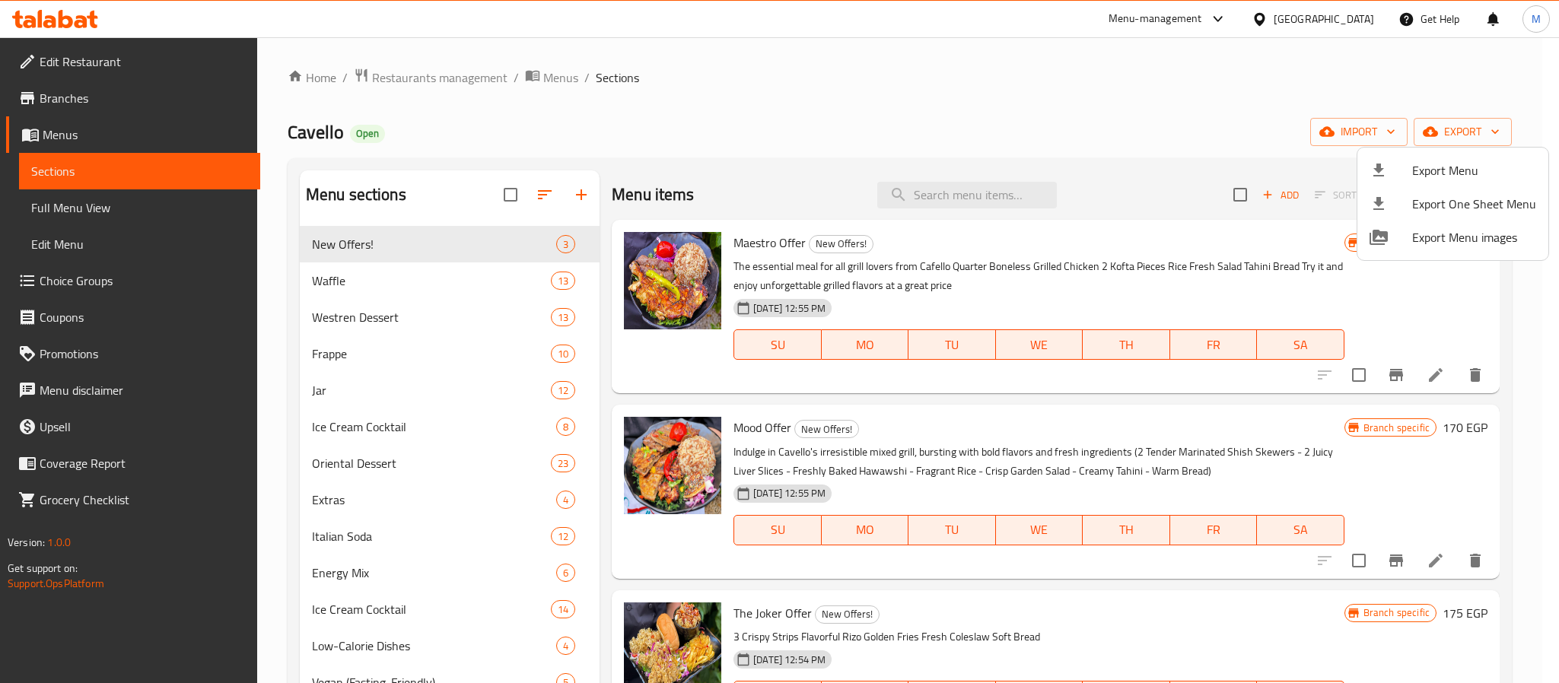
click at [1340, 16] on div at bounding box center [779, 341] width 1559 height 683
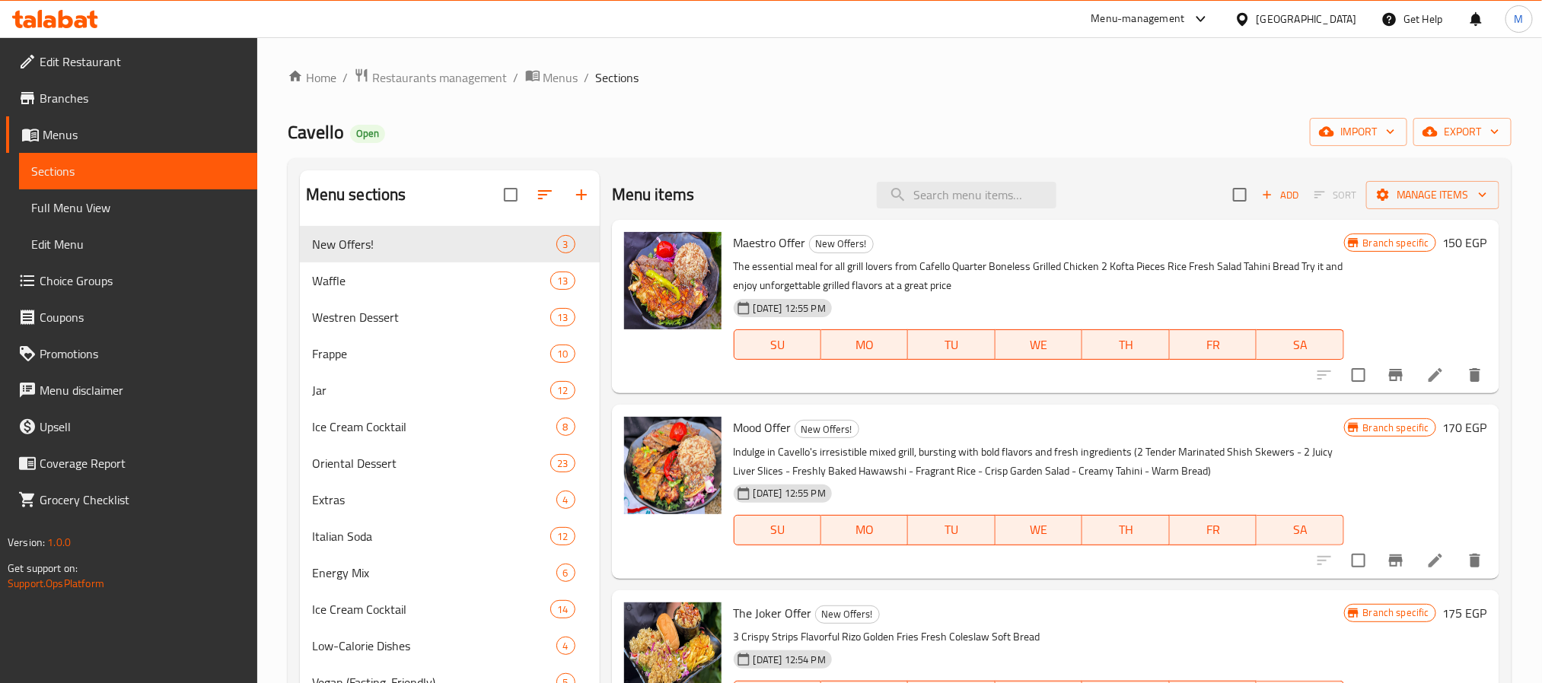
click at [1343, 19] on div "Egypt" at bounding box center [1306, 19] width 100 height 17
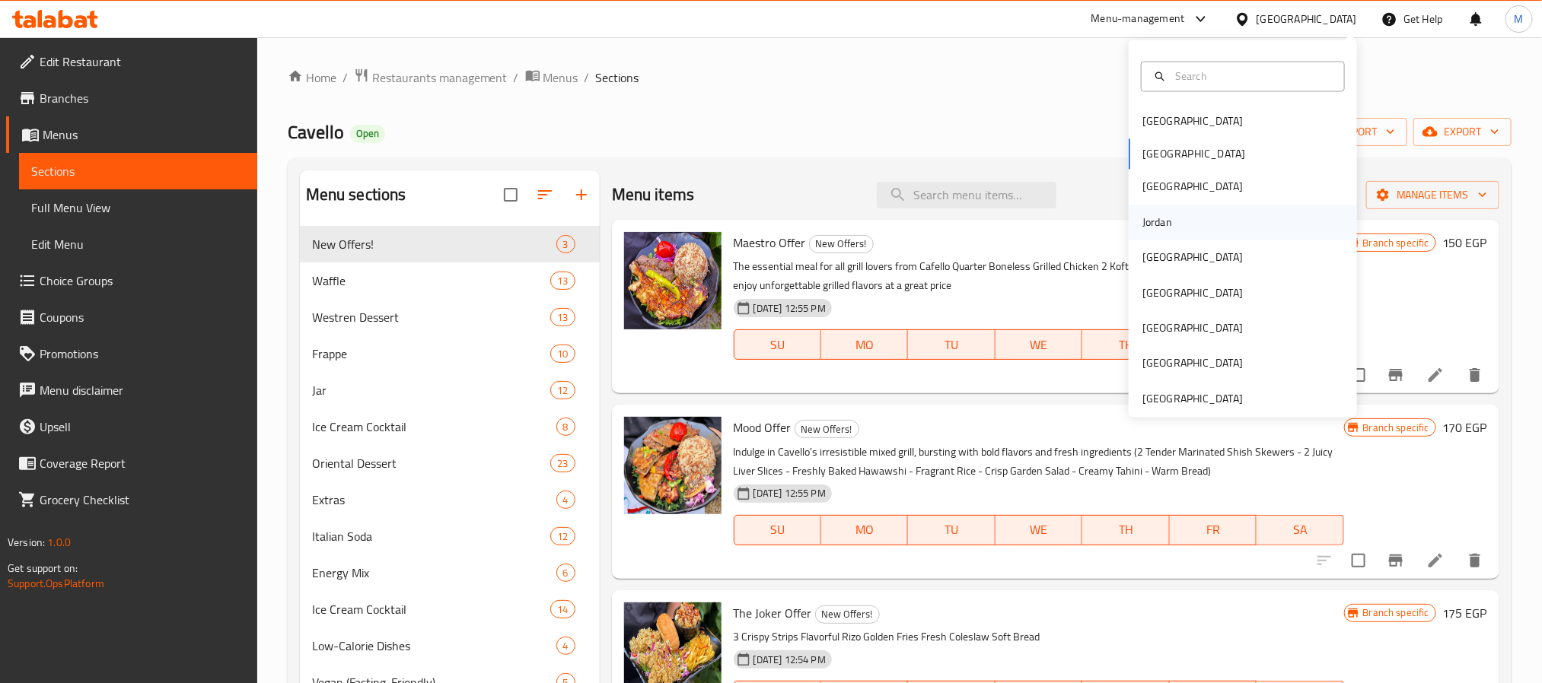
click at [1142, 226] on div "Jordan" at bounding box center [1157, 222] width 30 height 17
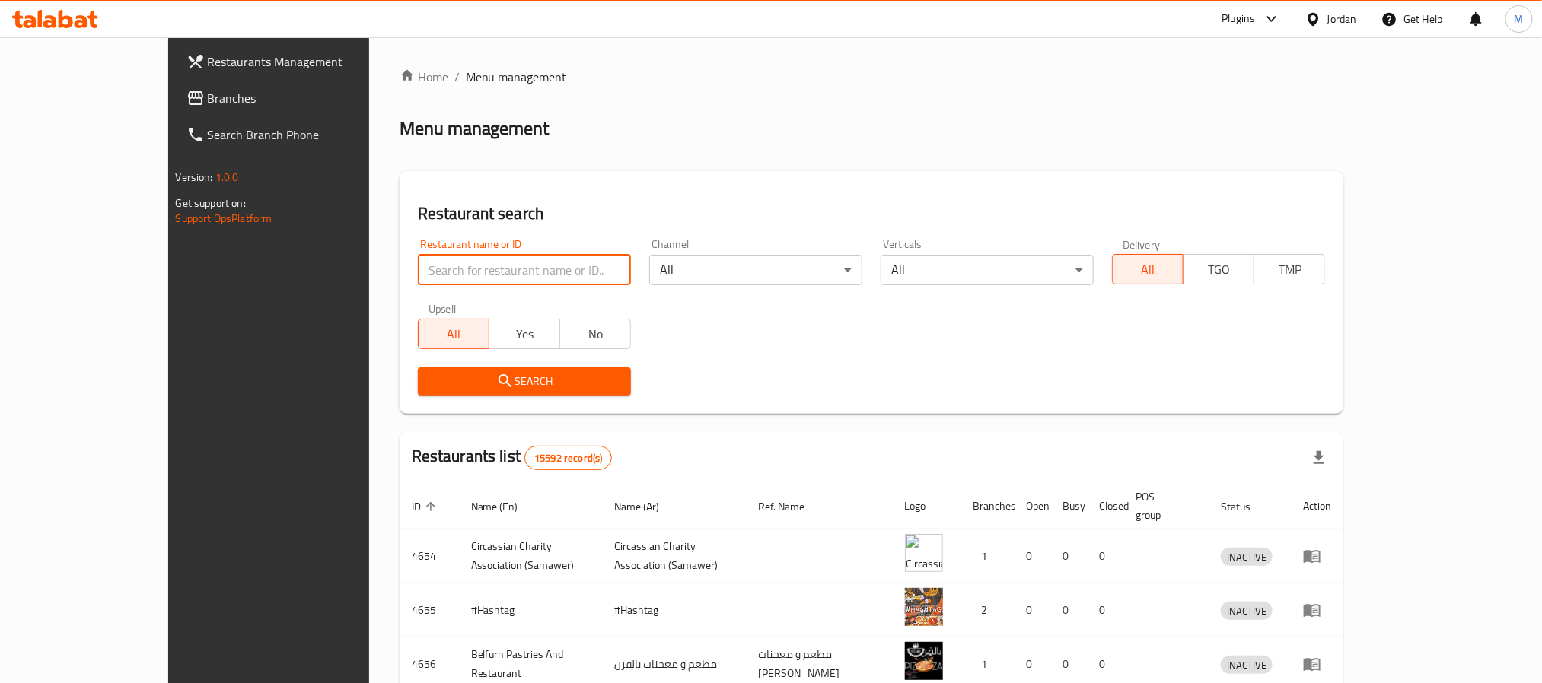
click at [462, 263] on input "search" at bounding box center [524, 270] width 213 height 30
paste input "Octopus for pets"
type input "Octopus for pets"
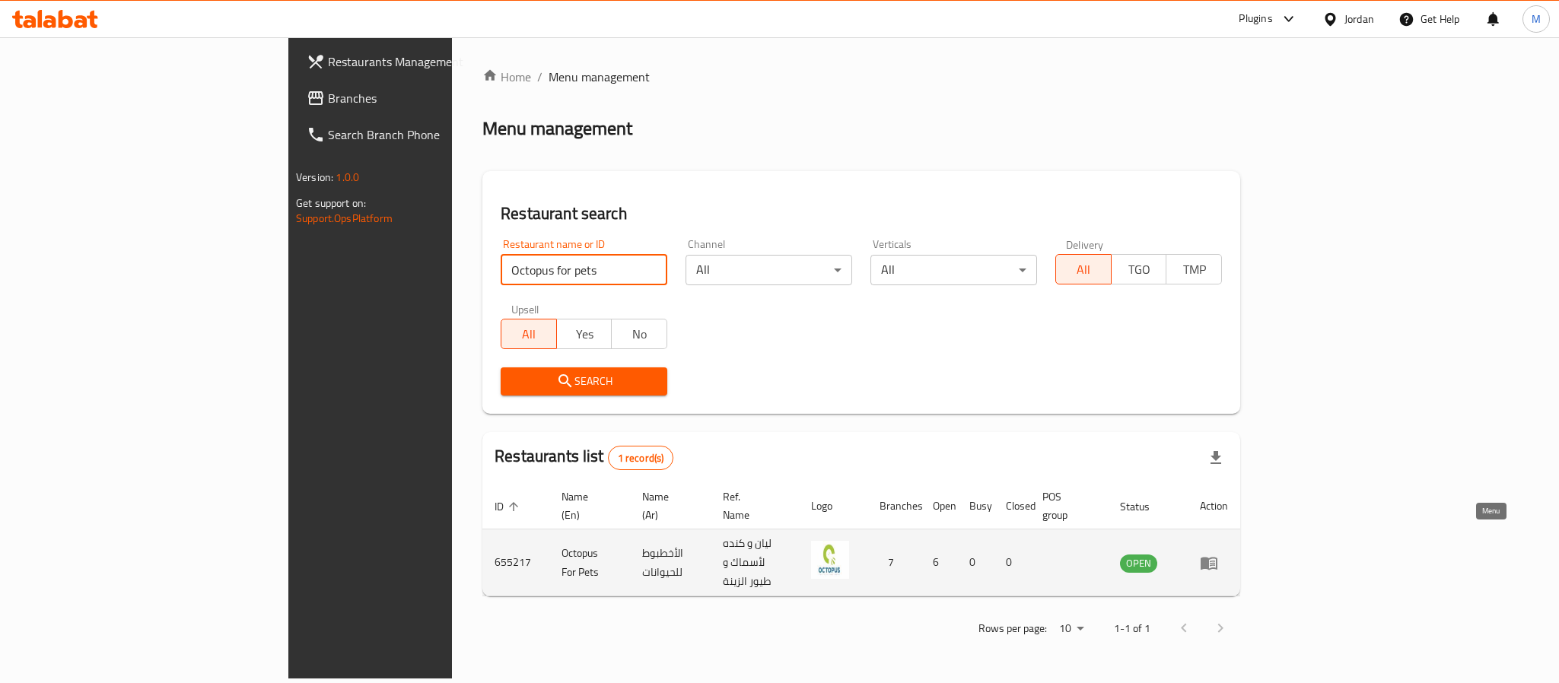
click at [1218, 557] on icon "enhanced table" at bounding box center [1209, 563] width 17 height 13
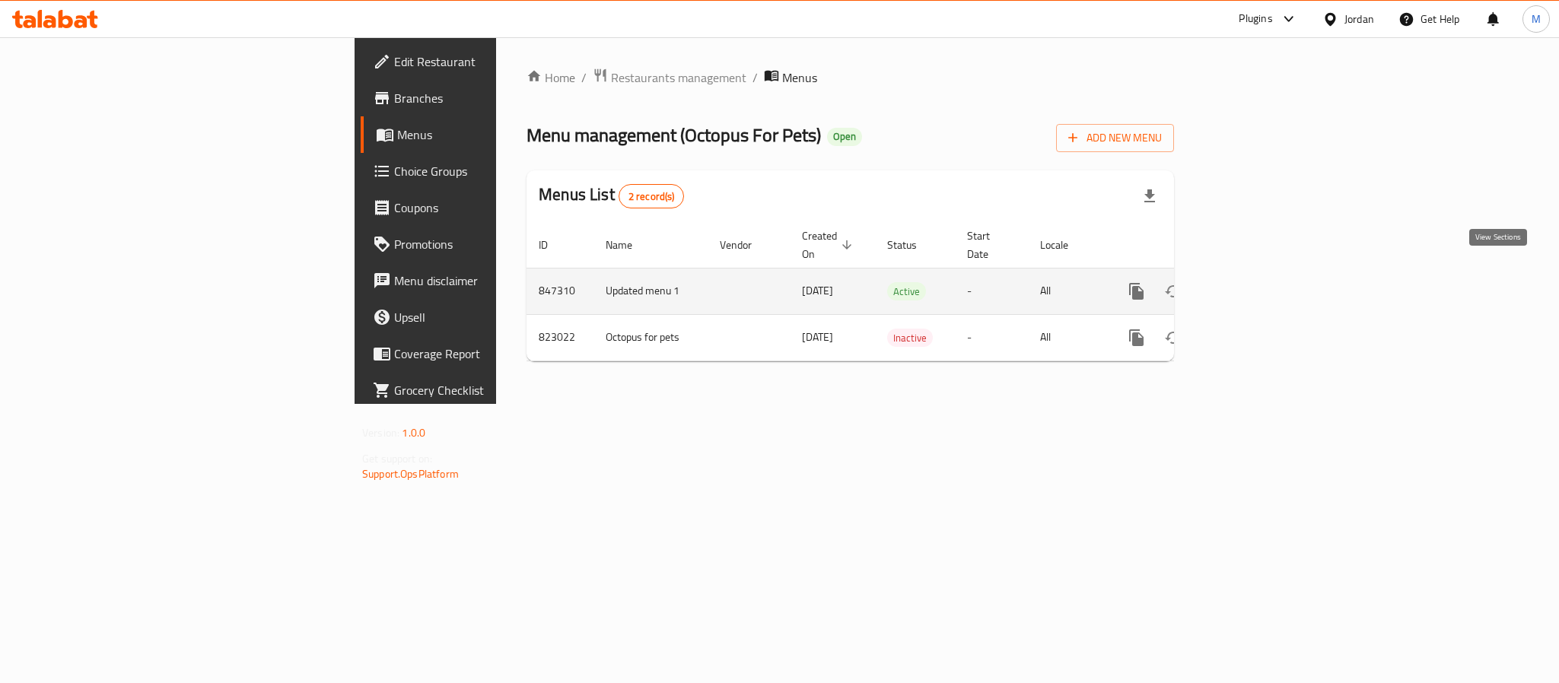
click at [1253, 285] on icon "enhanced table" at bounding box center [1247, 292] width 14 height 14
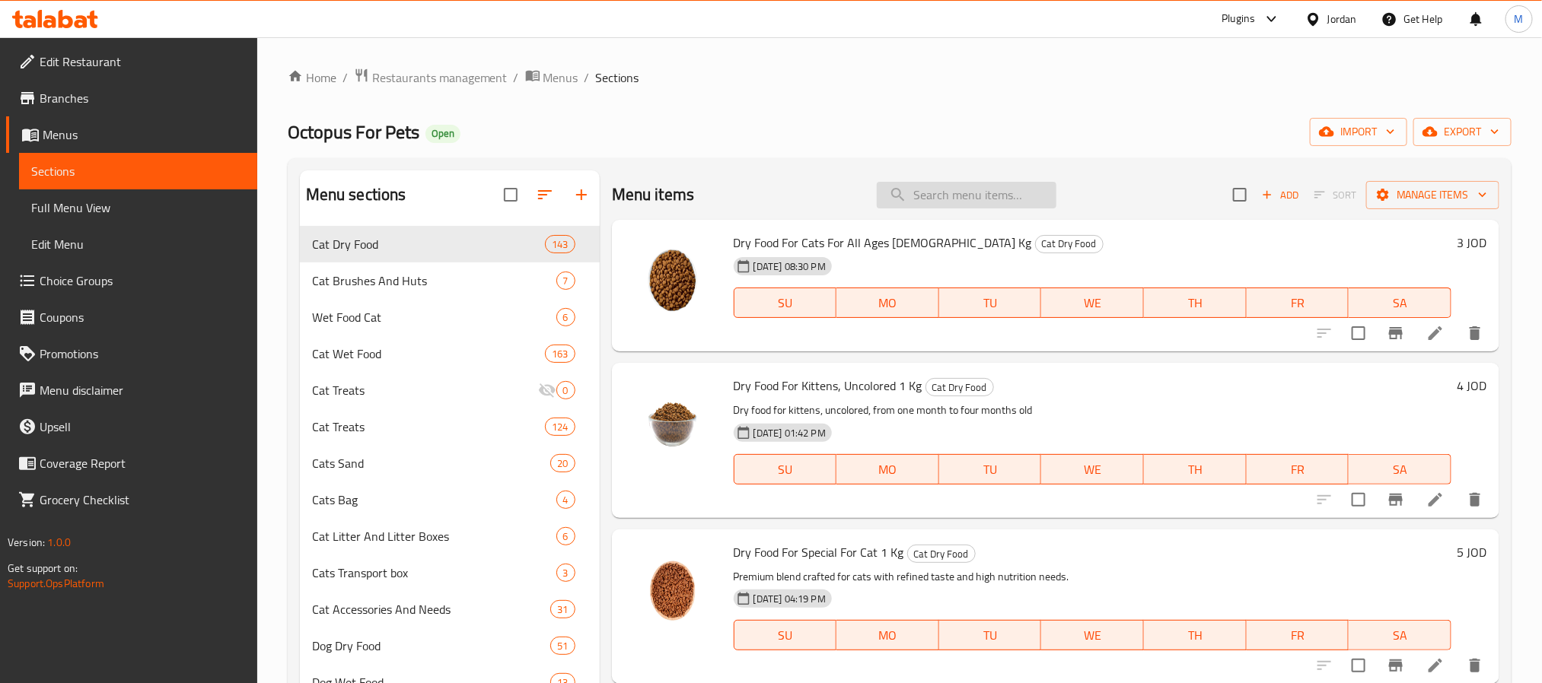
click at [931, 196] on input "search" at bounding box center [967, 195] width 180 height 27
paste input "Dreamies Meaty Sticks Cat Treats With Salmon 30g x 6pcs"
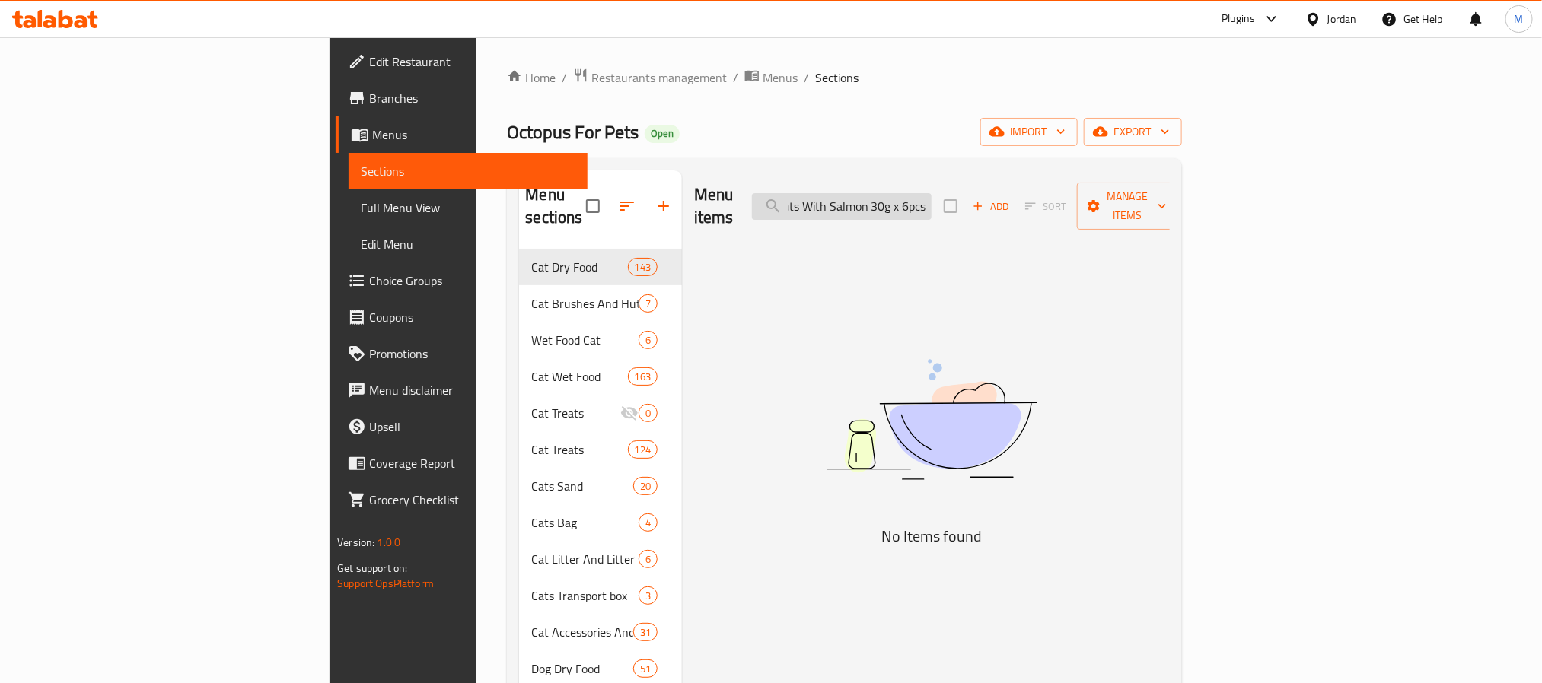
scroll to position [0, 161]
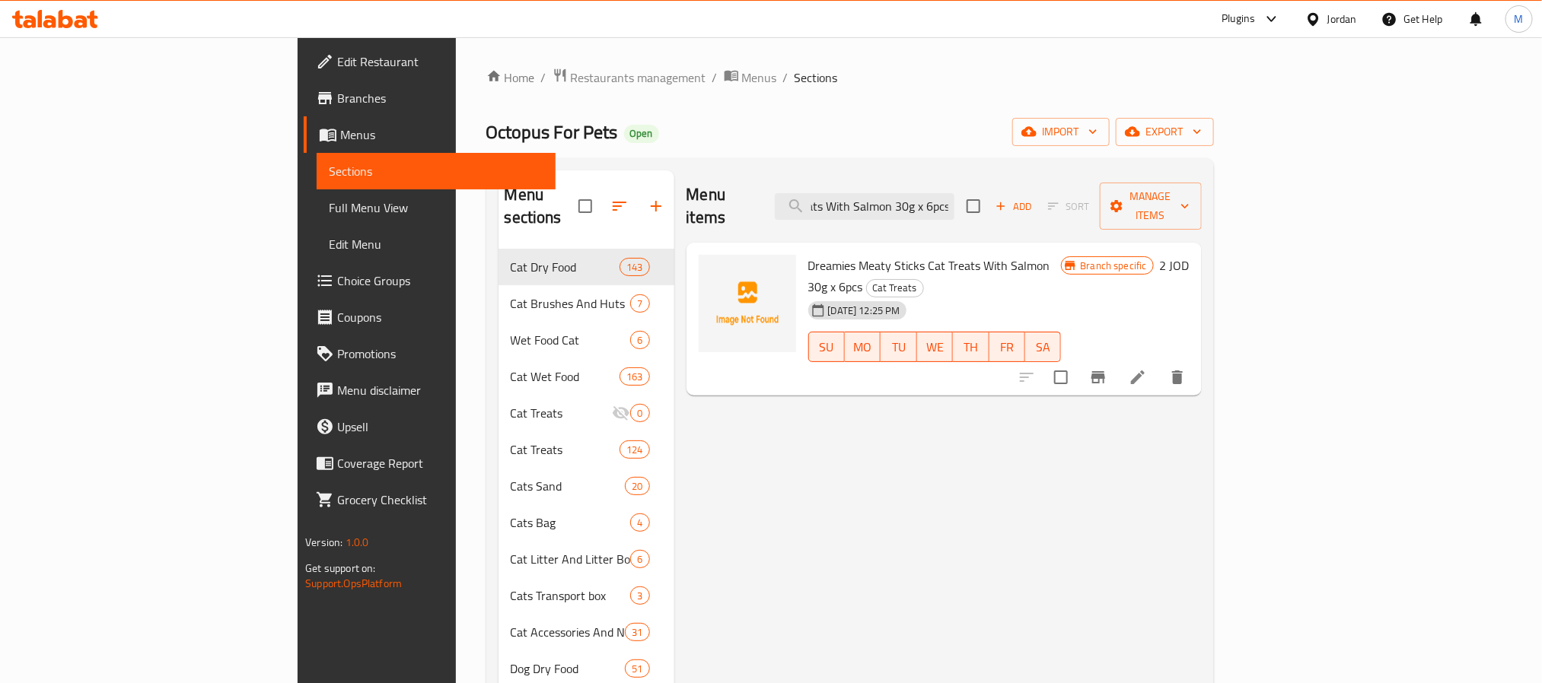
type input "Dreamies Meaty Sticks Cat Treats With Salmon 30g x 6pcs"
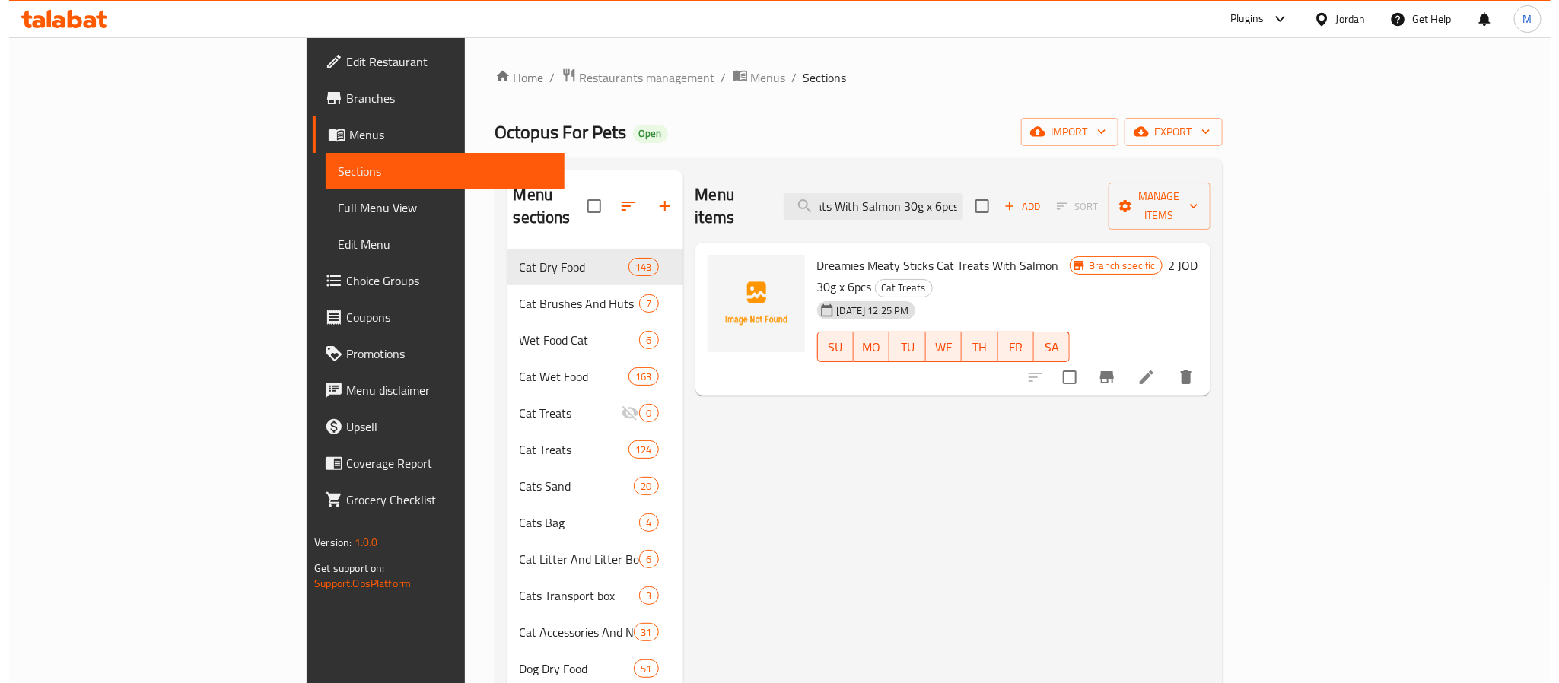
scroll to position [0, 0]
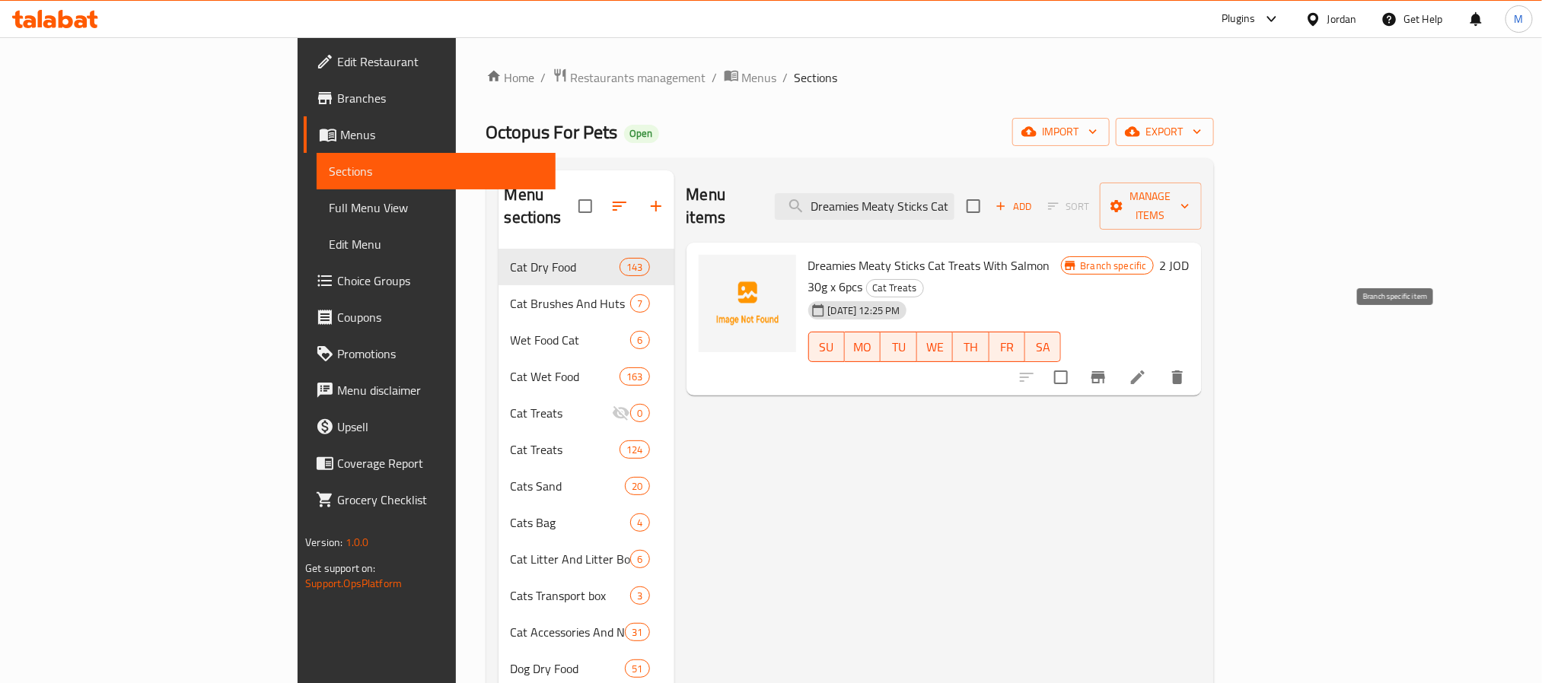
click at [1105, 371] on icon "Branch-specific-item" at bounding box center [1098, 377] width 14 height 12
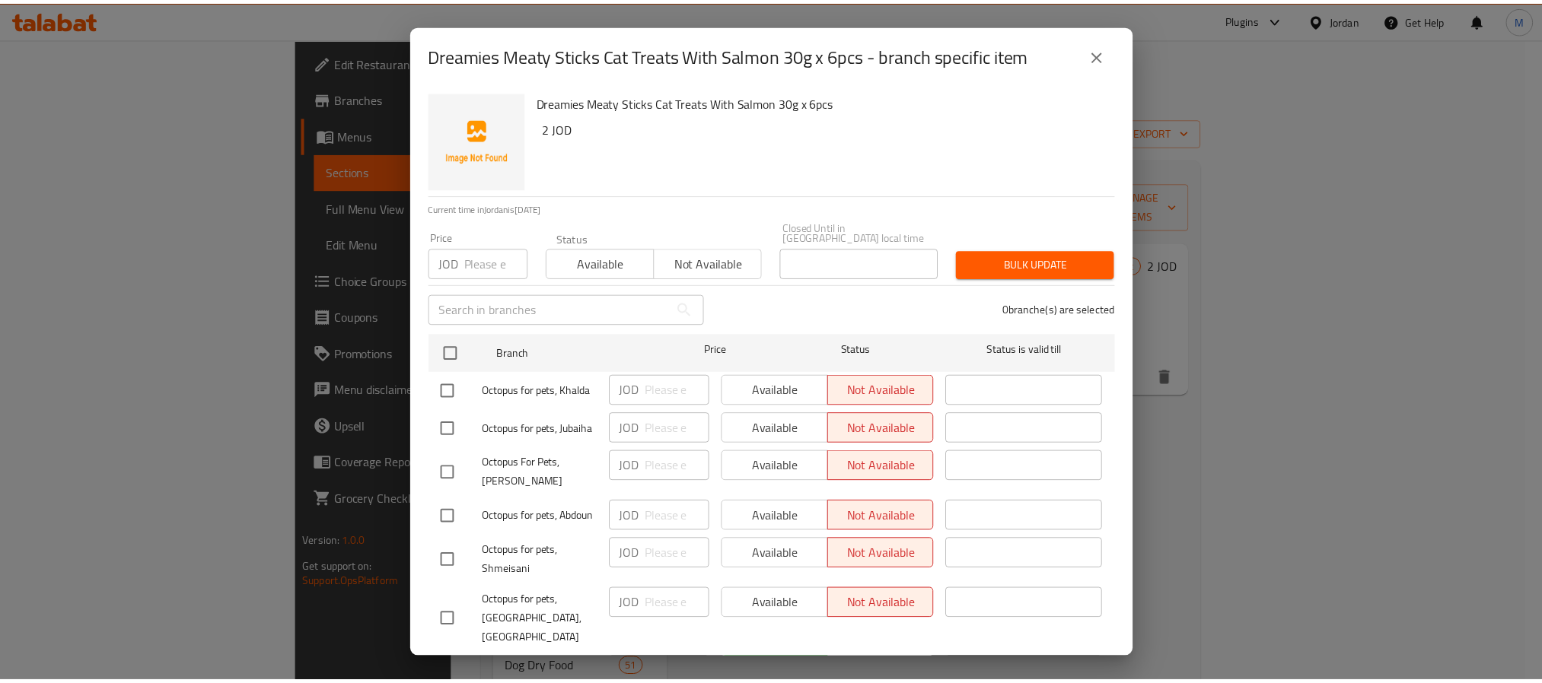
scroll to position [68, 0]
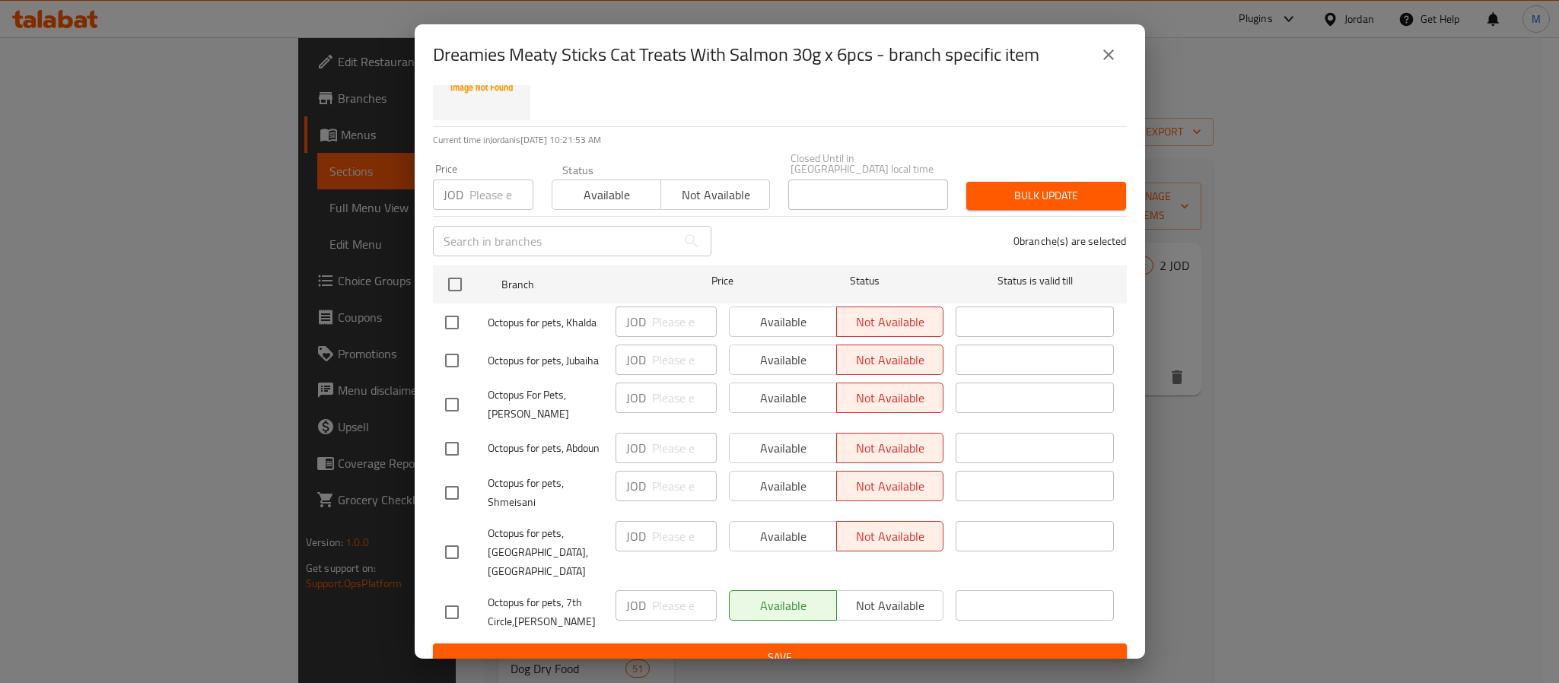
click at [1094, 58] on button "close" at bounding box center [1108, 55] width 37 height 37
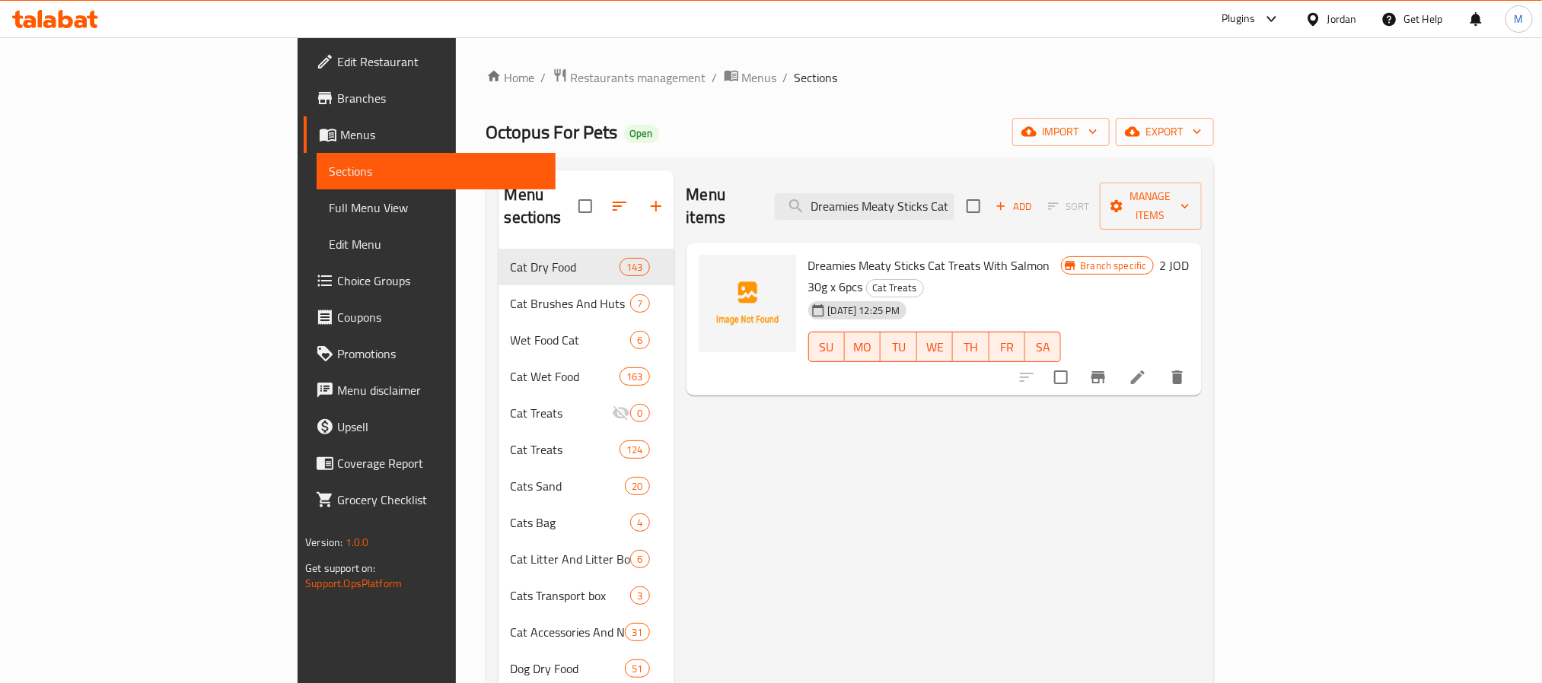
click at [1147, 368] on icon at bounding box center [1137, 377] width 18 height 18
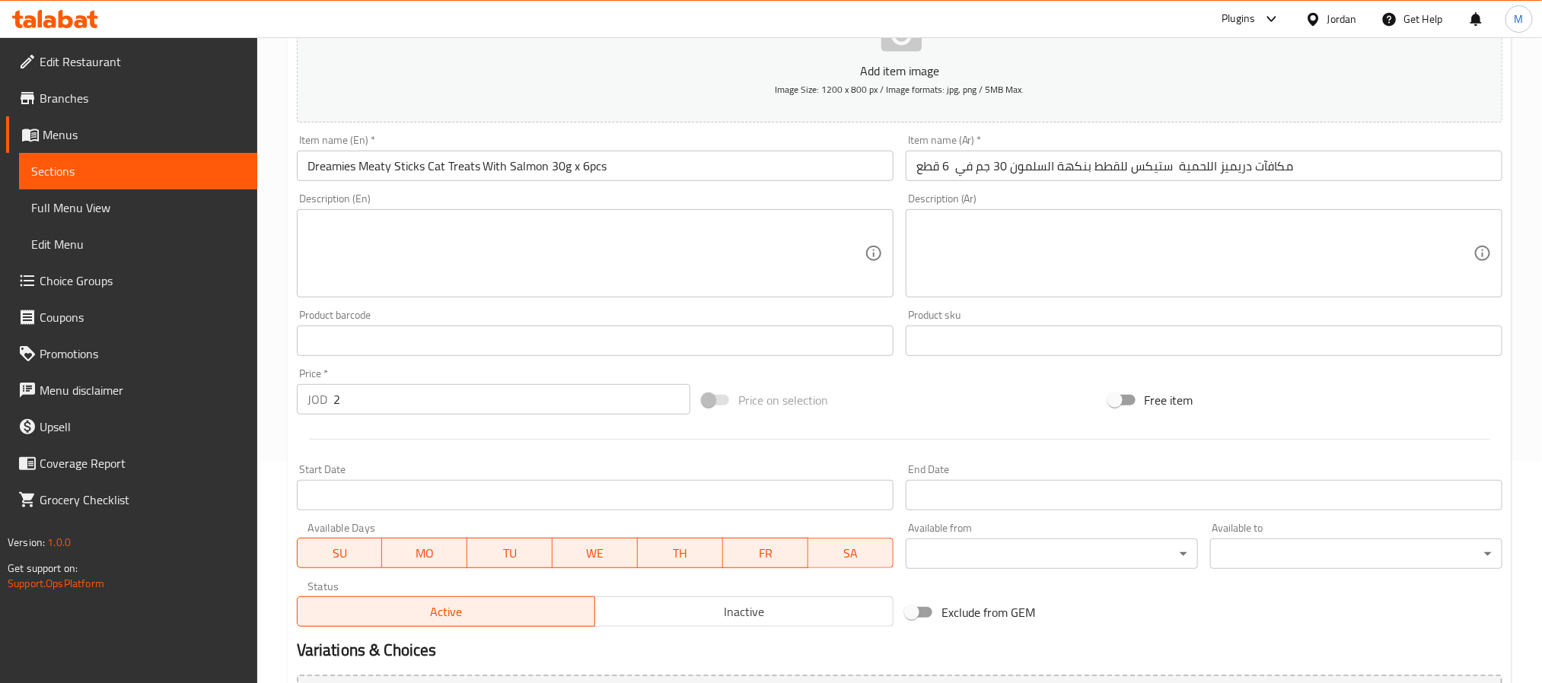
scroll to position [390, 0]
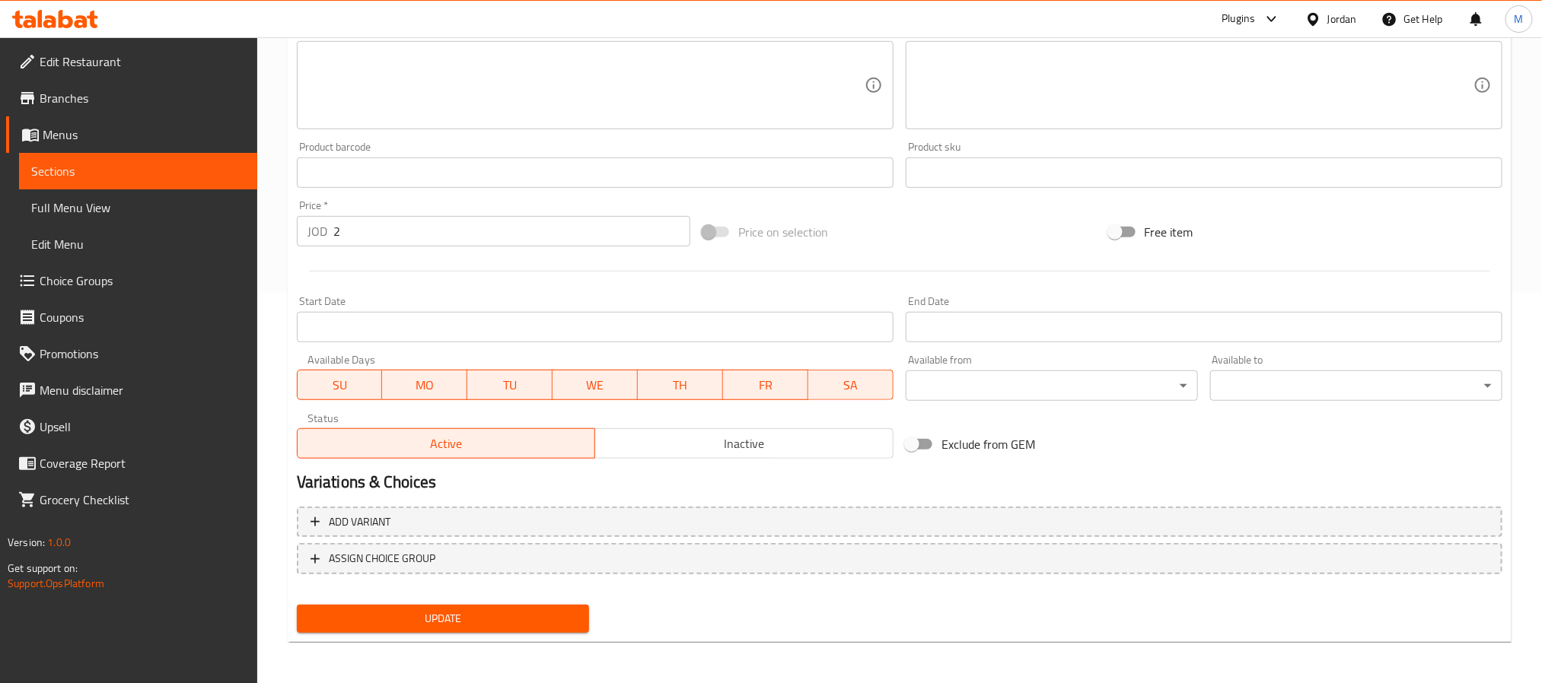
click at [670, 430] on button "Inactive" at bounding box center [743, 443] width 299 height 30
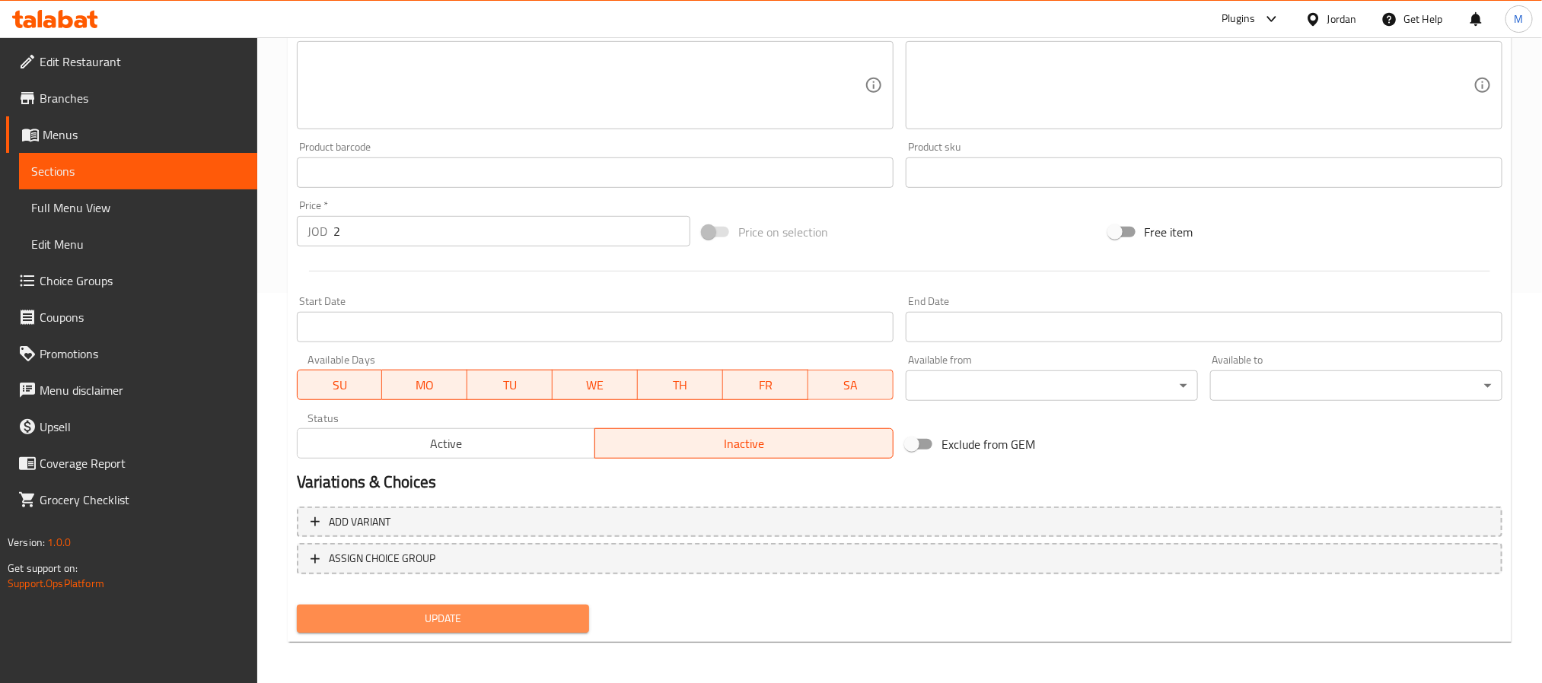
click at [492, 610] on span "Update" at bounding box center [443, 619] width 268 height 19
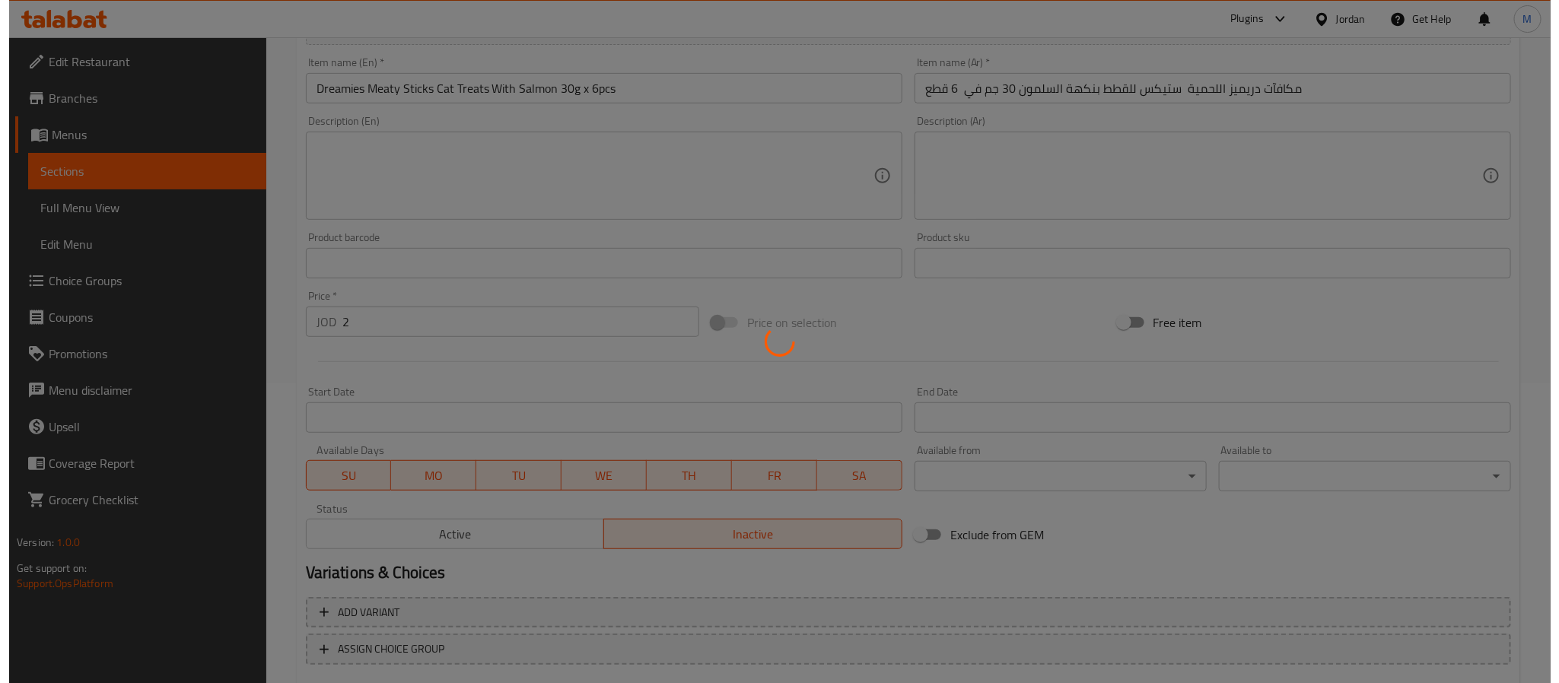
scroll to position [0, 0]
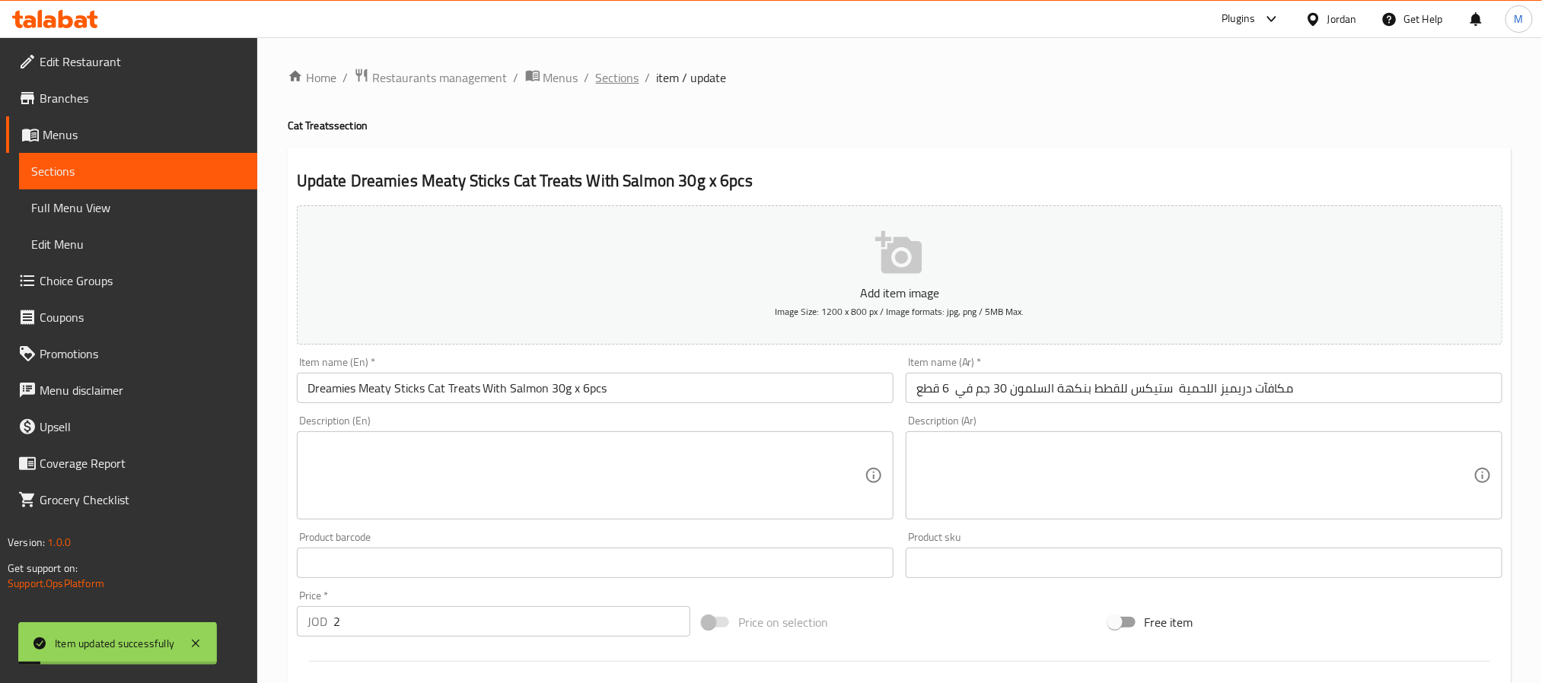
click at [619, 68] on span "Sections" at bounding box center [617, 77] width 43 height 18
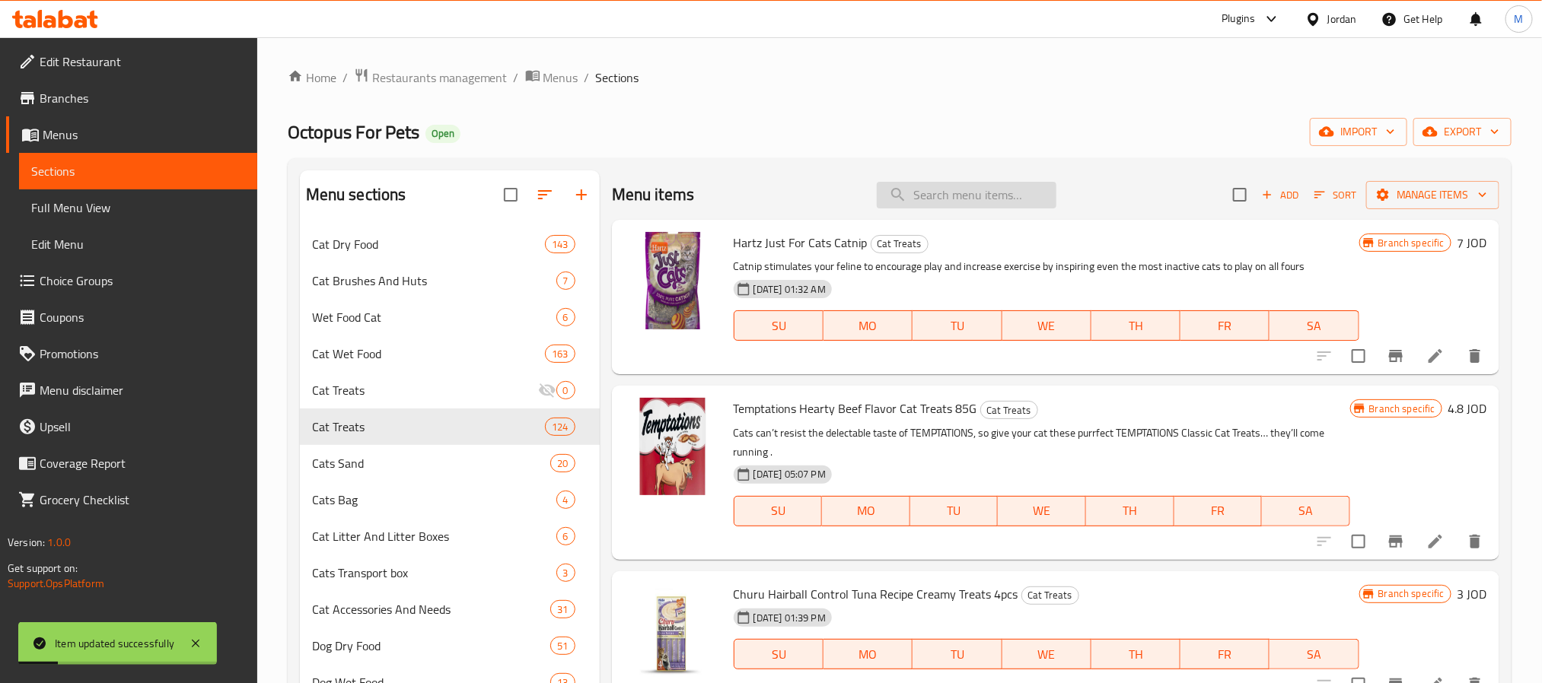
click at [1014, 192] on input "search" at bounding box center [967, 195] width 180 height 27
paste input "Whiskas Cat Milk 3x200ml"
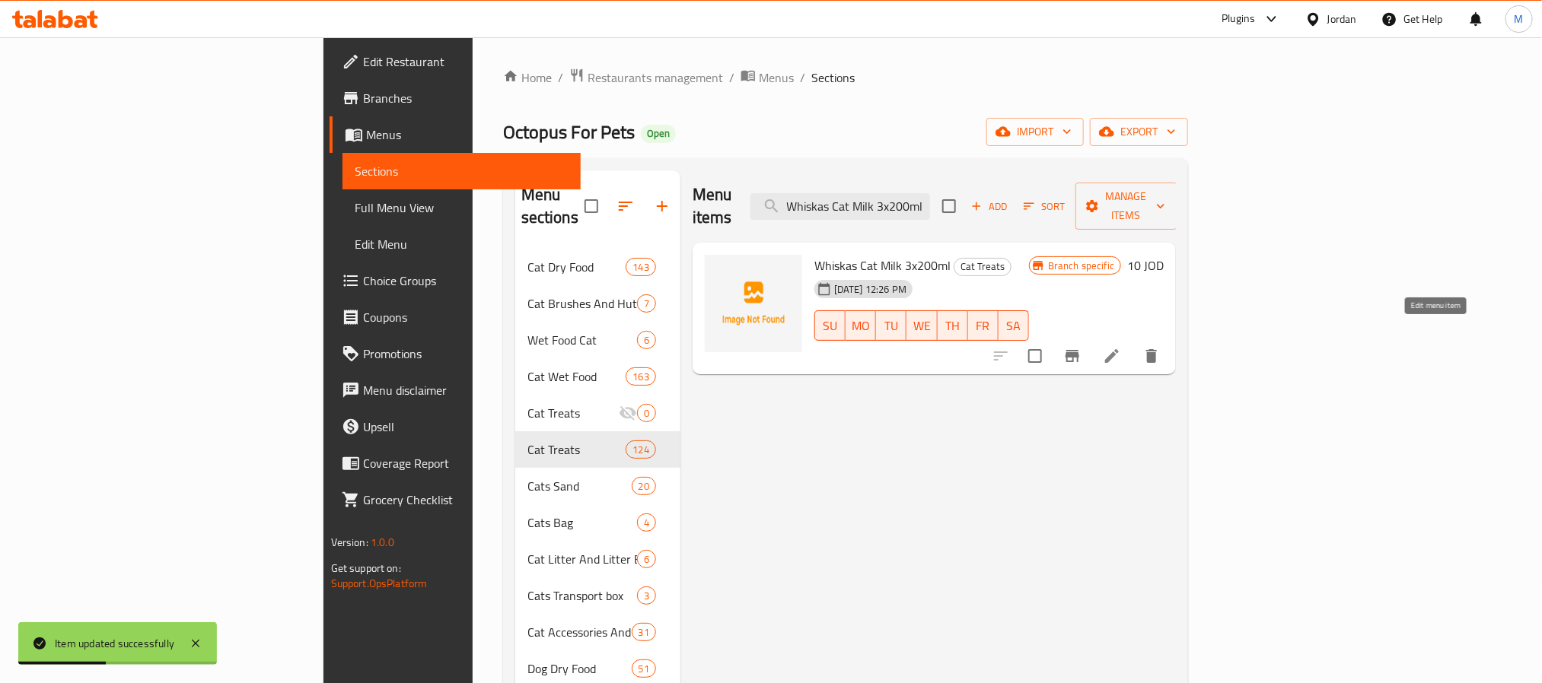
type input "Whiskas Cat Milk 3x200ml"
click at [1121, 347] on icon at bounding box center [1112, 356] width 18 height 18
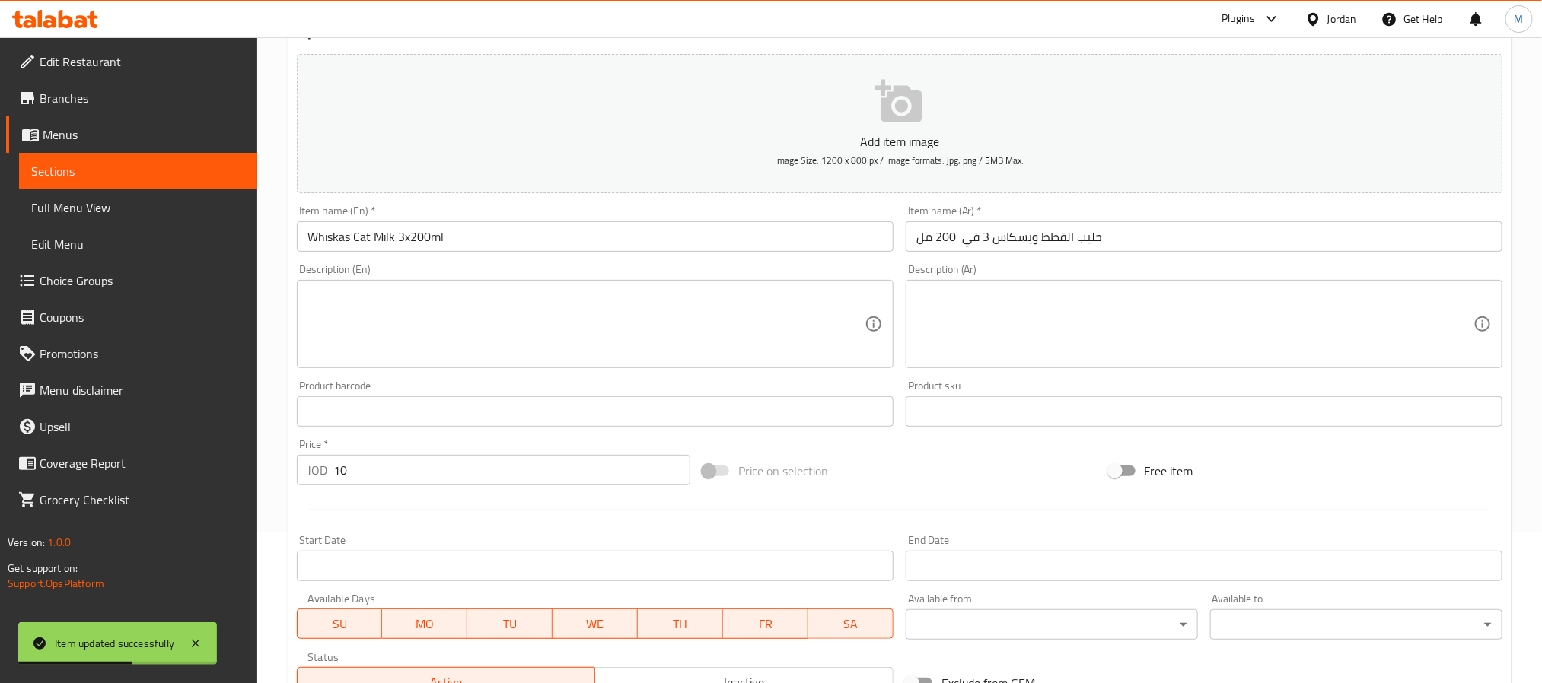
scroll to position [342, 0]
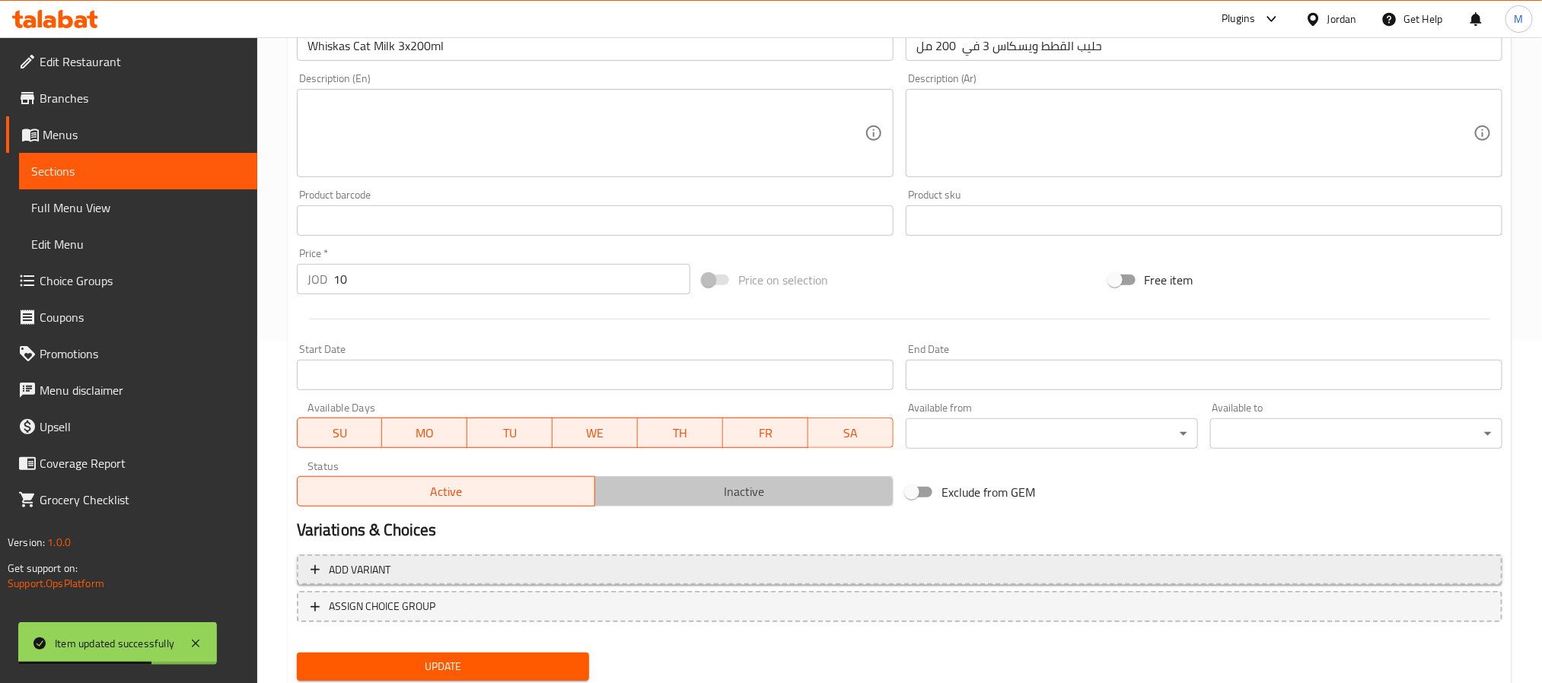
drag, startPoint x: 722, startPoint y: 489, endPoint x: 562, endPoint y: 573, distance: 180.4
click at [722, 489] on span "Inactive" at bounding box center [744, 492] width 286 height 22
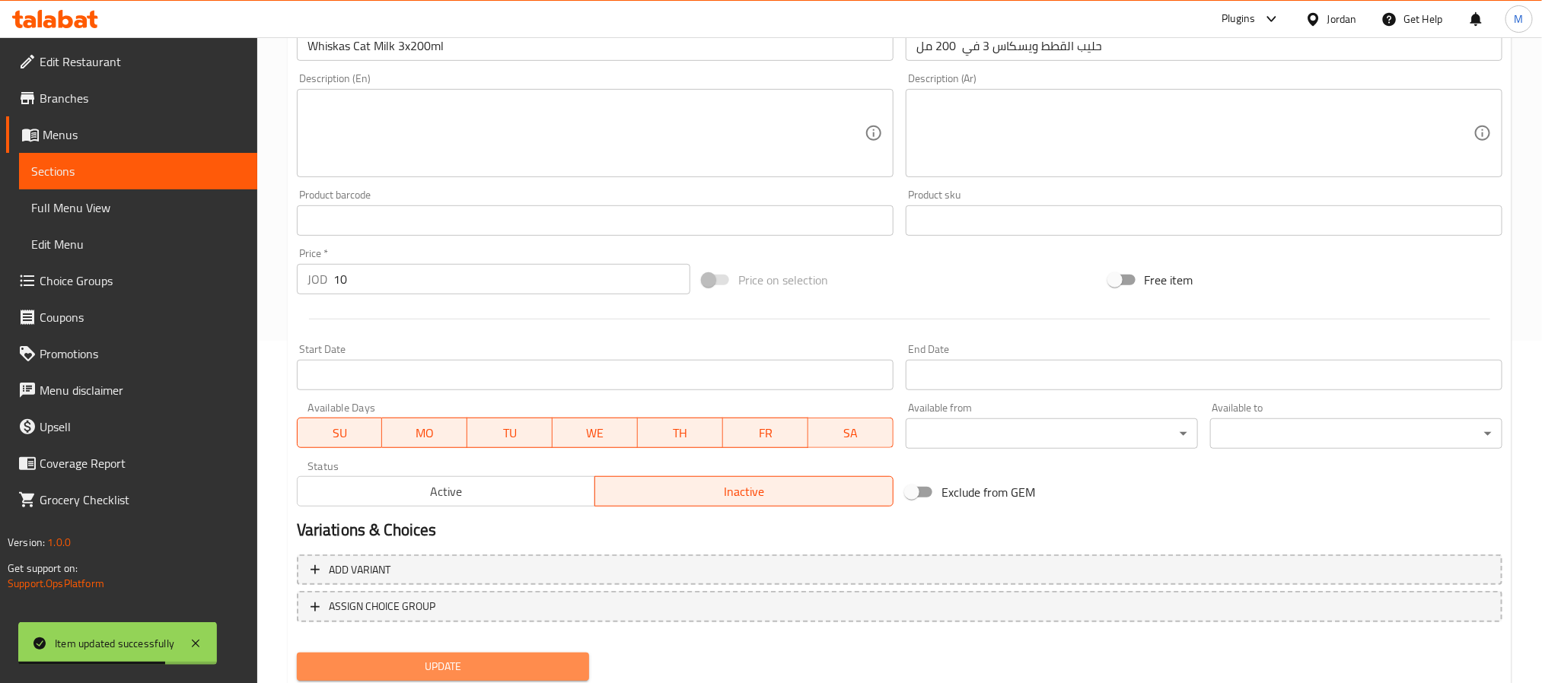
click at [425, 658] on span "Update" at bounding box center [443, 666] width 268 height 19
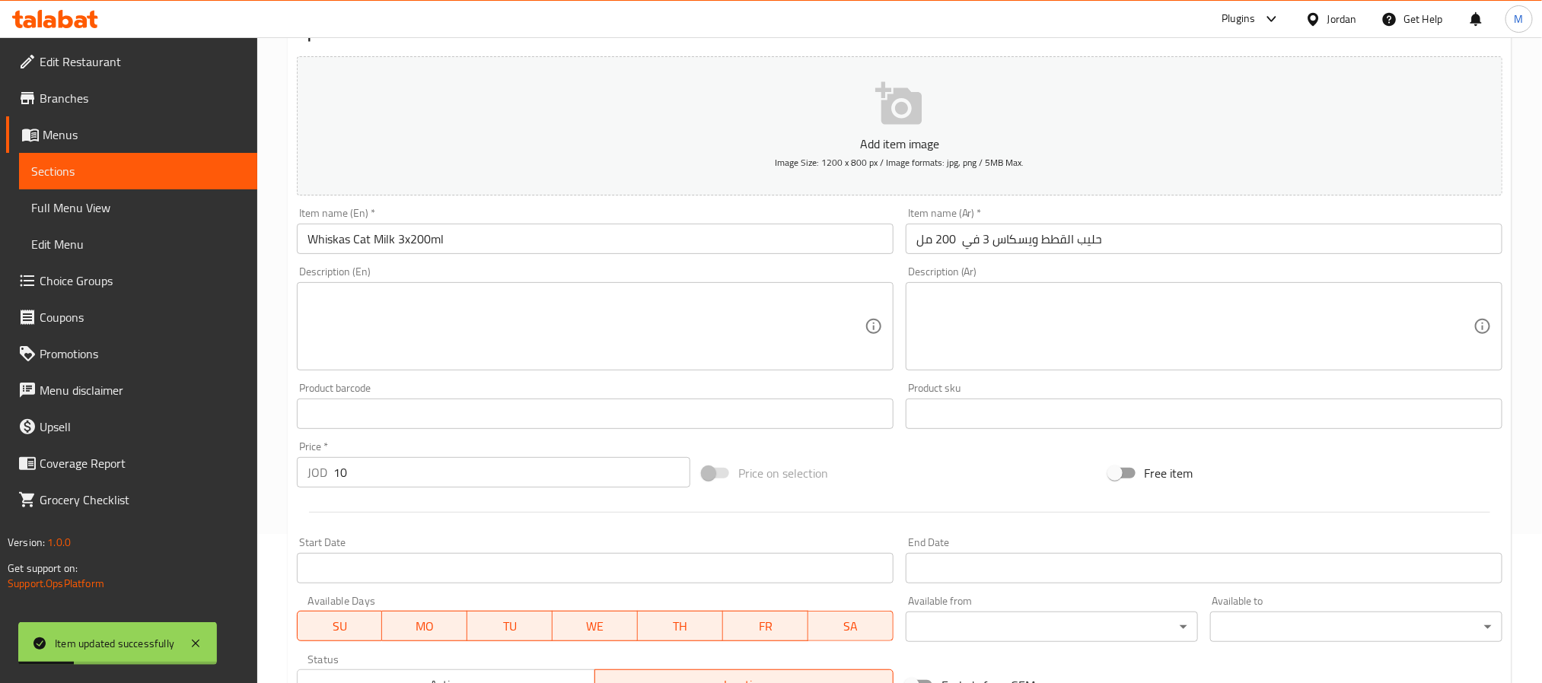
scroll to position [0, 0]
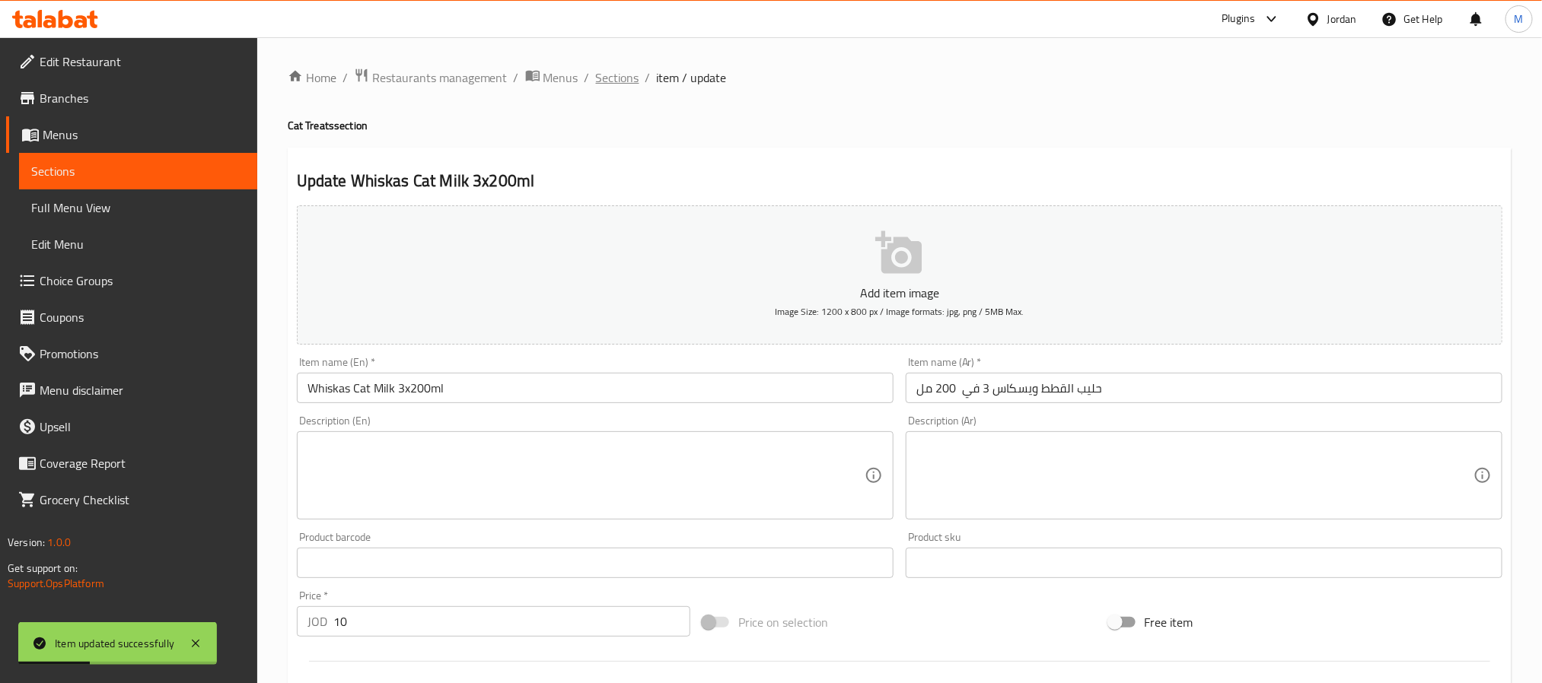
click at [616, 83] on span "Sections" at bounding box center [617, 77] width 43 height 18
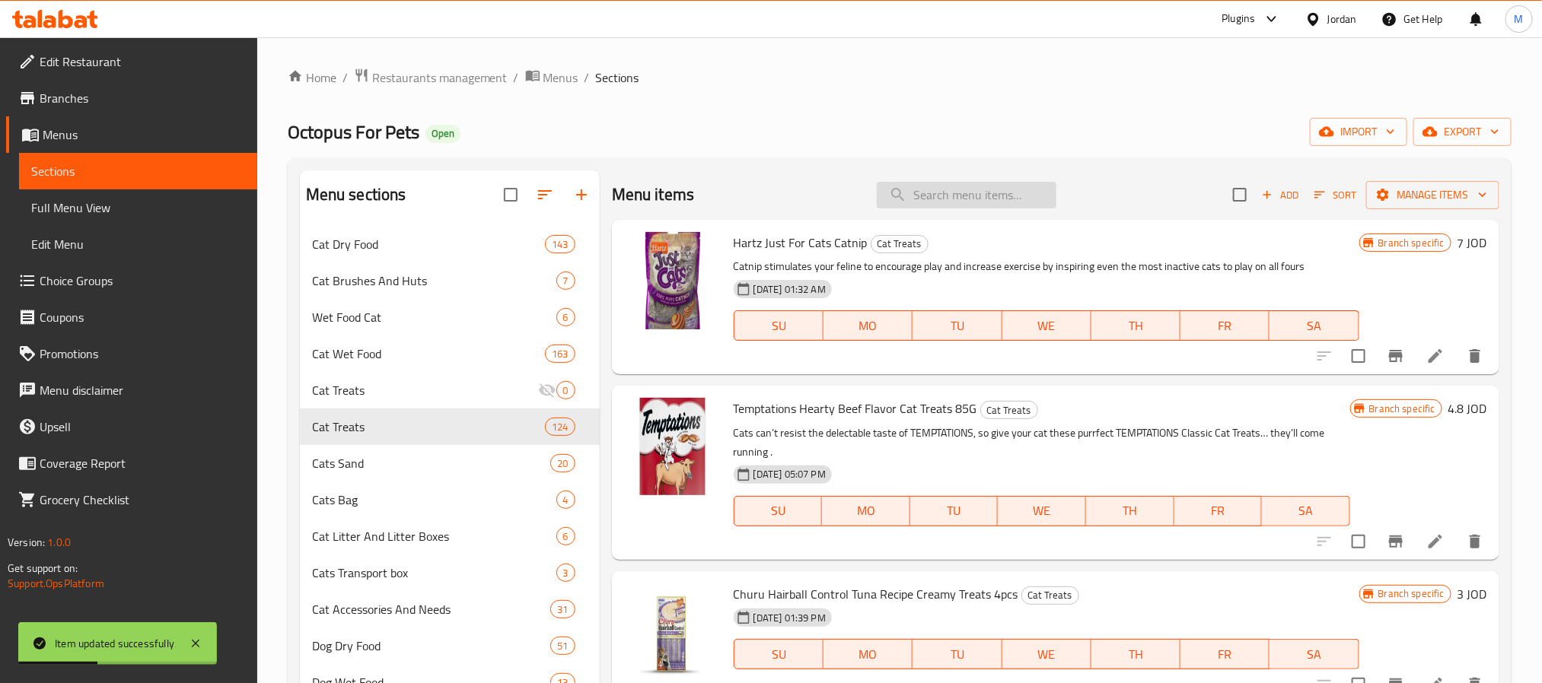
click at [978, 194] on input "search" at bounding box center [967, 195] width 180 height 27
paste input "Whiskas Temptations Cat Treats with Salmon Flavour 60g"
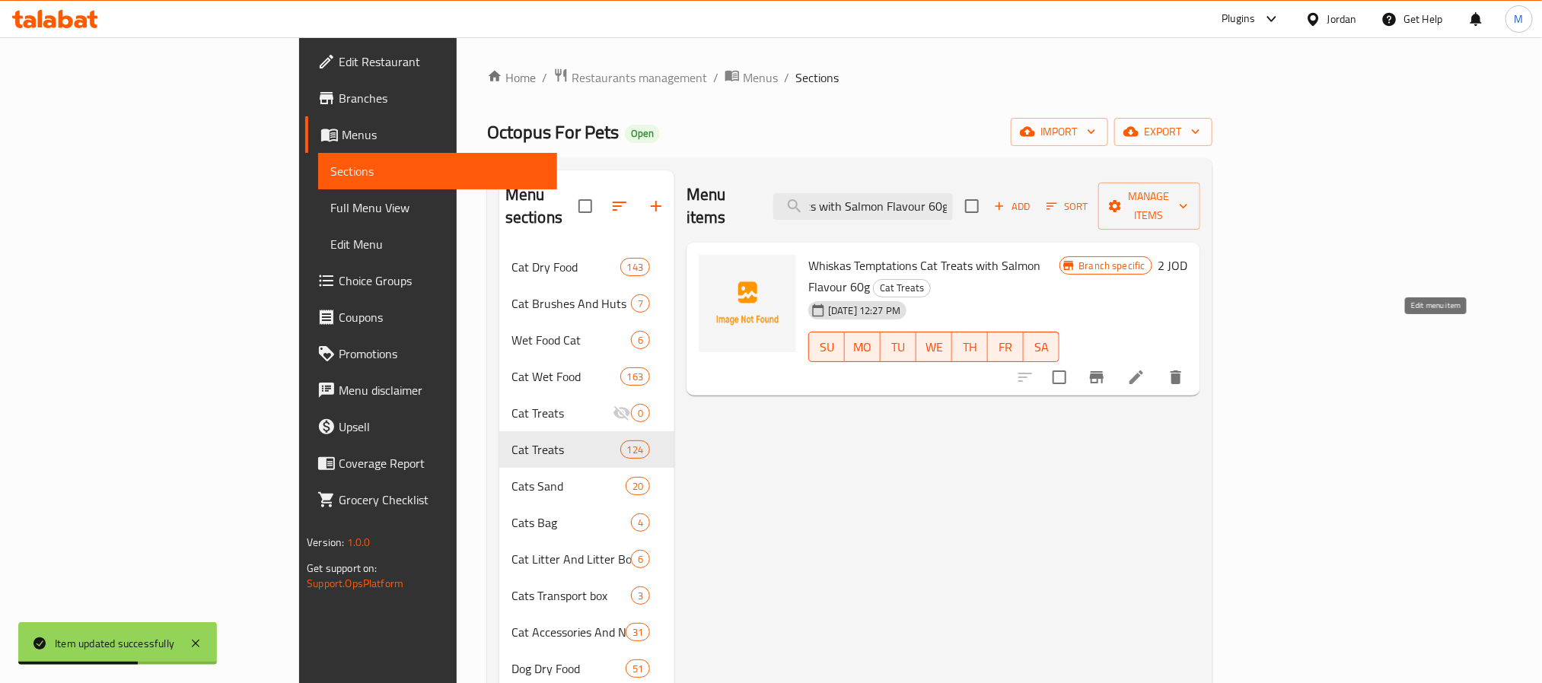
type input "Whiskas Temptations Cat Treats with Salmon Flavour 60g"
click at [1145, 368] on icon at bounding box center [1136, 377] width 18 height 18
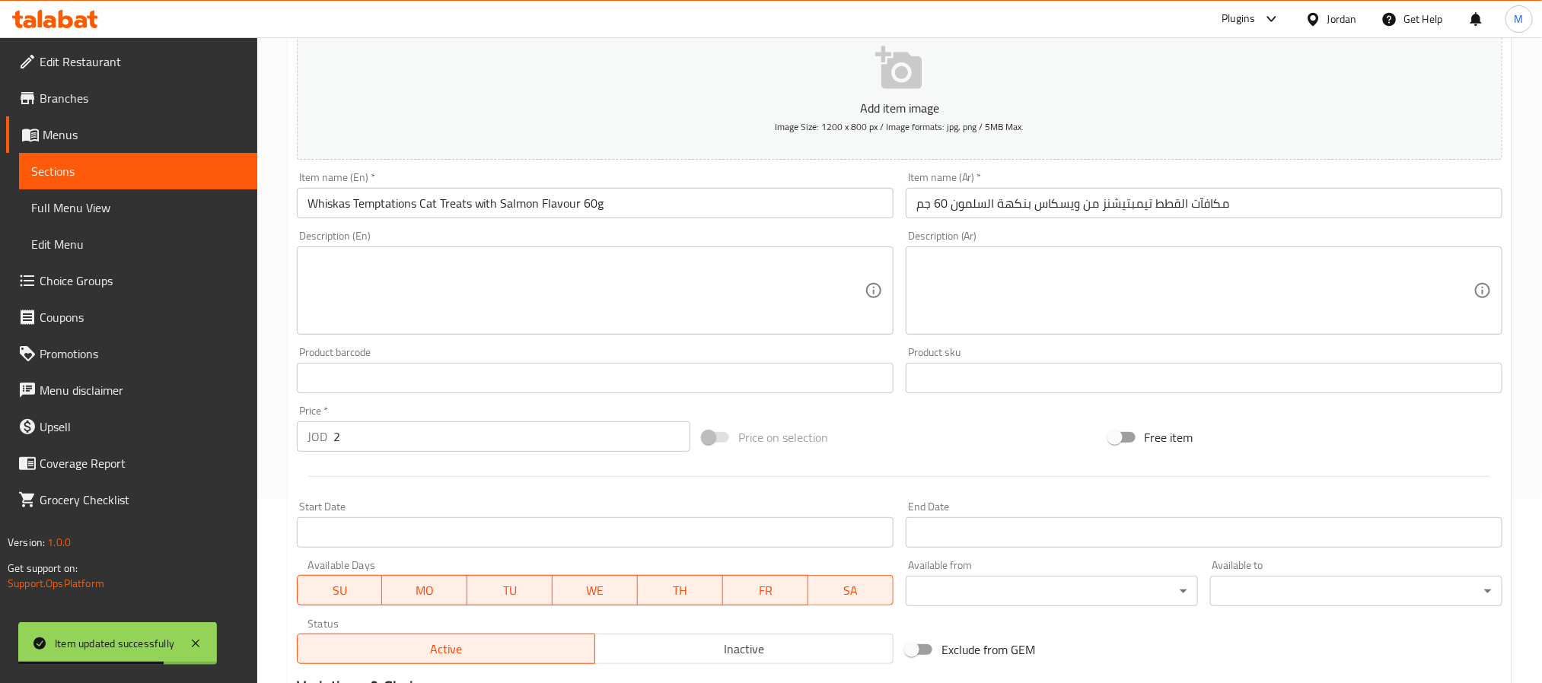
scroll to position [390, 0]
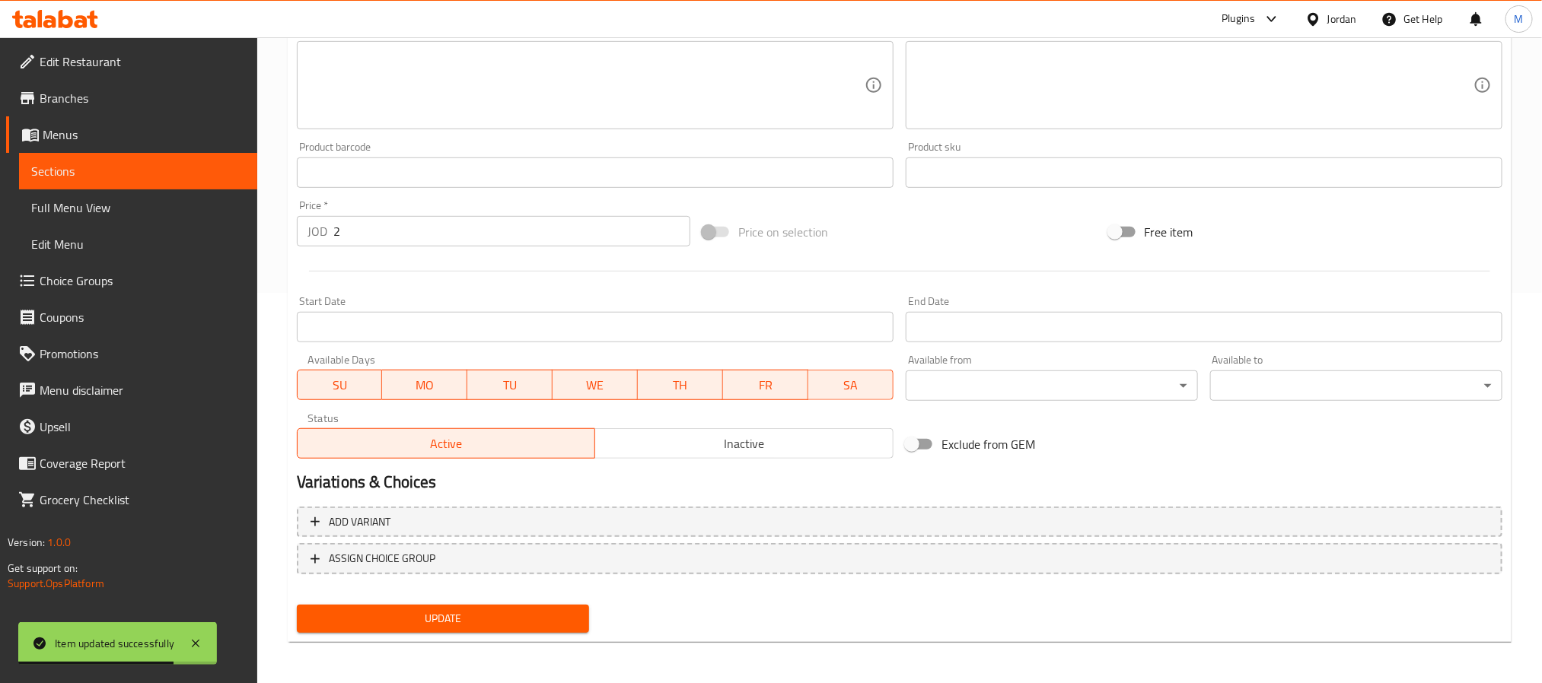
click at [669, 425] on div "Active Inactive" at bounding box center [595, 436] width 597 height 46
click at [667, 428] on button "Inactive" at bounding box center [743, 443] width 299 height 30
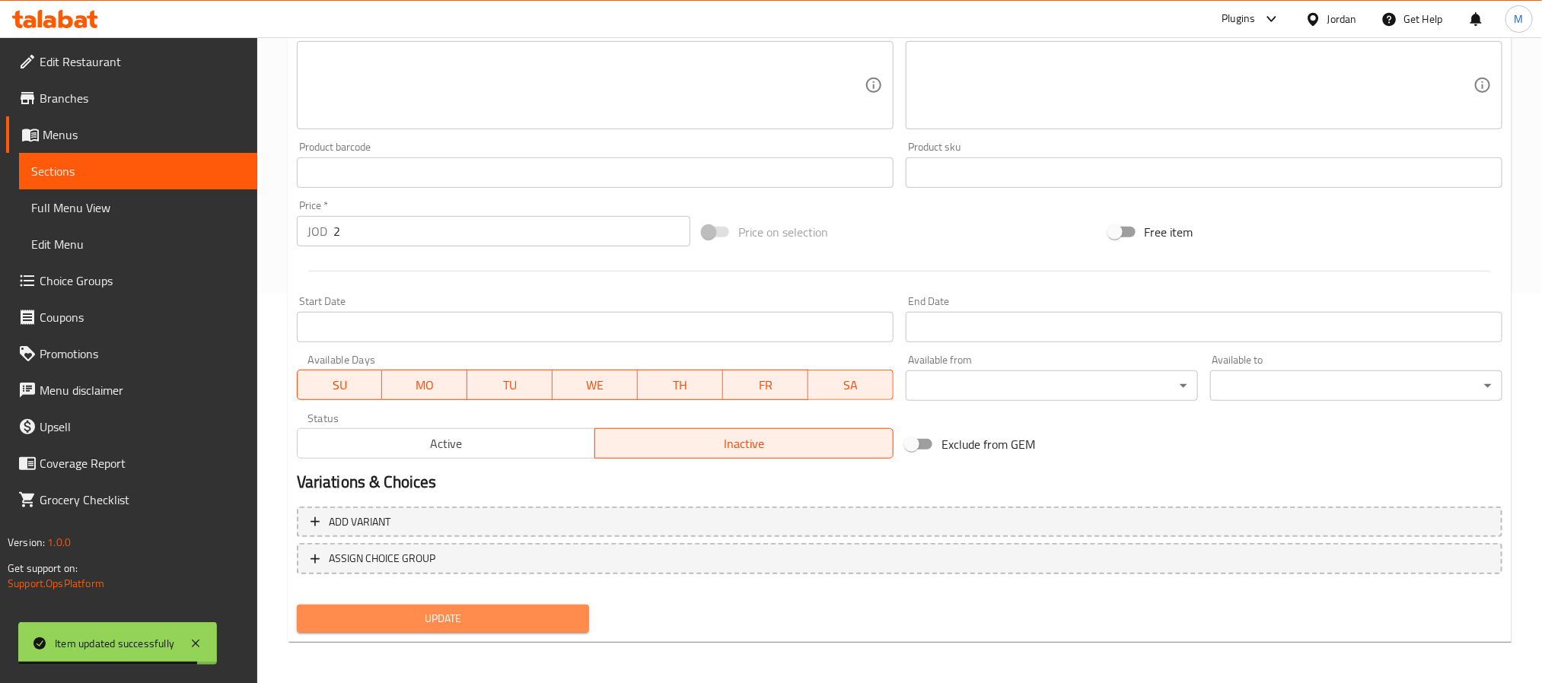
click at [532, 616] on span "Update" at bounding box center [443, 619] width 268 height 19
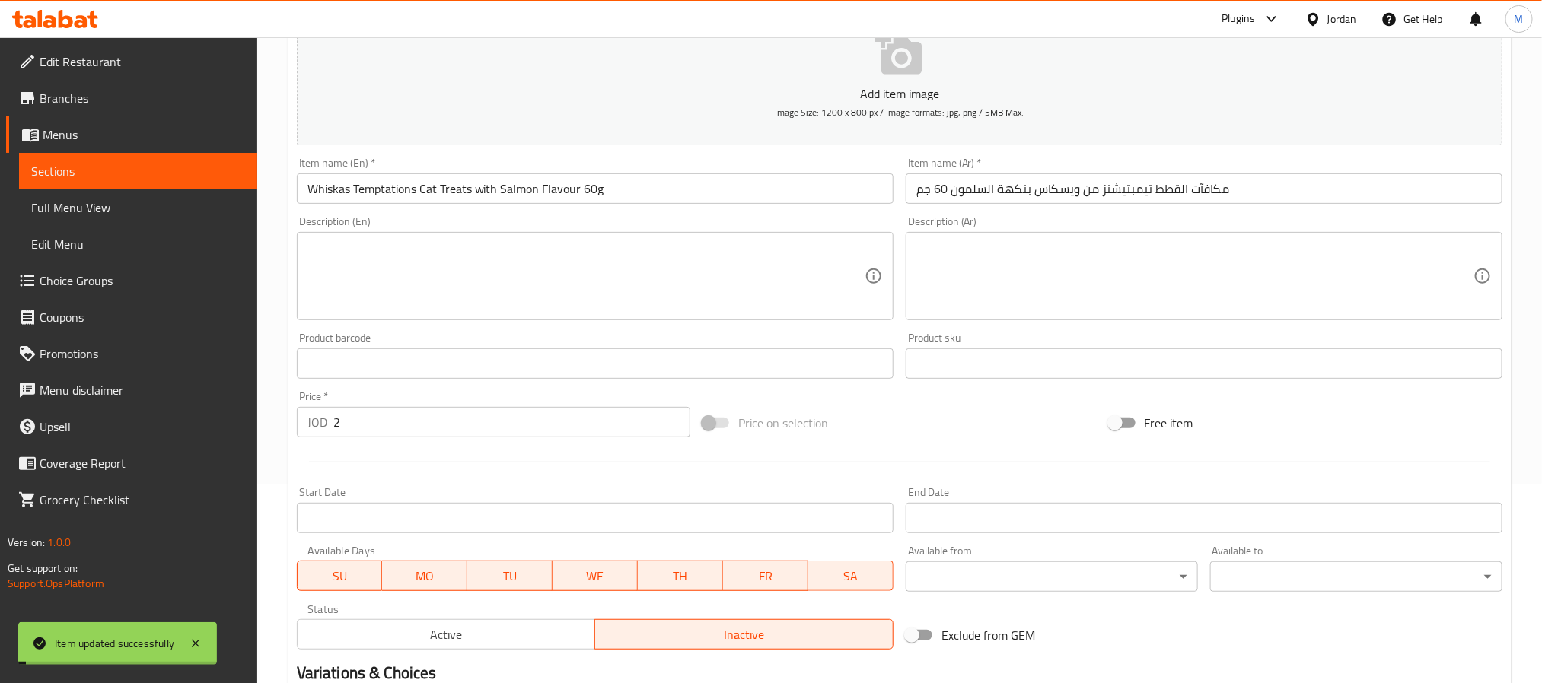
scroll to position [0, 0]
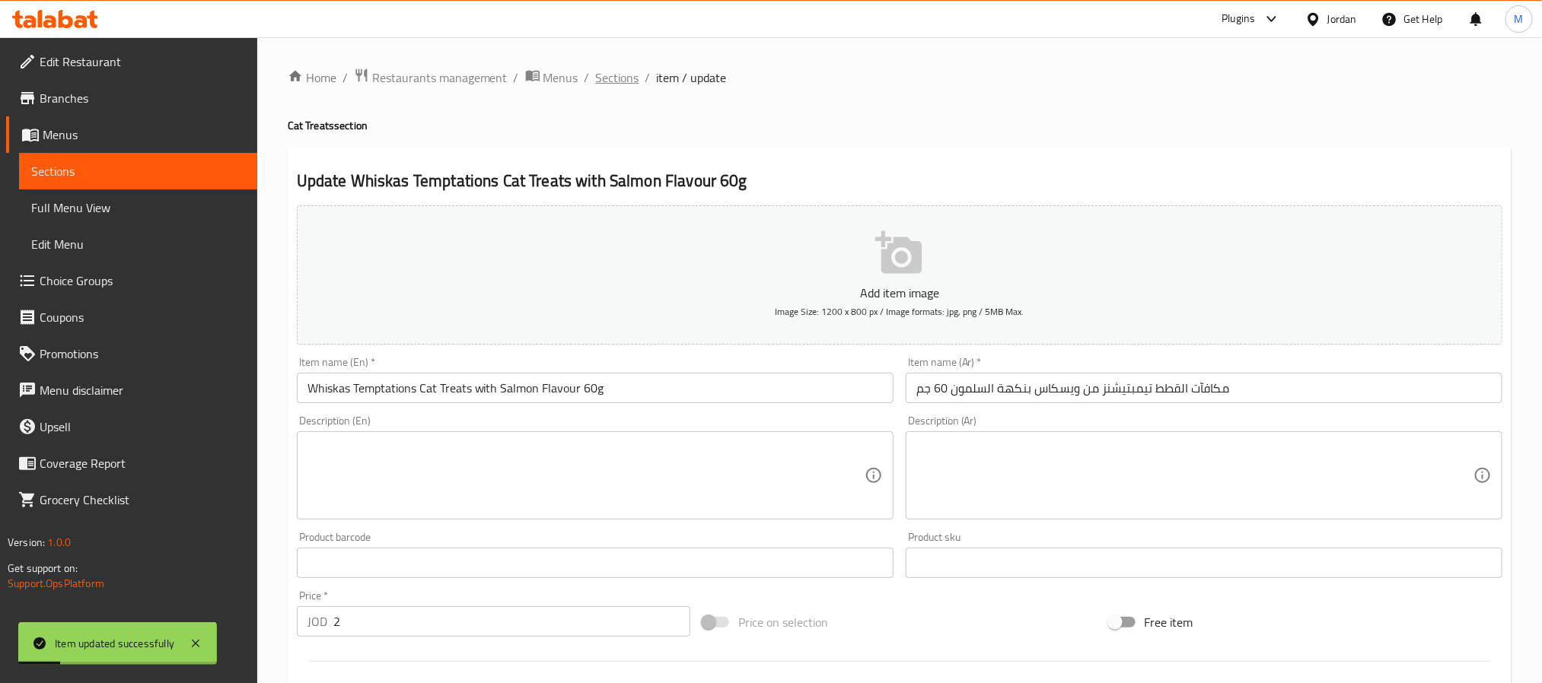
click at [626, 73] on span "Sections" at bounding box center [617, 77] width 43 height 18
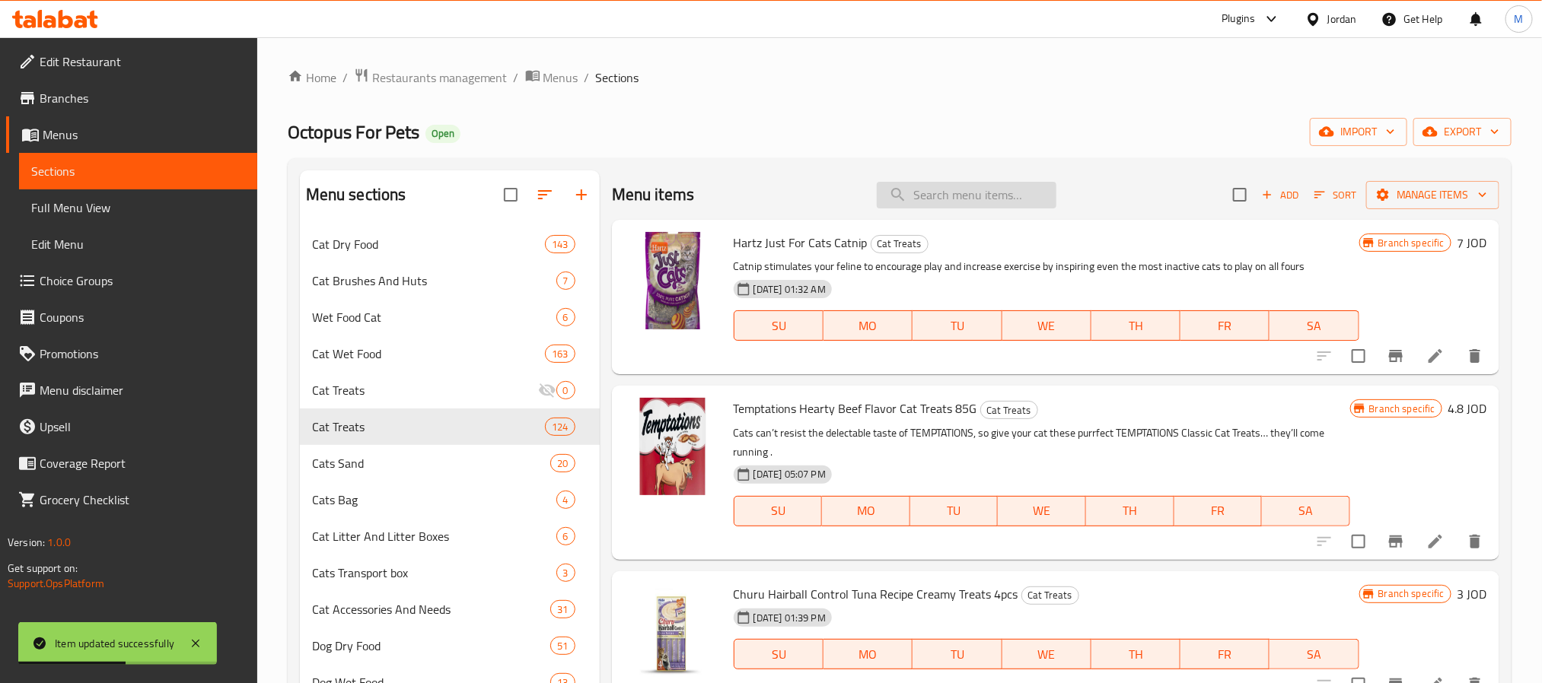
click at [934, 193] on input "search" at bounding box center [967, 195] width 180 height 27
paste input "Whiskas Temptations Cat Treats with Chicken And Cheese Flavour 60g"
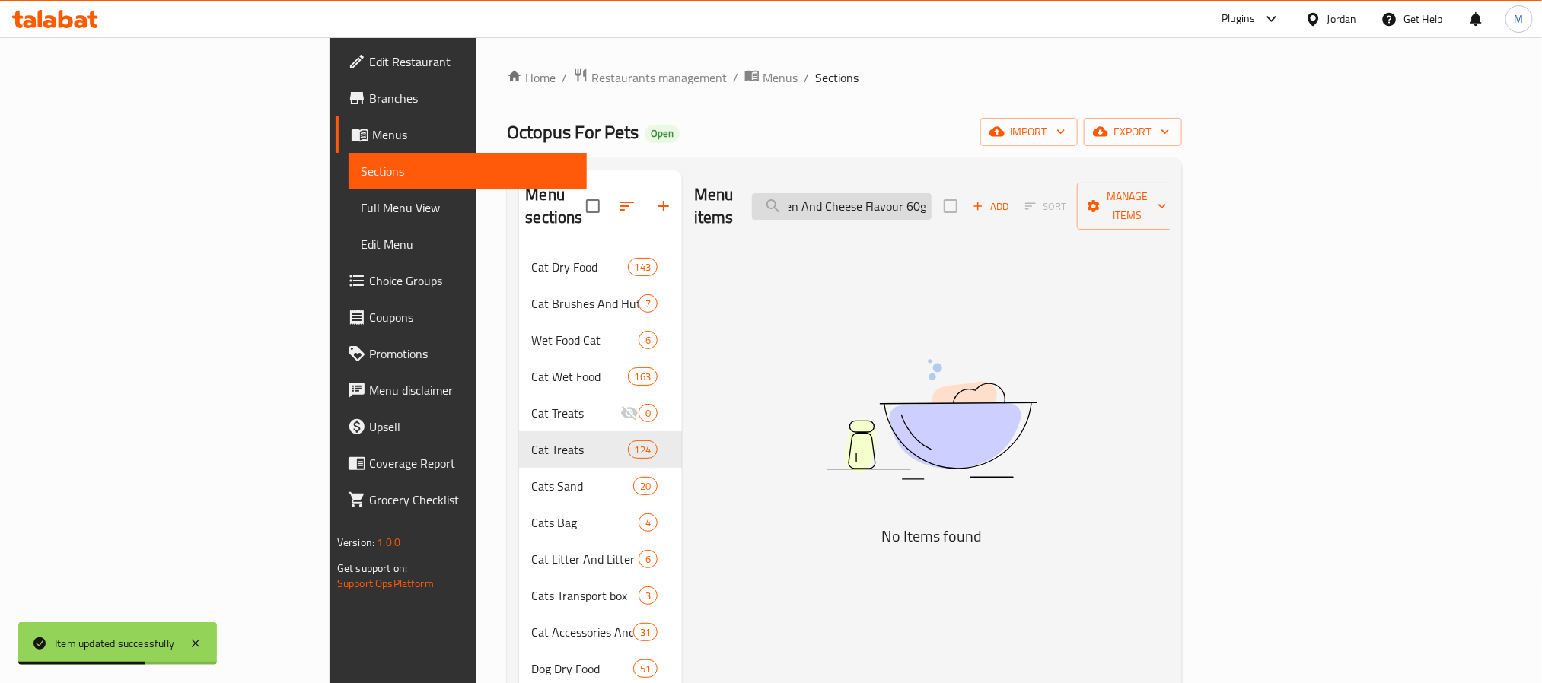
scroll to position [0, 221]
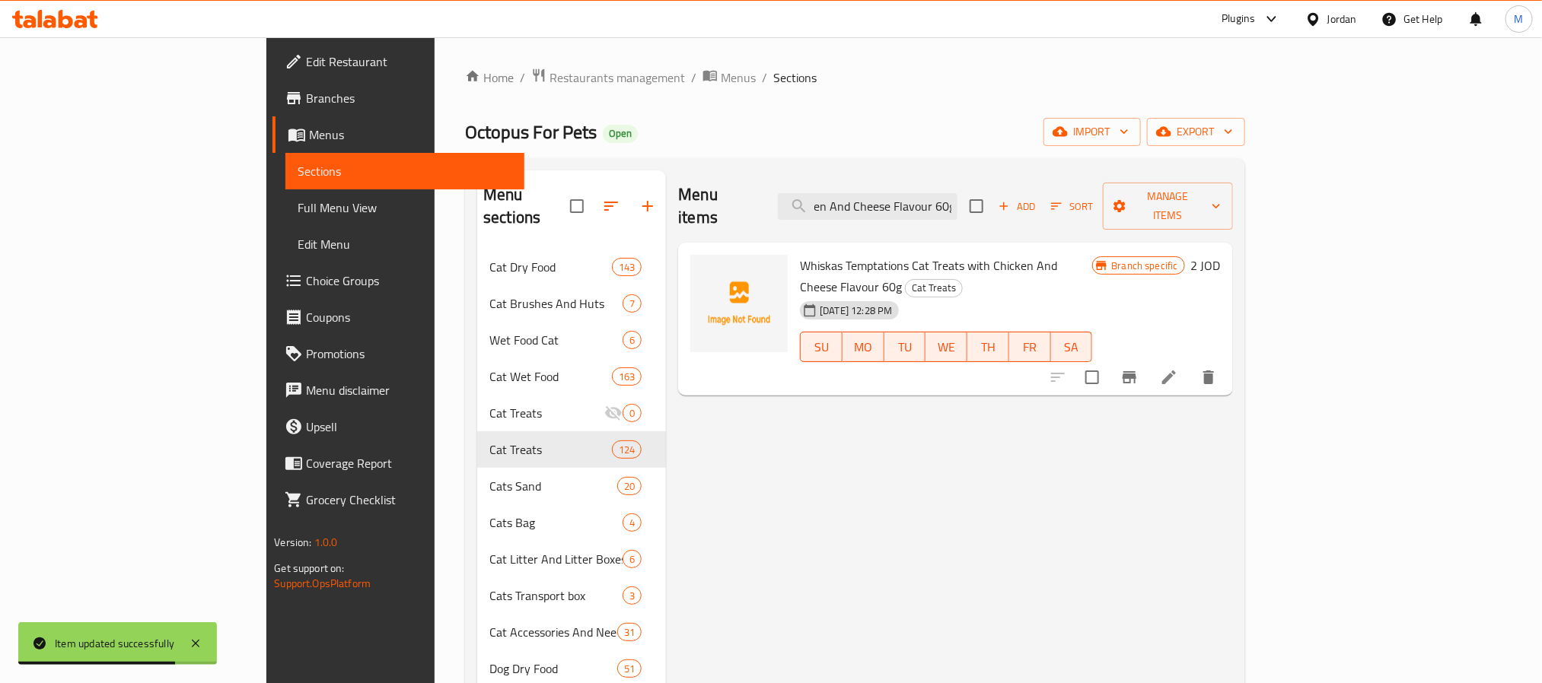
type input "Whiskas Temptations Cat Treats with Chicken And Cheese Flavour 60g"
click at [1176, 371] on icon at bounding box center [1169, 378] width 14 height 14
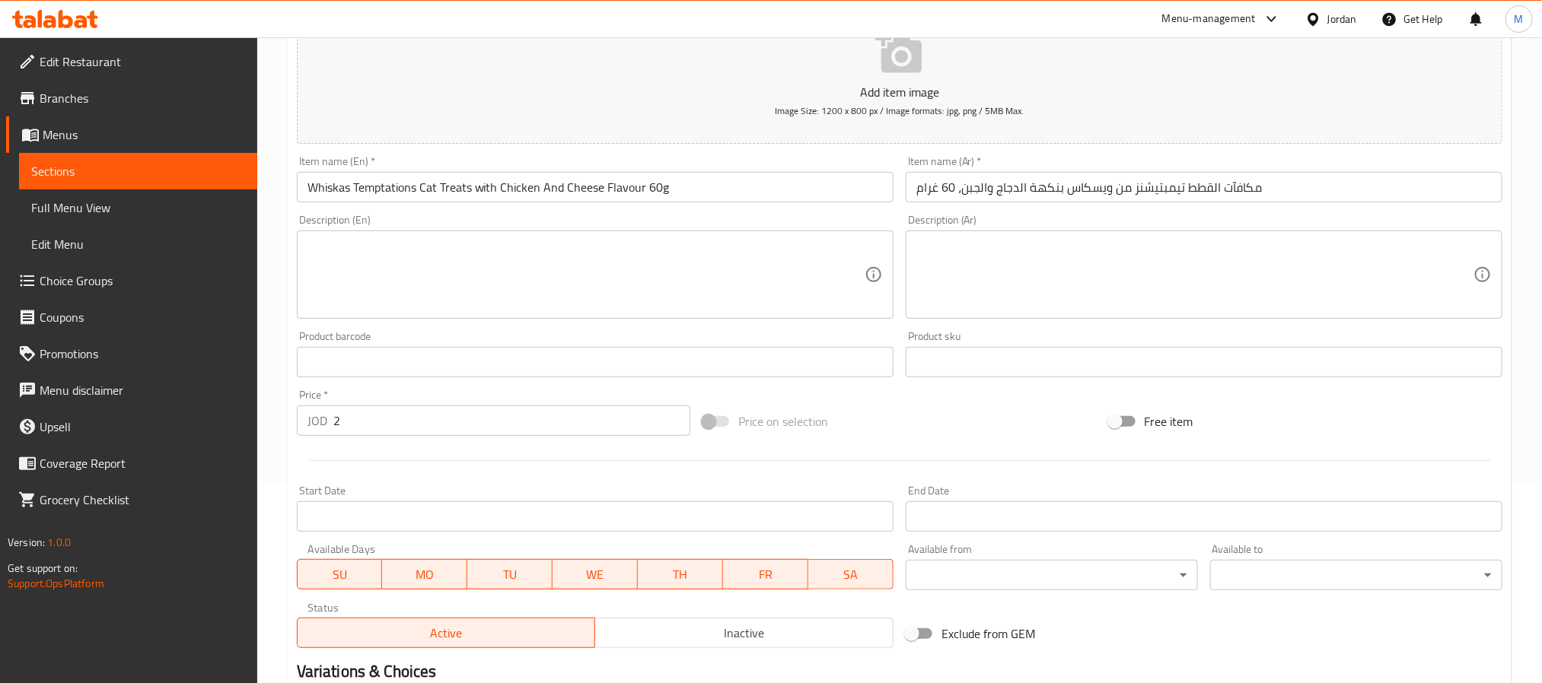
scroll to position [390, 0]
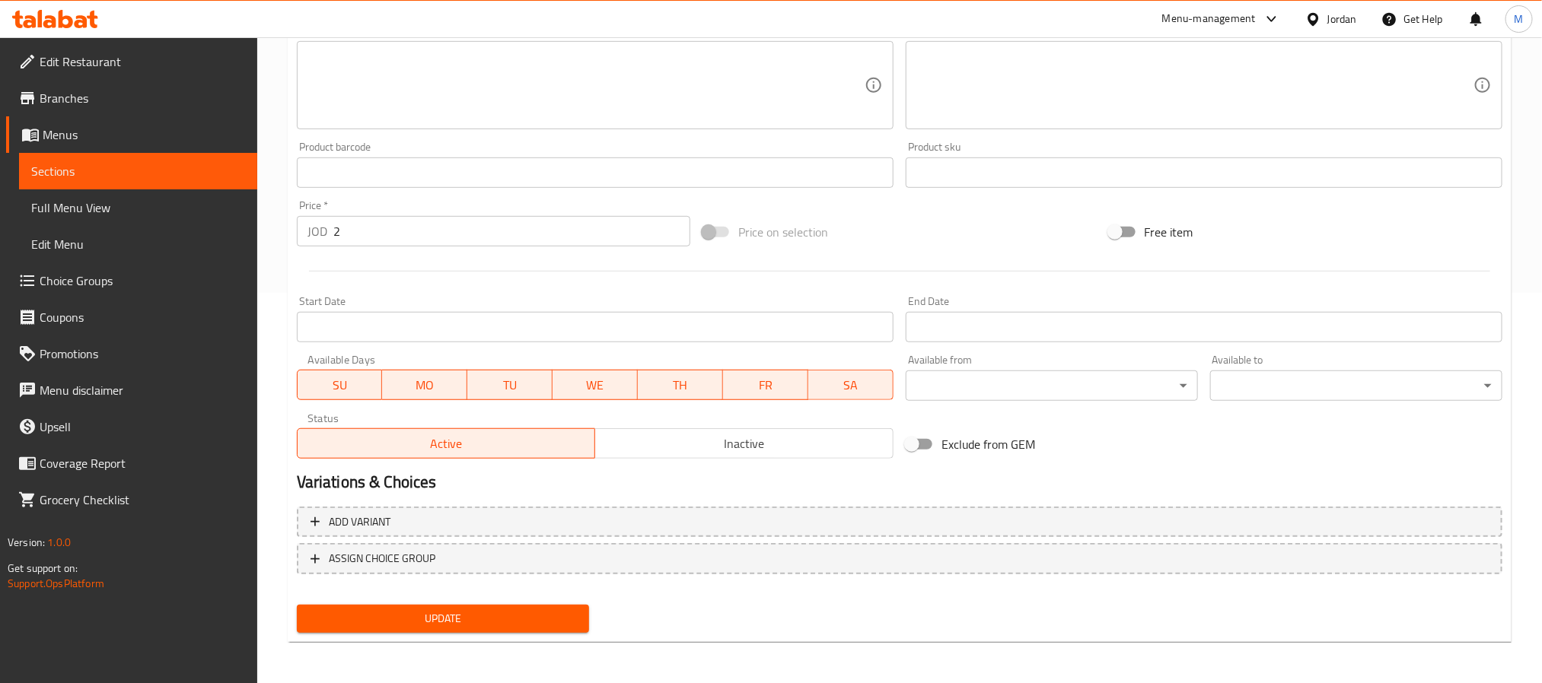
drag, startPoint x: 662, startPoint y: 432, endPoint x: 644, endPoint y: 446, distance: 22.8
click at [662, 433] on span "Inactive" at bounding box center [744, 444] width 286 height 22
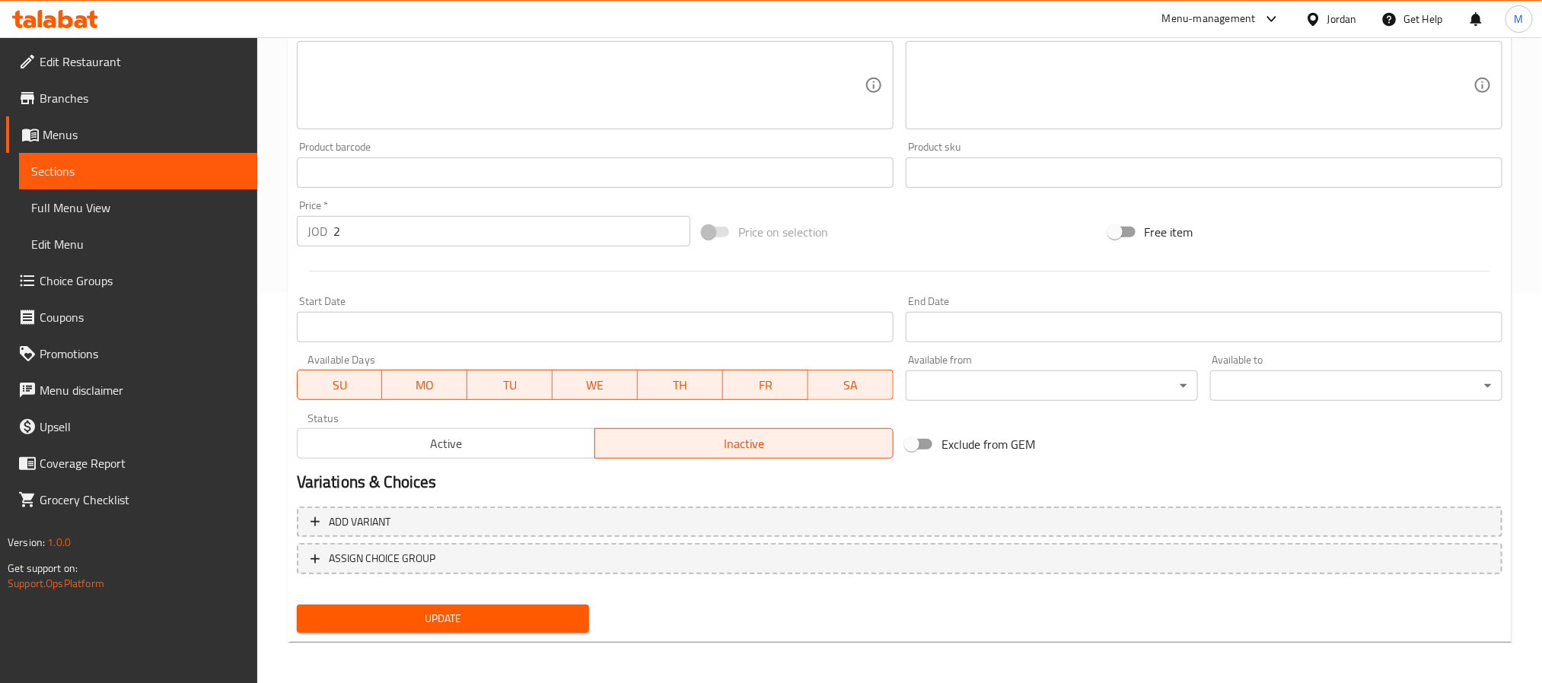
click at [443, 626] on span "Update" at bounding box center [443, 619] width 268 height 19
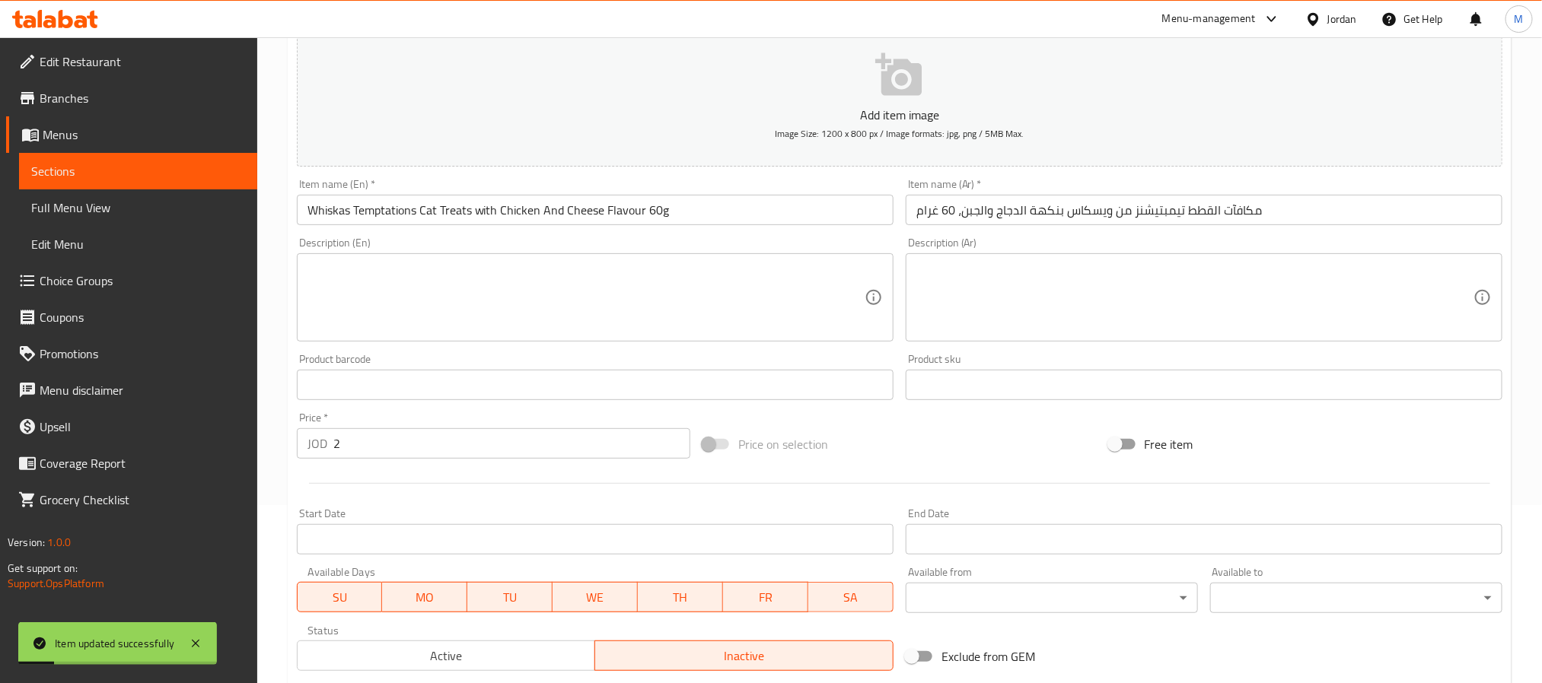
scroll to position [0, 0]
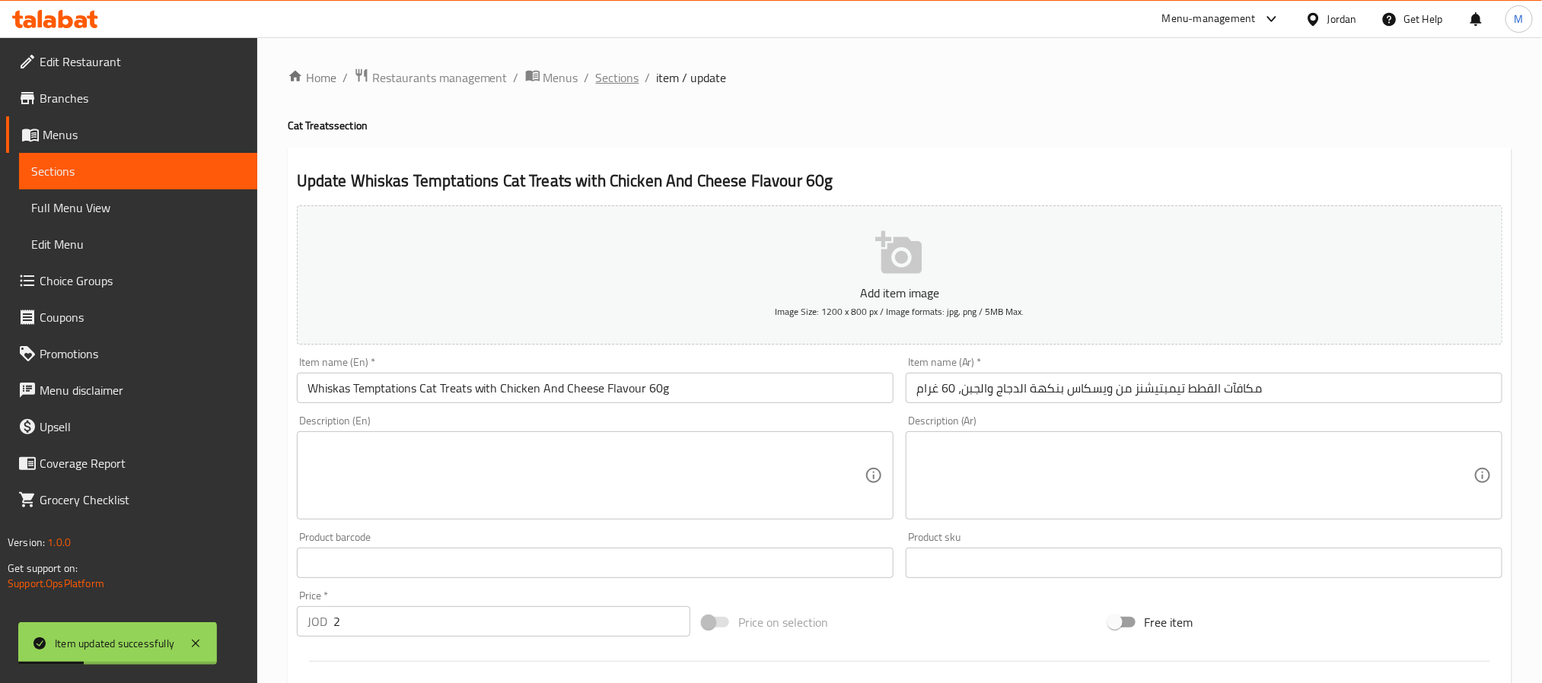
click at [628, 75] on span "Sections" at bounding box center [617, 77] width 43 height 18
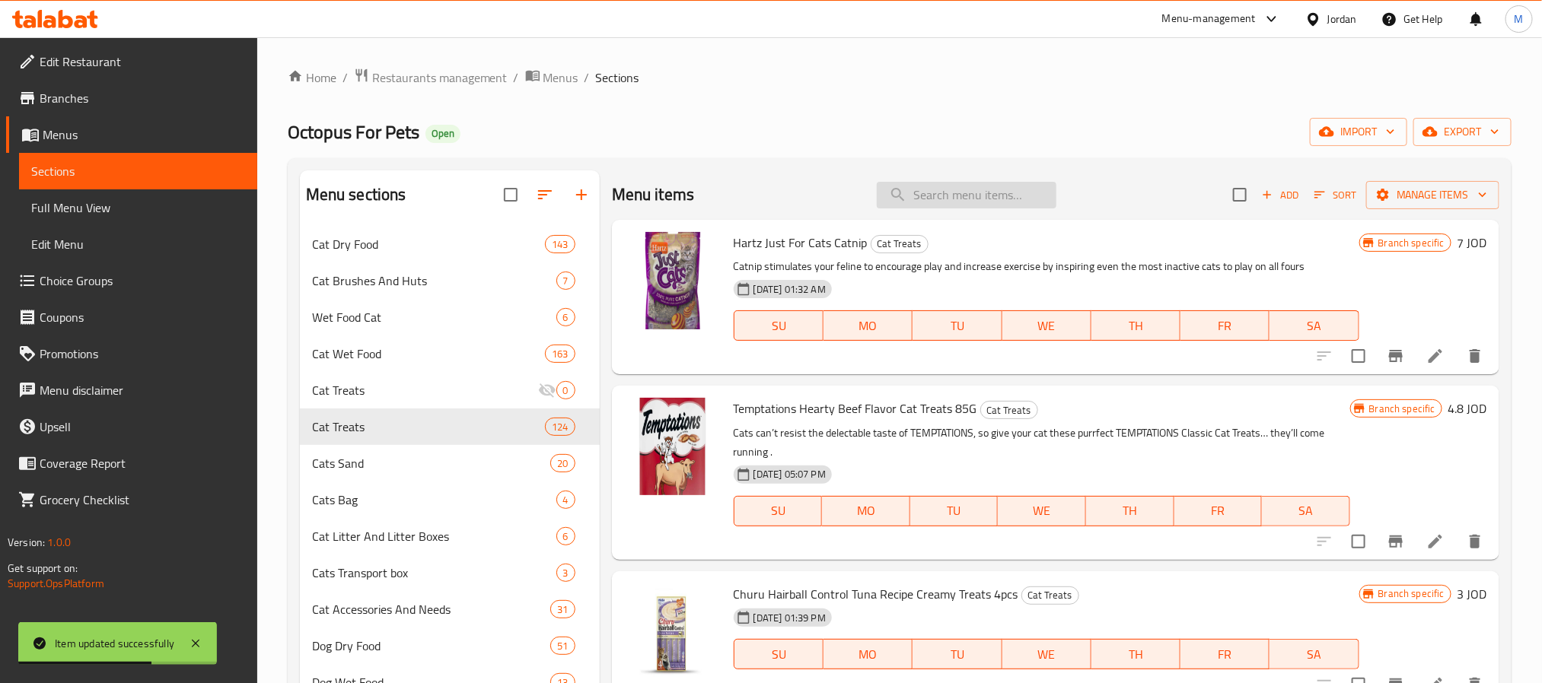
click at [959, 195] on input "search" at bounding box center [967, 195] width 180 height 27
paste input "Dreamies Cat Treats Mega Tub - Chicken 350g"
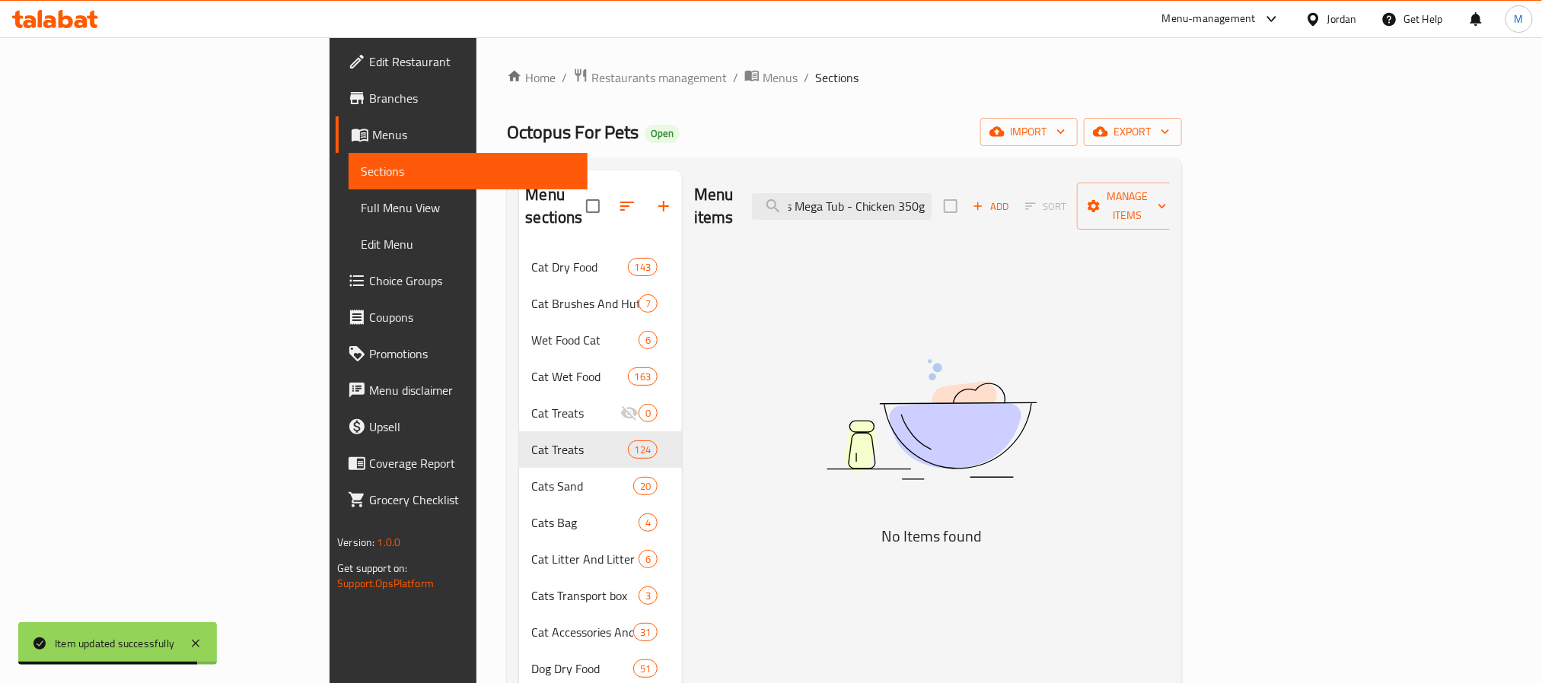
scroll to position [0, 98]
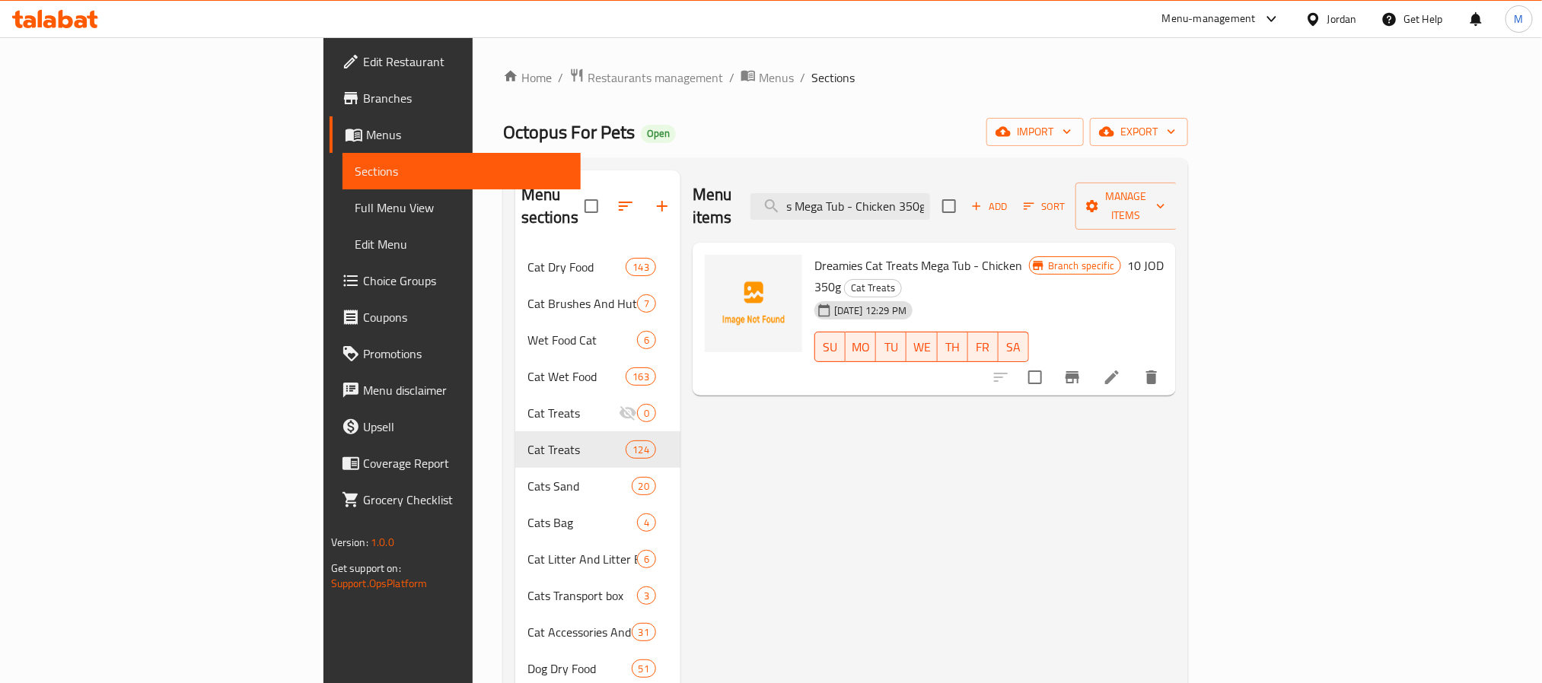
type input "Dreamies Cat Treats Mega Tub - Chicken 350g"
click at [1121, 368] on icon at bounding box center [1112, 377] width 18 height 18
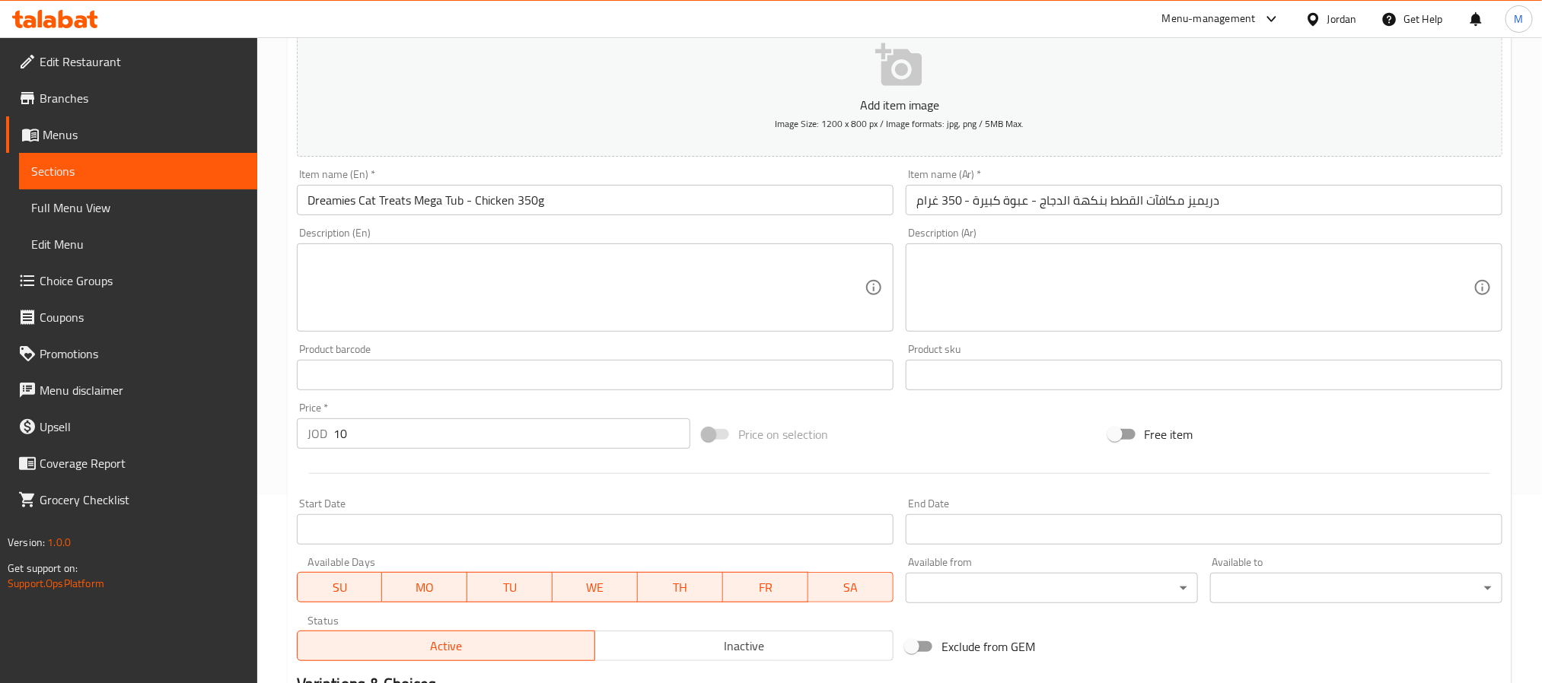
scroll to position [390, 0]
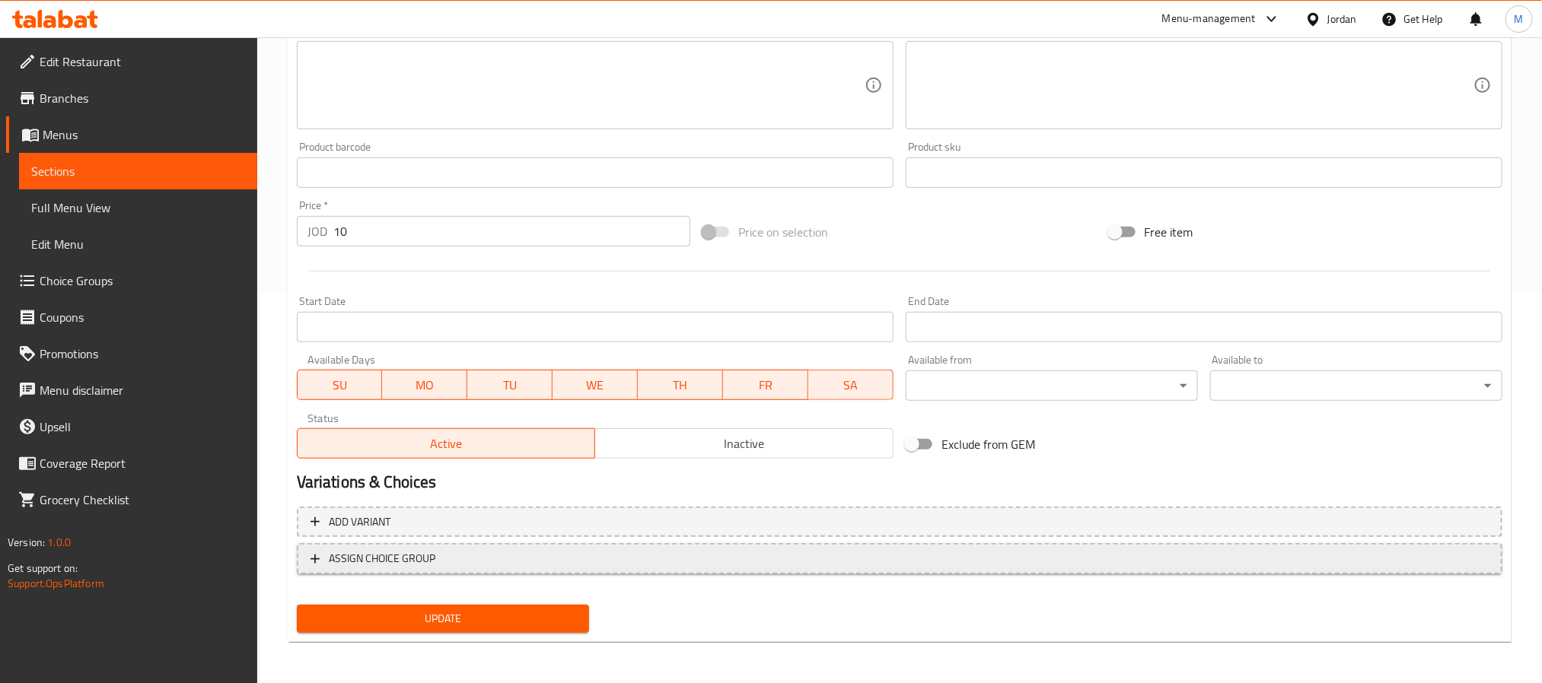
drag, startPoint x: 708, startPoint y: 441, endPoint x: 526, endPoint y: 560, distance: 217.2
click at [708, 441] on span "Inactive" at bounding box center [744, 444] width 286 height 22
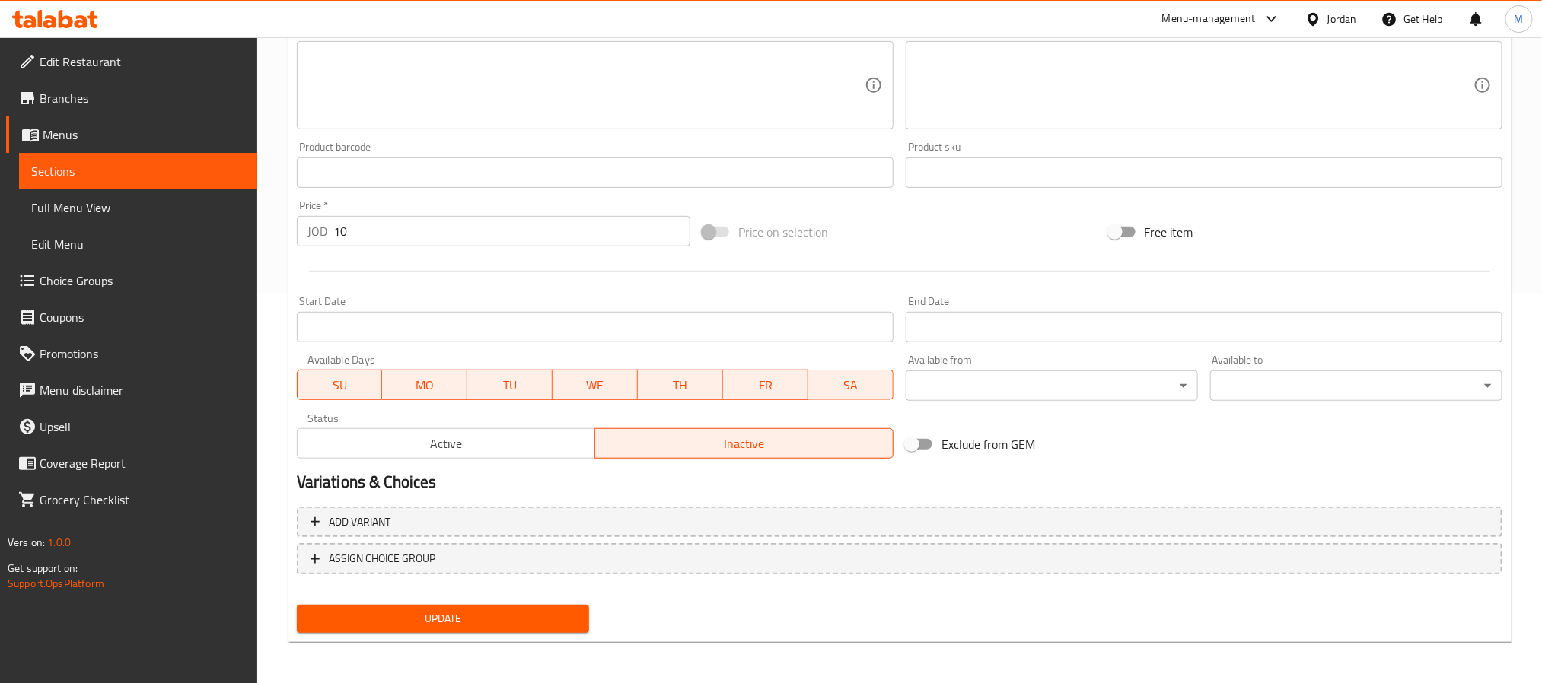
click at [413, 622] on span "Update" at bounding box center [443, 619] width 268 height 19
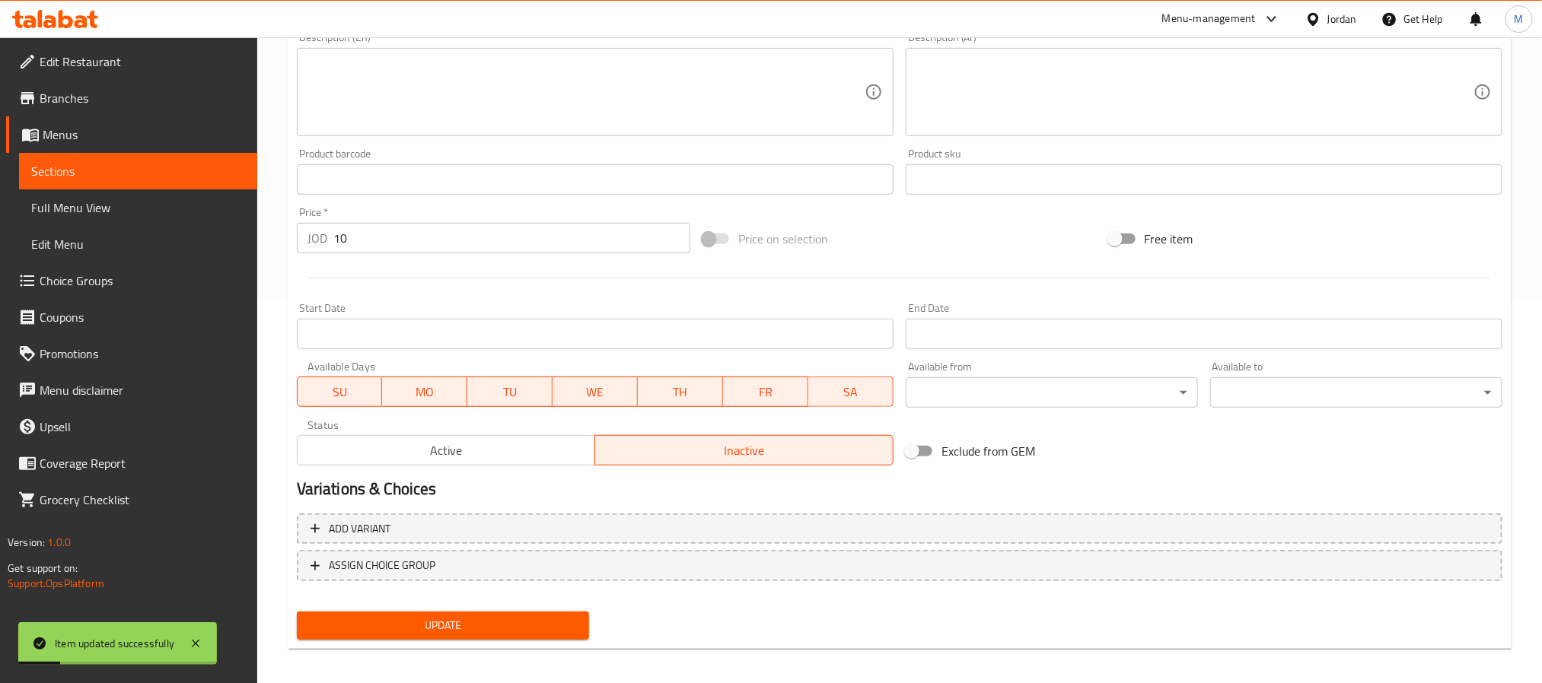
scroll to position [0, 0]
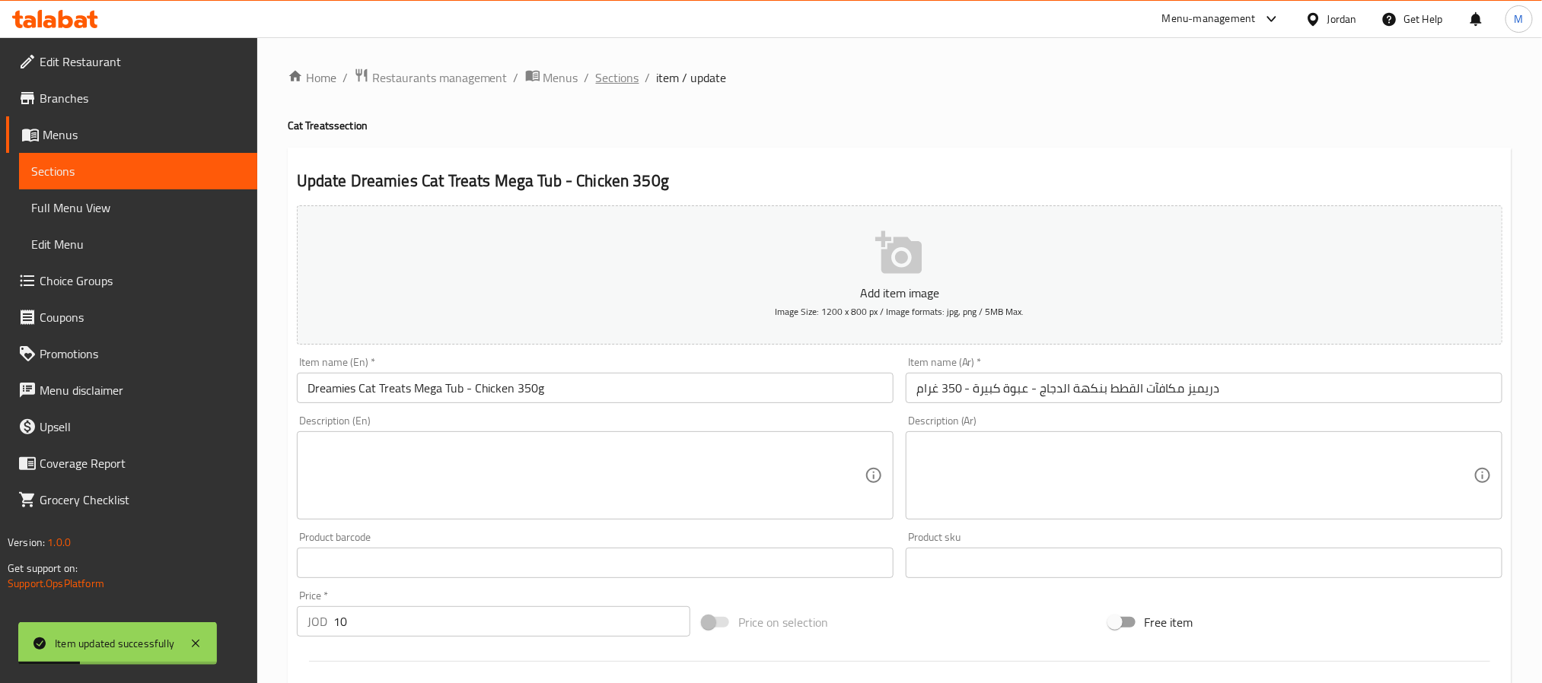
click at [612, 68] on span "Sections" at bounding box center [617, 77] width 43 height 18
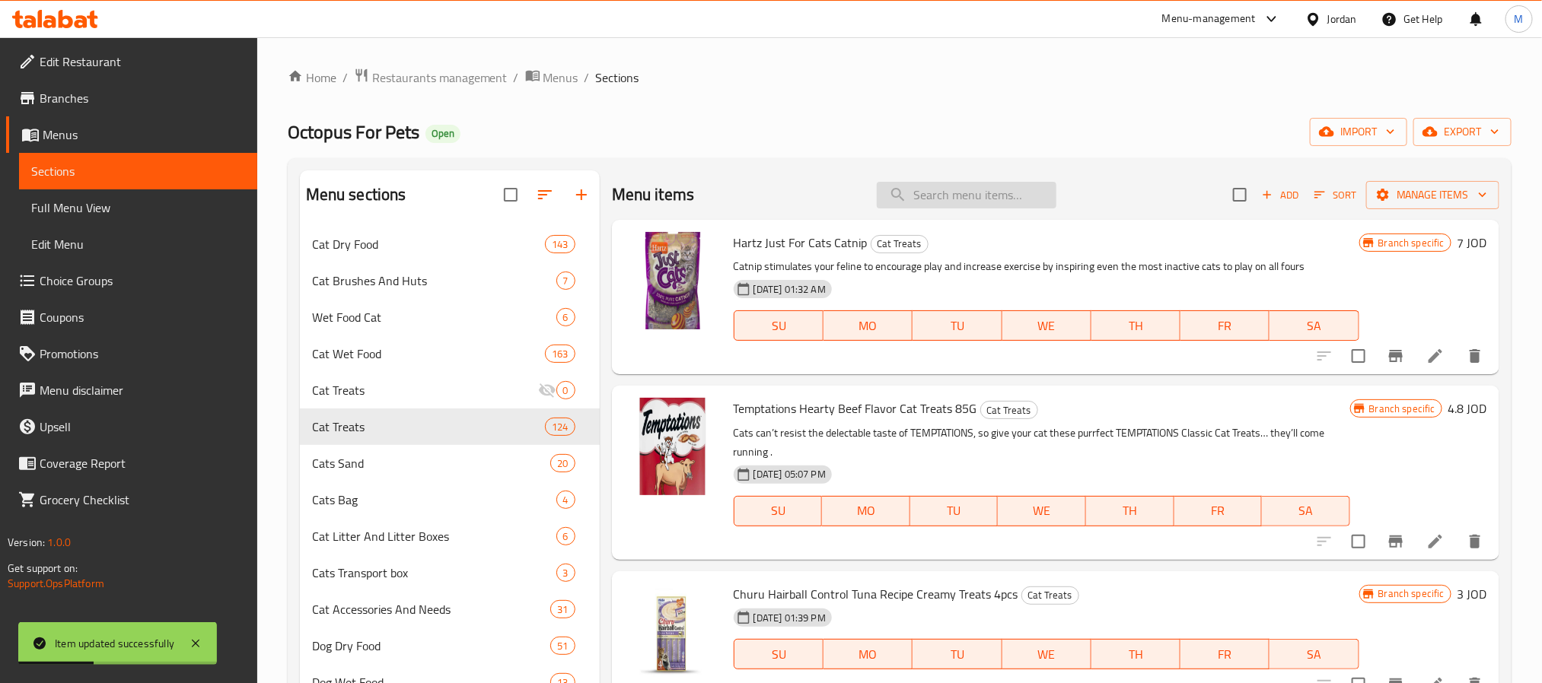
click at [972, 194] on input "search" at bounding box center [967, 195] width 180 height 27
paste input "Felix Goody Bag Original Chicken, Liver and Turkey Cat Treats 60g"
click at [1046, 195] on div "Menu items Felix Goody Bag Original Chicken, Liver and Turkey Cat Treats 60g Ad…" at bounding box center [1055, 194] width 887 height 49
drag, startPoint x: 980, startPoint y: 205, endPoint x: 1149, endPoint y: 205, distance: 168.9
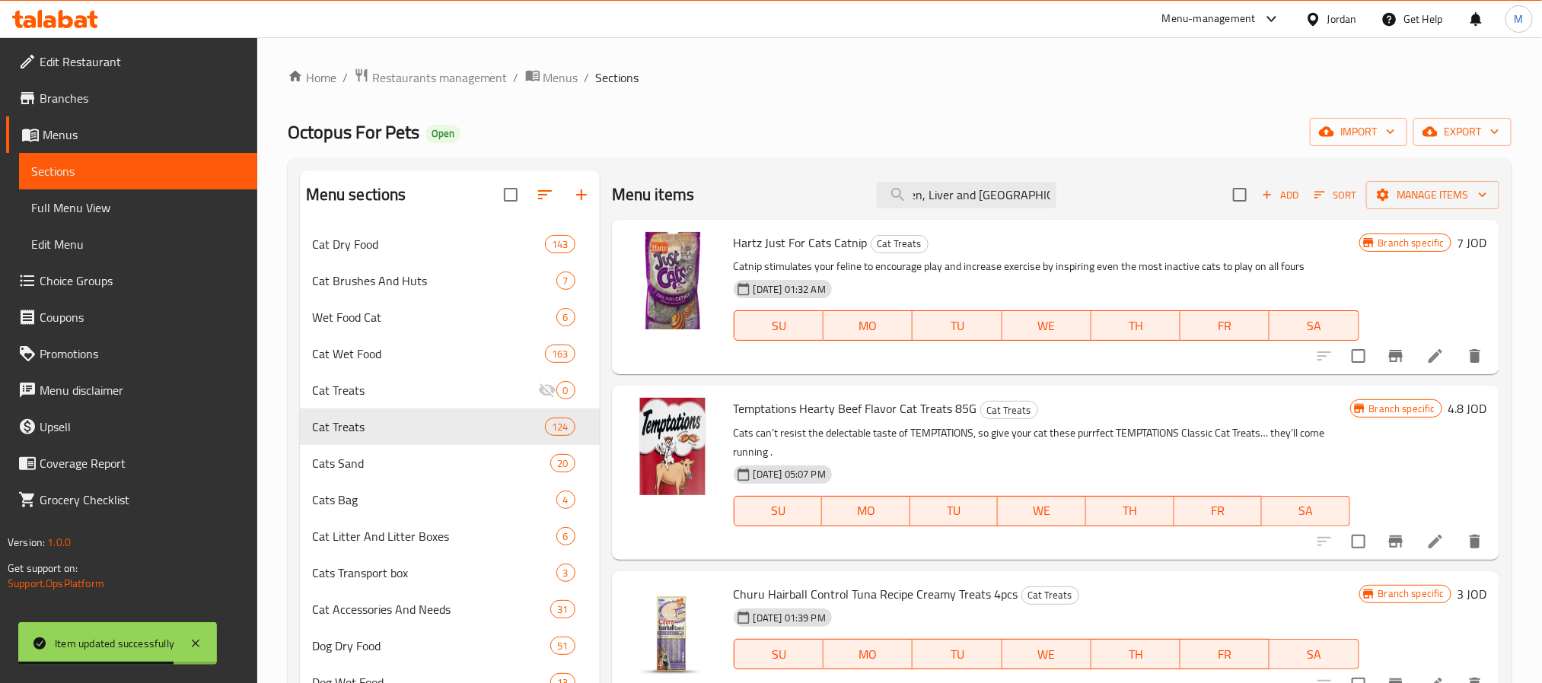
click at [1149, 205] on div "Menu items Felix Goody Bag Original Chicken, Liver and Turkey Cat Treats 60g Ad…" at bounding box center [1055, 194] width 887 height 49
click at [1037, 197] on input "Felix Goody Bag Original Chicken, Liver and Turkey Cat Treats 60g" at bounding box center [967, 195] width 180 height 27
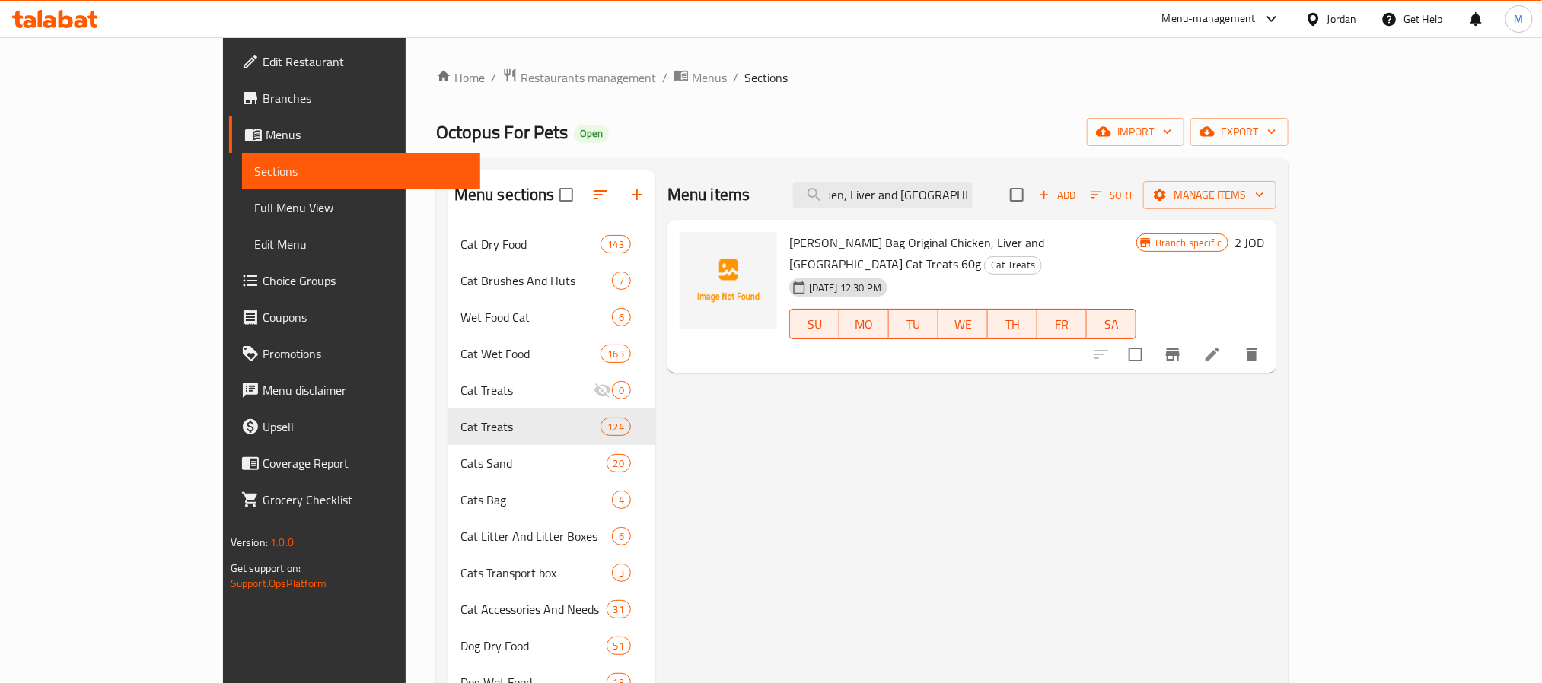
type input "Felix Goody Bag Original Chicken, Liver and Turkey Cat Treats 60"
click at [1221, 345] on icon at bounding box center [1212, 354] width 18 height 18
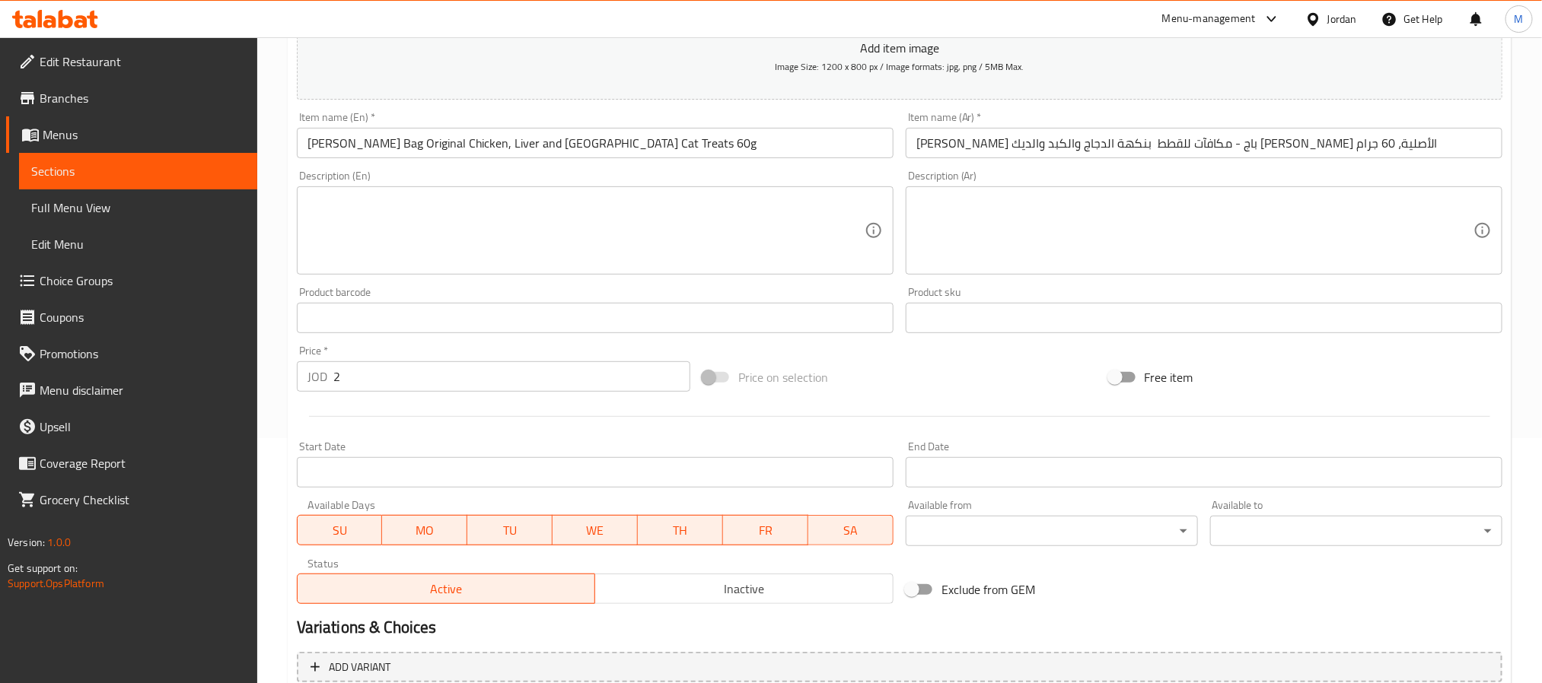
scroll to position [390, 0]
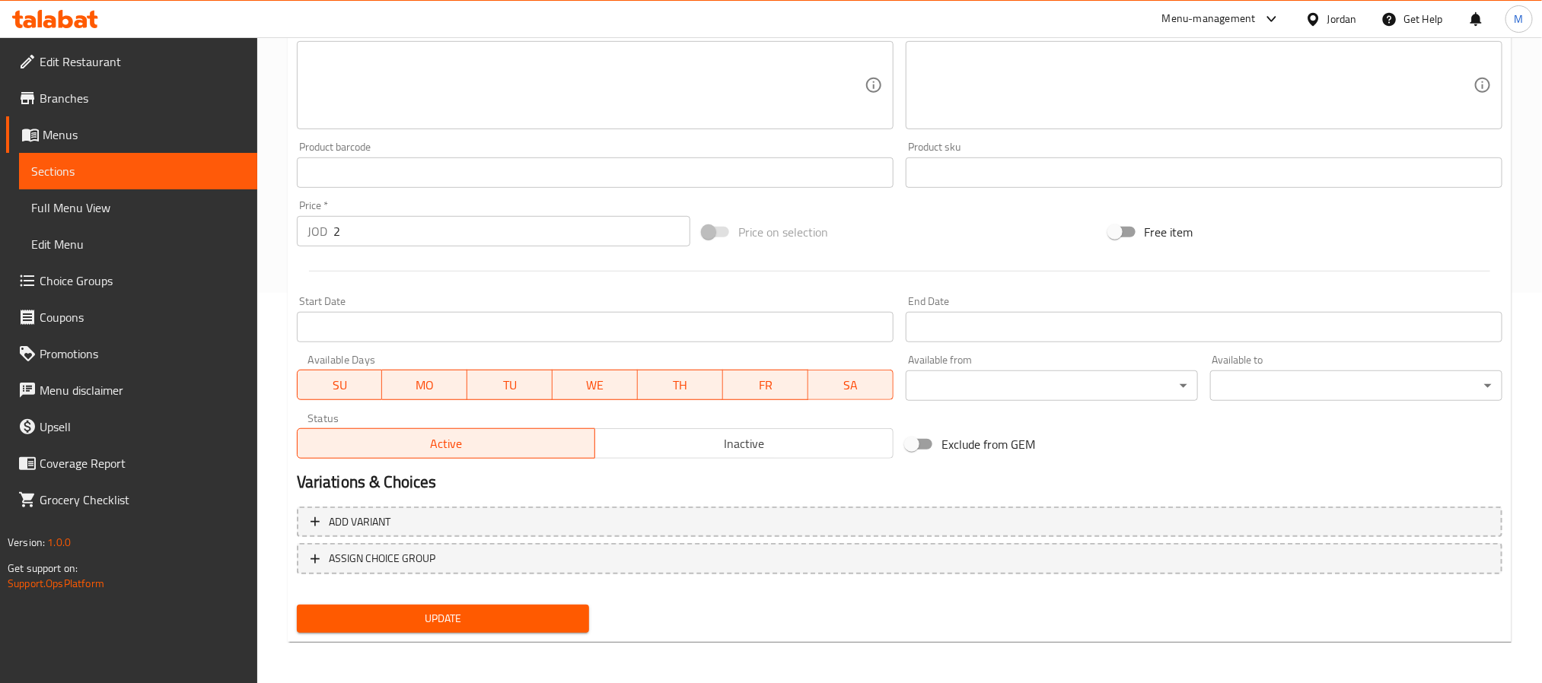
click at [615, 455] on button "Inactive" at bounding box center [743, 443] width 299 height 30
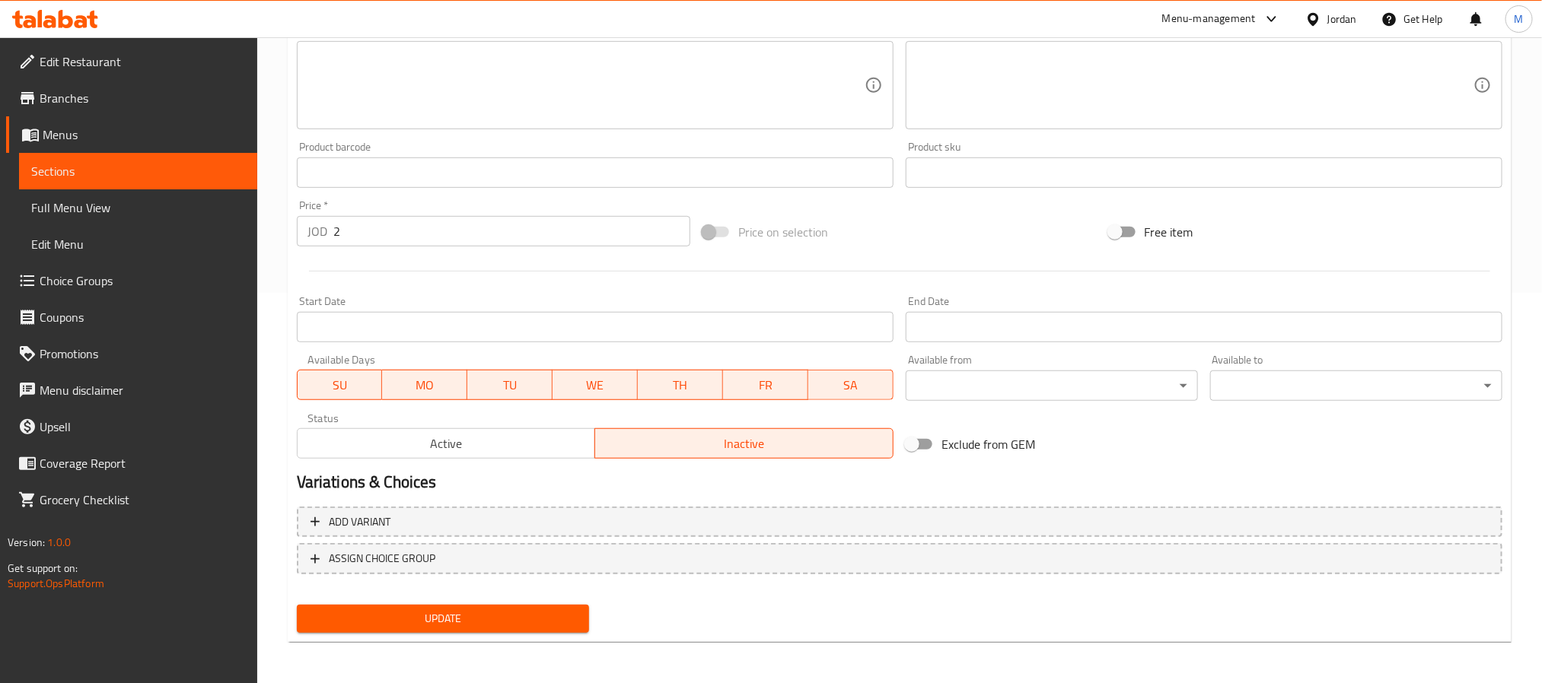
click at [460, 613] on span "Update" at bounding box center [443, 619] width 268 height 19
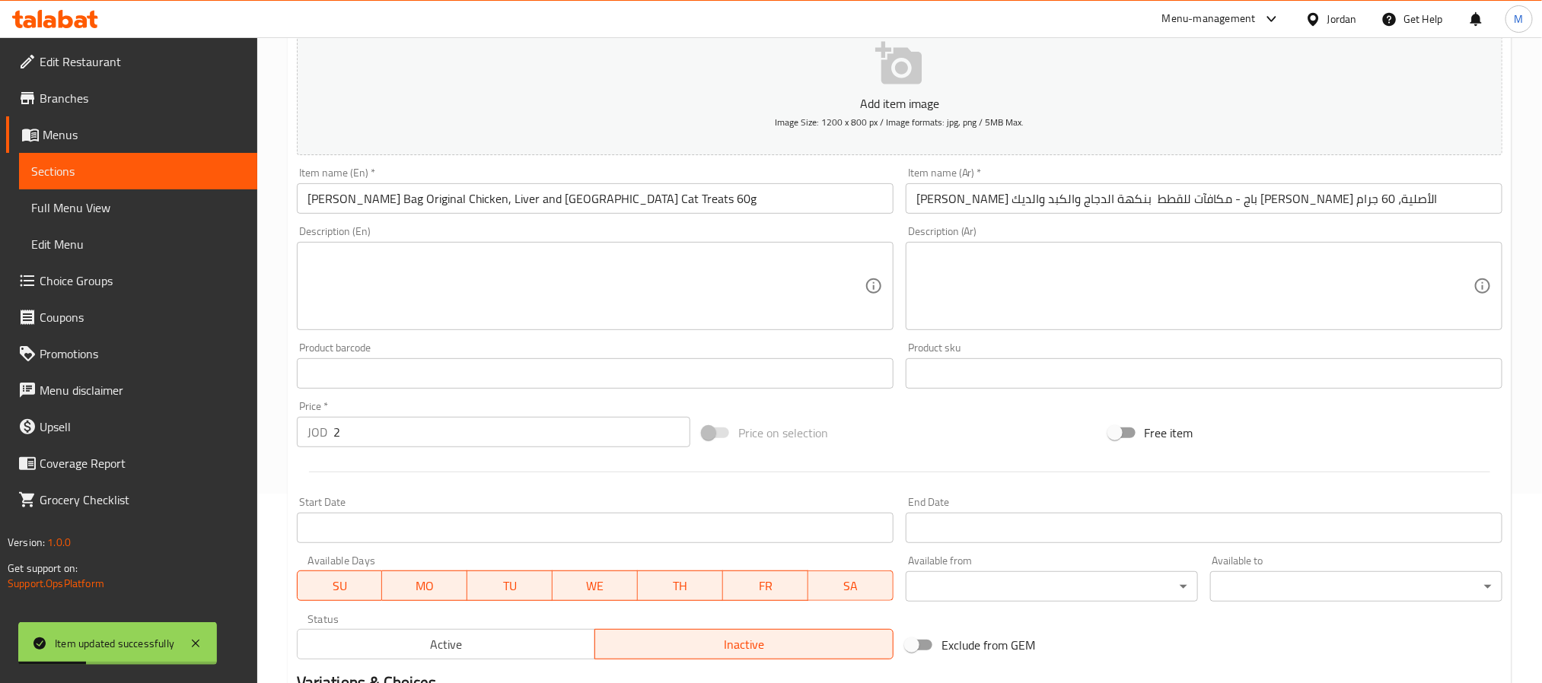
scroll to position [0, 0]
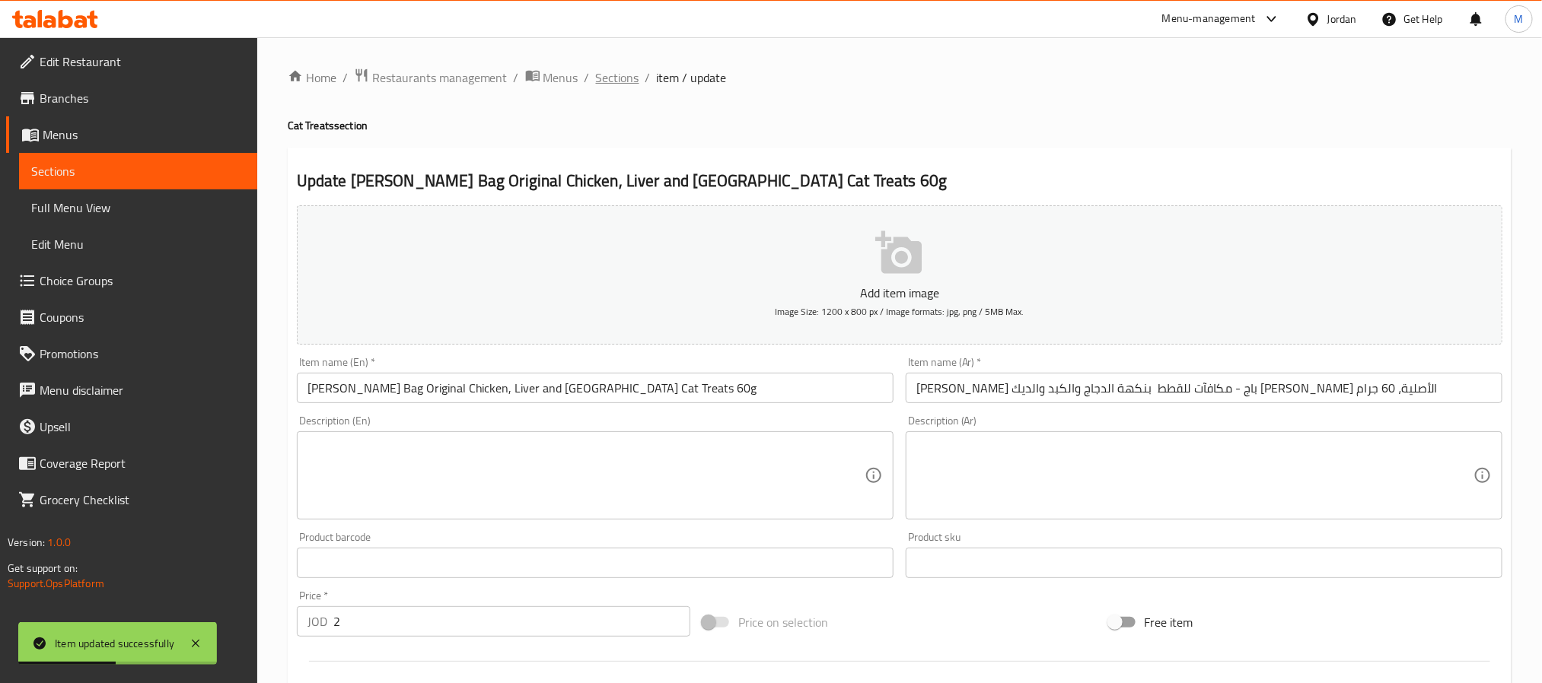
click at [628, 75] on span "Sections" at bounding box center [617, 77] width 43 height 18
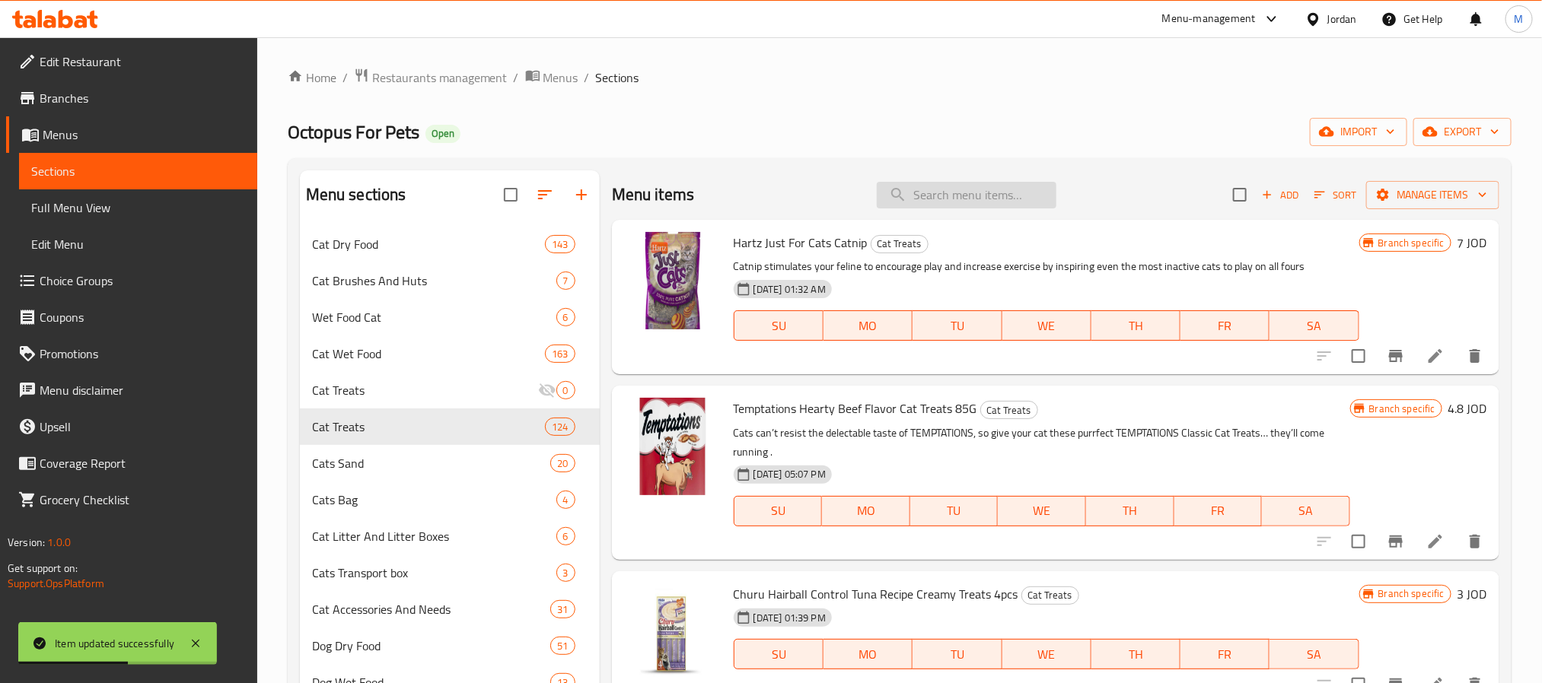
click at [954, 205] on input "search" at bounding box center [967, 195] width 180 height 27
paste input "Felix Goody Bag Mixed Grill Beef, Chicken and Salmon Cat Treats 60g"
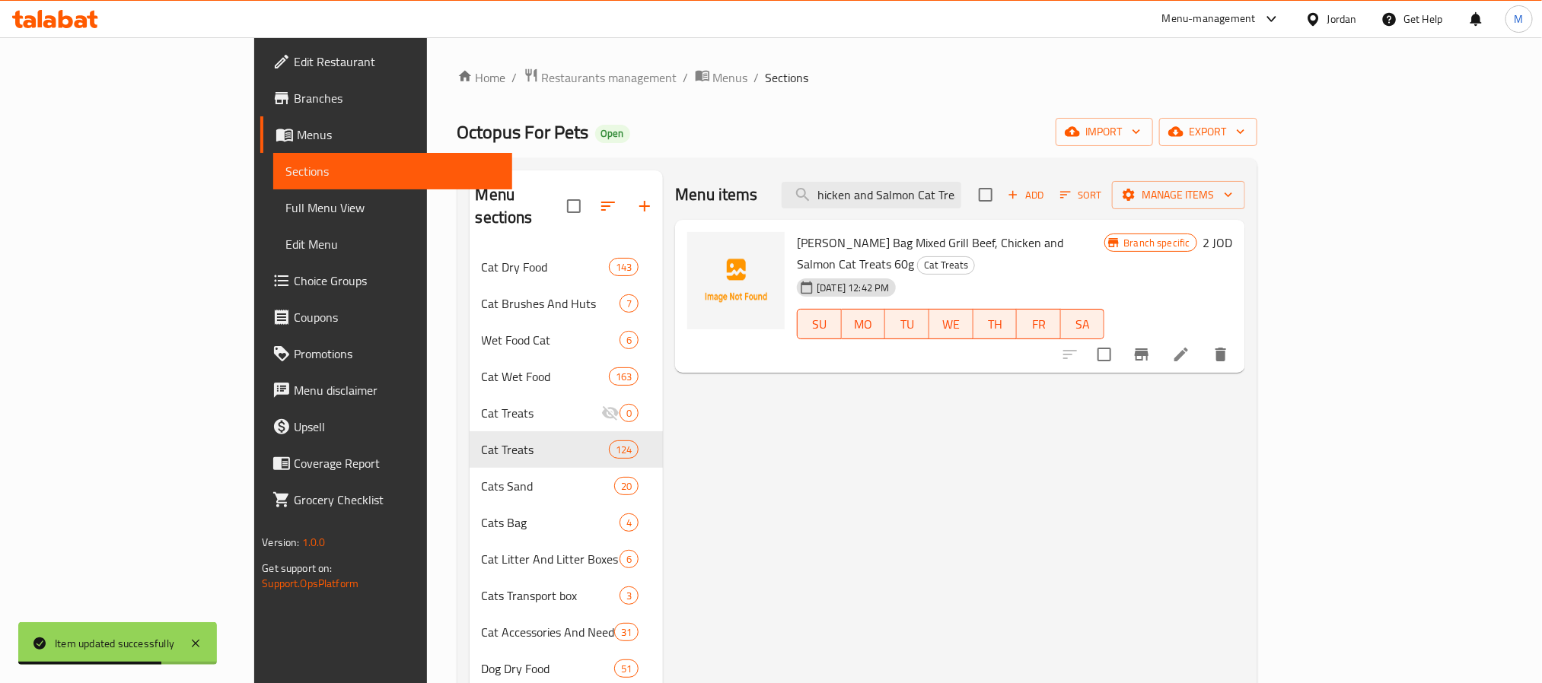
type input "Felix Goody Bag Mixed Grill Beef, Chicken and Salmon Cat Treats 60g"
click at [1188, 348] on icon at bounding box center [1181, 355] width 14 height 14
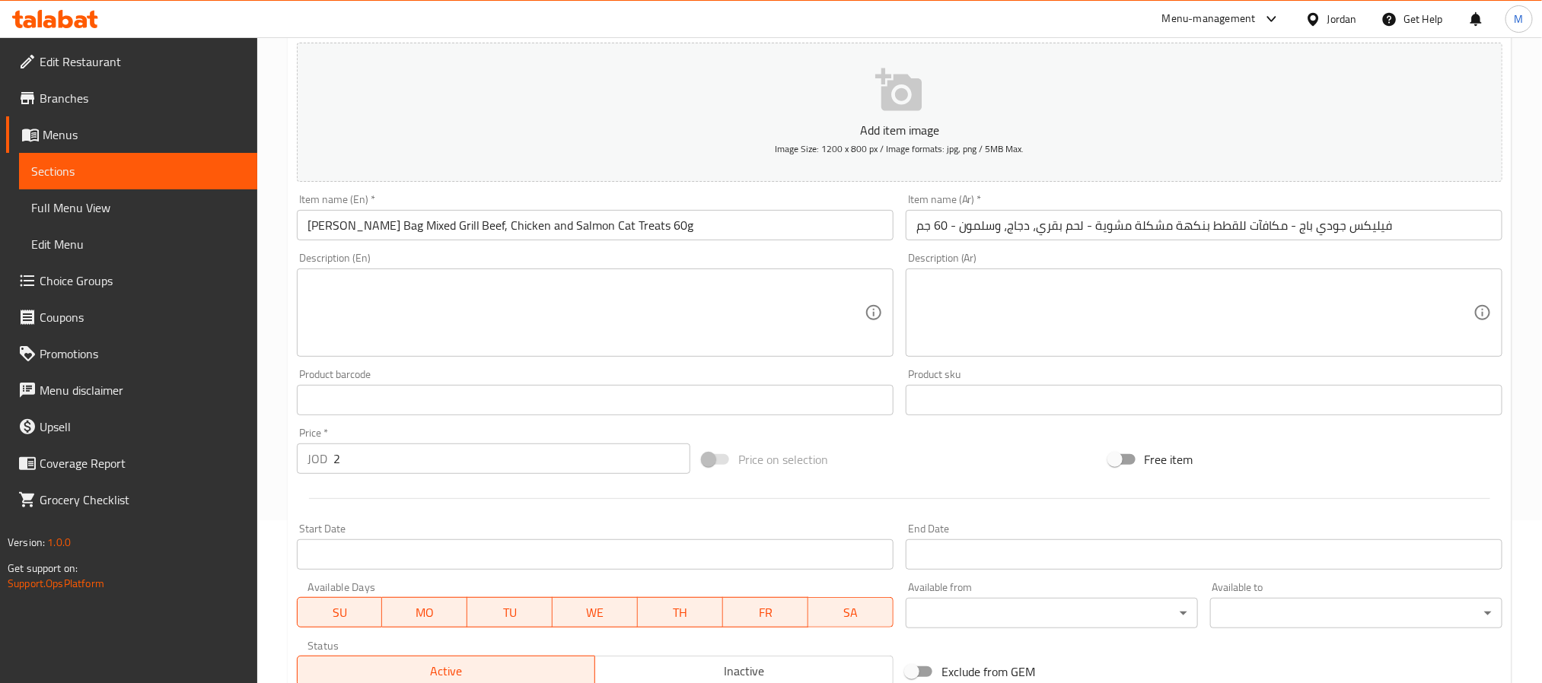
scroll to position [390, 0]
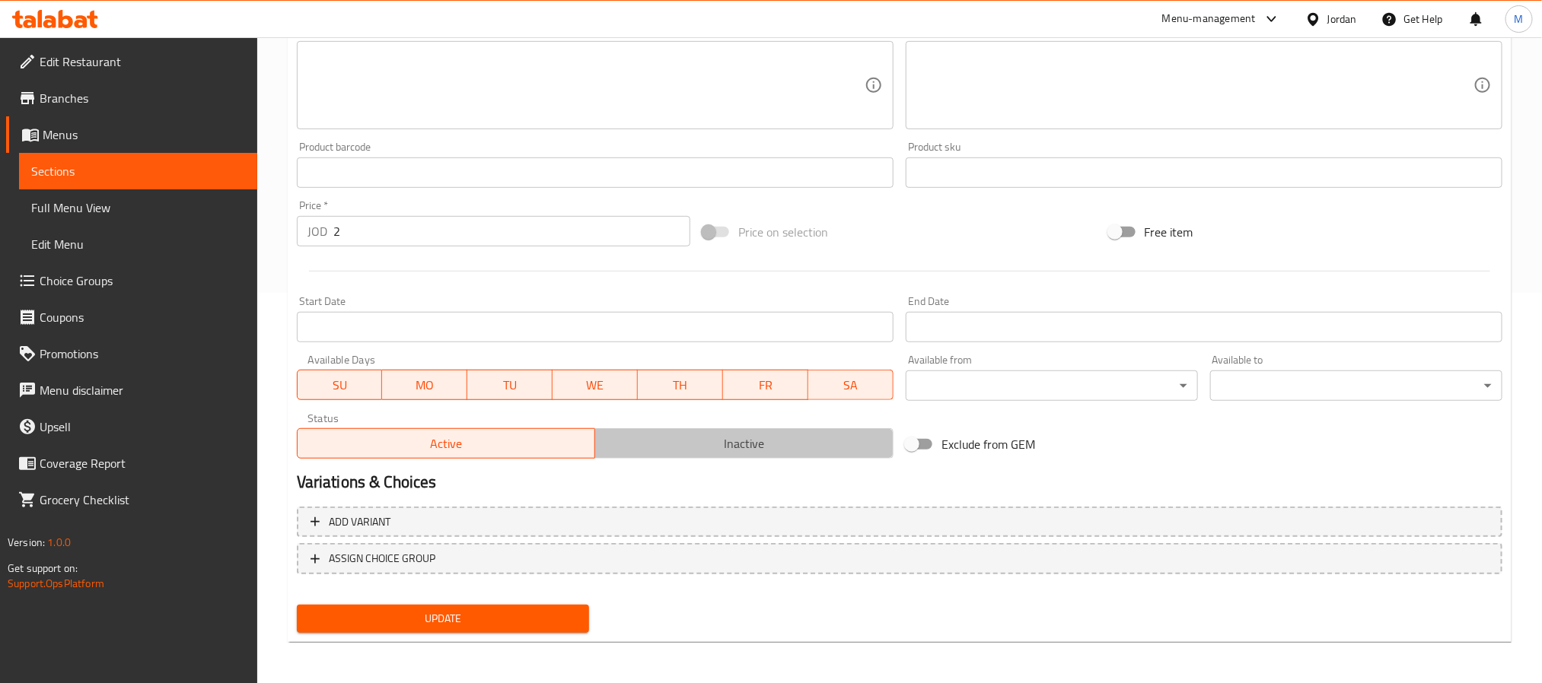
click at [656, 445] on span "Inactive" at bounding box center [744, 444] width 286 height 22
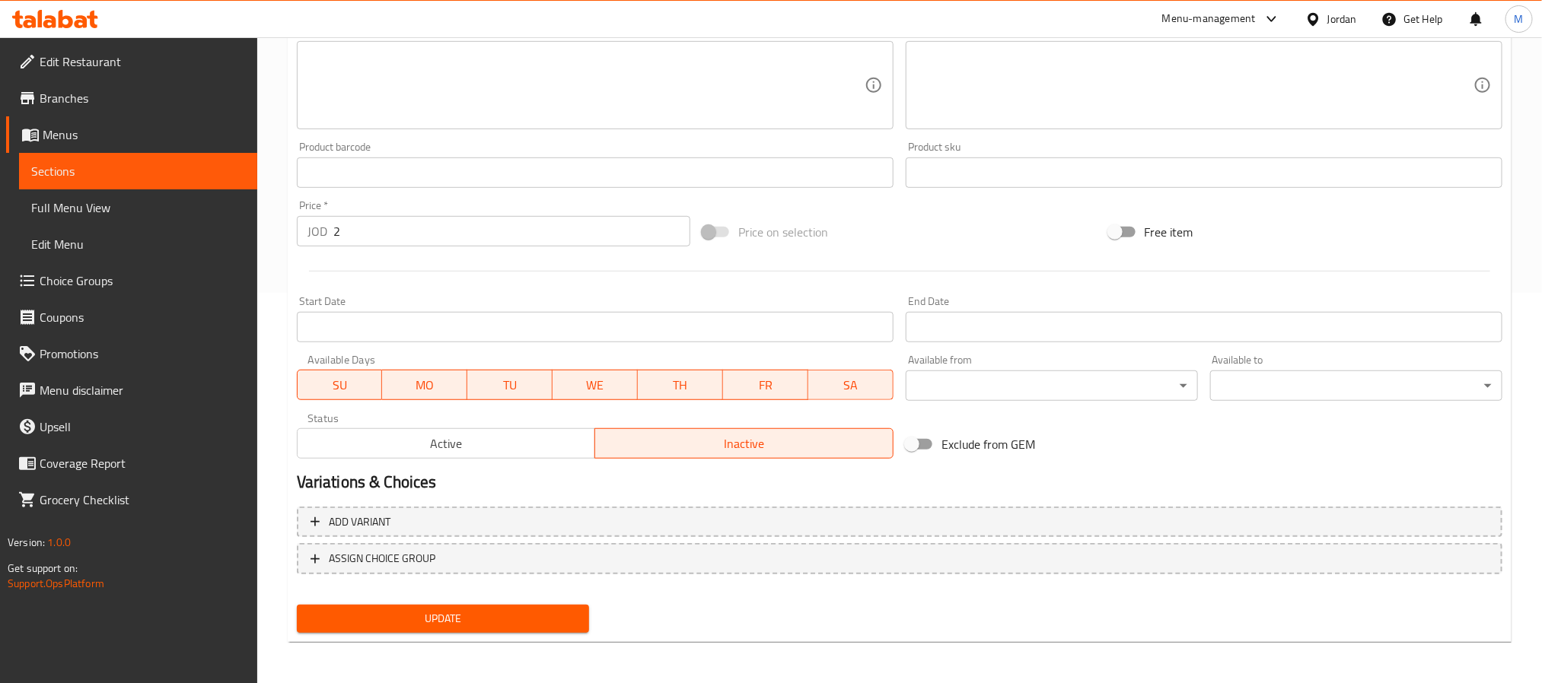
click at [453, 610] on span "Update" at bounding box center [443, 619] width 268 height 19
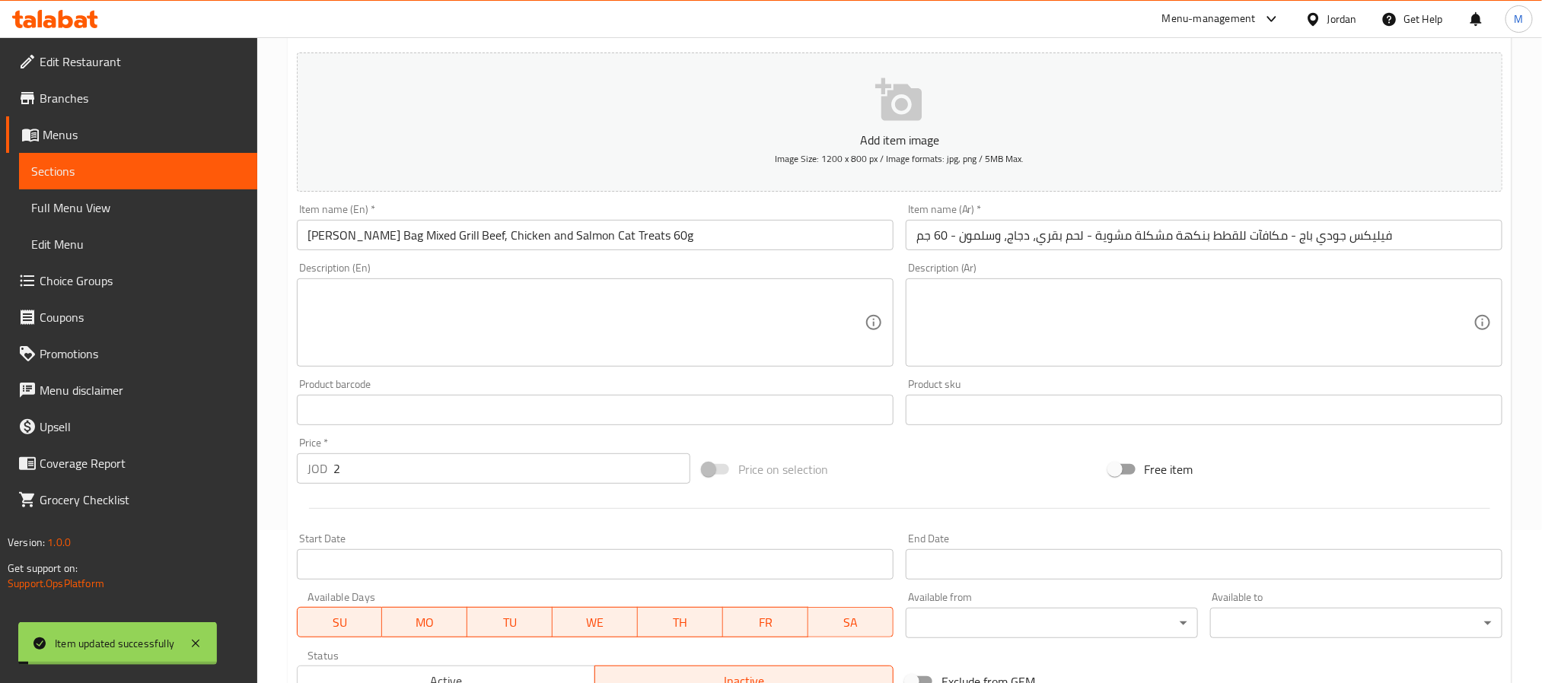
scroll to position [0, 0]
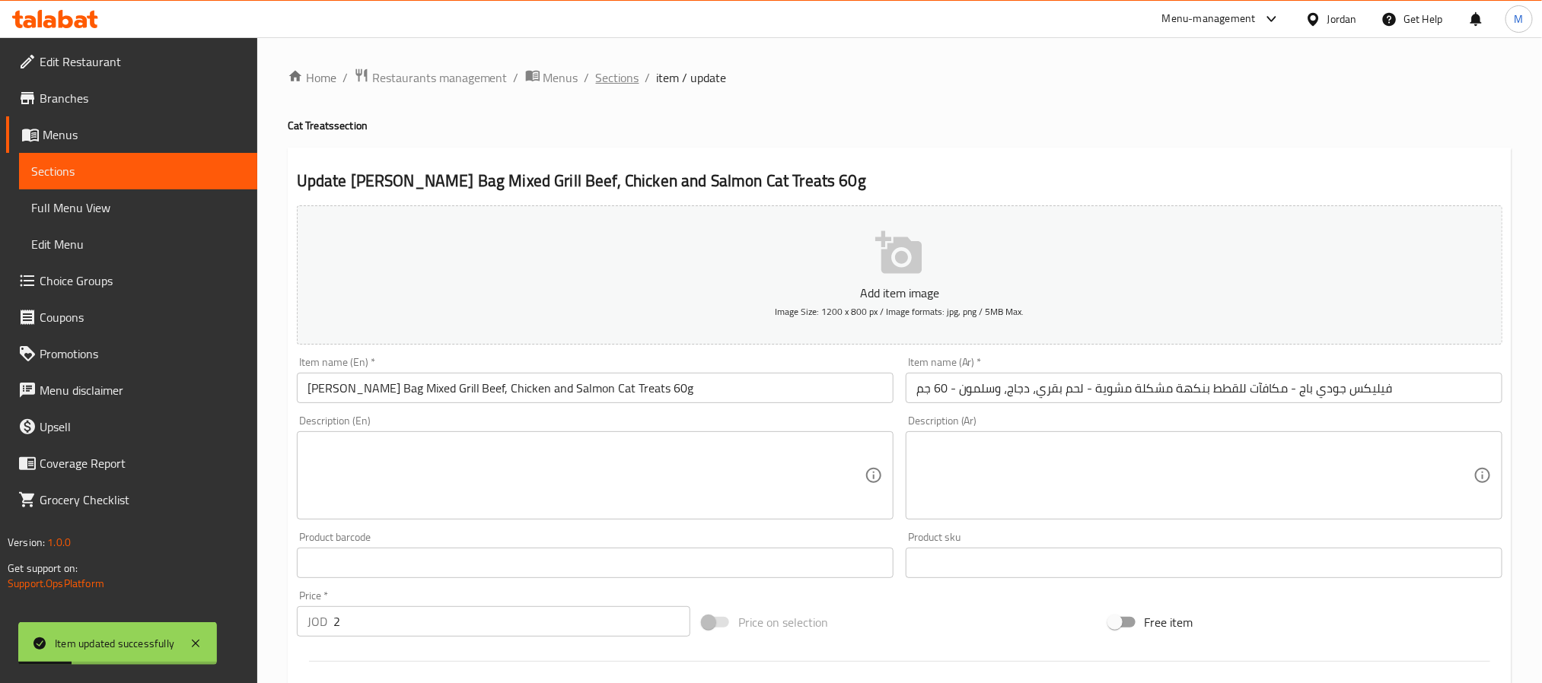
click at [630, 74] on span "Sections" at bounding box center [617, 77] width 43 height 18
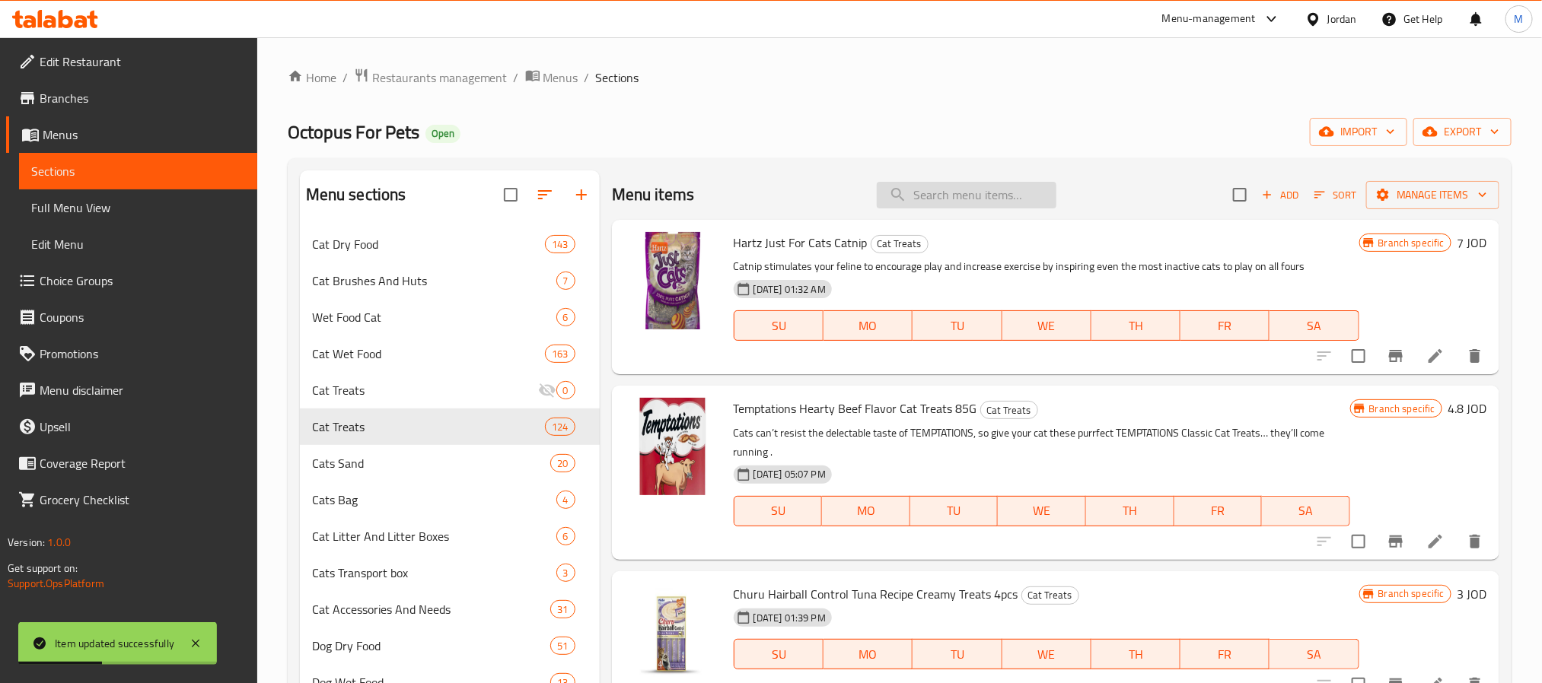
click at [954, 197] on input "search" at bounding box center [967, 195] width 180 height 27
paste input "Felix Goody Bag Mixed Grill Beef, Chicken and Salmon Cat Treats 60g"
type input "Felix Goody Bag Mixed Grill Beef, Chicken and Salmon Cat Treats 60g"
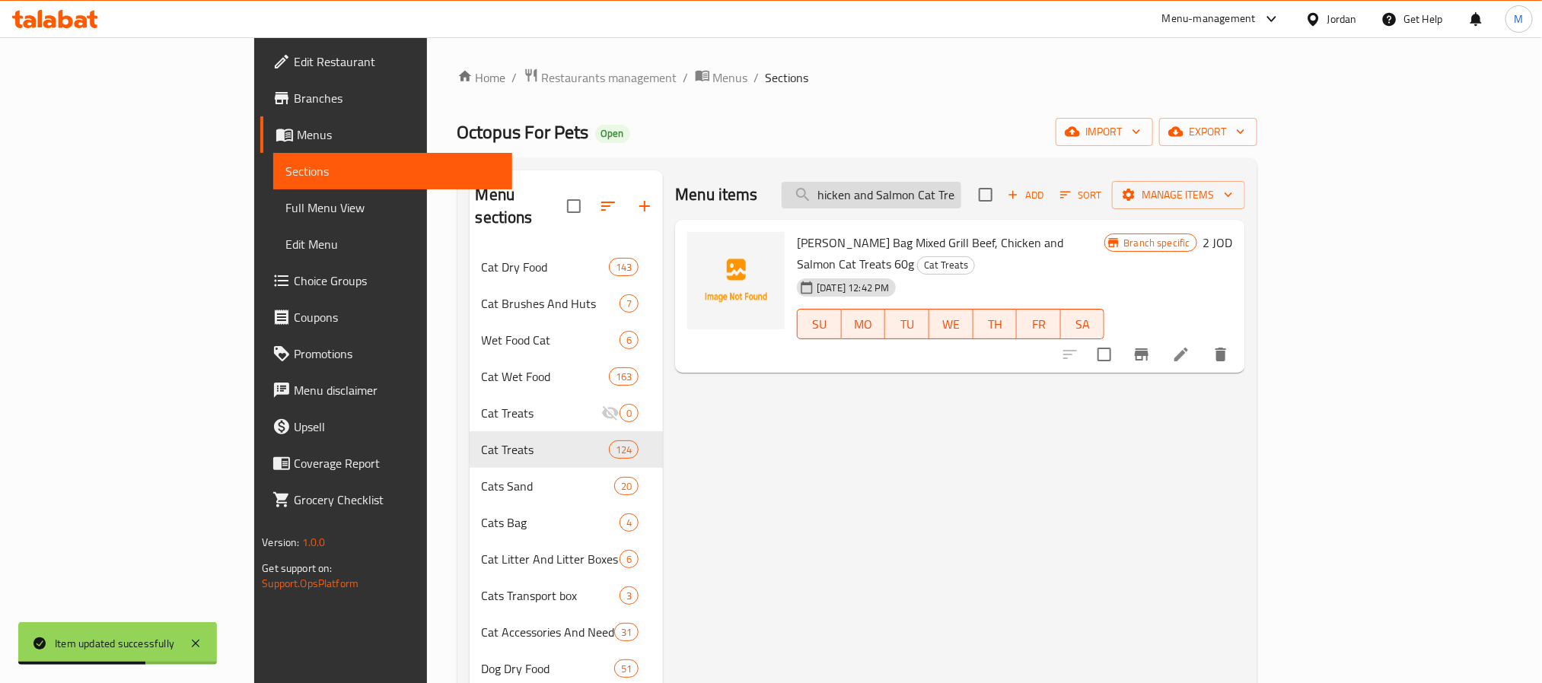
click at [961, 202] on input "Felix Goody Bag Mixed Grill Beef, Chicken and Salmon Cat Treats 60g" at bounding box center [871, 195] width 180 height 27
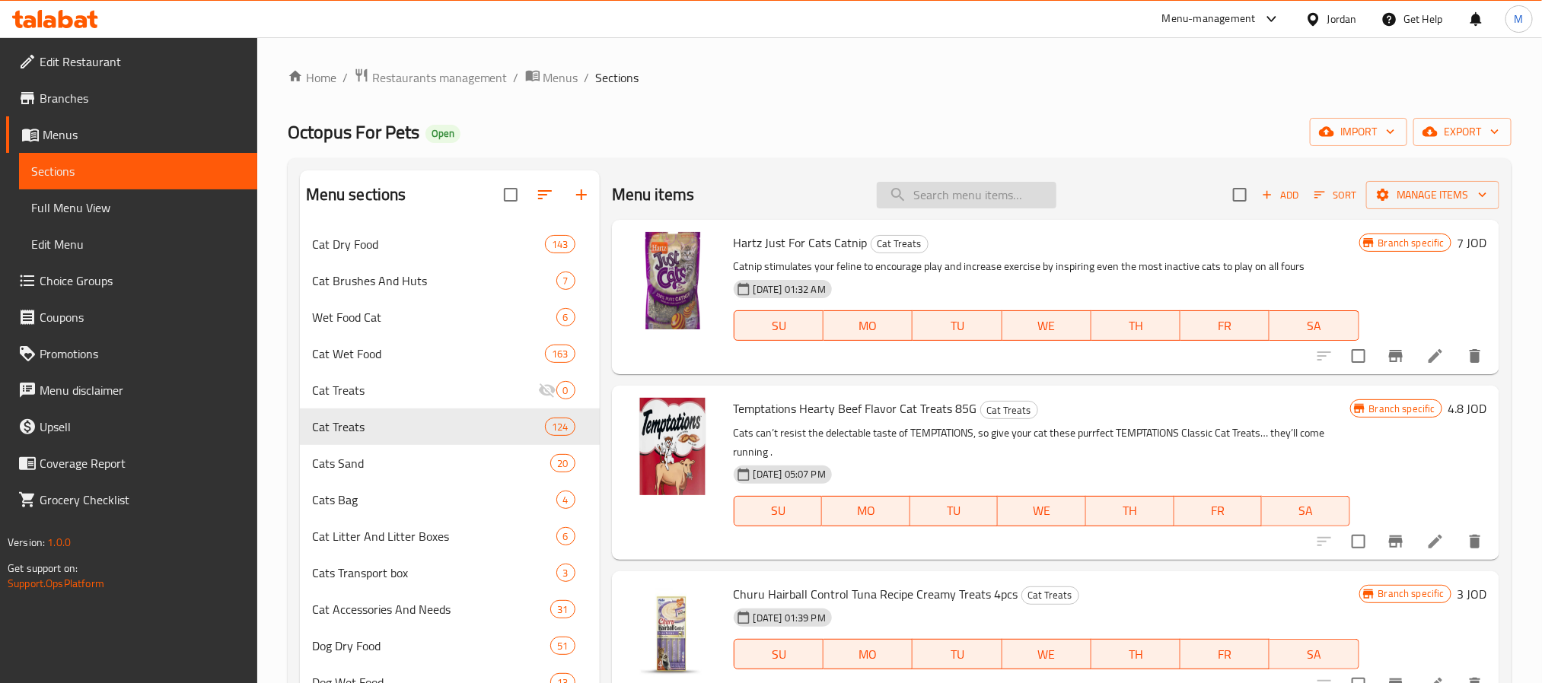
click at [963, 199] on input "search" at bounding box center [967, 195] width 180 height 27
paste input "Felix Goody Bag Mixed Grill Beef, Chicken and Salmon Cat Treats 60g"
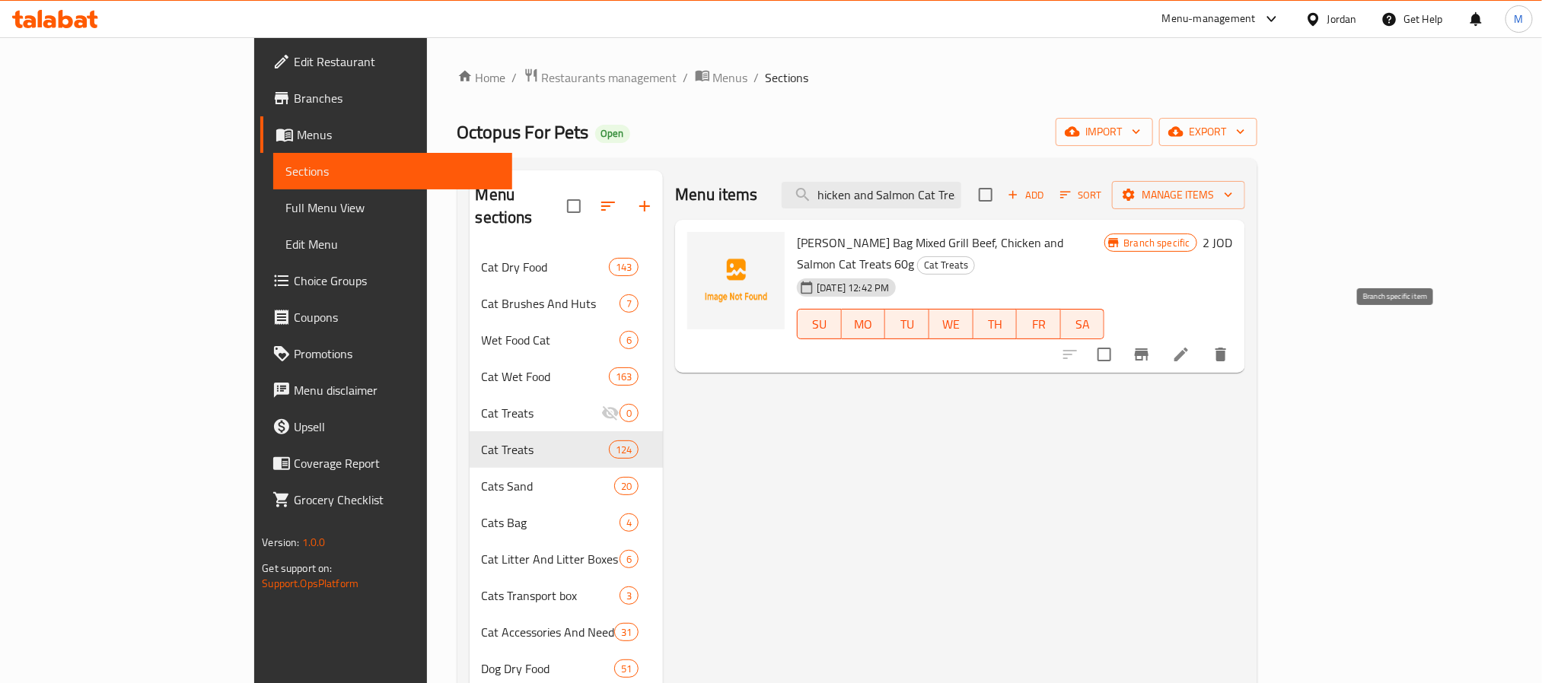
type input "Felix Goody Bag Mixed Grill Beef, Chicken and Salmon Cat Treats 60g"
click at [1190, 345] on icon at bounding box center [1181, 354] width 18 height 18
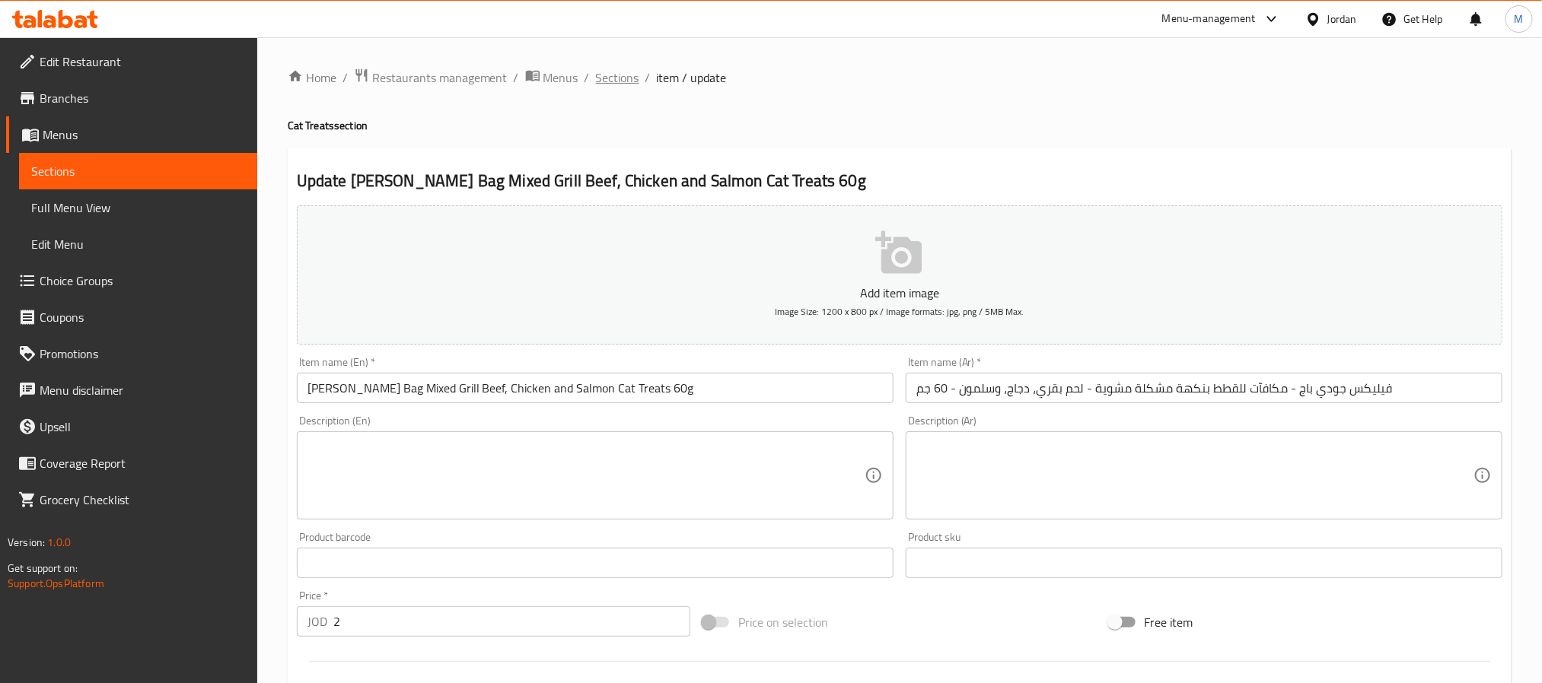
click at [631, 78] on span "Sections" at bounding box center [617, 77] width 43 height 18
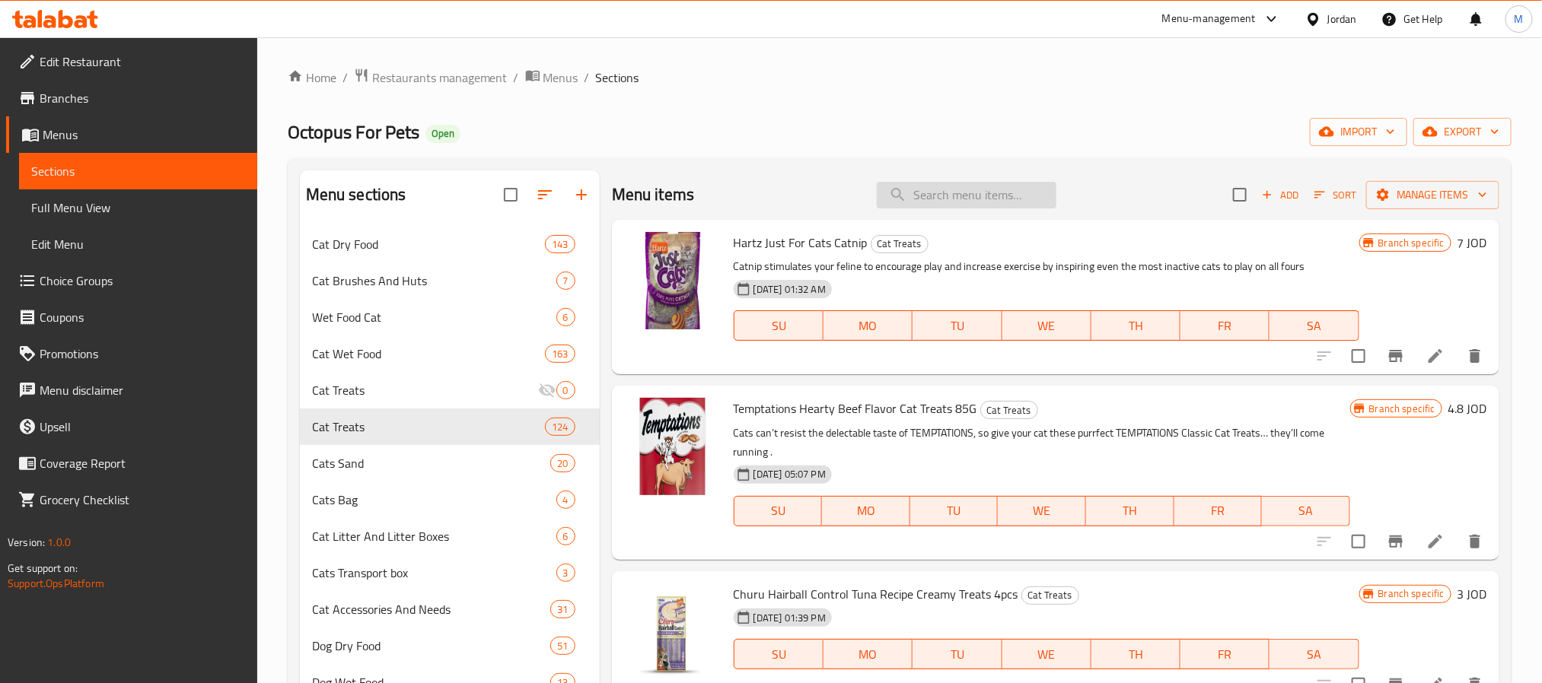
click at [1005, 197] on input "search" at bounding box center [967, 195] width 180 height 27
paste input "Felix Goody Bag Mixed Grill Beef, Chicken and Salmon Cat Treats 60g"
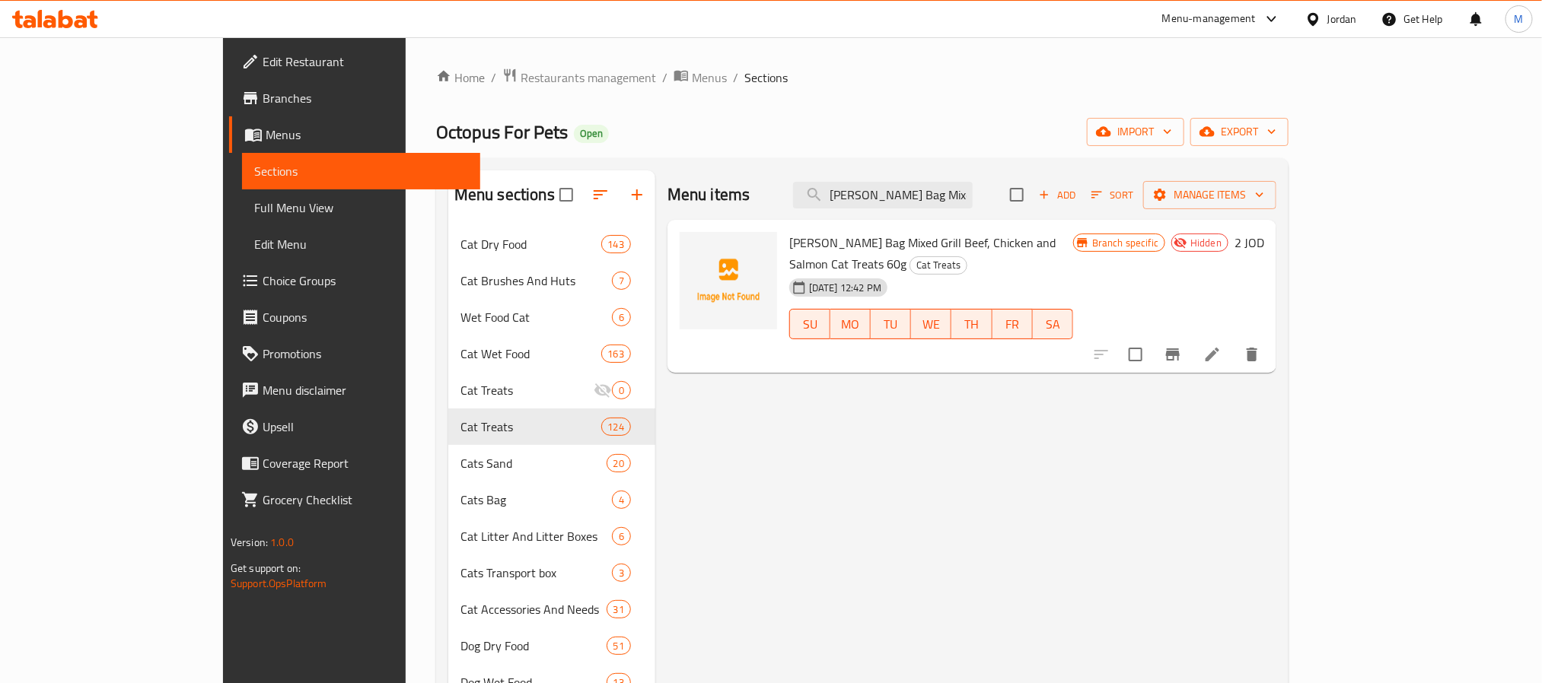
click at [991, 180] on div "Menu items Felix Goody Bag Mixed Grill Beef, Chicken and Salmon Cat Treats 60g …" at bounding box center [971, 194] width 609 height 49
click at [972, 192] on input "Felix Goody Bag Mixed Grill Beef, Chicken and Salmon Cat Treats 60g" at bounding box center [883, 195] width 180 height 27
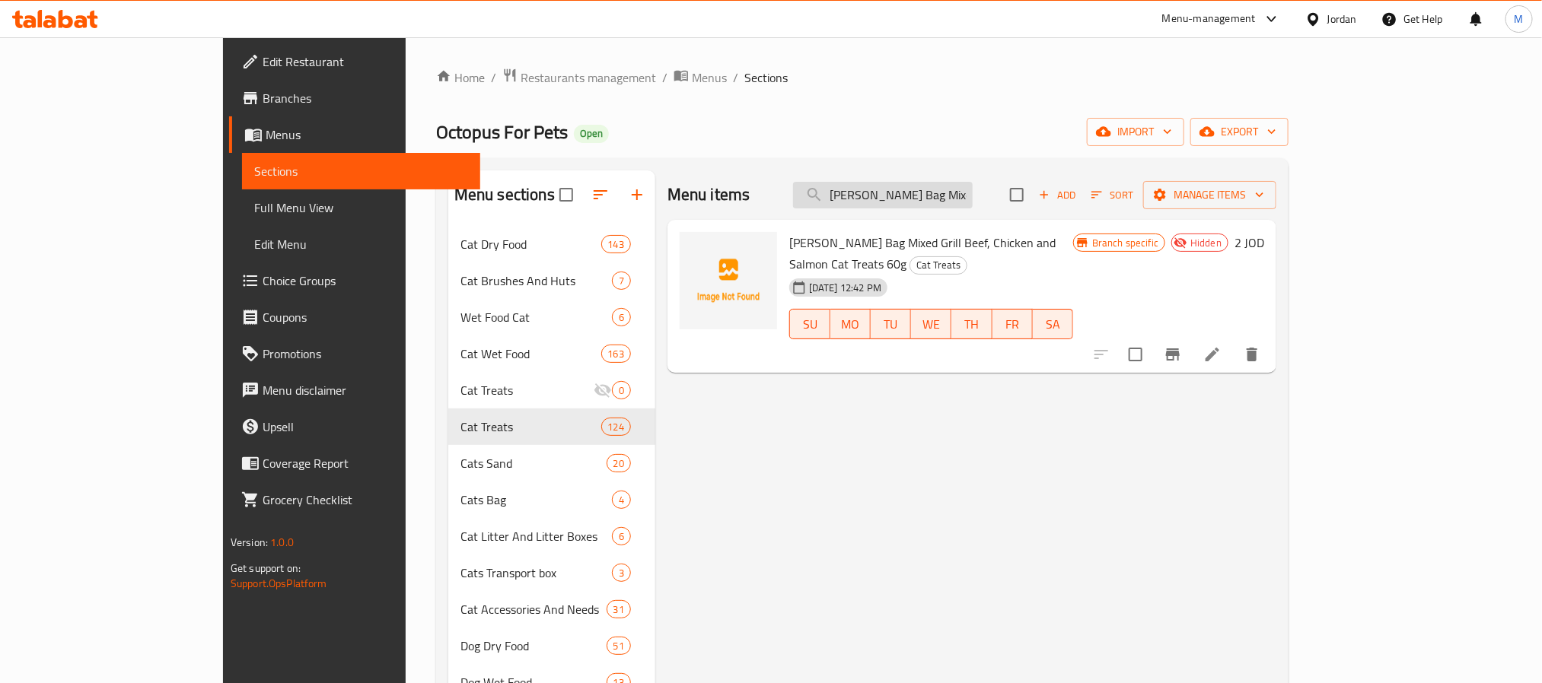
click at [972, 192] on input "Felix Goody Bag Mixed Grill Beef, Chicken and Salmon Cat Treats 60g" at bounding box center [883, 195] width 180 height 27
paste input "Seaside Salmon, Pollock and Trout Cat Treats 60g"
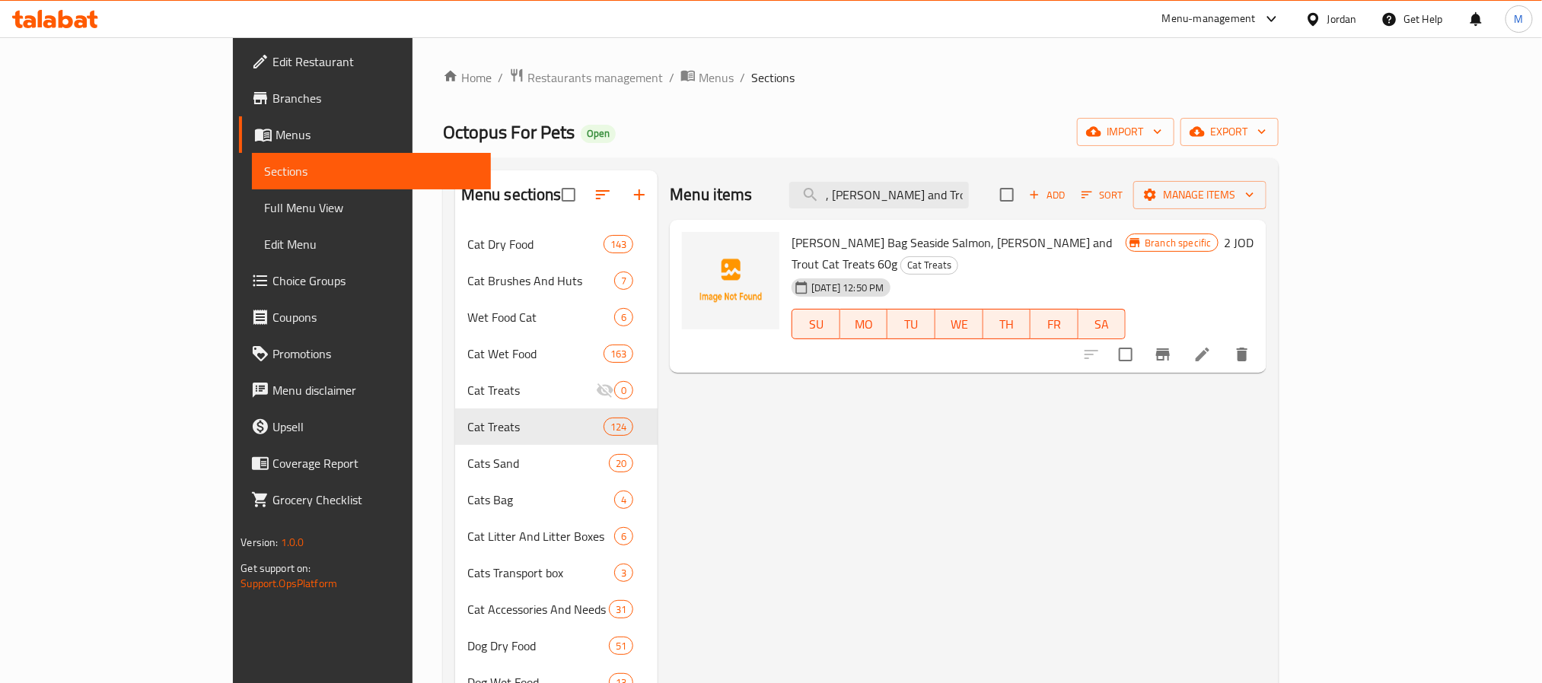
scroll to position [0, 199]
type input "Felix Goody Bag Seaside Salmon, Pollock and Trout Cat Treats 60g"
click at [1224, 343] on li at bounding box center [1202, 354] width 43 height 27
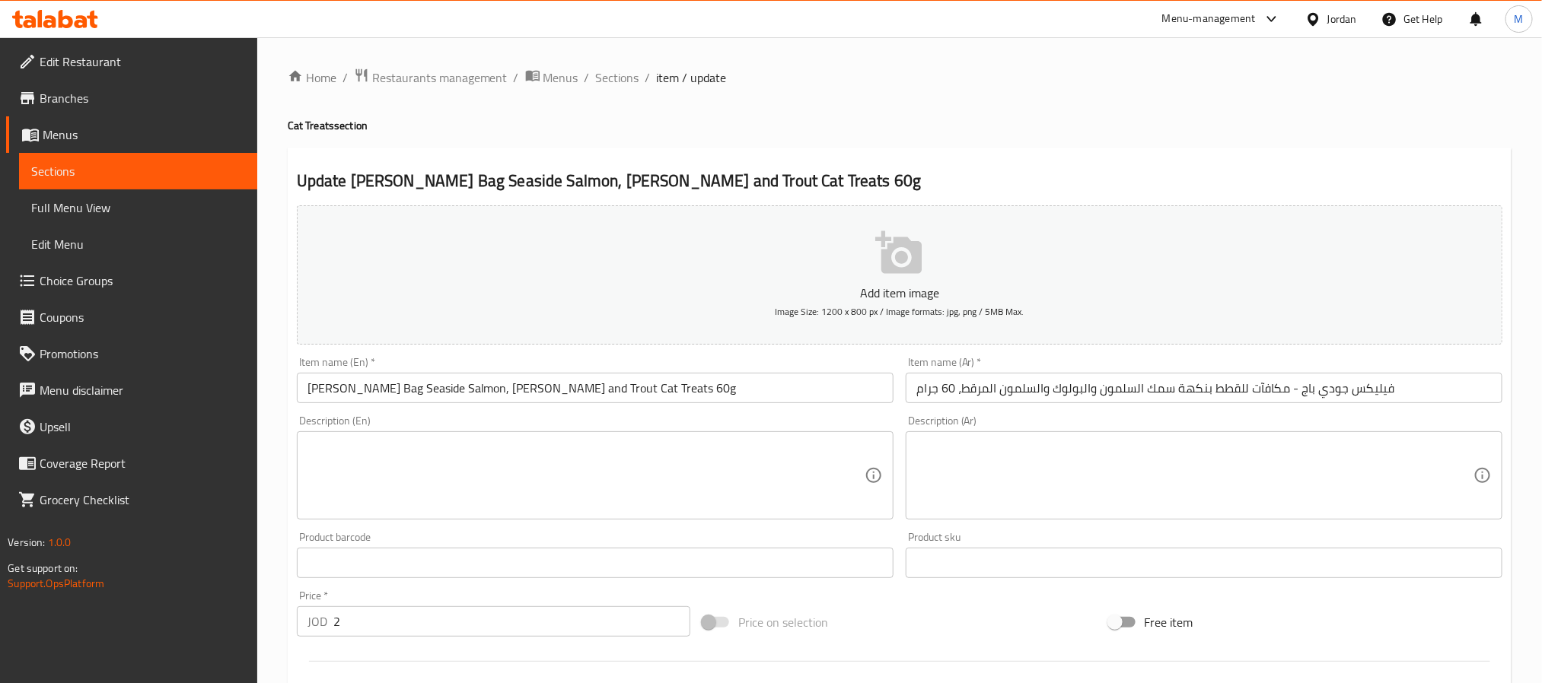
scroll to position [390, 0]
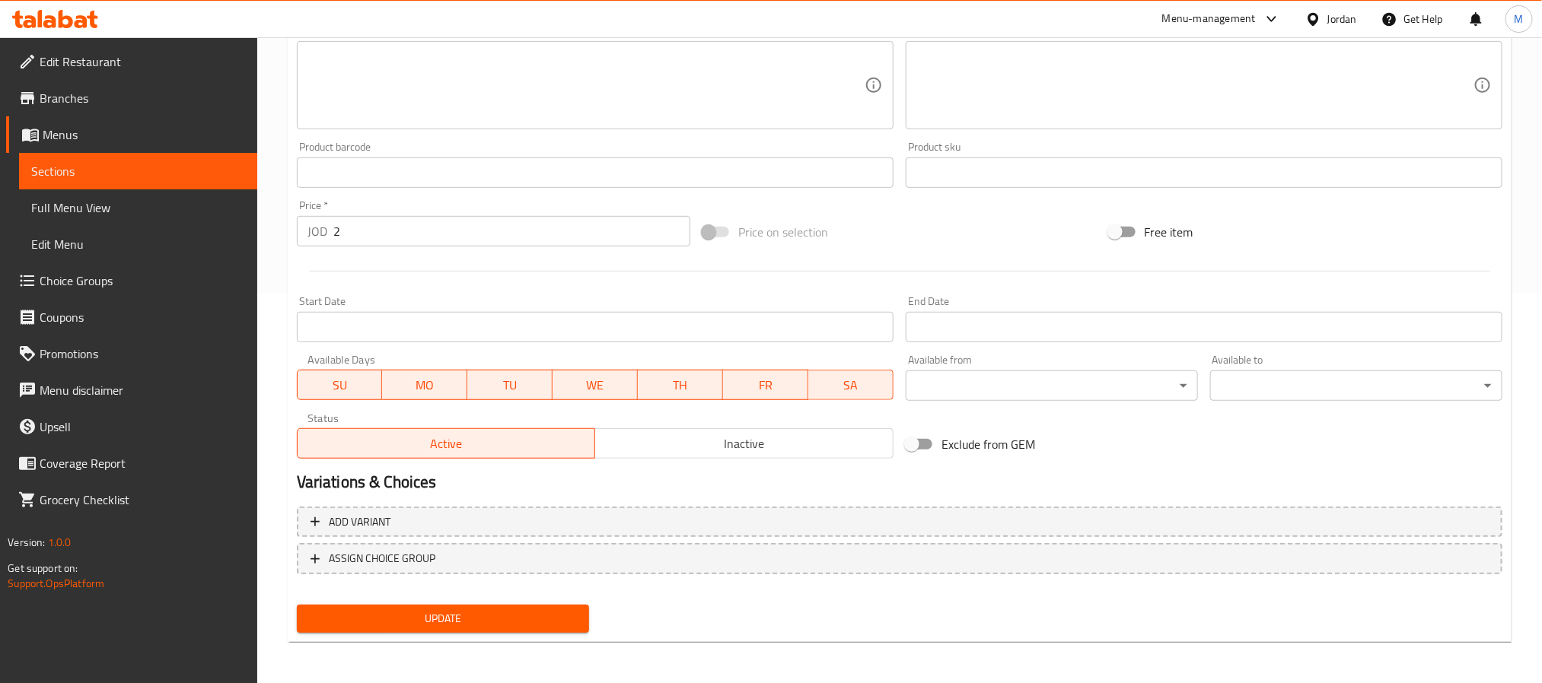
click at [706, 438] on span "Inactive" at bounding box center [744, 444] width 286 height 22
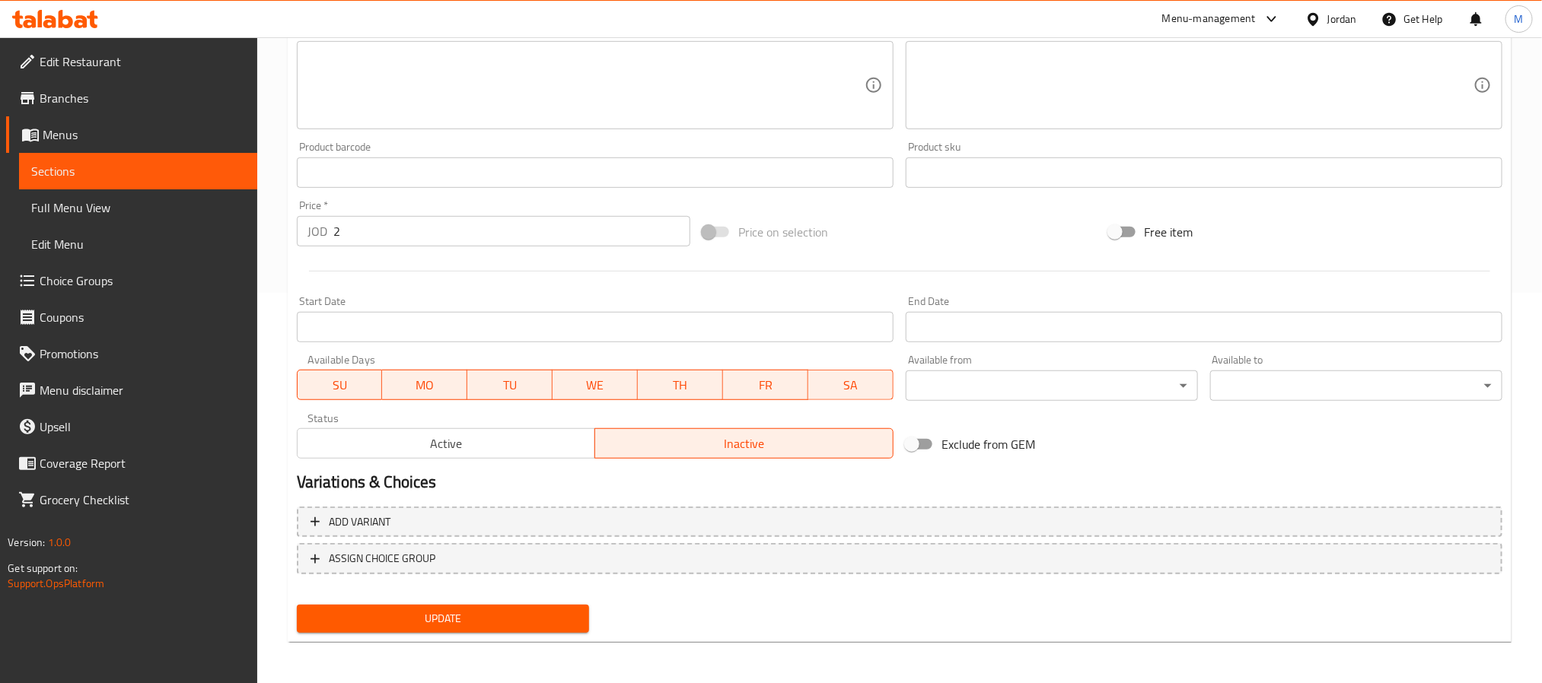
click at [528, 606] on button "Update" at bounding box center [443, 619] width 292 height 28
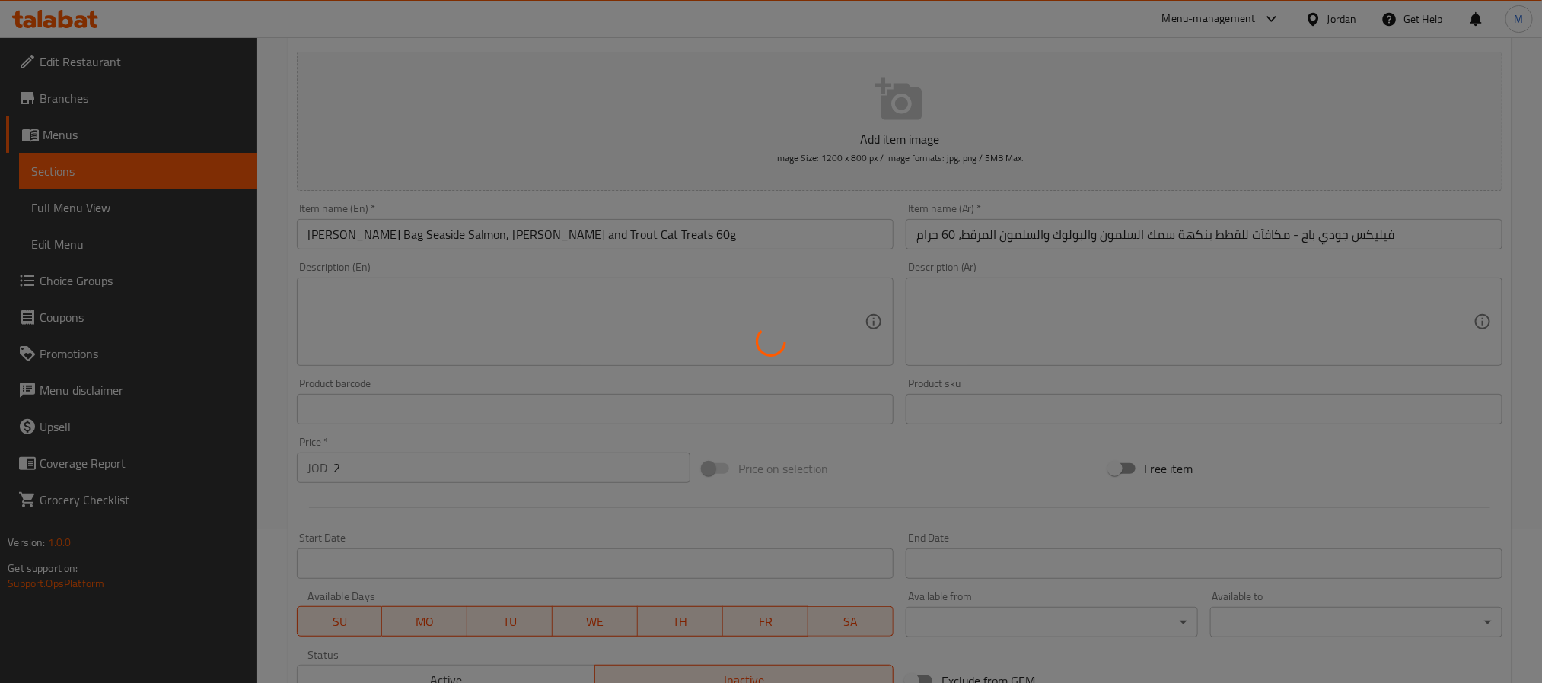
scroll to position [0, 0]
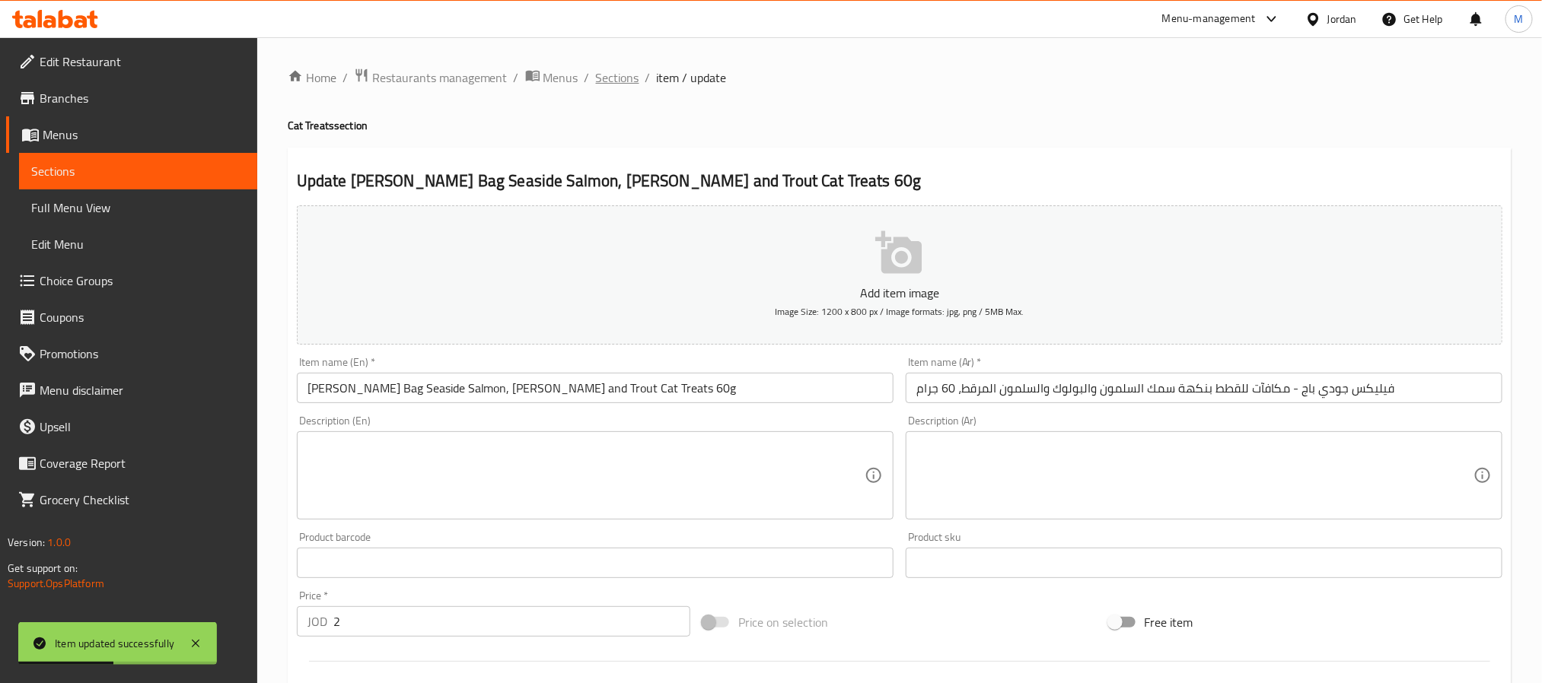
click at [621, 73] on span "Sections" at bounding box center [617, 77] width 43 height 18
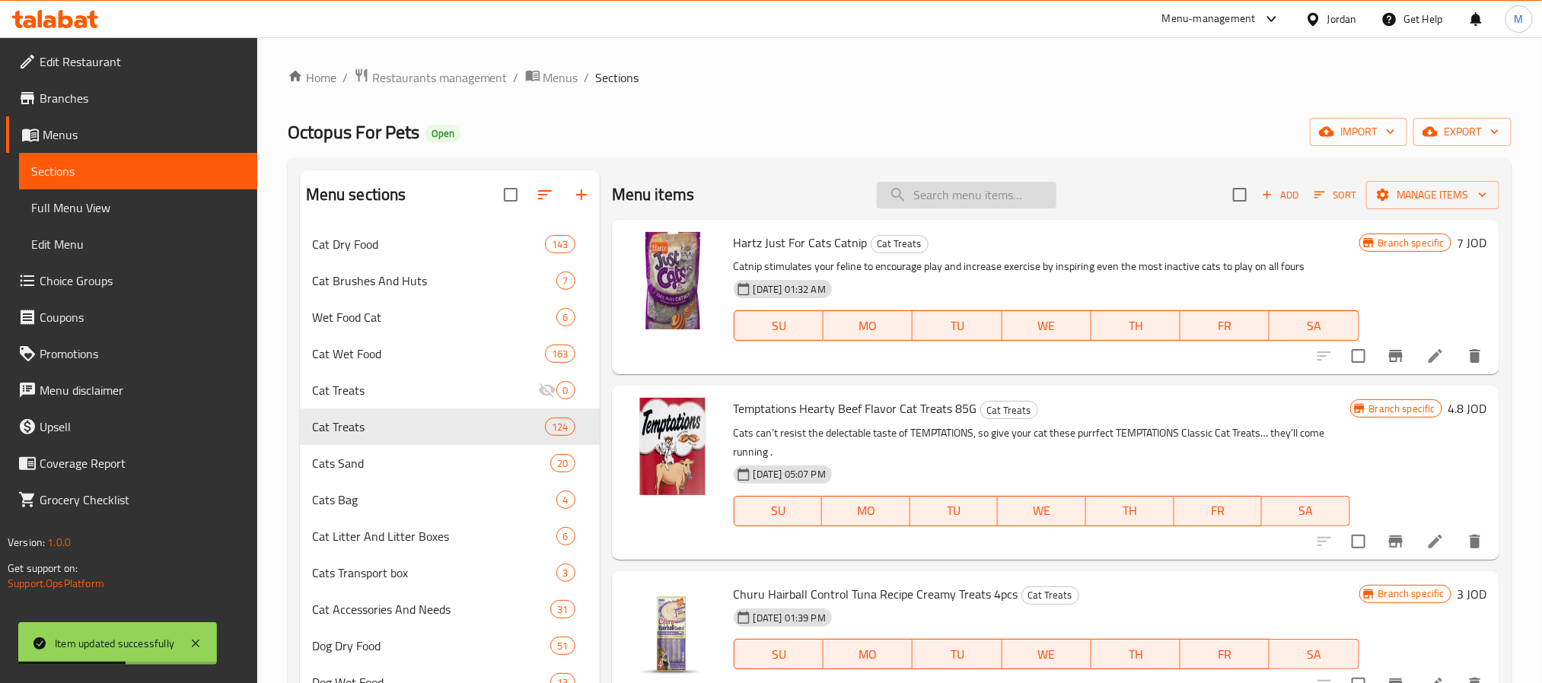
click at [973, 190] on input "search" at bounding box center [967, 195] width 180 height 27
paste input "Dreamies Creamy Snack Adult Cat & Kitten Treat with Salmon 4 x 10g"
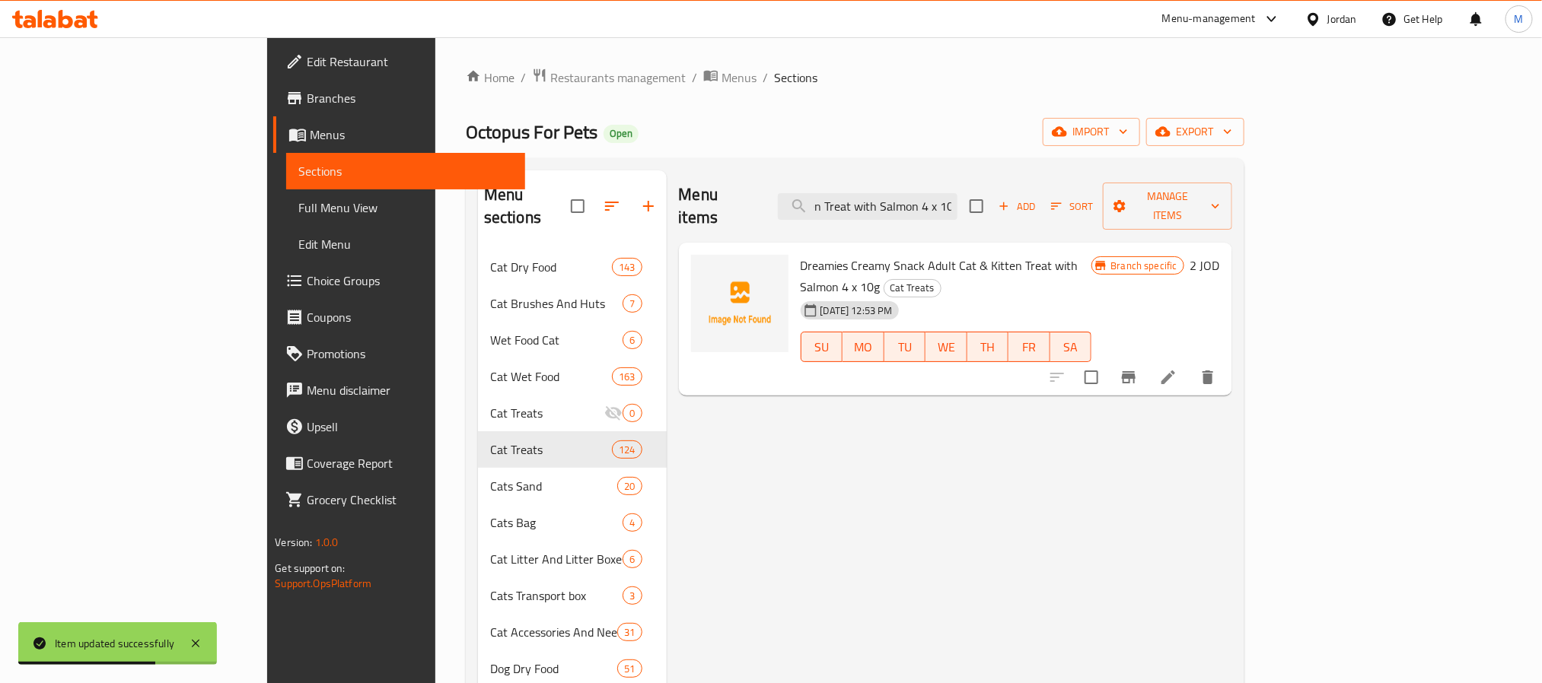
type input "Dreamies Creamy Snack Adult Cat & Kitten Treat with Salmon 4 x 10g"
click at [1177, 368] on icon at bounding box center [1168, 377] width 18 height 18
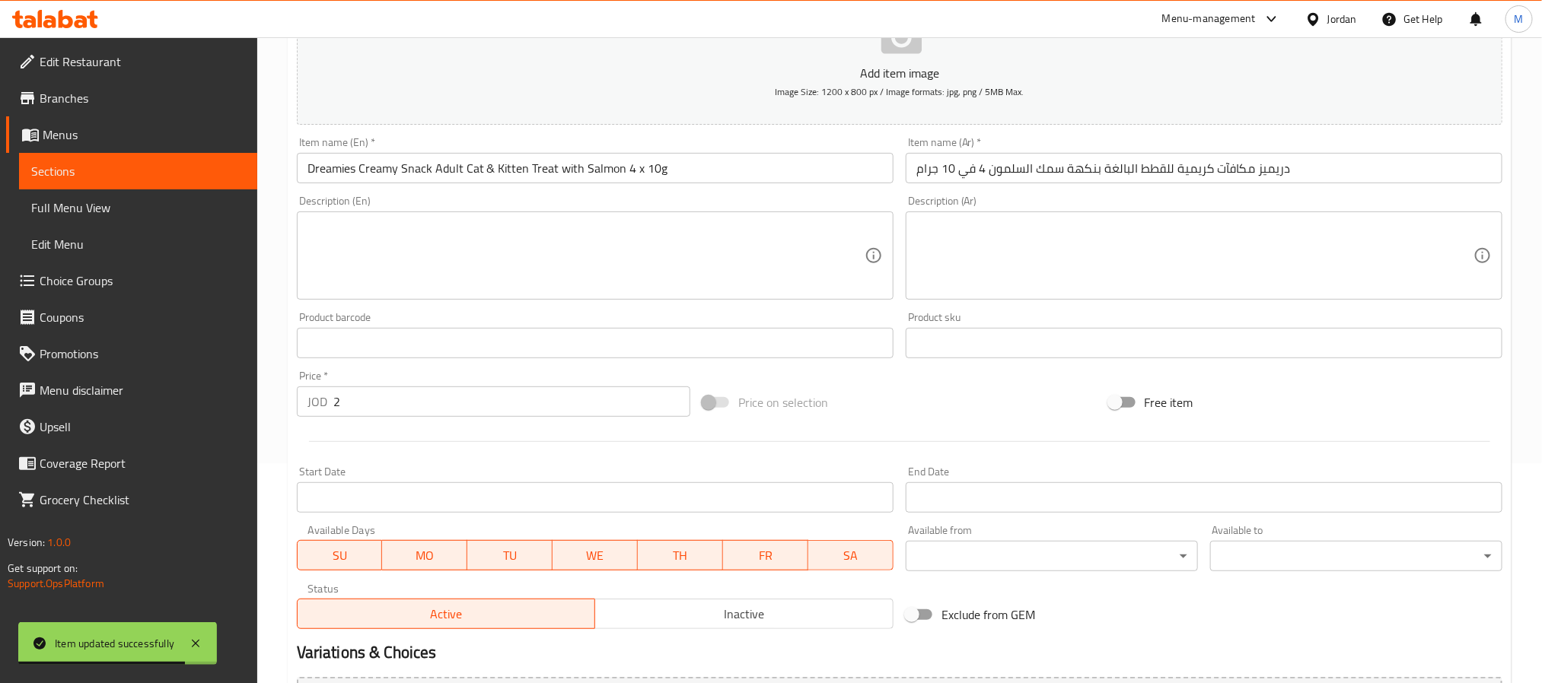
scroll to position [390, 0]
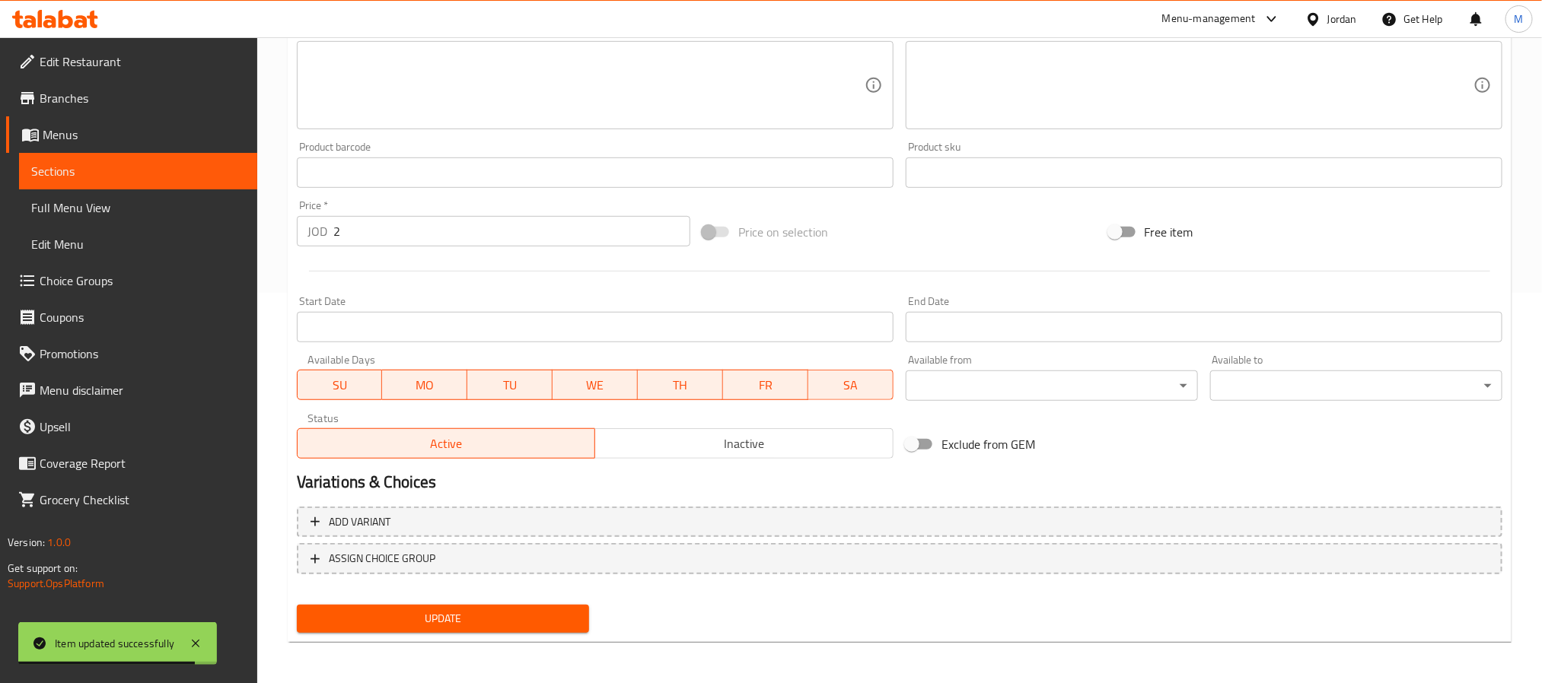
click at [638, 445] on span "Inactive" at bounding box center [744, 444] width 286 height 22
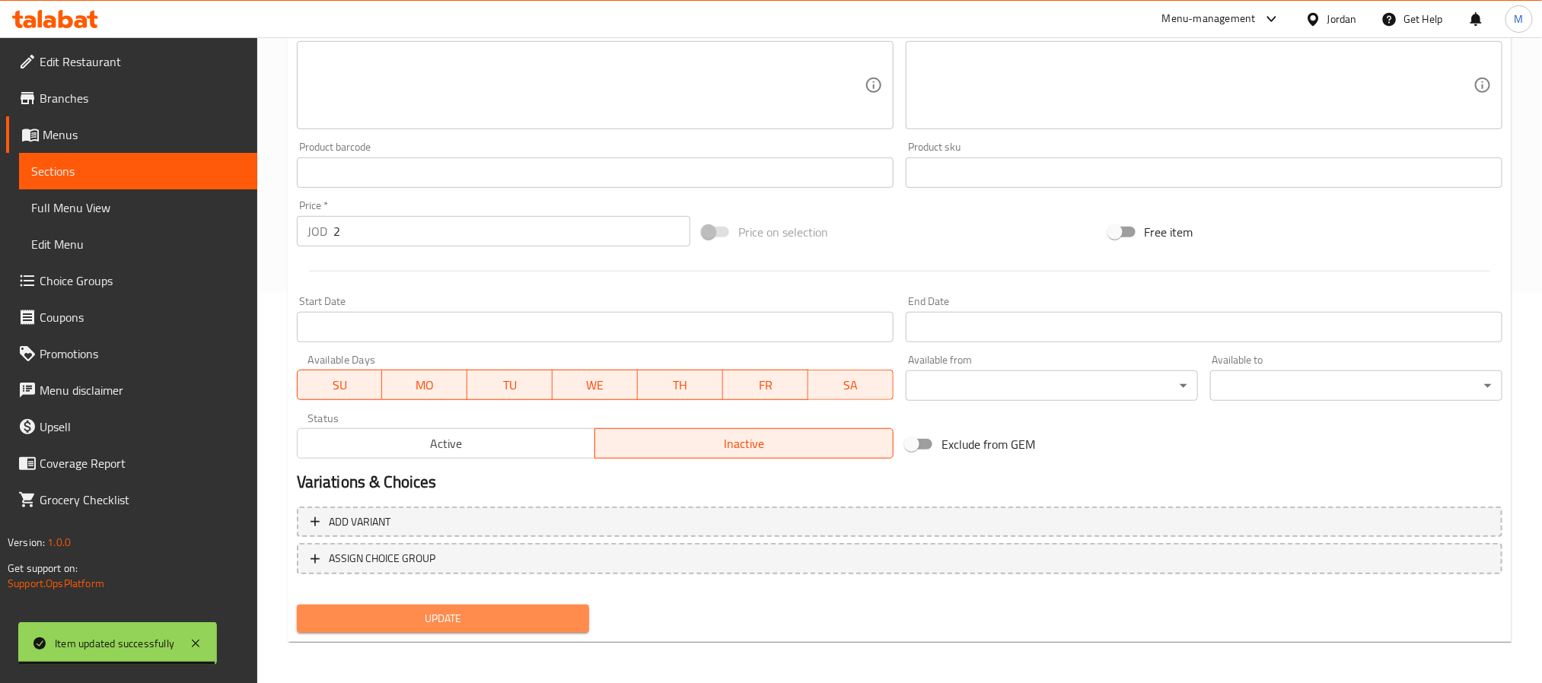
click at [480, 612] on span "Update" at bounding box center [443, 619] width 268 height 19
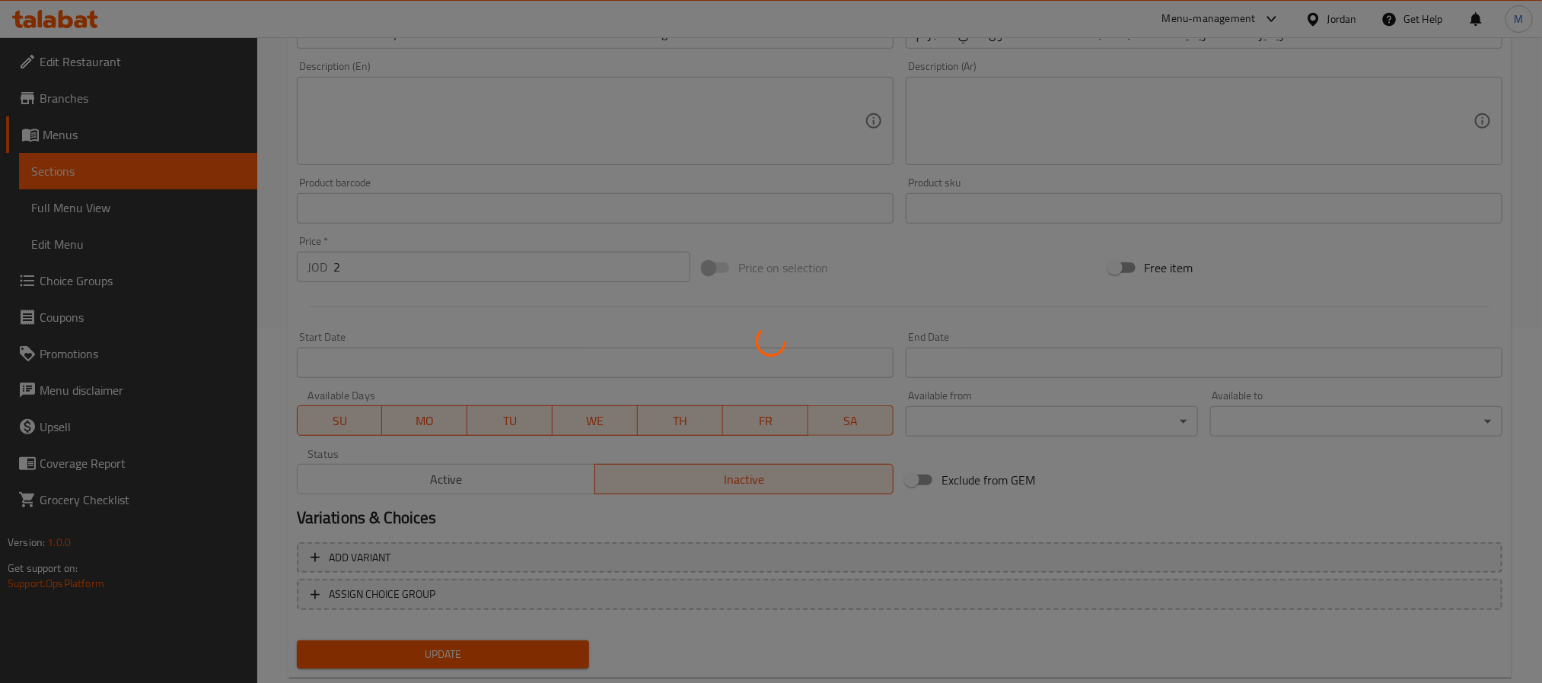
scroll to position [0, 0]
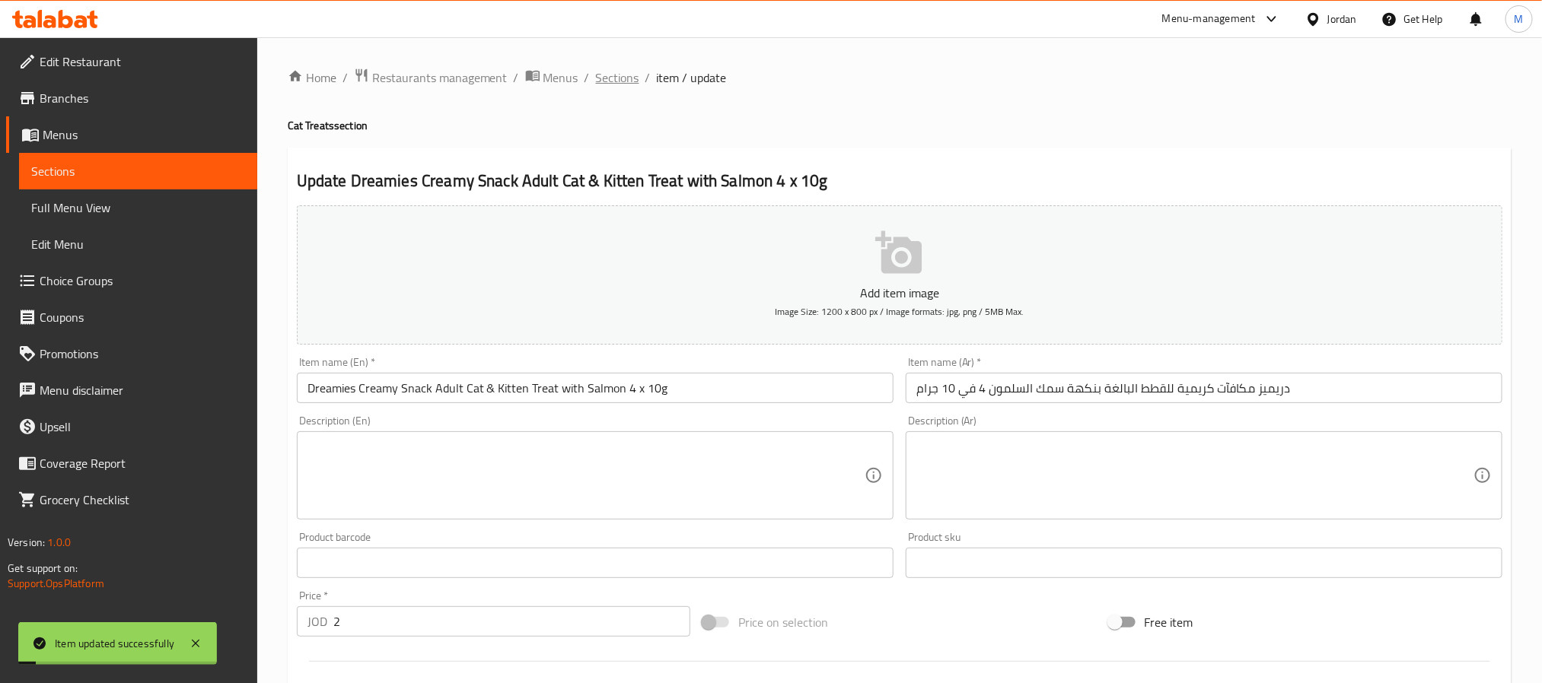
click at [622, 80] on span "Sections" at bounding box center [617, 77] width 43 height 18
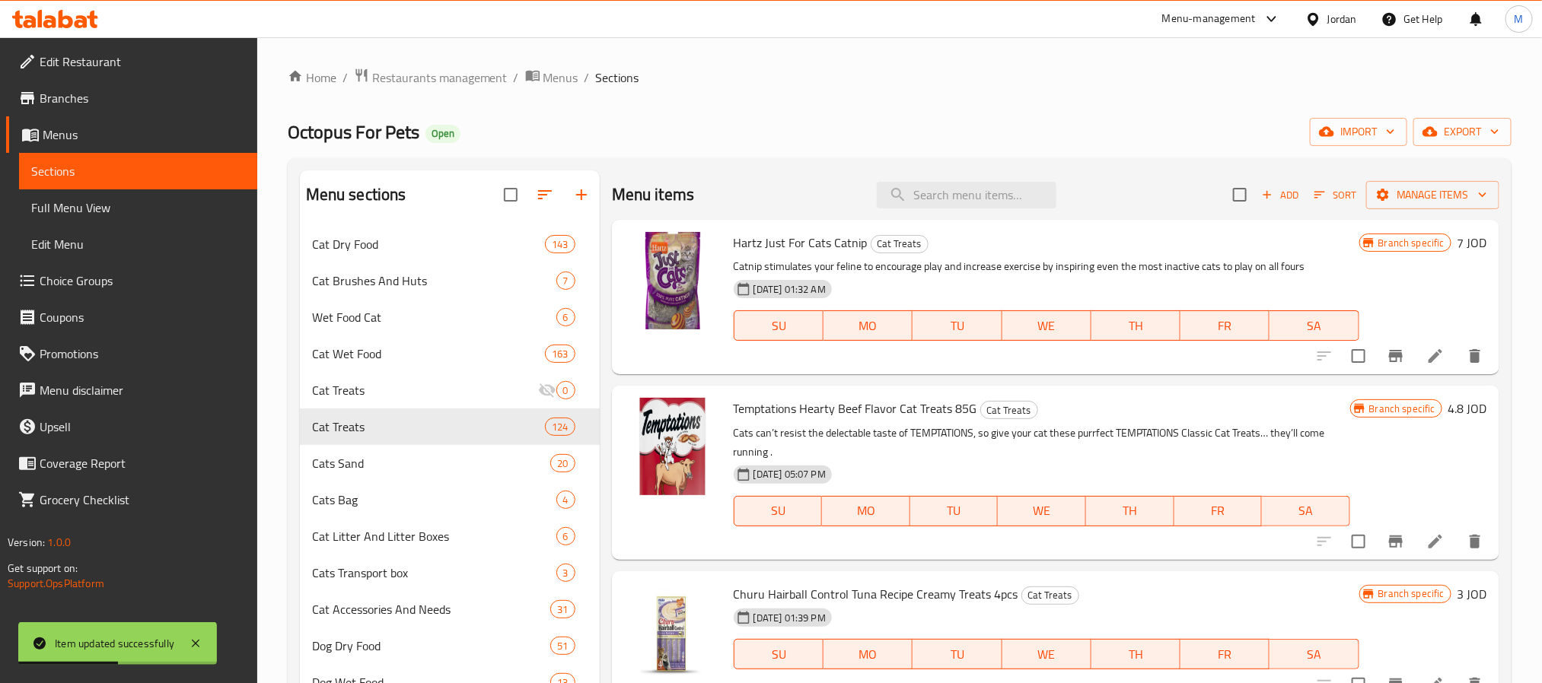
click at [988, 210] on div "Menu items Add Sort Manage items" at bounding box center [1055, 194] width 887 height 49
click at [1003, 180] on div "Menu items Add Sort Manage items" at bounding box center [1055, 194] width 887 height 49
click at [1003, 196] on input "search" at bounding box center [967, 195] width 180 height 27
paste input "Dreamies Creamy Snack Adult Cat & Kitten Treat with Salmon 4 x 10g"
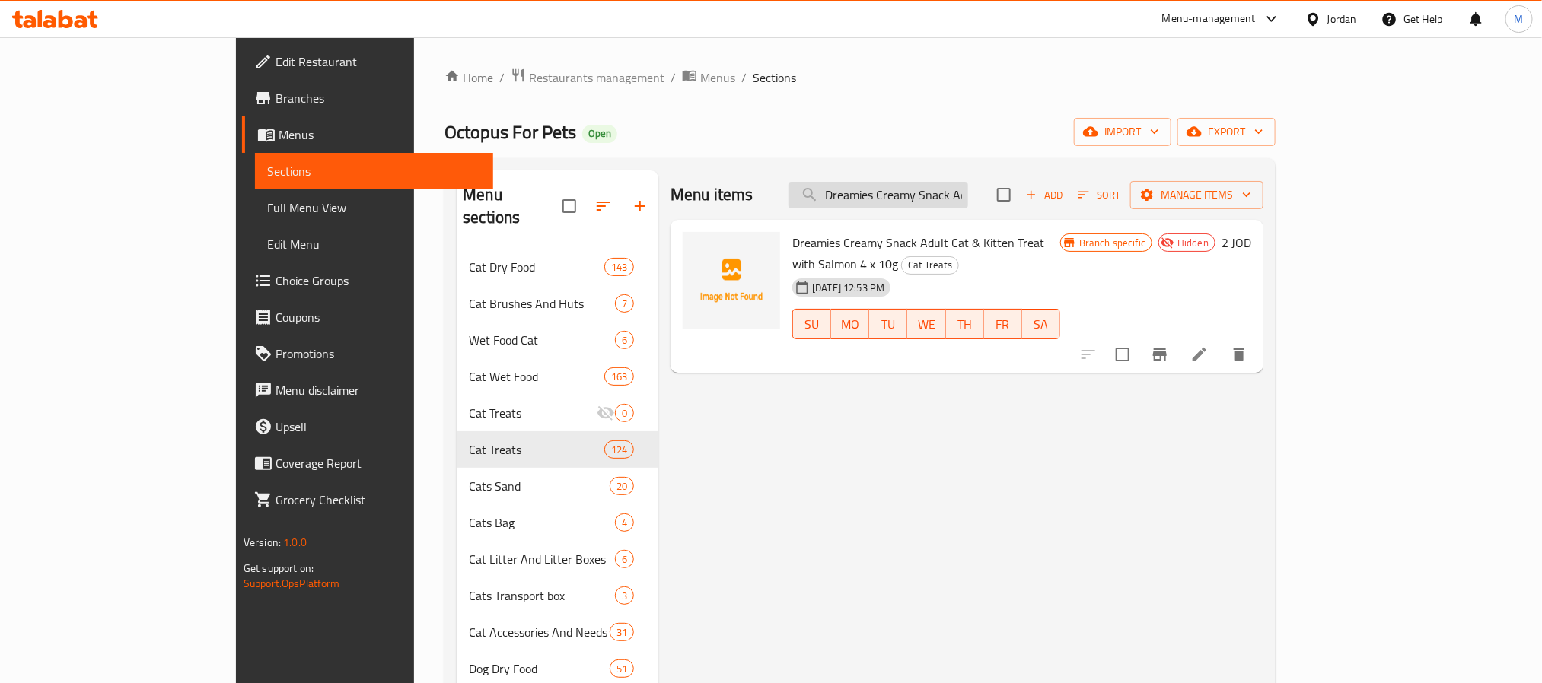
click at [968, 186] on input "Dreamies Creamy Snack Adult Cat & Kitten Treat with Salmon 4 x 10g" at bounding box center [878, 195] width 180 height 27
paste input "Adult Cat & Kitten Treats with Tasty Chicken,"
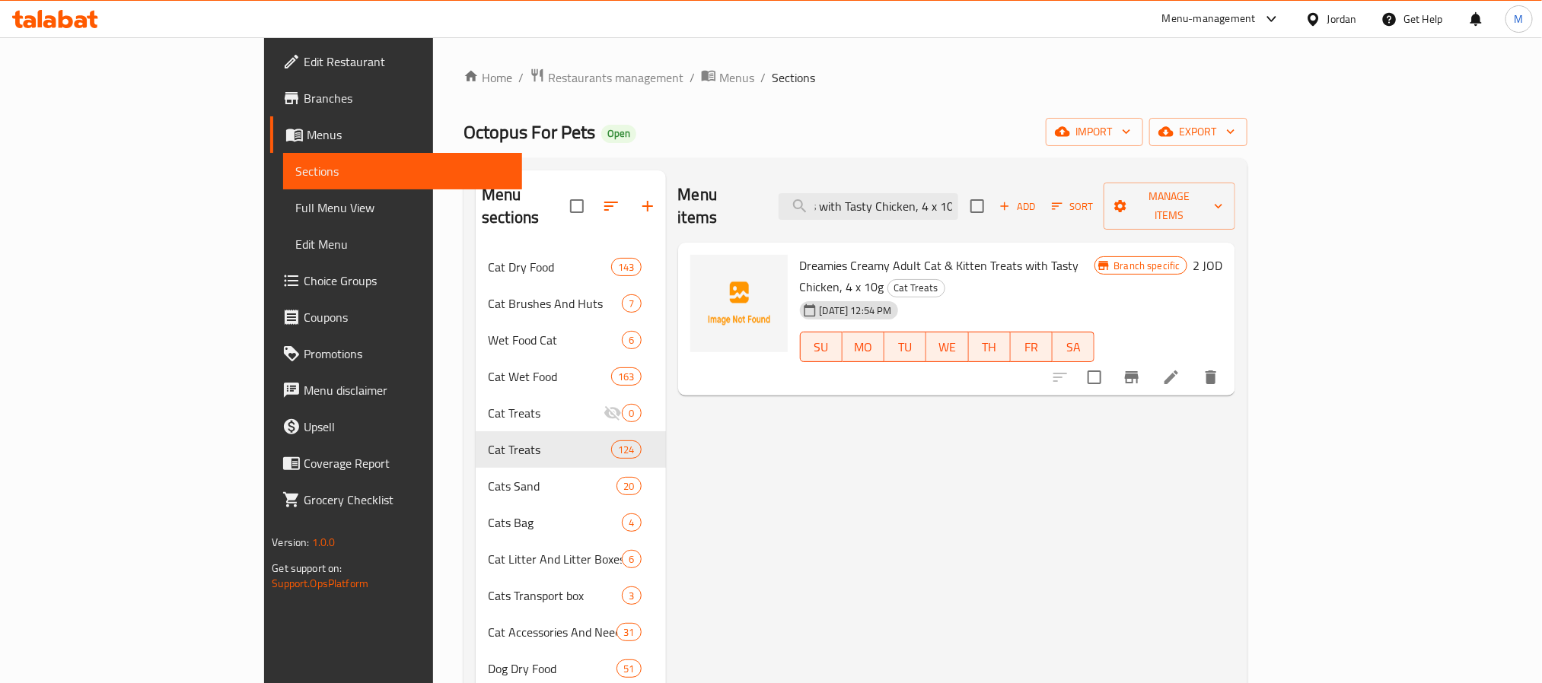
type input "Dreamies Creamy Adult Cat & Kitten Treats with Tasty Chicken, 4 x 10g"
click at [1192, 364] on li at bounding box center [1171, 377] width 43 height 27
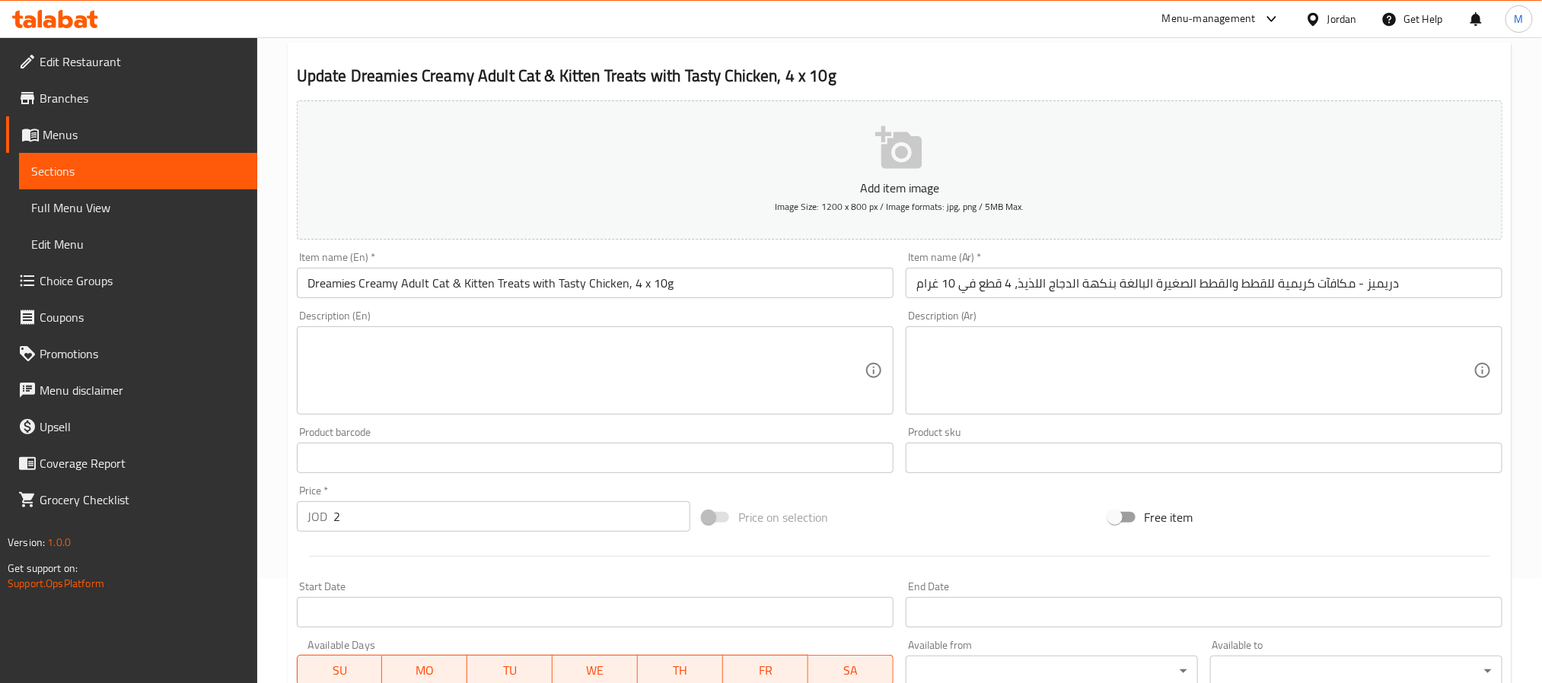
scroll to position [390, 0]
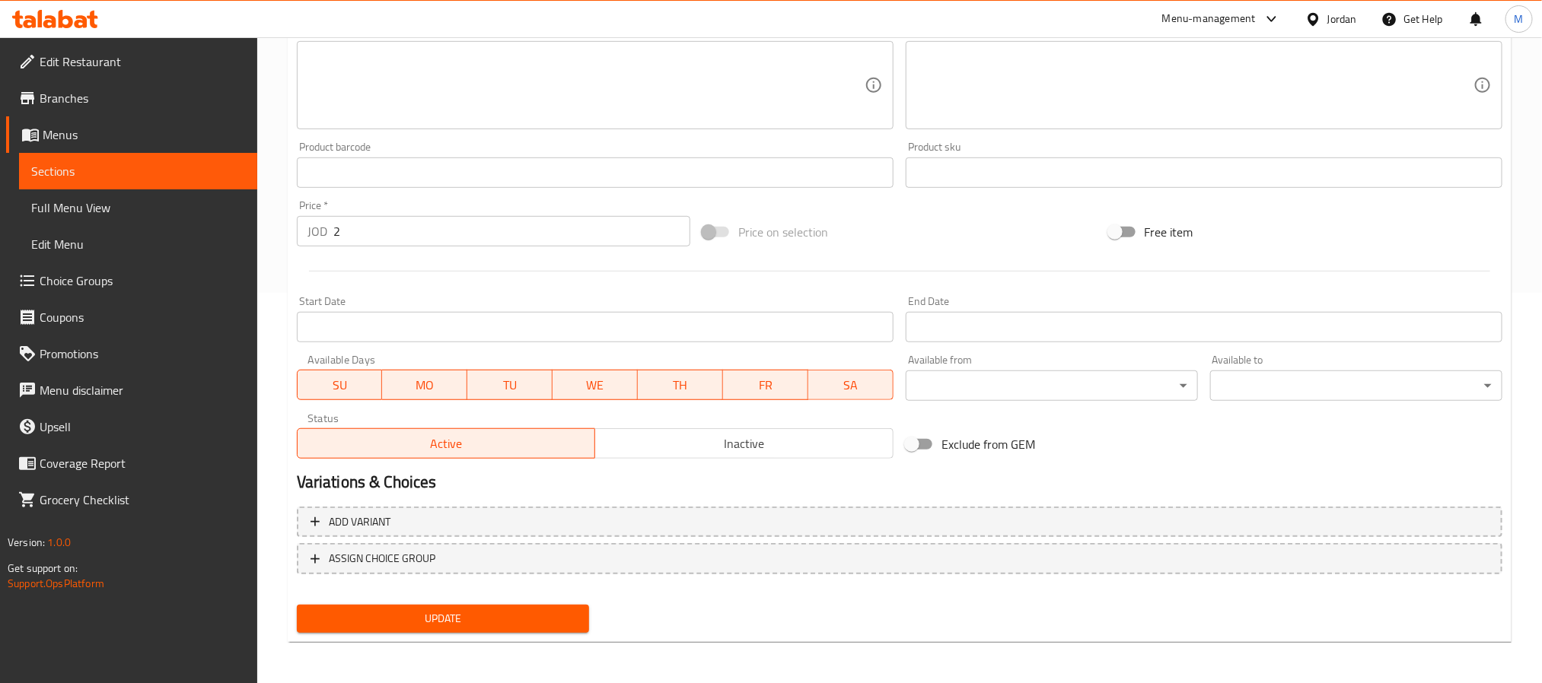
click at [672, 446] on span "Inactive" at bounding box center [744, 444] width 286 height 22
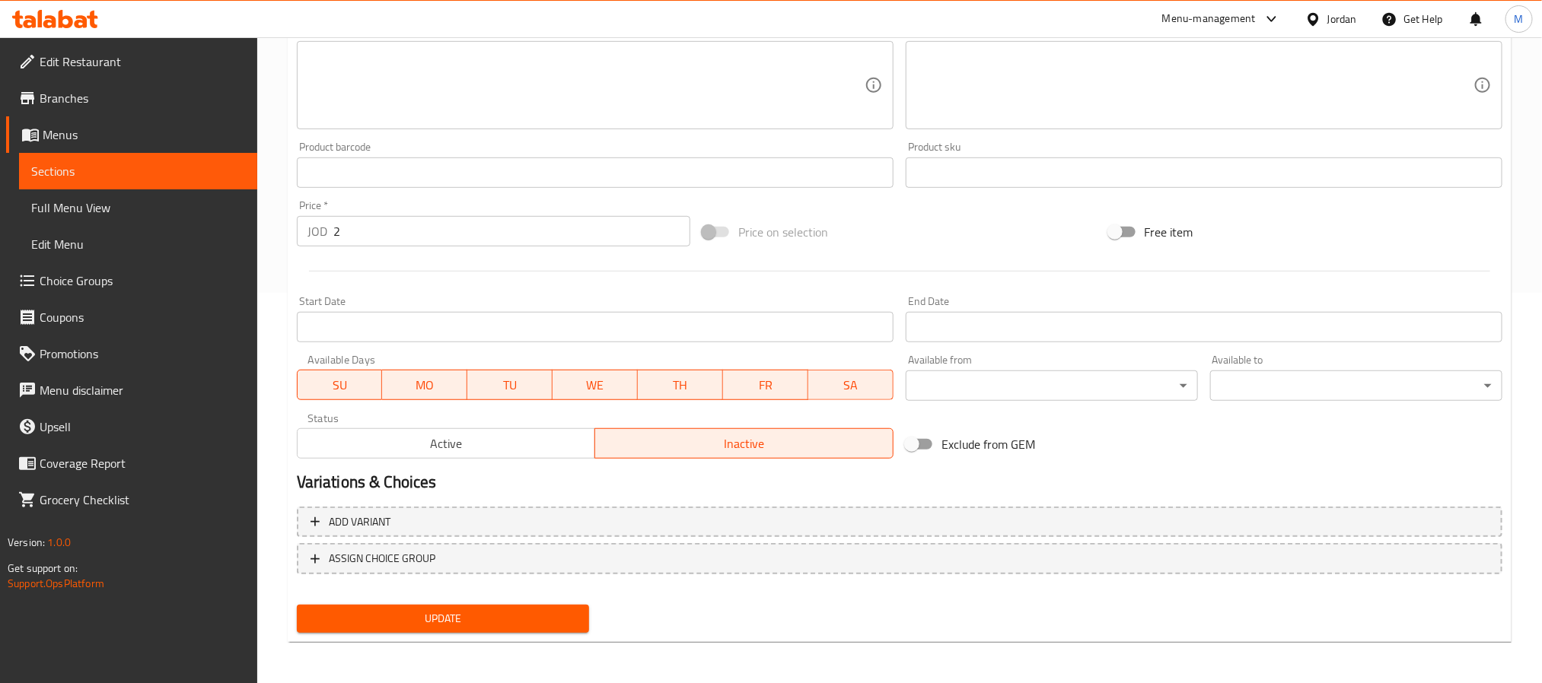
click at [477, 613] on span "Update" at bounding box center [443, 619] width 268 height 19
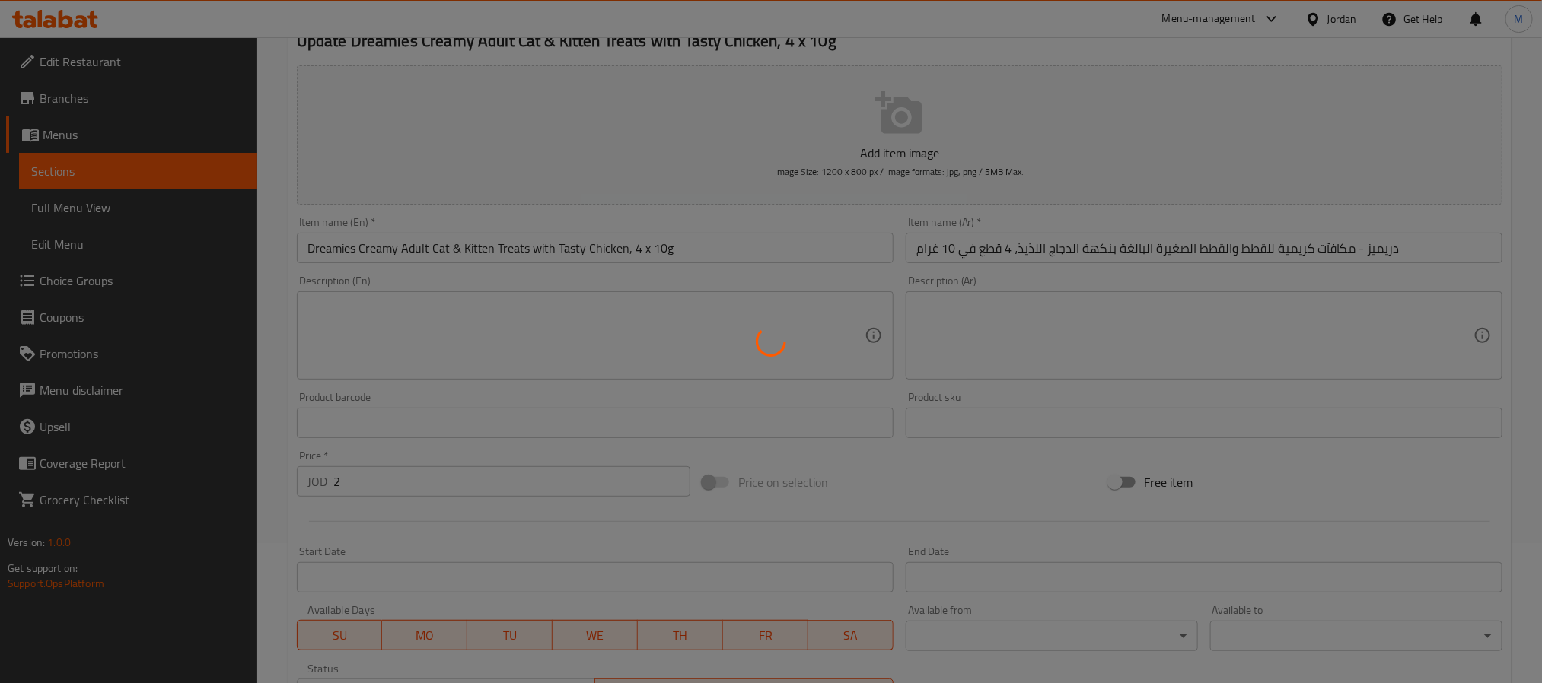
scroll to position [0, 0]
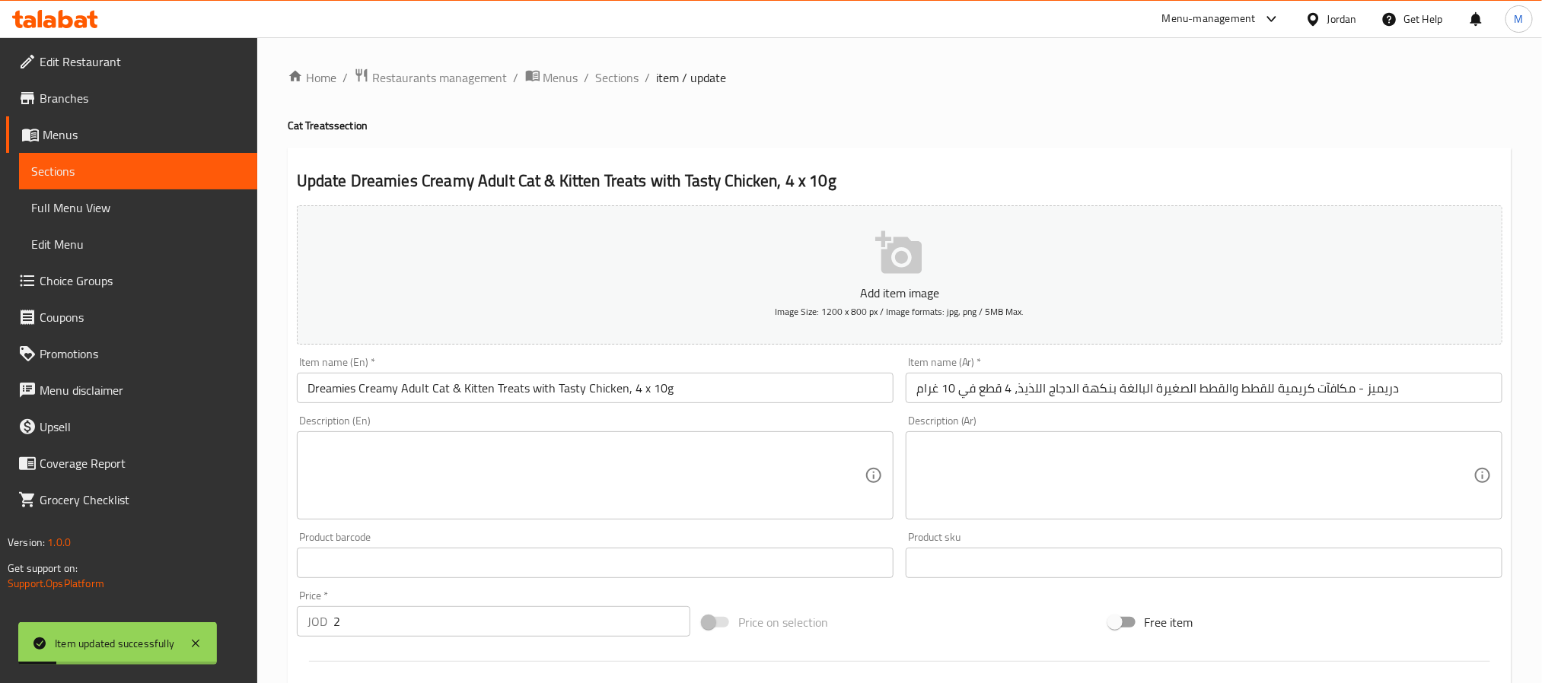
click at [613, 75] on span "Sections" at bounding box center [617, 77] width 43 height 18
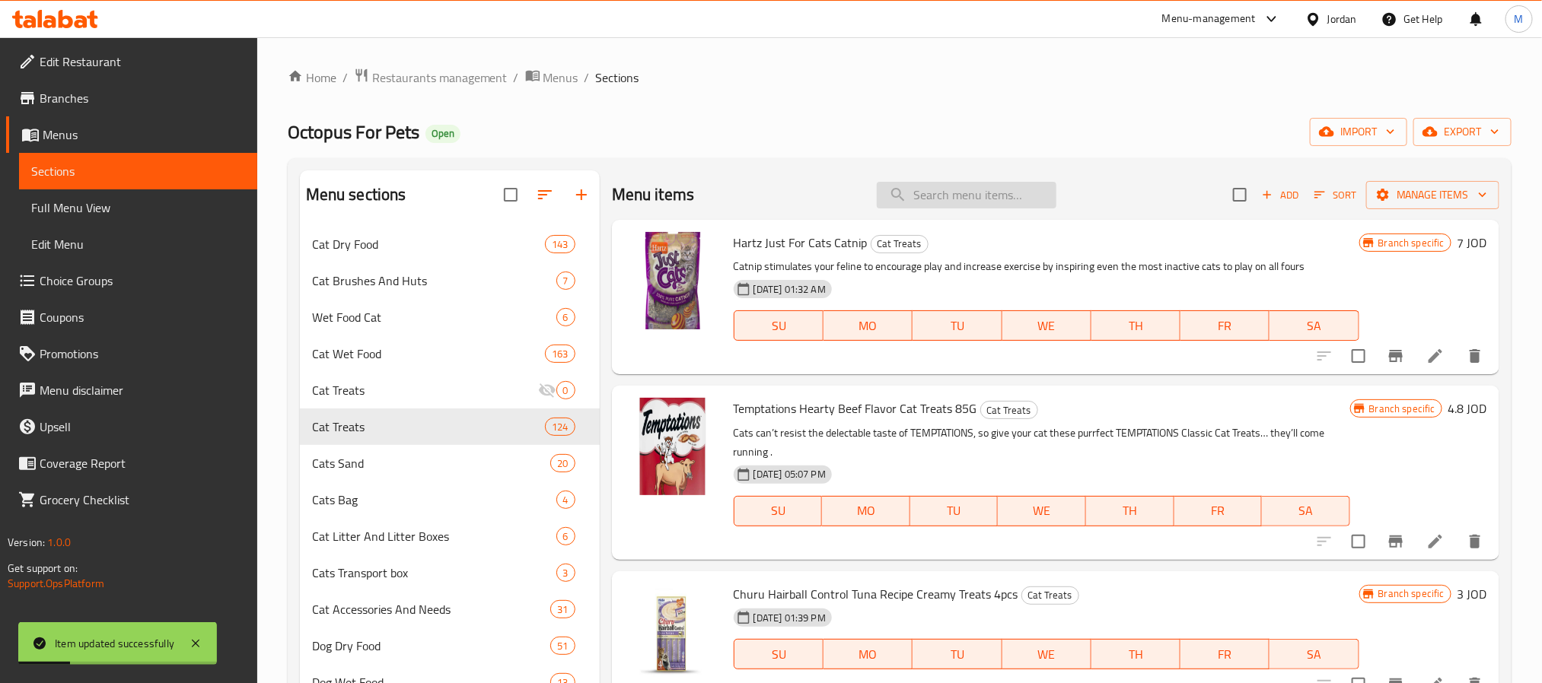
click at [931, 208] on input "search" at bounding box center [967, 195] width 180 height 27
paste input "Dreamies Creamy Adult Cat & Kitten Treats with Tasty Chicken, 4 x 10g"
type input "Dreamies Creamy Adult Cat & Kitten Treats with Tasty Chicken, 4 x 10g"
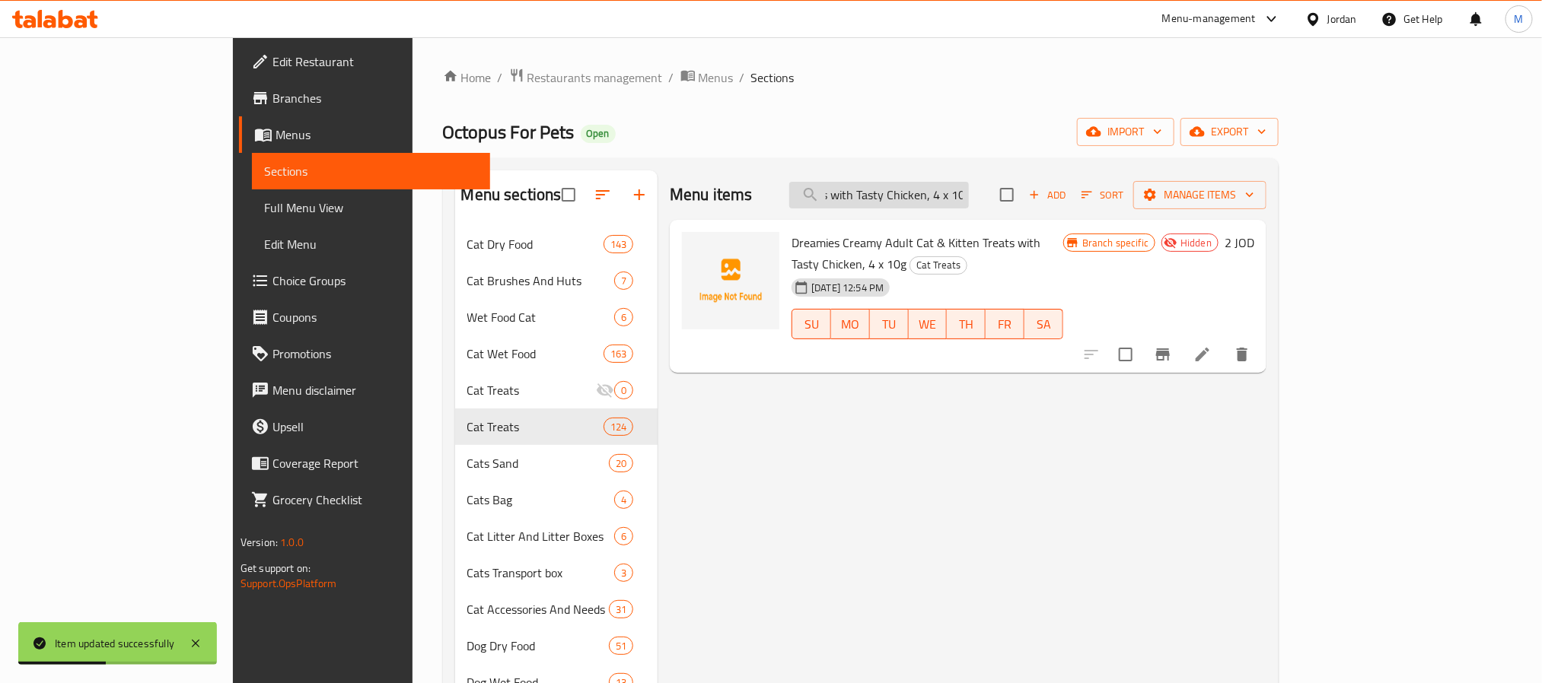
click at [969, 182] on input "Dreamies Creamy Adult Cat & Kitten Treats with Tasty Chicken, 4 x 10g" at bounding box center [879, 195] width 180 height 27
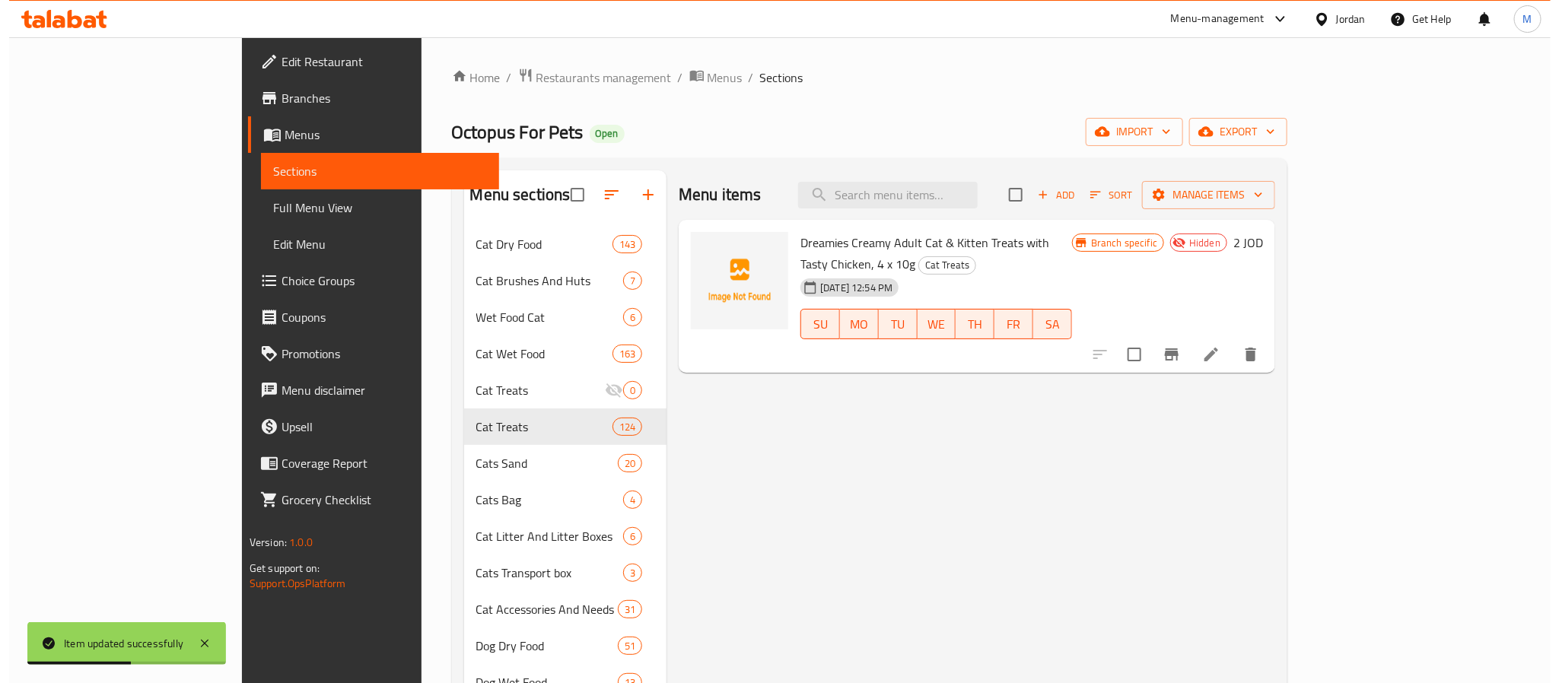
scroll to position [0, 0]
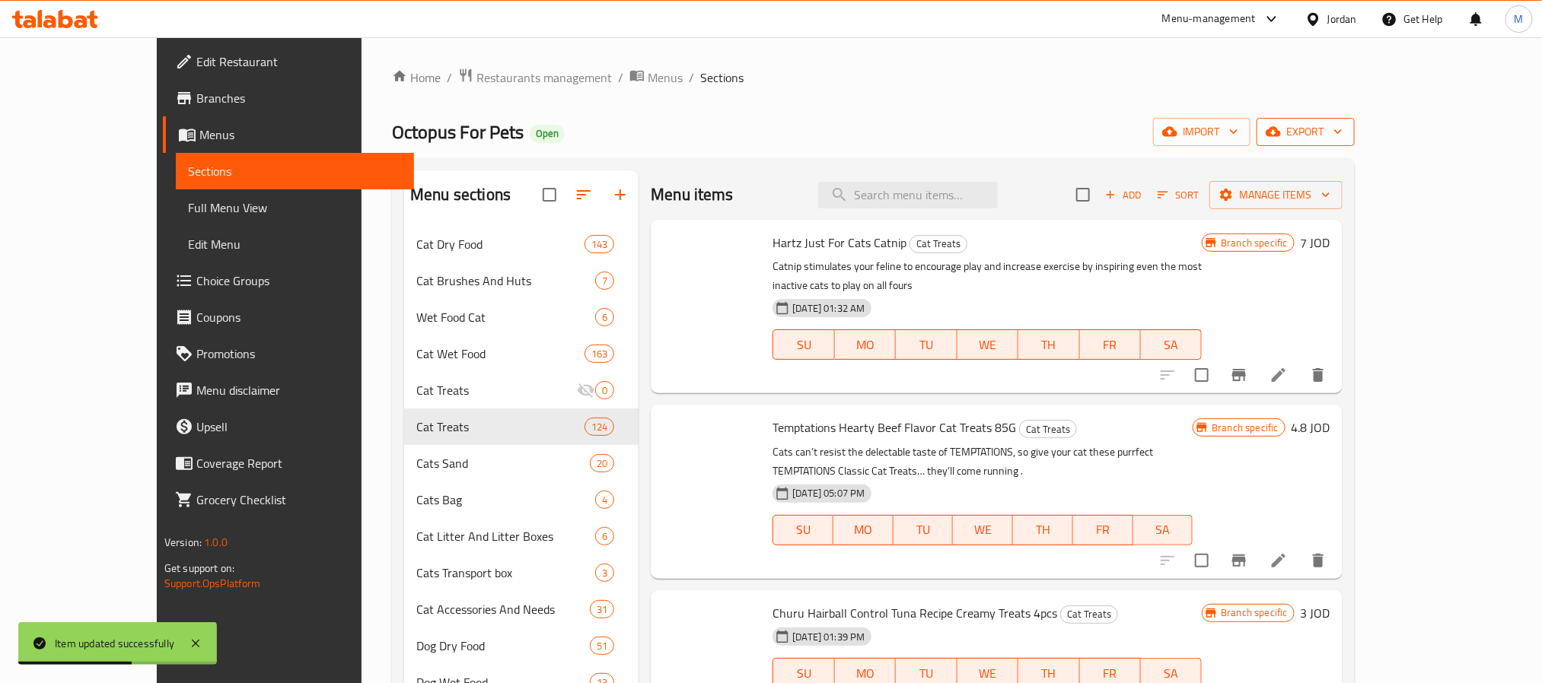
click at [1342, 135] on span "export" at bounding box center [1306, 132] width 74 height 19
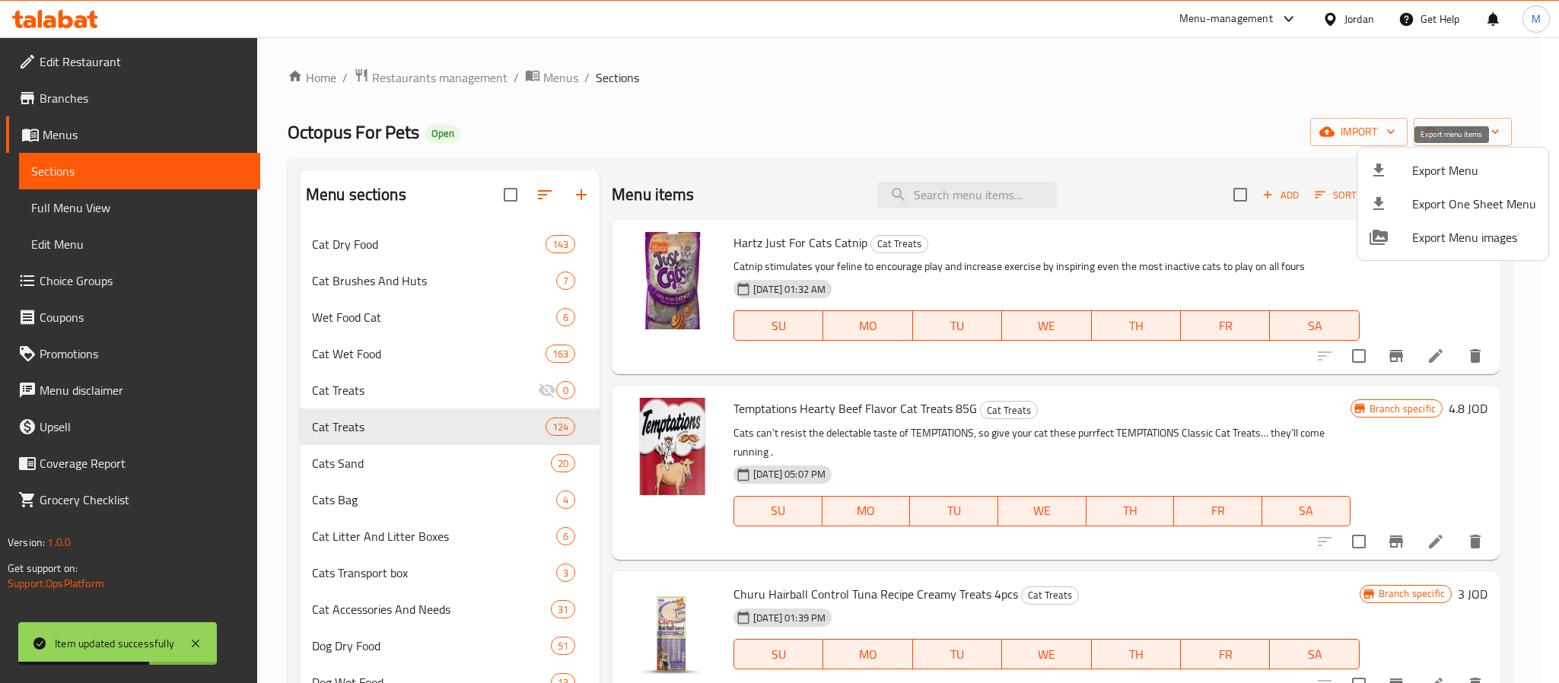
click at [1444, 167] on span "Export Menu" at bounding box center [1474, 170] width 124 height 18
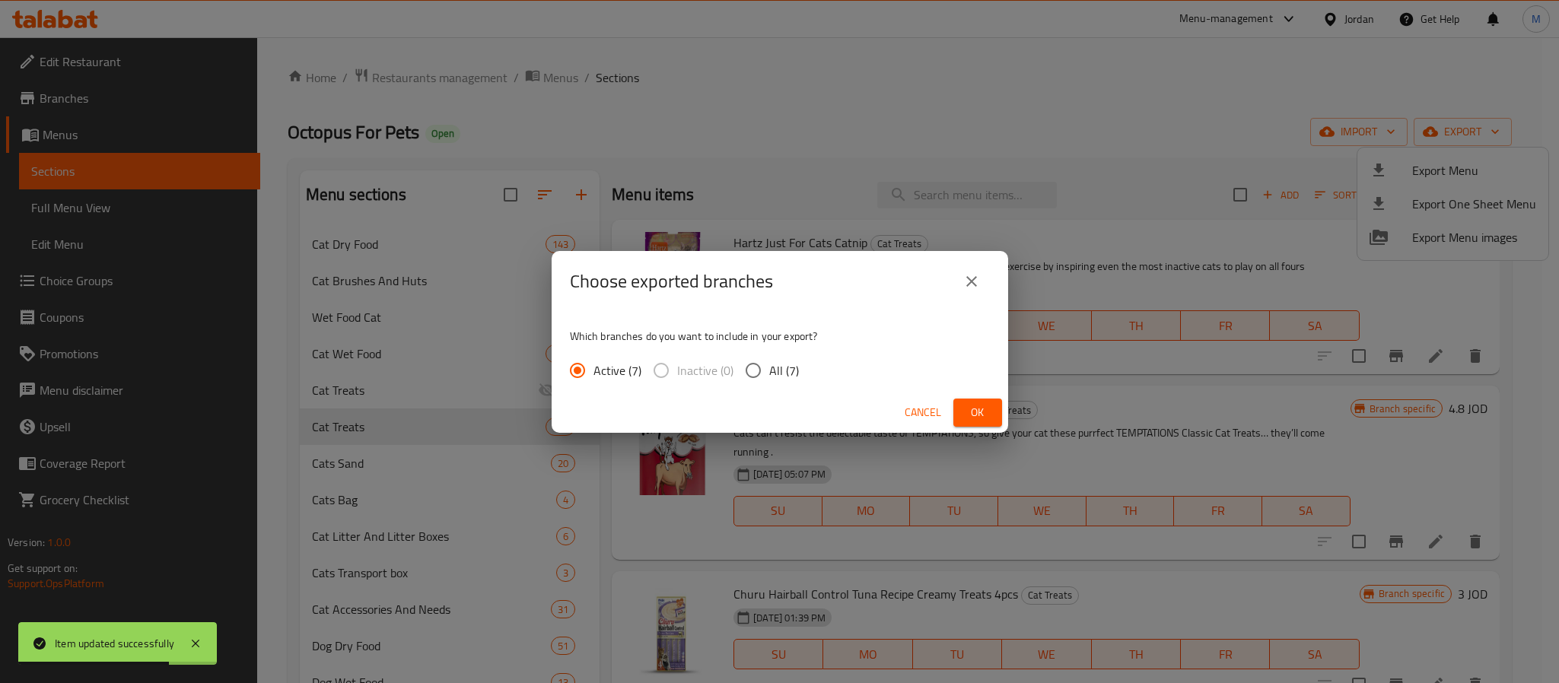
click at [772, 380] on span "All (7)" at bounding box center [784, 370] width 30 height 18
click at [769, 381] on input "All (7)" at bounding box center [753, 371] width 32 height 32
radio input "true"
click at [972, 411] on span "Ok" at bounding box center [978, 412] width 24 height 19
